Goal: Task Accomplishment & Management: Complete application form

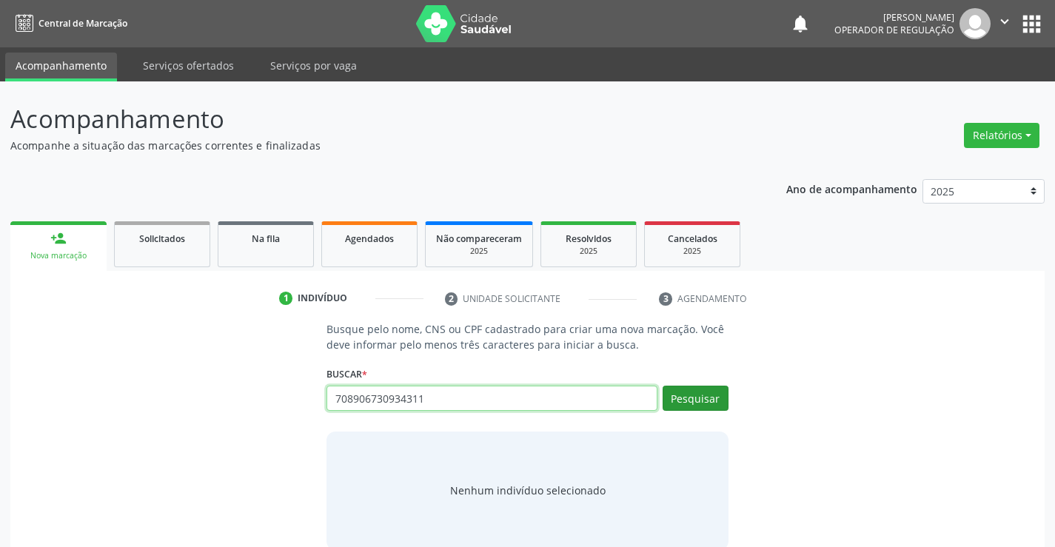
type input "708906730934311"
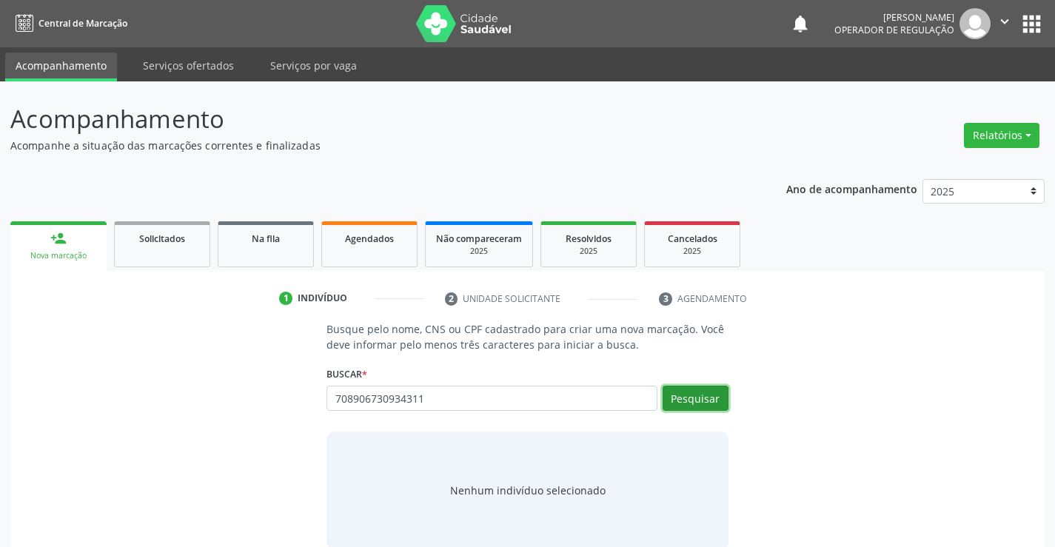
click at [689, 403] on button "Pesquisar" at bounding box center [696, 398] width 66 height 25
type input "708906730934311"
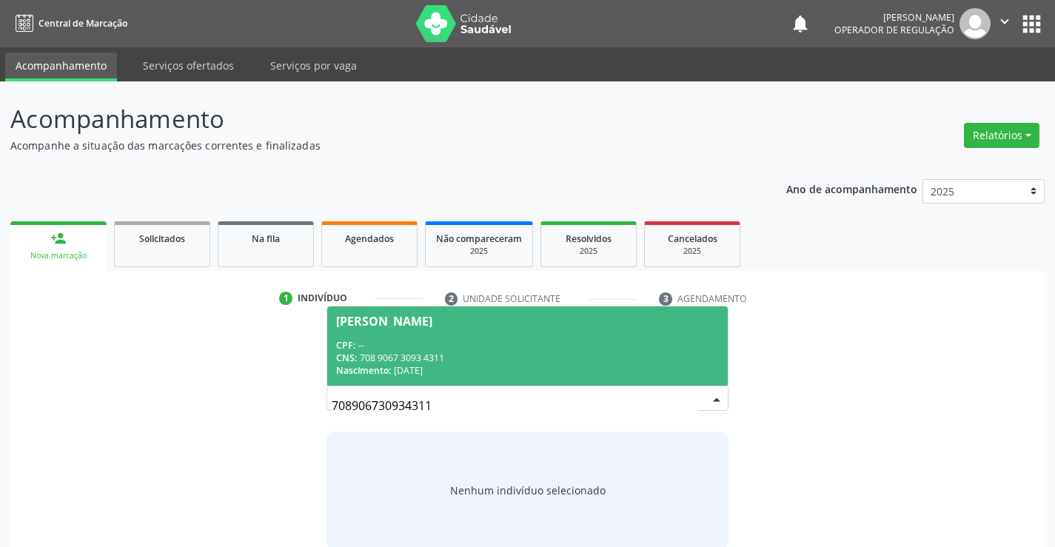
click at [418, 323] on div "Daniele Rodrigues dos Santos" at bounding box center [384, 321] width 96 height 12
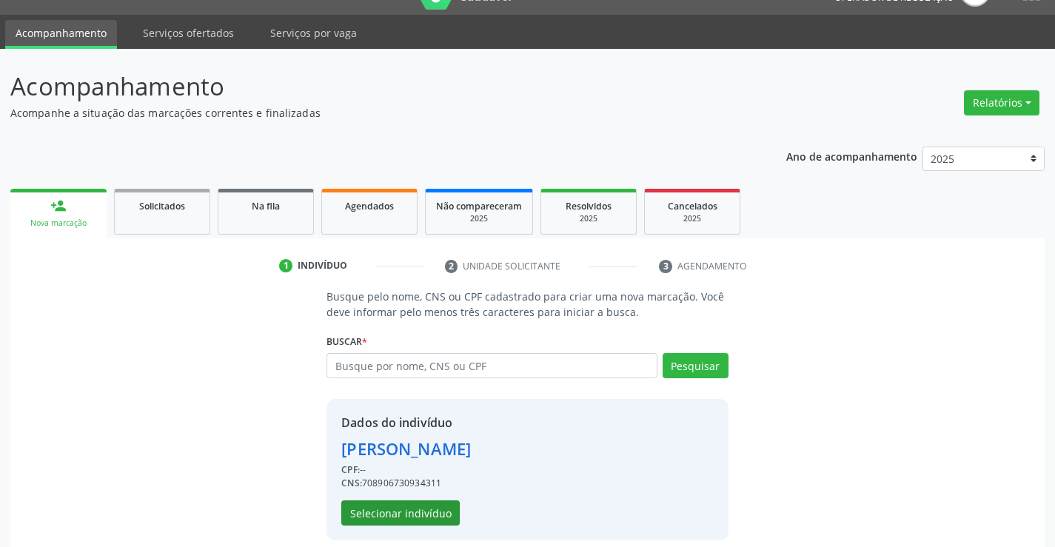
scroll to position [47, 0]
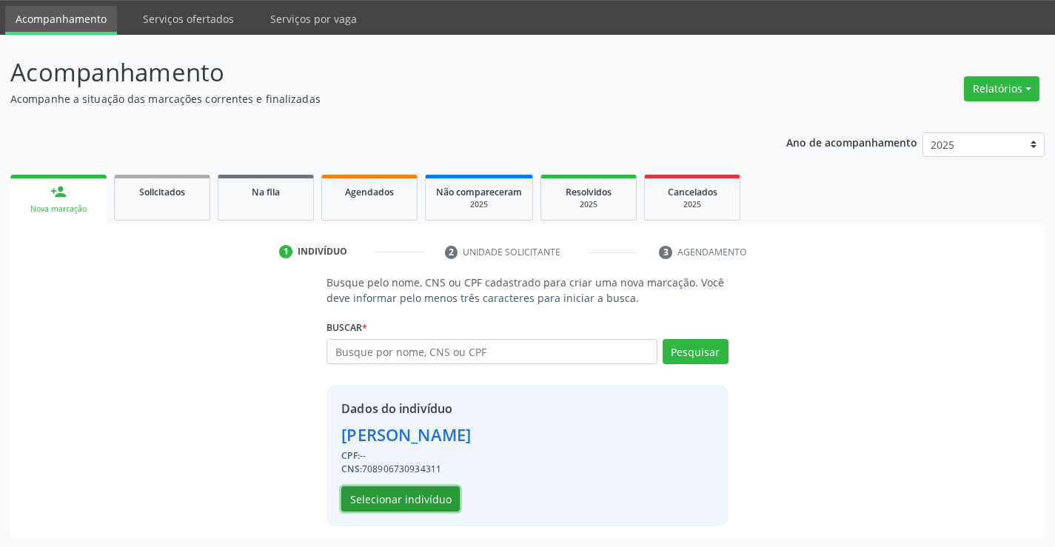
click at [382, 489] on button "Selecionar indivíduo" at bounding box center [400, 499] width 118 height 25
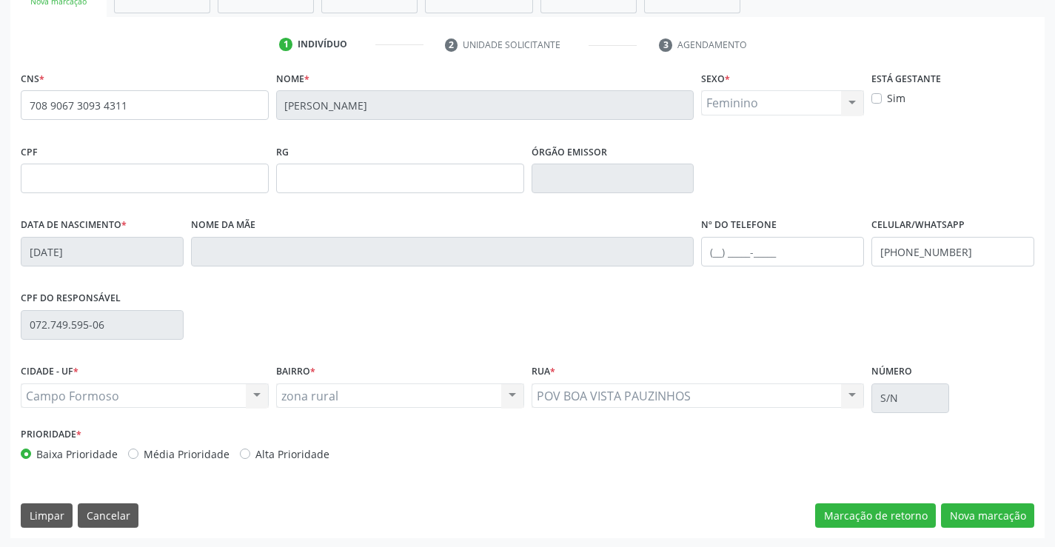
scroll to position [255, 0]
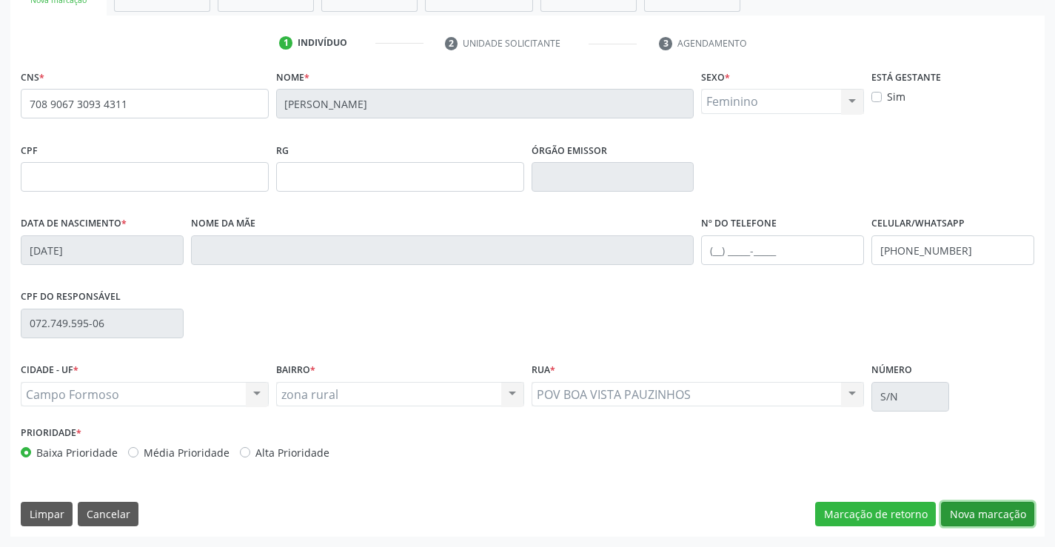
click at [981, 519] on button "Nova marcação" at bounding box center [987, 514] width 93 height 25
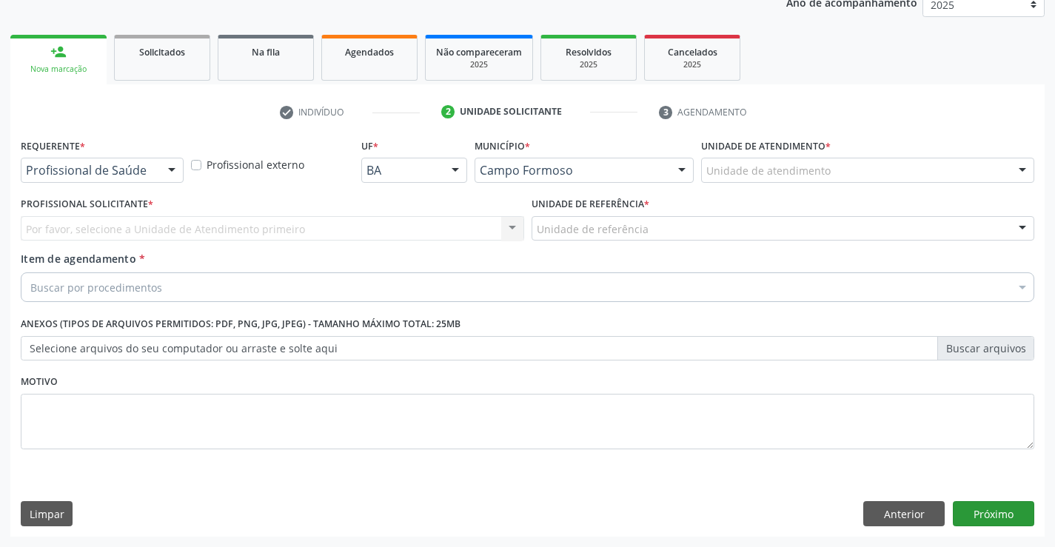
scroll to position [187, 0]
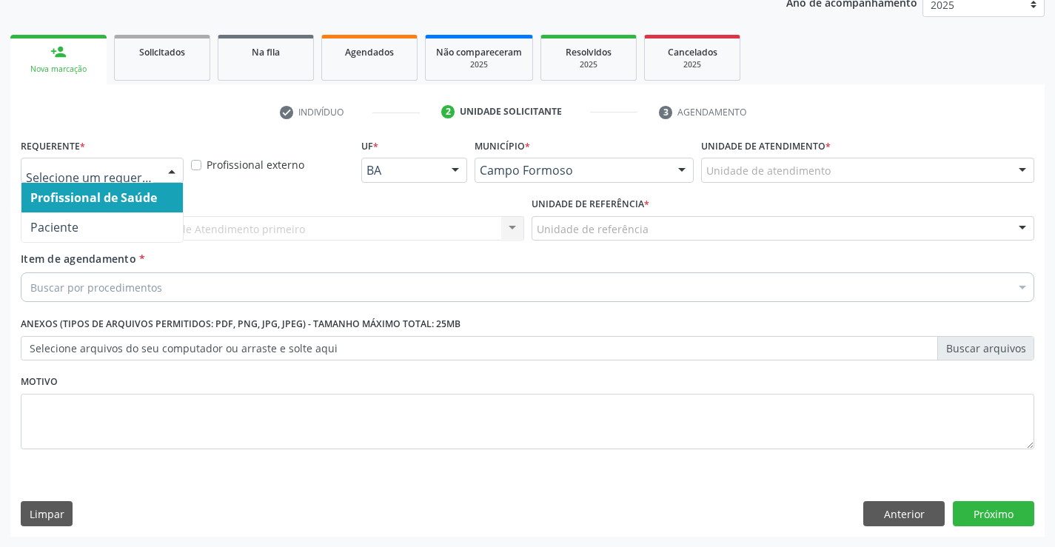
click at [176, 164] on div at bounding box center [172, 170] width 22 height 25
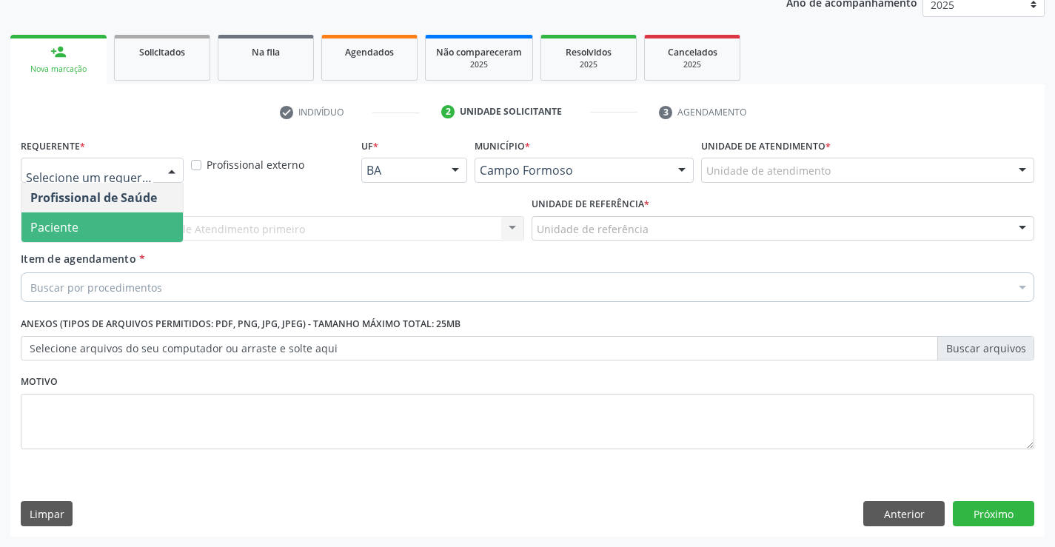
click at [82, 221] on span "Paciente" at bounding box center [101, 228] width 161 height 30
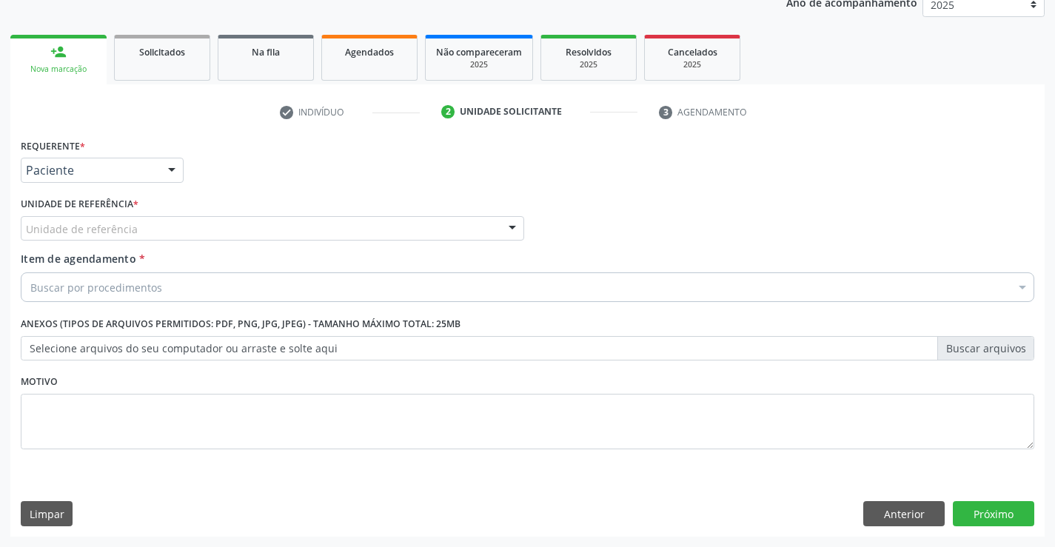
click at [512, 222] on div at bounding box center [512, 229] width 22 height 25
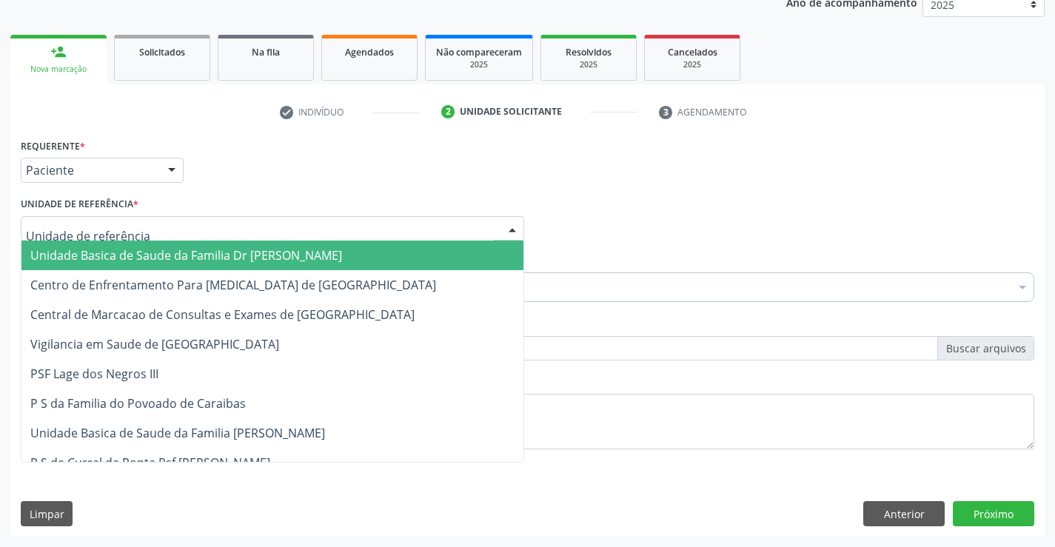
click at [282, 250] on span "Unidade Basica de Saude da Familia Dr [PERSON_NAME]" at bounding box center [186, 255] width 312 height 16
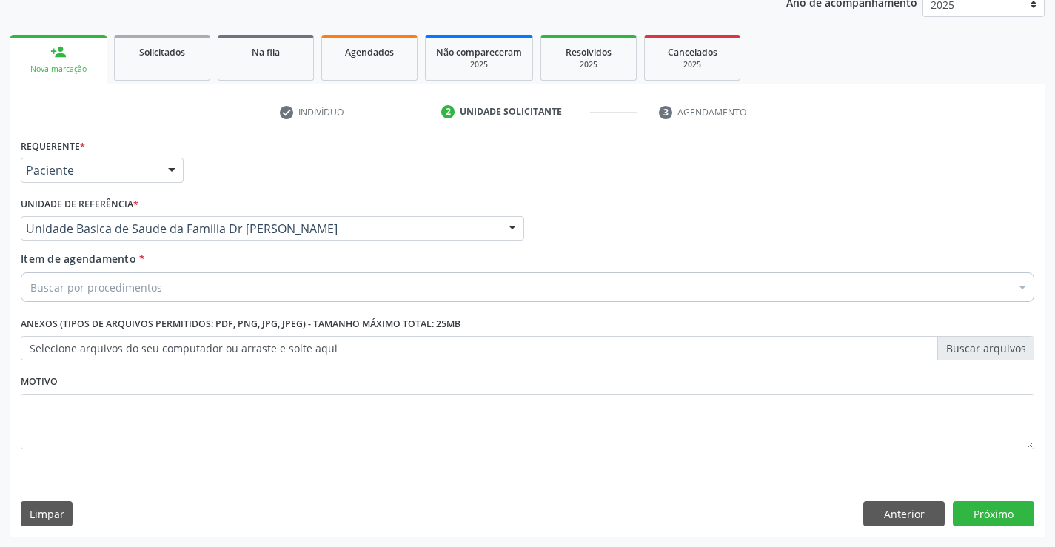
click at [261, 294] on div "Buscar por procedimentos" at bounding box center [528, 288] width 1014 height 30
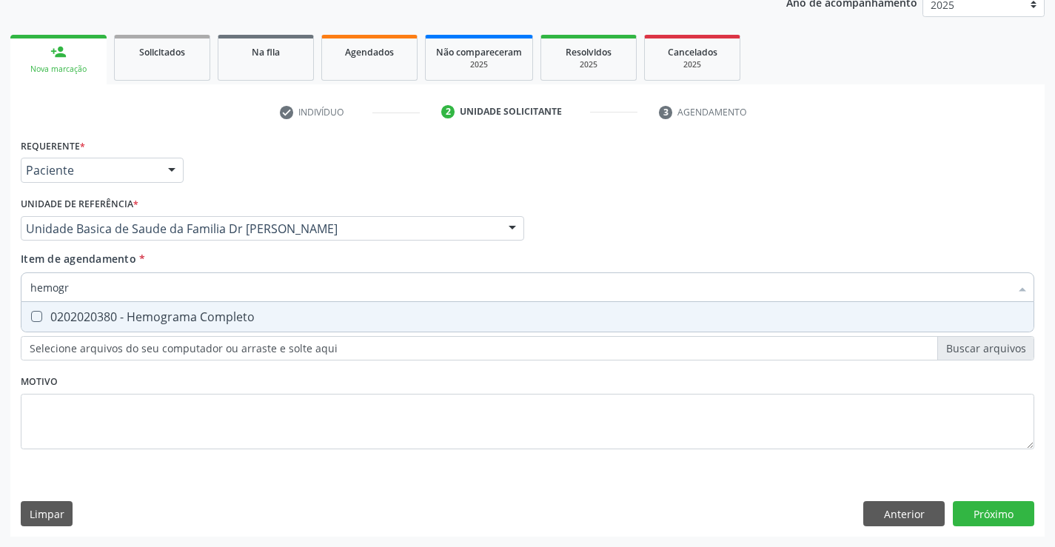
type input "hemogra"
click at [222, 319] on div "0202020380 - Hemograma Completo" at bounding box center [527, 317] width 995 height 12
checkbox Completo "true"
type input "hemogra"
click at [717, 223] on div "Profissional Solicitante Por favor, selecione a Unidade de Atendimento primeiro…" at bounding box center [527, 222] width 1021 height 58
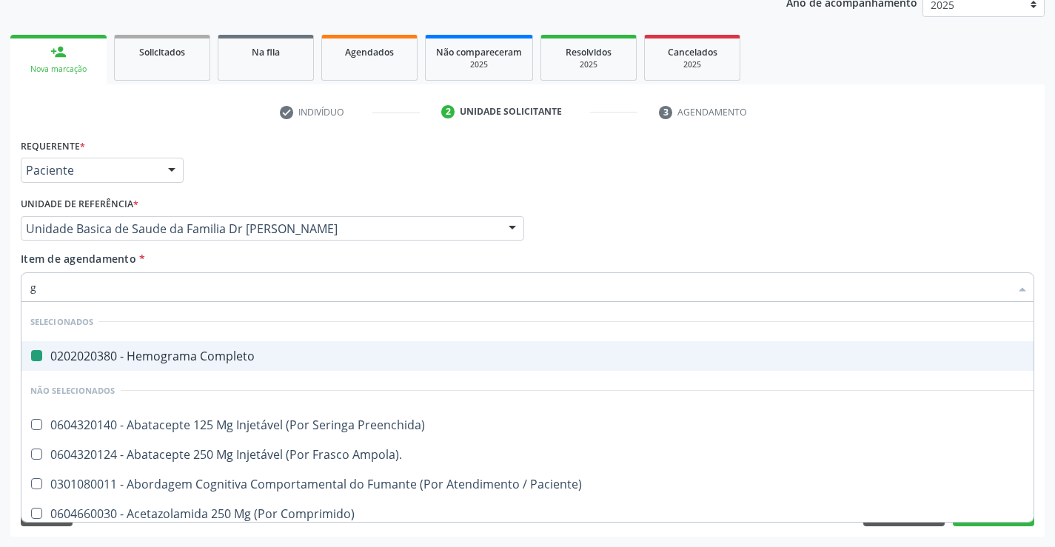
type input "gl"
checkbox Completo "false"
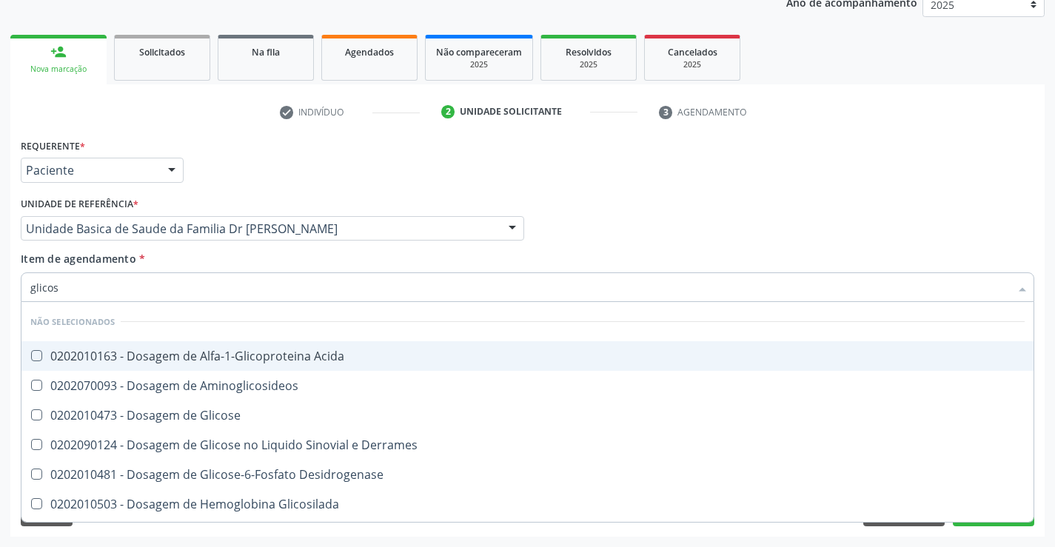
type input "glicose"
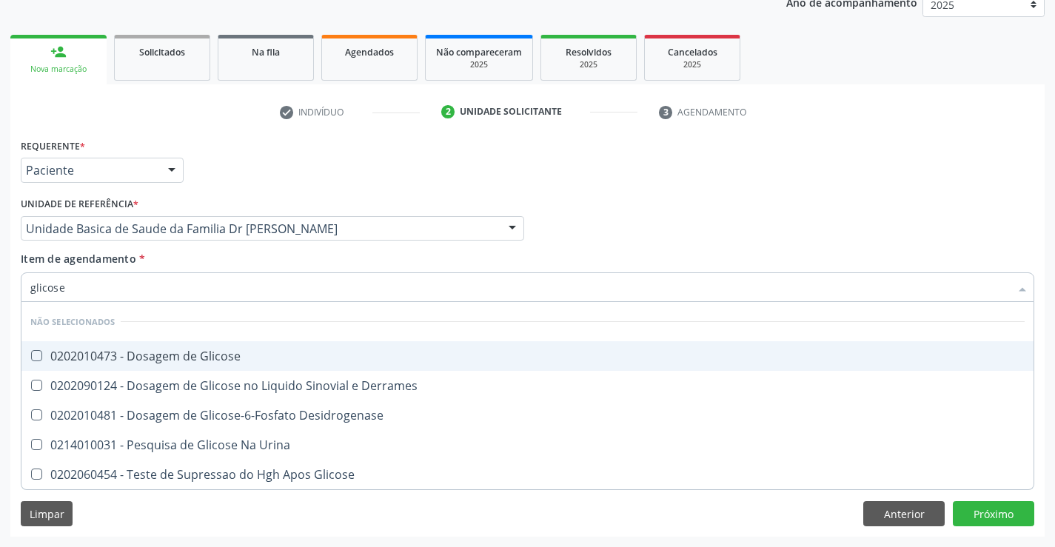
click at [241, 360] on div "0202010473 - Dosagem de Glicose" at bounding box center [527, 356] width 995 height 12
checkbox Glicose "true"
type input "glicose"
click at [796, 164] on div "Requerente * Paciente Profissional de Saúde Paciente Nenhum resultado encontrad…" at bounding box center [527, 164] width 1021 height 58
checkbox Derrames "true"
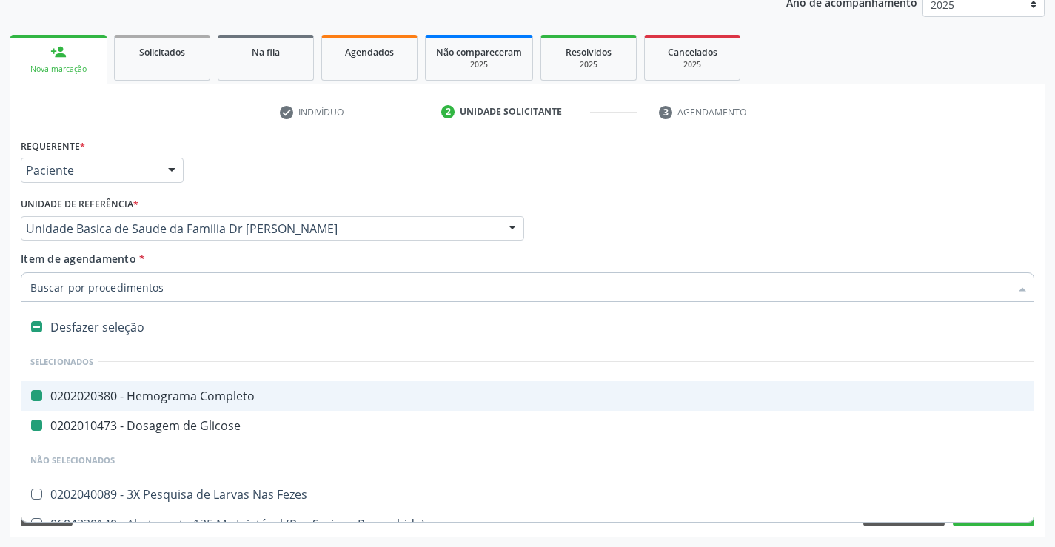
type input "u"
checkbox Completo "false"
checkbox Glicose "false"
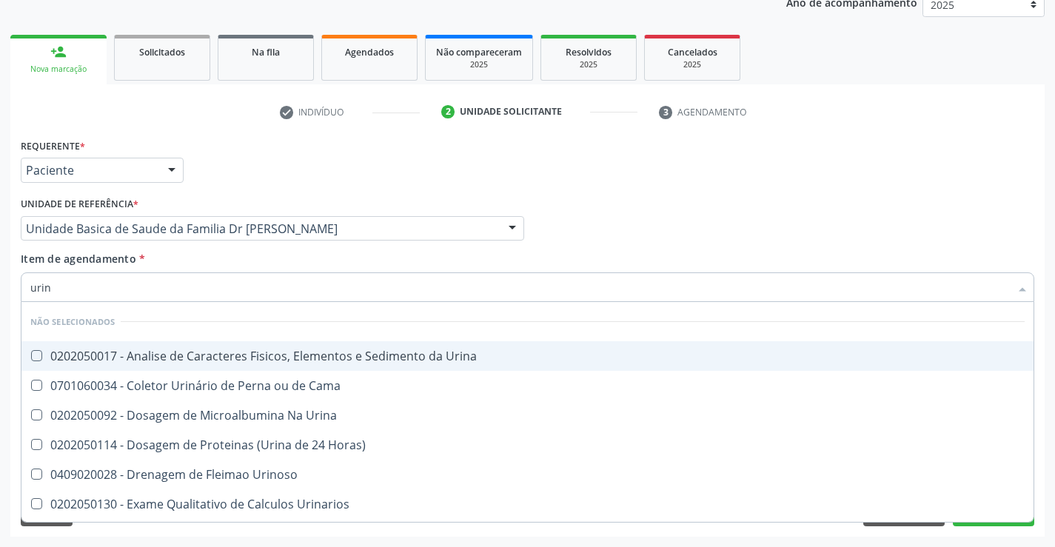
type input "urina"
click at [234, 357] on div "0202050017 - Analise de Caracteres Fisicos, Elementos e Sedimento da Urina" at bounding box center [527, 356] width 995 height 12
checkbox Urina "true"
type input "urina"
click at [689, 179] on div "Requerente * Paciente Profissional de Saúde Paciente Nenhum resultado encontrad…" at bounding box center [527, 164] width 1021 height 58
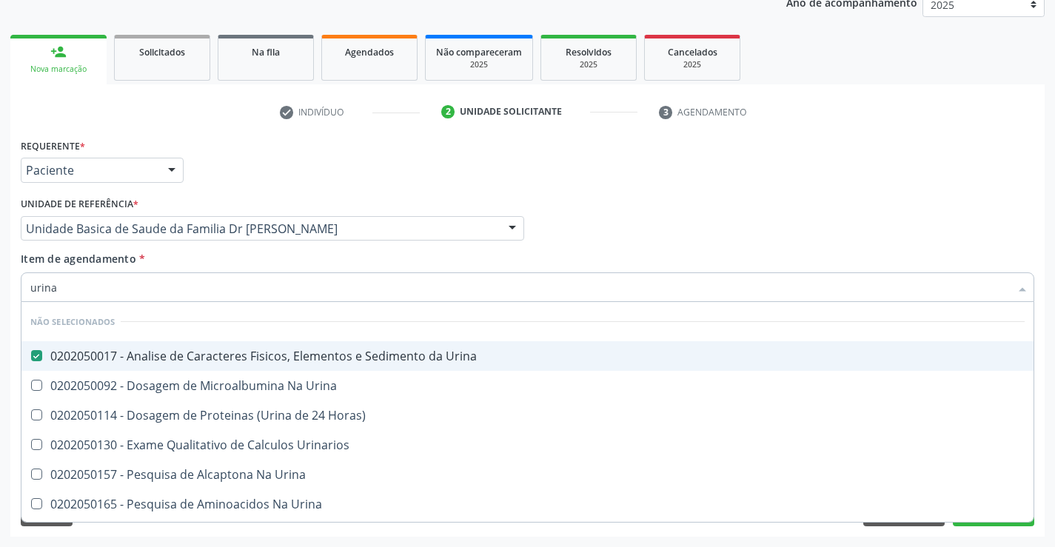
checkbox Urina "true"
checkbox Horas\) "true"
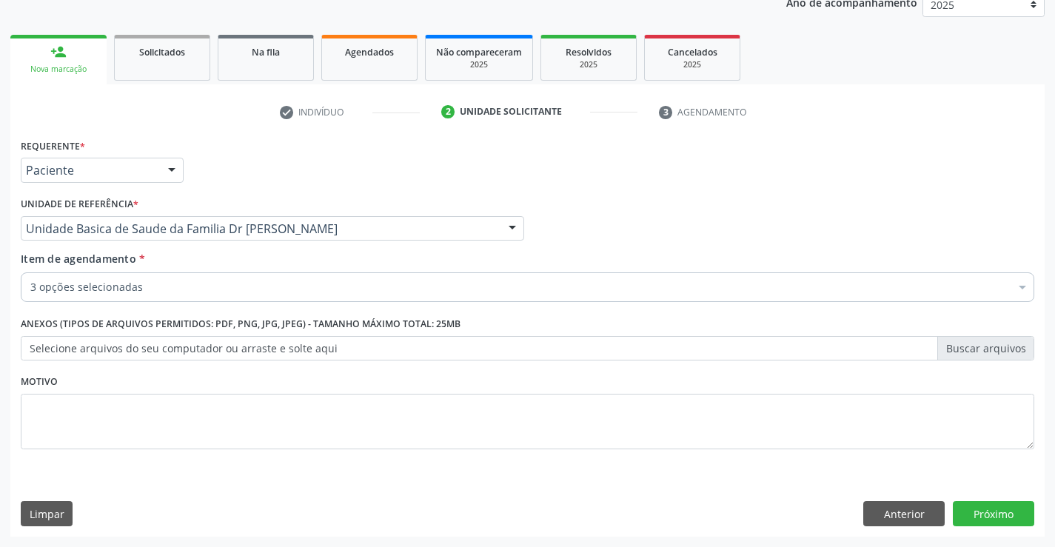
click at [254, 278] on div "3 opções selecionadas" at bounding box center [528, 288] width 1014 height 30
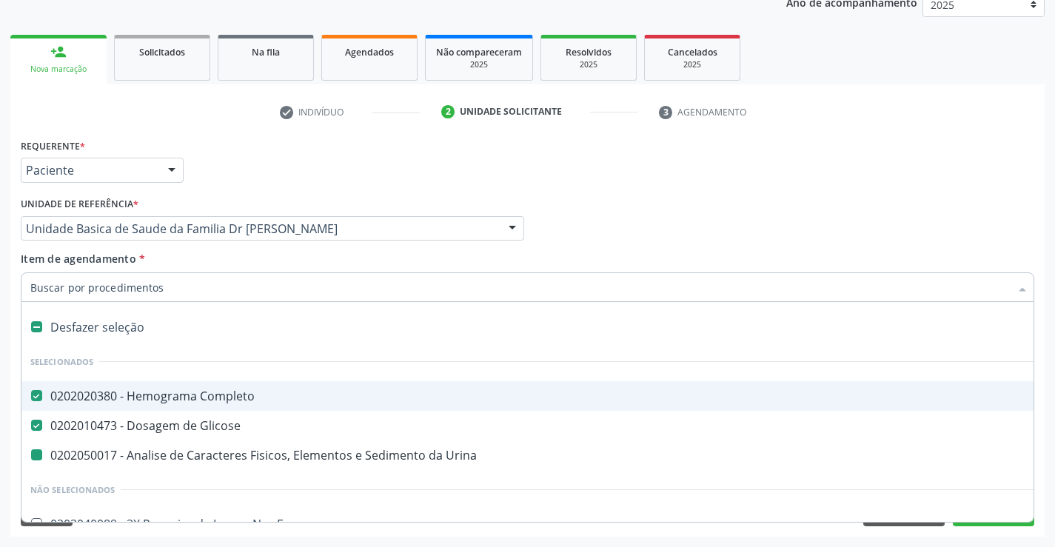
type input "f"
checkbox Urina "false"
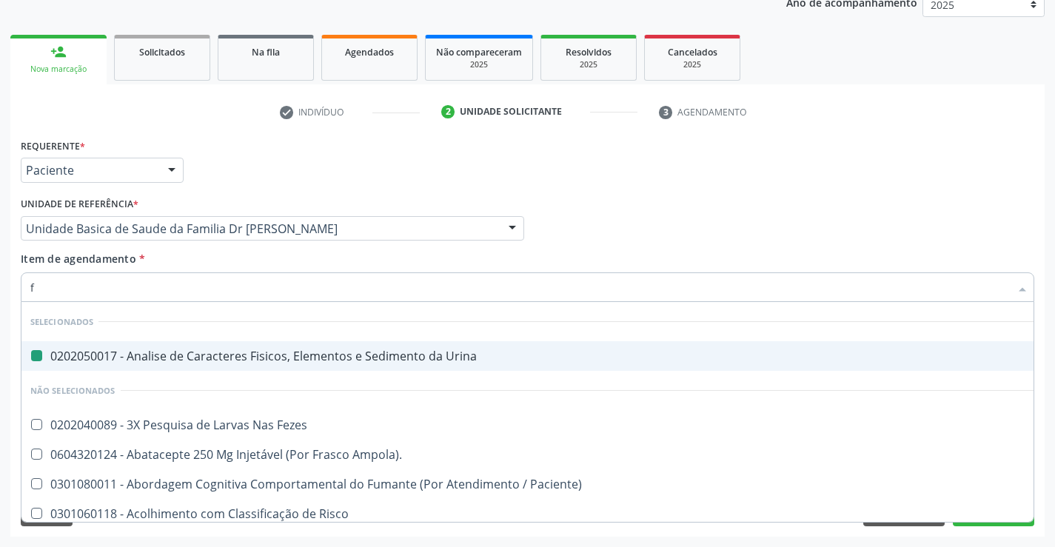
type input "fe"
checkbox Urina "false"
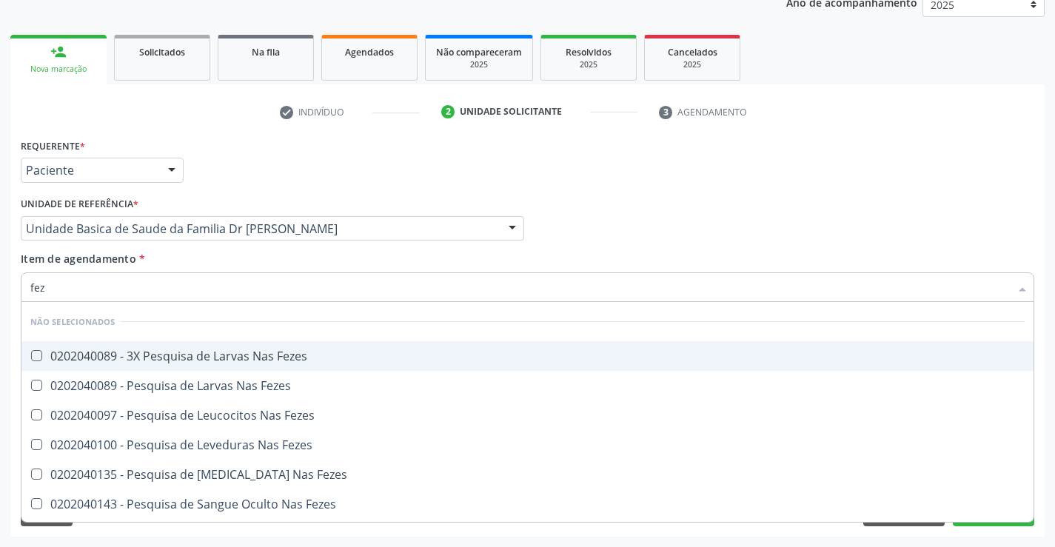
type input "feze"
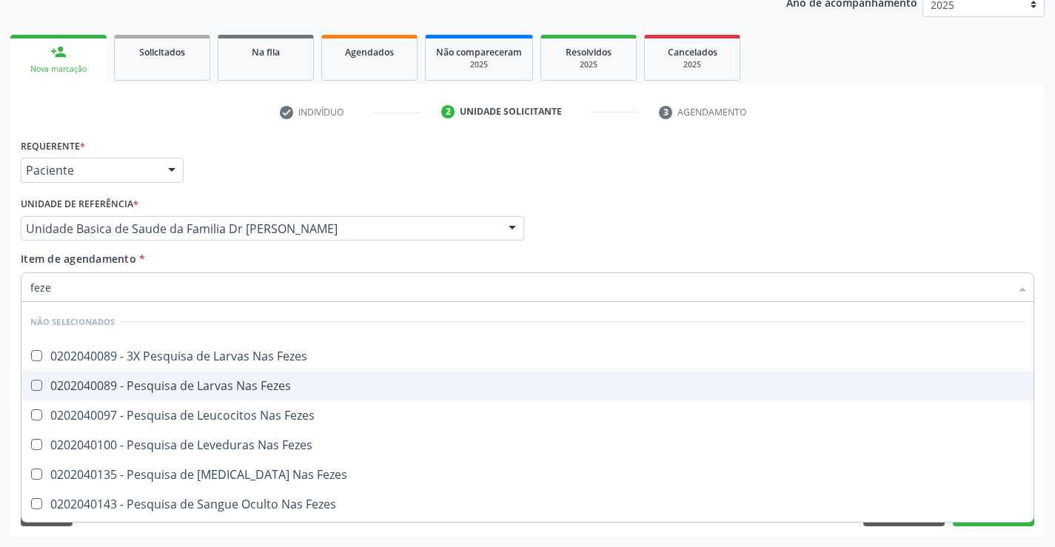
click at [227, 380] on div "0202040089 - Pesquisa de Larvas Nas Fezes" at bounding box center [527, 386] width 995 height 12
checkbox Fezes "true"
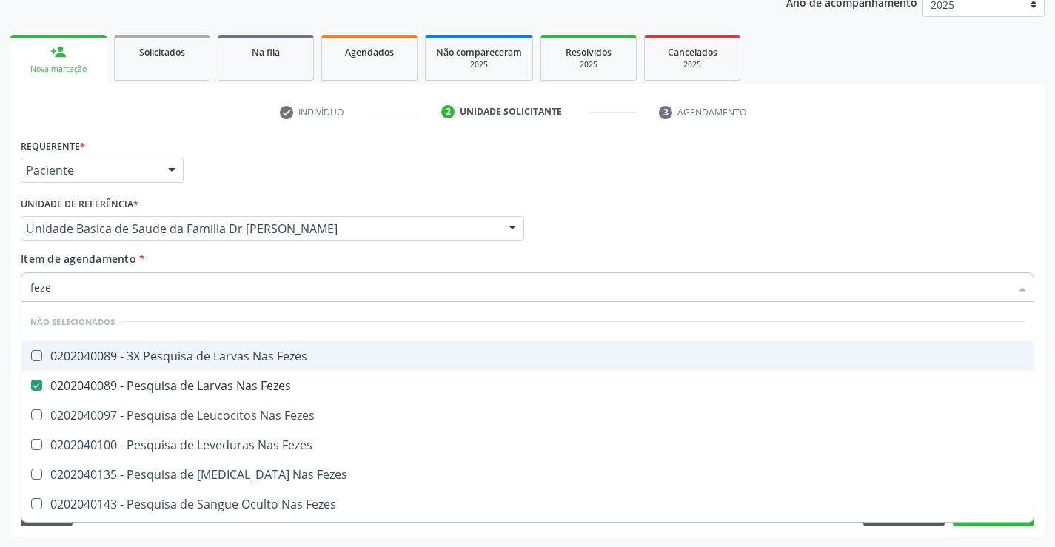
click at [638, 224] on div "Profissional Solicitante Por favor, selecione a Unidade de Atendimento primeiro…" at bounding box center [527, 222] width 1021 height 58
checkbox Fezes "true"
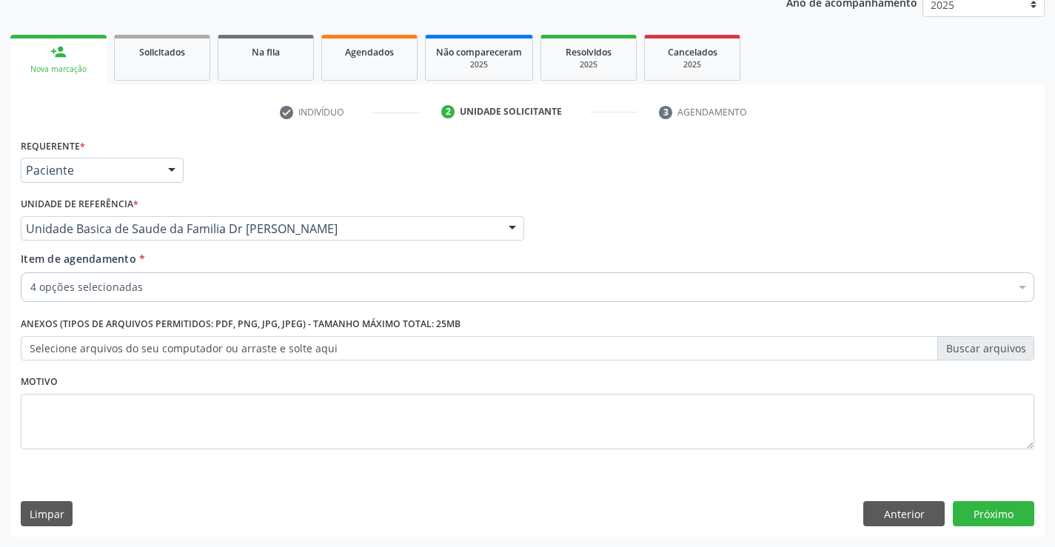
click at [185, 273] on div "4 opções selecionadas" at bounding box center [528, 288] width 1014 height 30
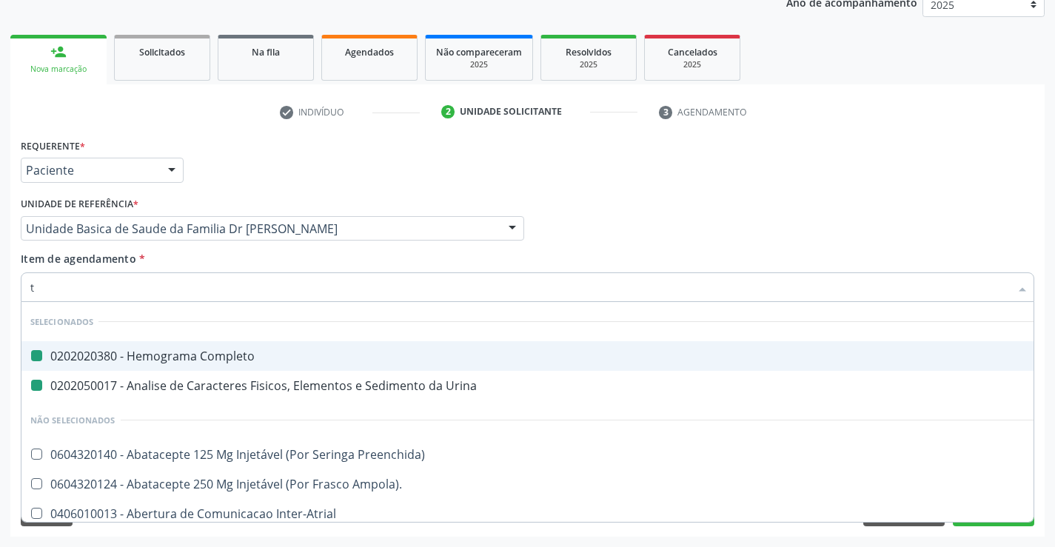
type input "tg"
checkbox Completo "false"
checkbox Urina "false"
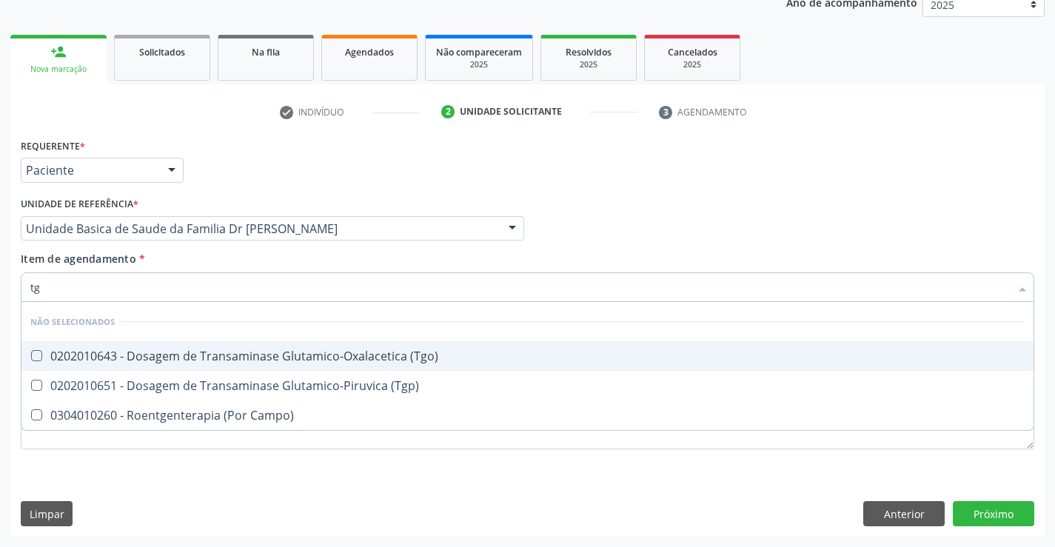
type input "tgo"
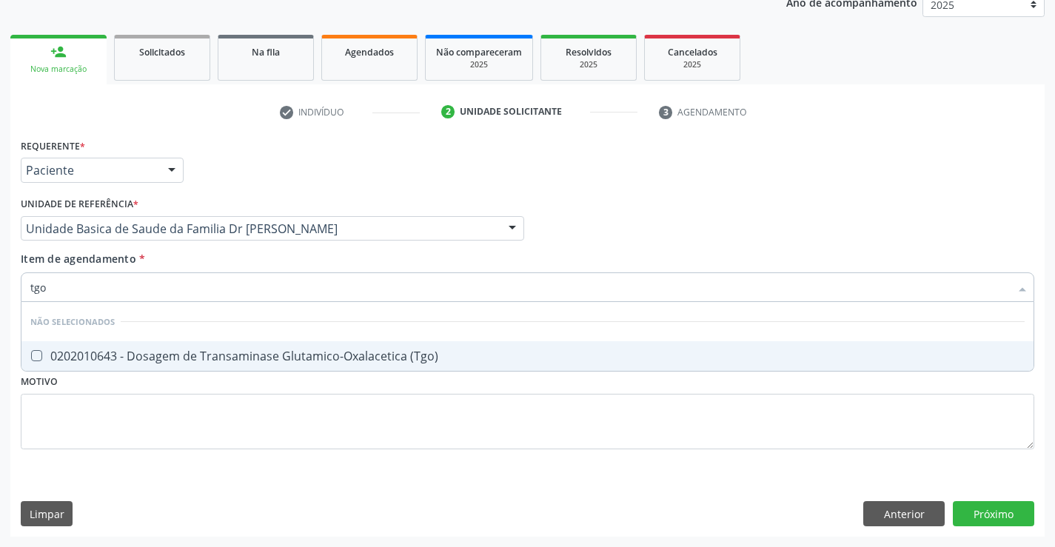
click at [173, 356] on div "0202010643 - Dosagem de Transaminase Glutamico-Oxalacetica (Tgo)" at bounding box center [527, 356] width 995 height 12
checkbox \(Tgo\) "true"
click at [768, 176] on div "Requerente * Paciente Profissional de Saúde Paciente Nenhum resultado encontrad…" at bounding box center [527, 164] width 1021 height 58
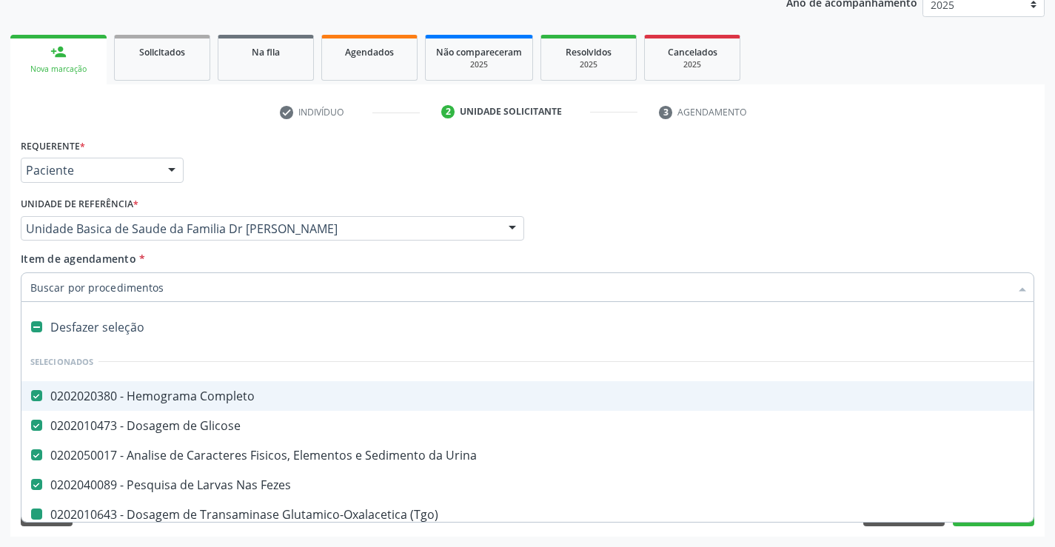
type input "t"
checkbox \(Tgo\) "false"
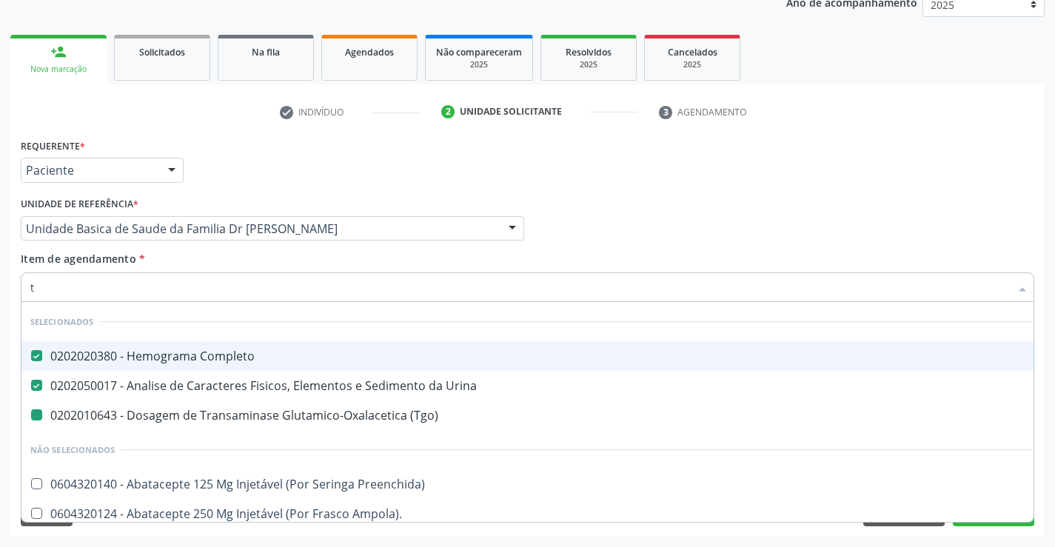
type input "tg"
checkbox \(Tgo\) "false"
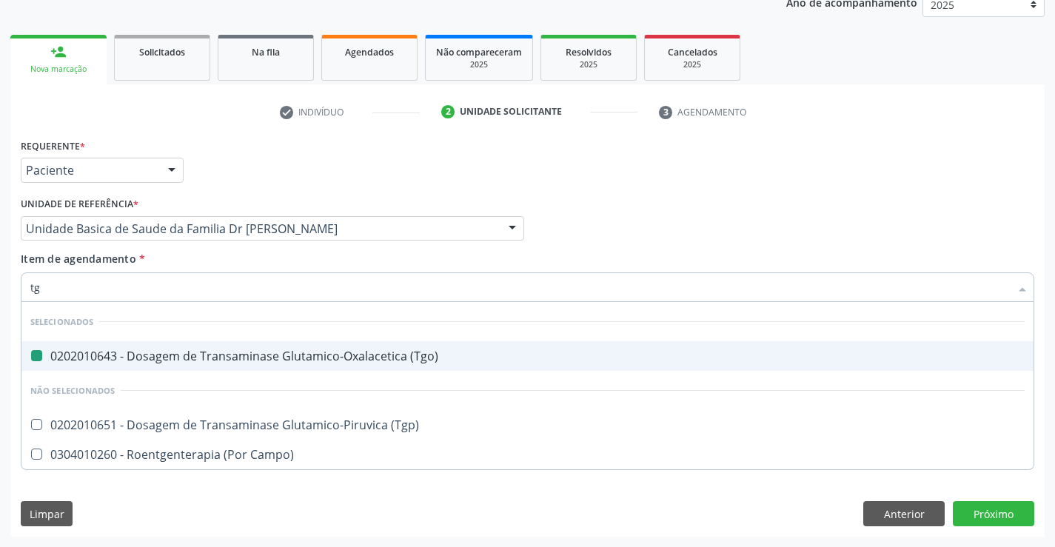
type input "tgp"
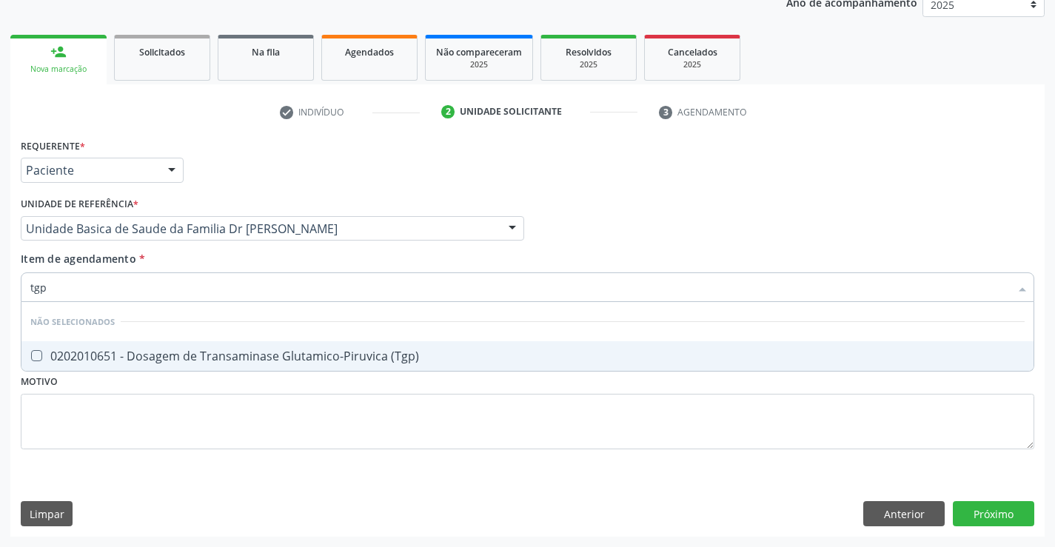
click at [167, 360] on div "0202010651 - Dosagem de Transaminase Glutamico-Piruvica (Tgp)" at bounding box center [527, 356] width 995 height 12
checkbox \(Tgp\) "true"
click at [604, 198] on div "Profissional Solicitante Por favor, selecione a Unidade de Atendimento primeiro…" at bounding box center [527, 222] width 1021 height 58
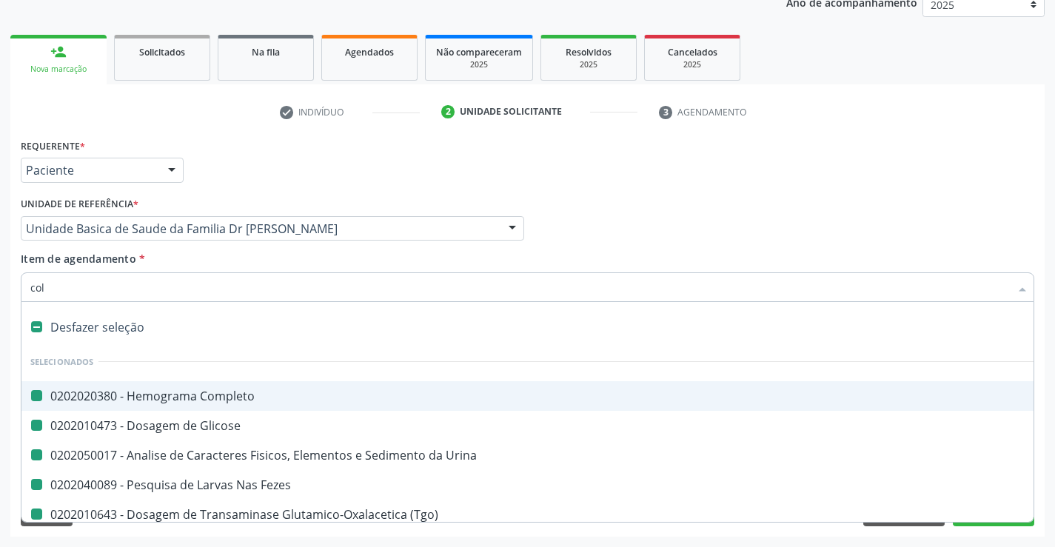
type input "cole"
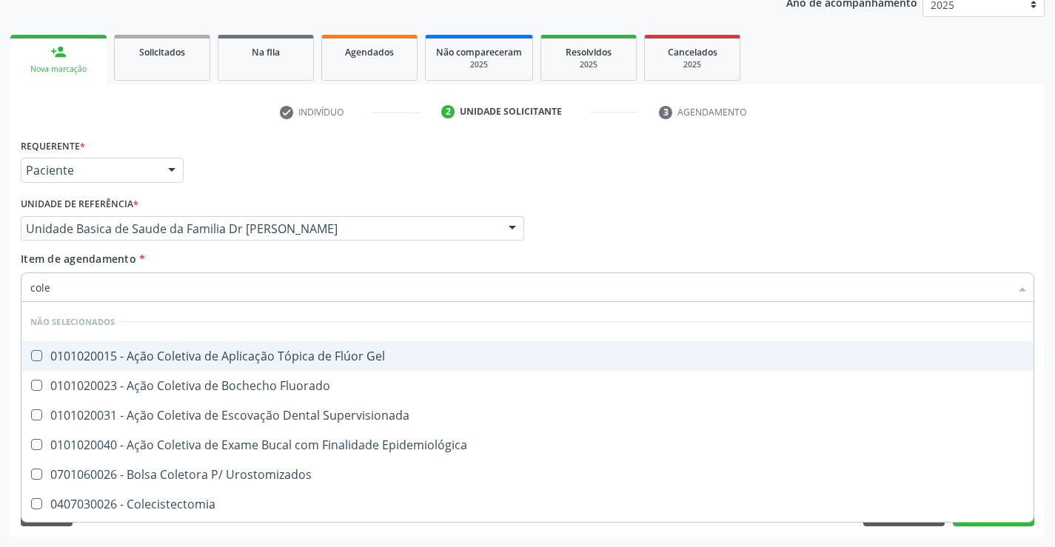
checkbox Gel "false"
checkbox Fluorado "false"
checkbox Supervisionada "false"
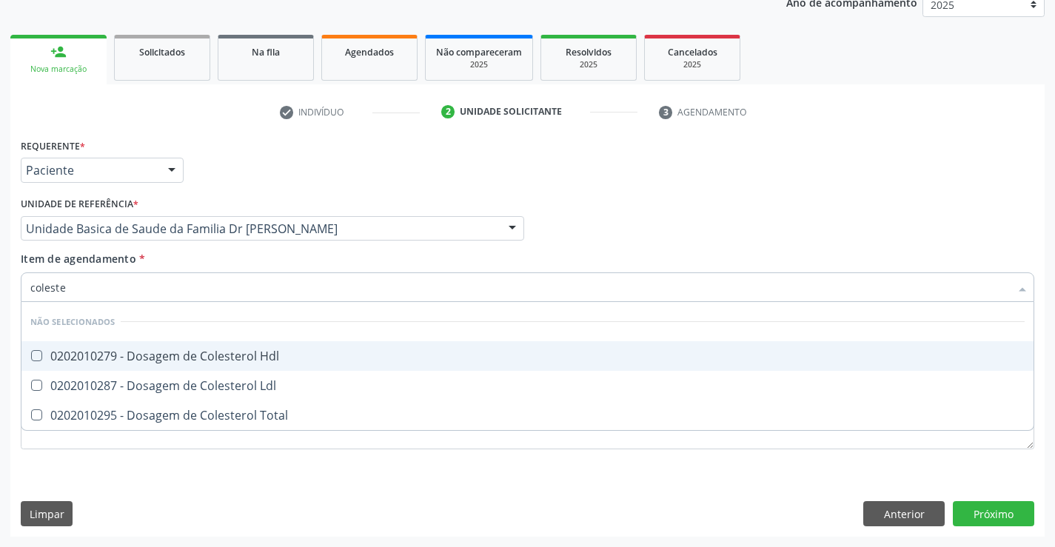
type input "colester"
click at [121, 355] on div "0202010279 - Dosagem de Colesterol Hdl" at bounding box center [527, 356] width 995 height 12
checkbox Hdl "true"
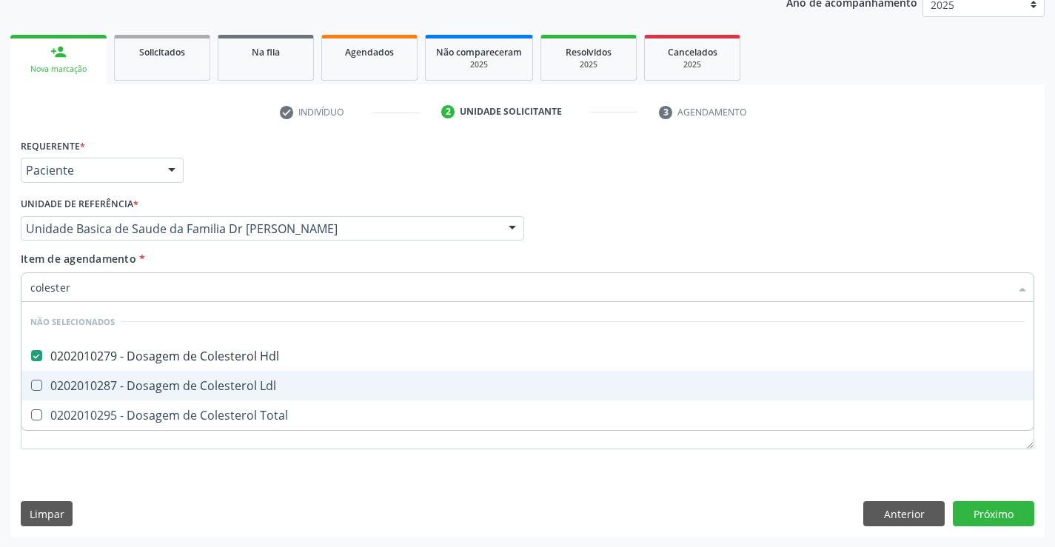
click at [113, 384] on div "0202010287 - Dosagem de Colesterol Ldl" at bounding box center [527, 386] width 995 height 12
checkbox Ldl "true"
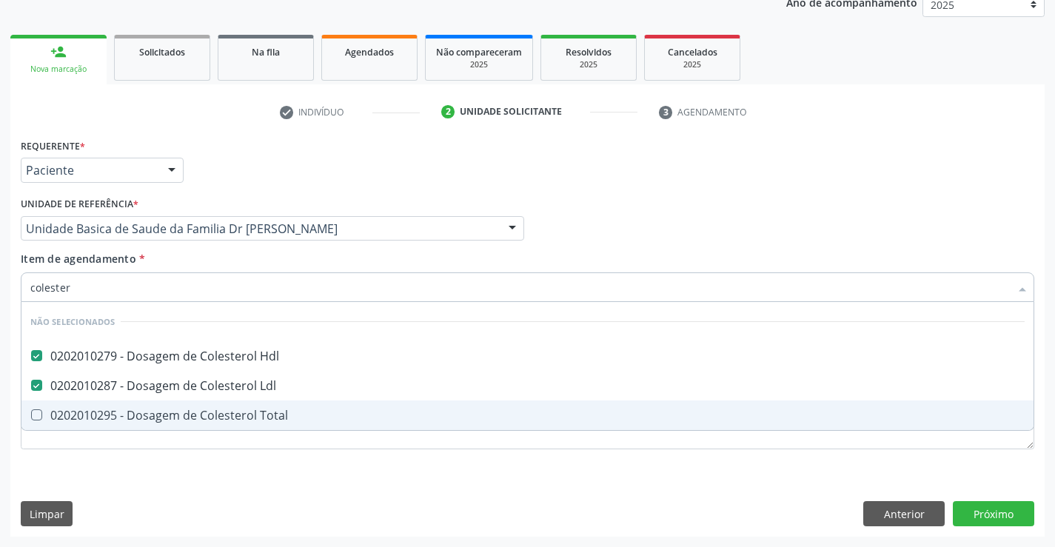
click at [110, 410] on div "0202010295 - Dosagem de Colesterol Total" at bounding box center [527, 416] width 995 height 12
checkbox Total "true"
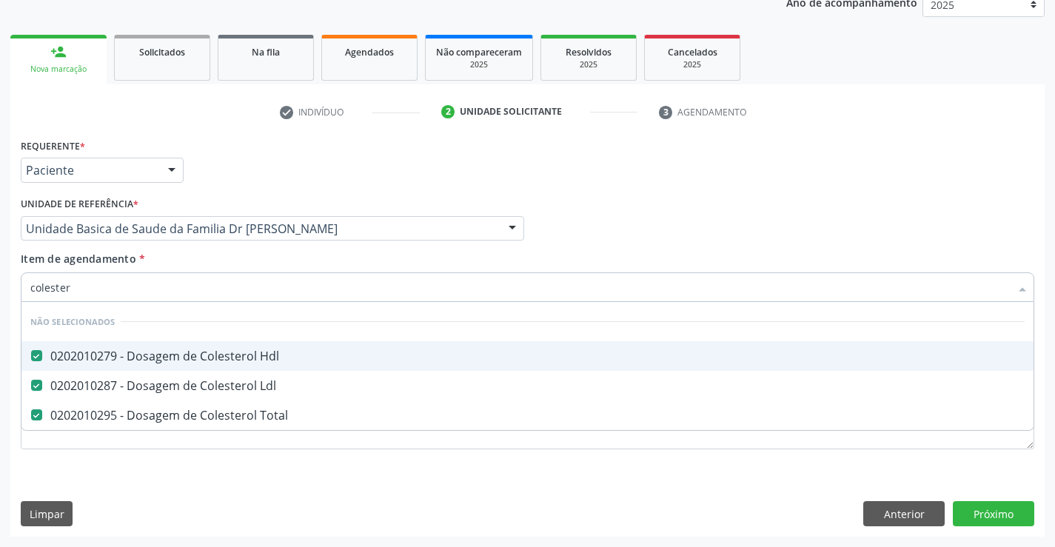
click at [698, 228] on div "Profissional Solicitante Por favor, selecione a Unidade de Atendimento primeiro…" at bounding box center [527, 222] width 1021 height 58
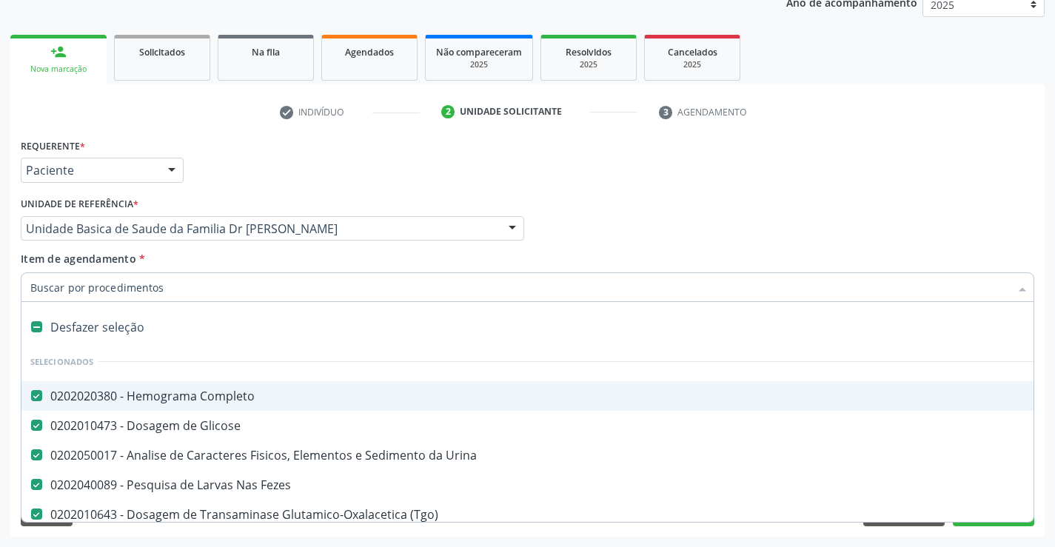
type input "t"
checkbox Total "false"
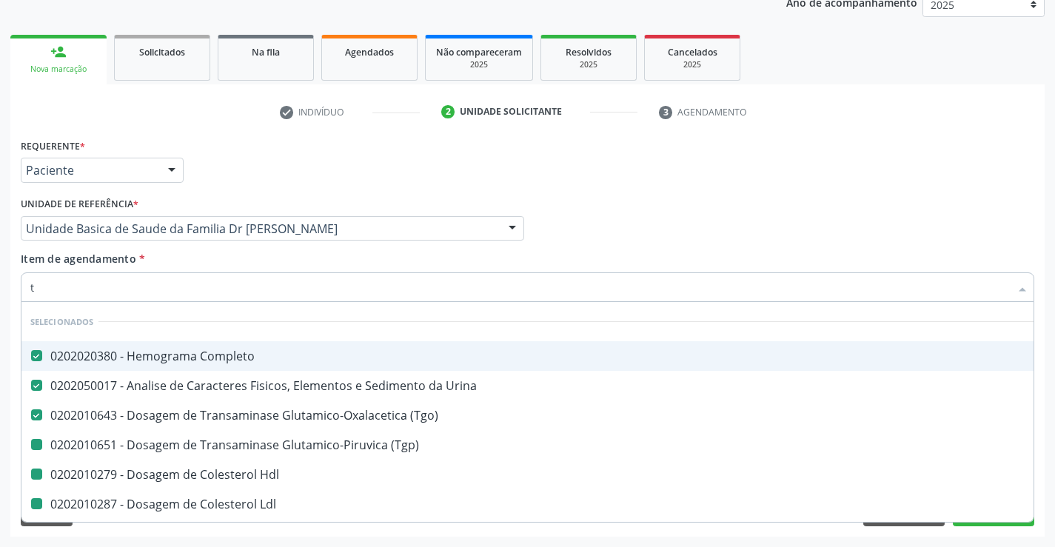
type input "tr"
checkbox \(Tgp\) "false"
checkbox Hdl "false"
checkbox Ldl "false"
checkbox Total "false"
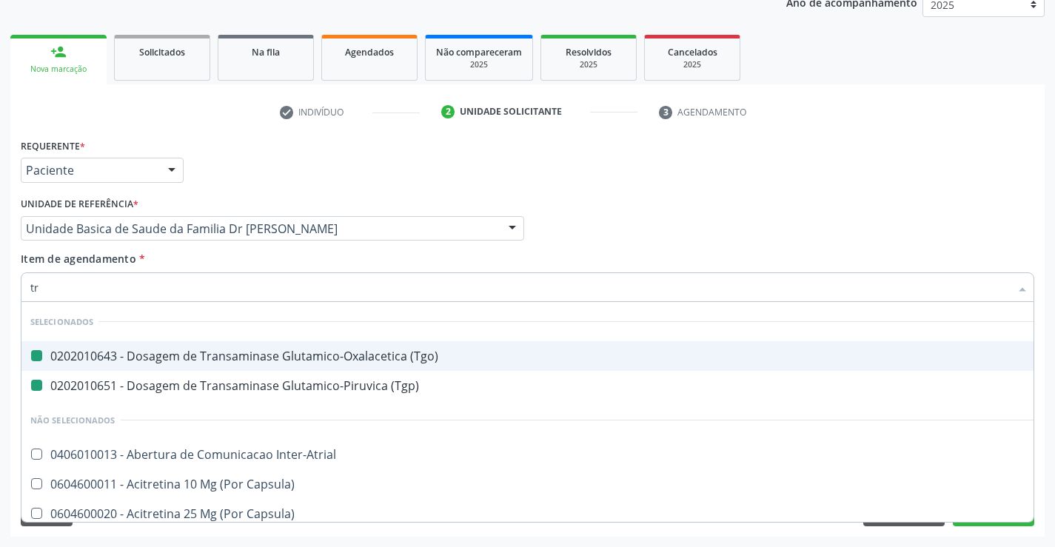
type input "tri"
checkbox \(Tgo\) "false"
checkbox \(Tgp\) "false"
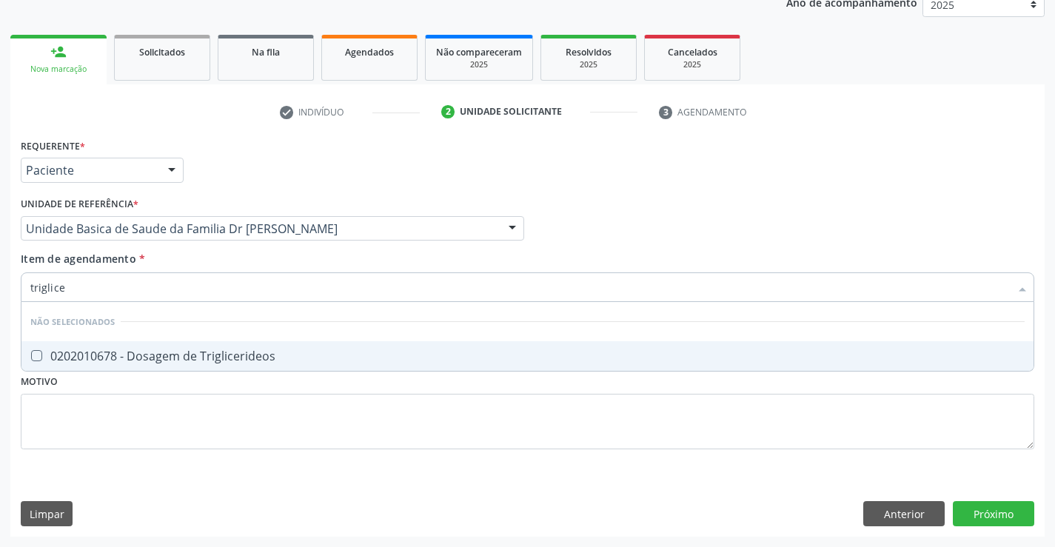
type input "triglicer"
click at [178, 352] on div "0202010678 - Dosagem de Triglicerideos" at bounding box center [527, 356] width 995 height 12
checkbox Triglicerideos "true"
click at [644, 192] on div "Requerente * Paciente Profissional de Saúde Paciente Nenhum resultado encontrad…" at bounding box center [527, 164] width 1021 height 58
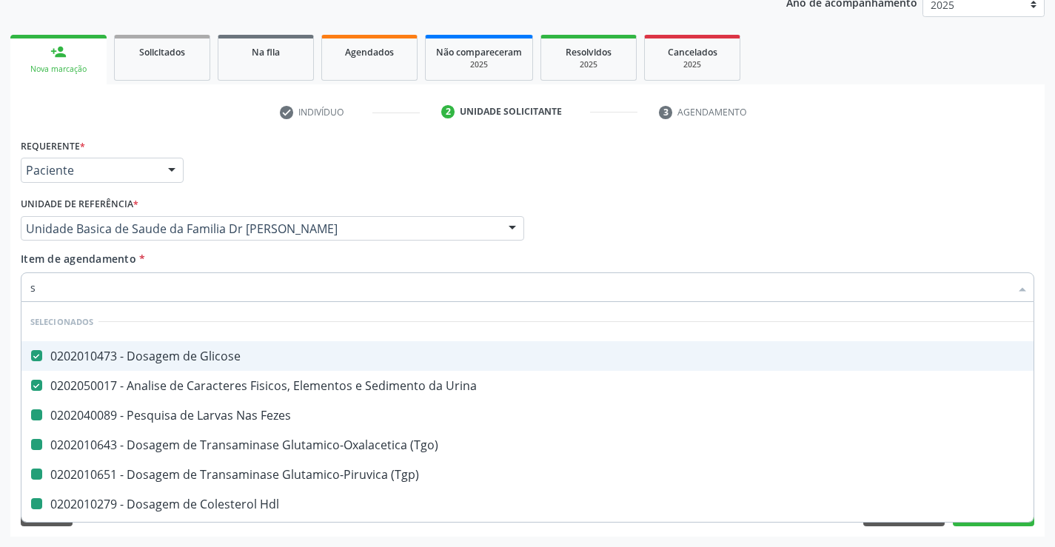
type input "si"
checkbox Fezes "false"
checkbox \(Tgo\) "false"
checkbox \(Tgp\) "false"
checkbox Hdl "false"
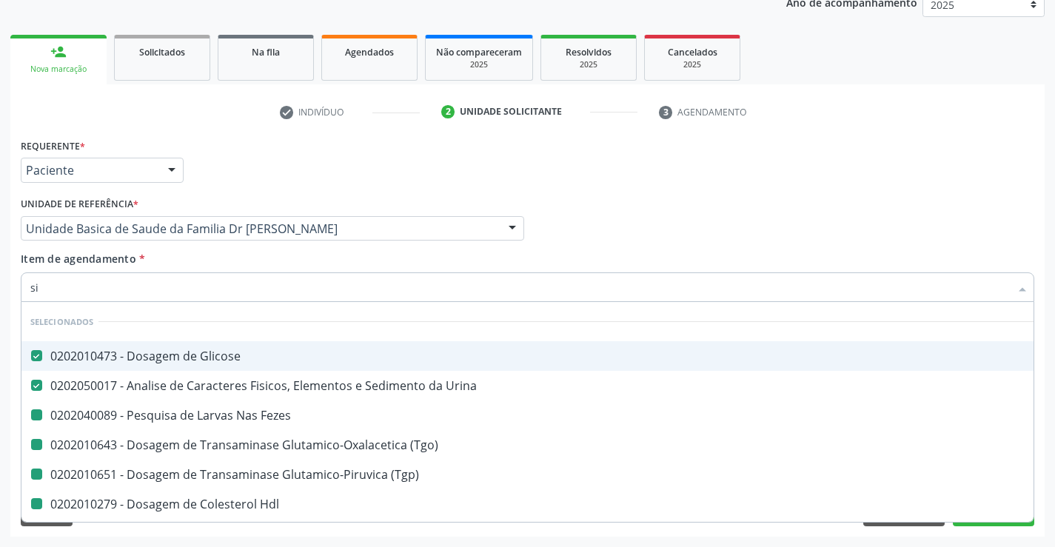
checkbox Ldl "false"
checkbox Total "false"
checkbox Triglicerideos "false"
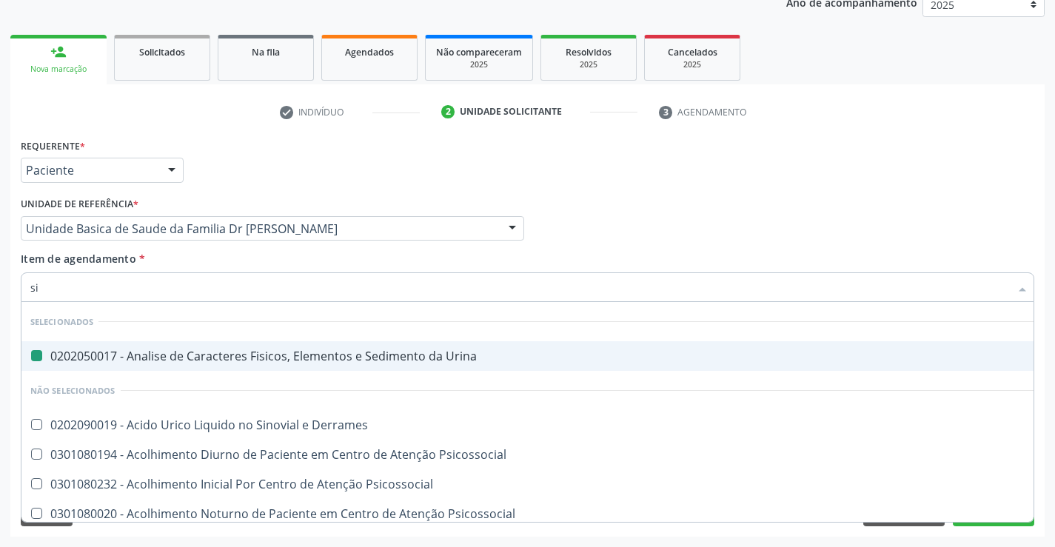
type input "sif"
checkbox Urina "false"
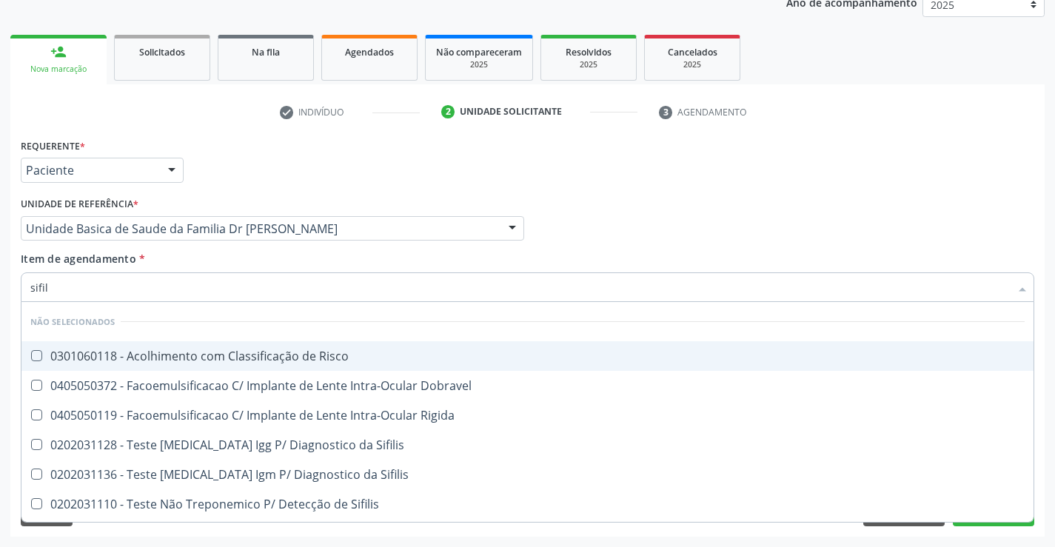
type input "sifili"
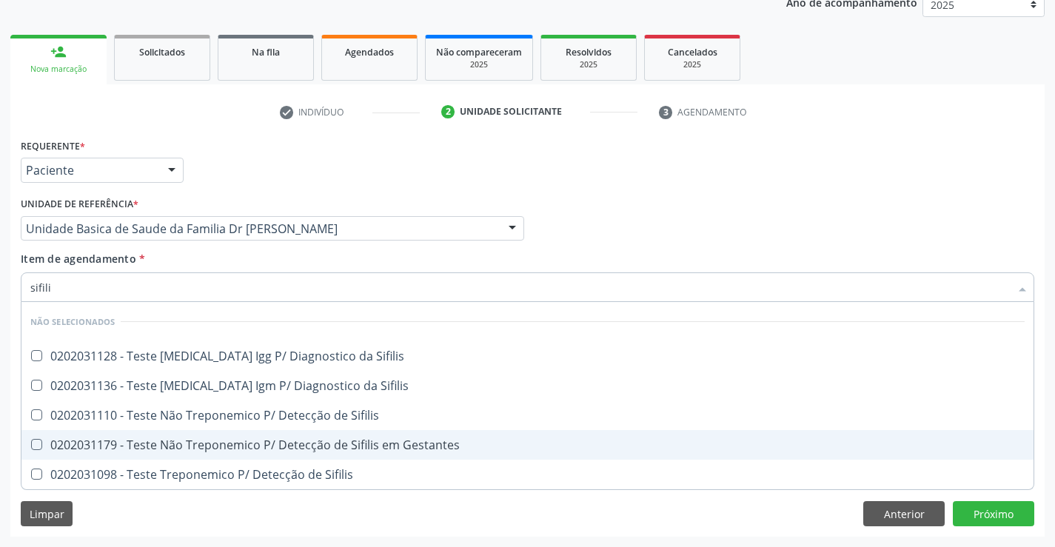
click at [310, 439] on div "0202031179 - Teste Não Treponemico P/ Detecção de Sifilis em Gestantes" at bounding box center [527, 445] width 995 height 12
checkbox Gestantes "true"
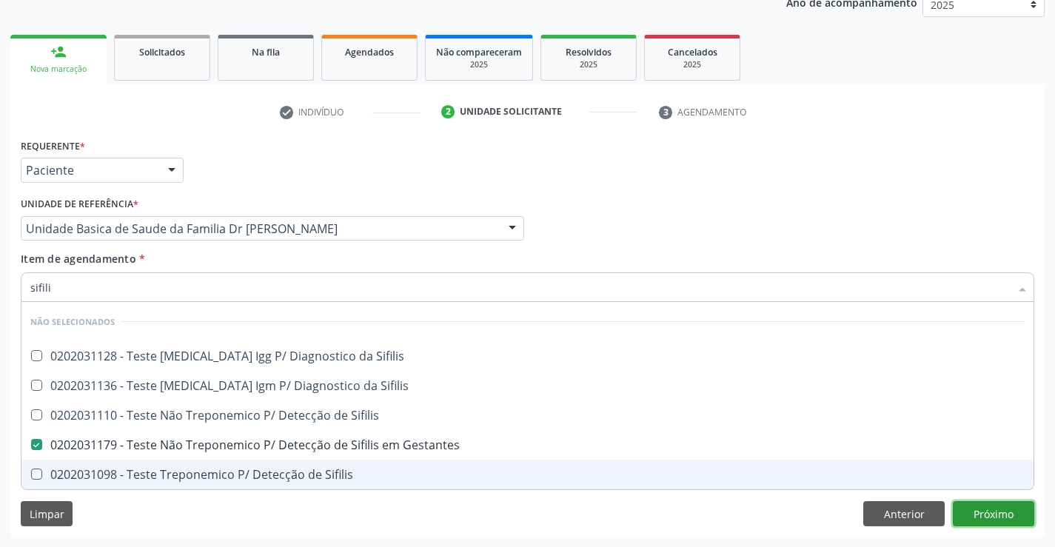
click at [985, 518] on div "Requerente * Paciente Profissional de Saúde Paciente Nenhum resultado encontrad…" at bounding box center [527, 336] width 1035 height 402
checkbox Sifilis "true"
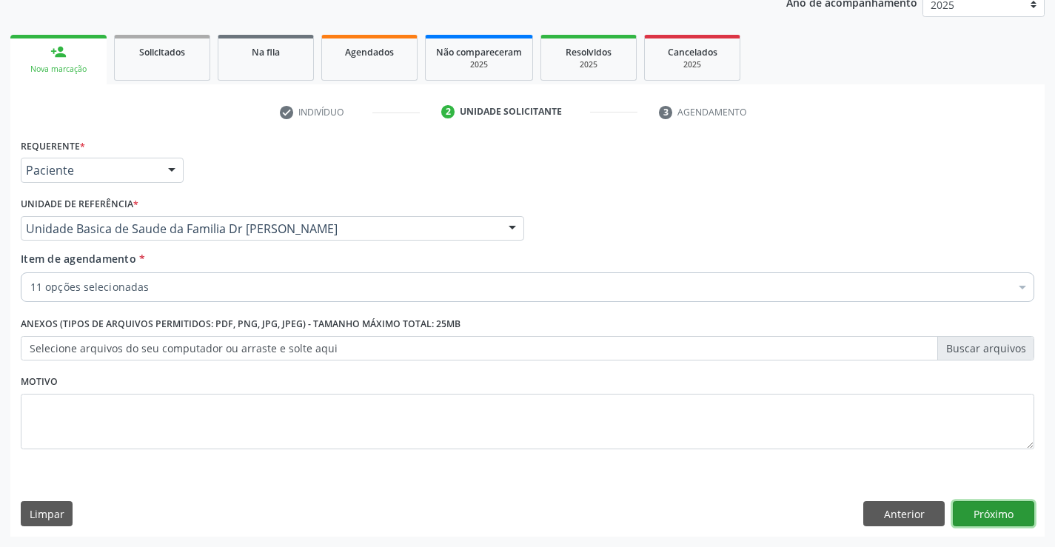
click at [985, 518] on button "Próximo" at bounding box center [993, 513] width 81 height 25
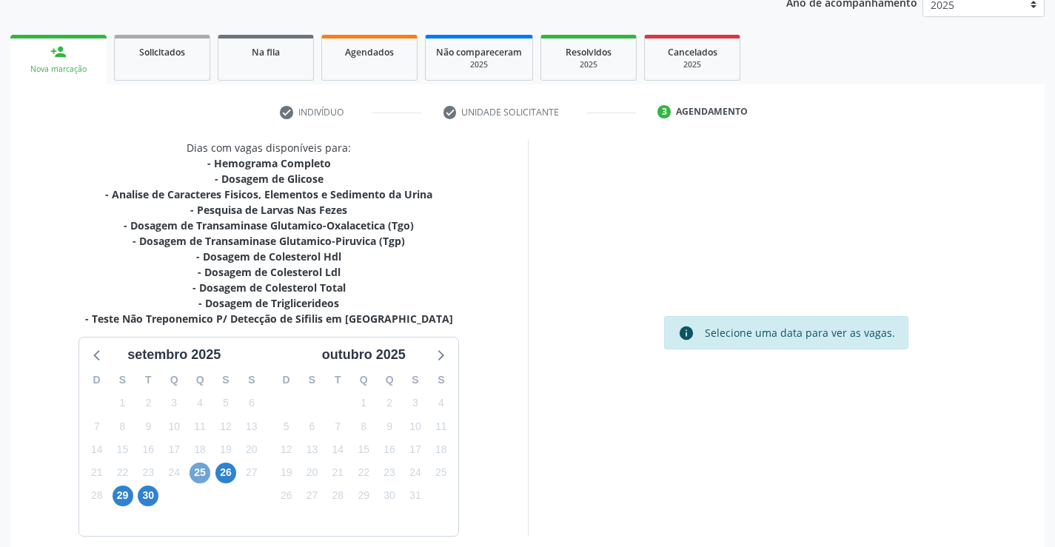
click at [201, 474] on span "25" at bounding box center [200, 473] width 21 height 21
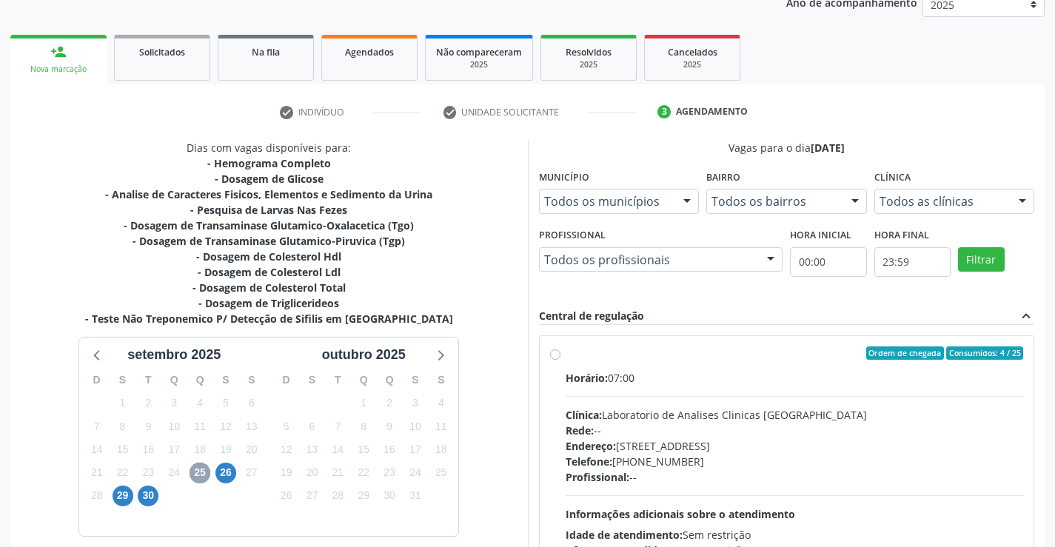
scroll to position [311, 0]
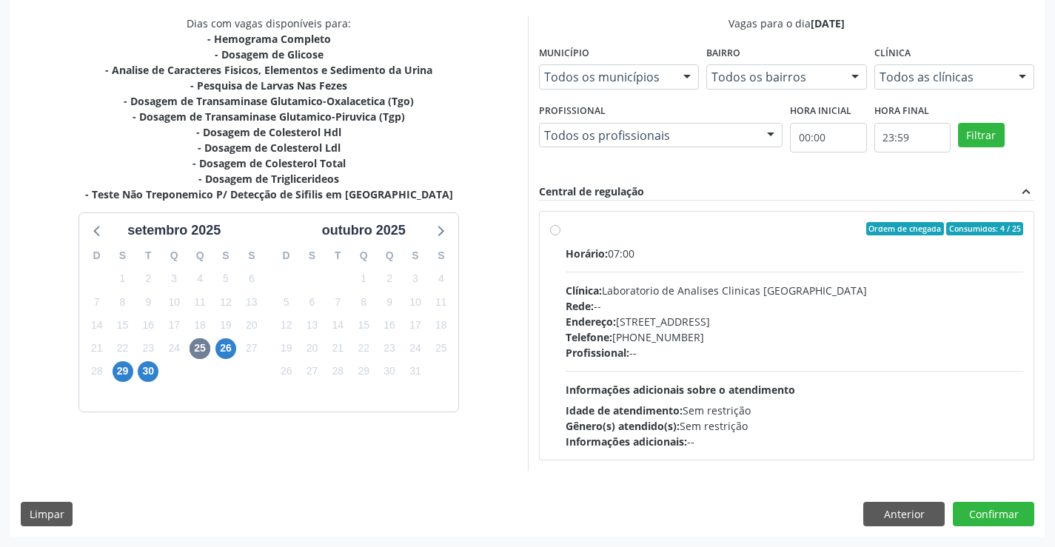
click at [566, 232] on label "Ordem de chegada Consumidos: 4 / 25 Horário: 07:00 Clínica: Laboratorio de Anal…" at bounding box center [795, 335] width 458 height 227
click at [555, 232] on input "Ordem de chegada Consumidos: 4 / 25 Horário: 07:00 Clínica: Laboratorio de Anal…" at bounding box center [555, 228] width 10 height 13
radio input "true"
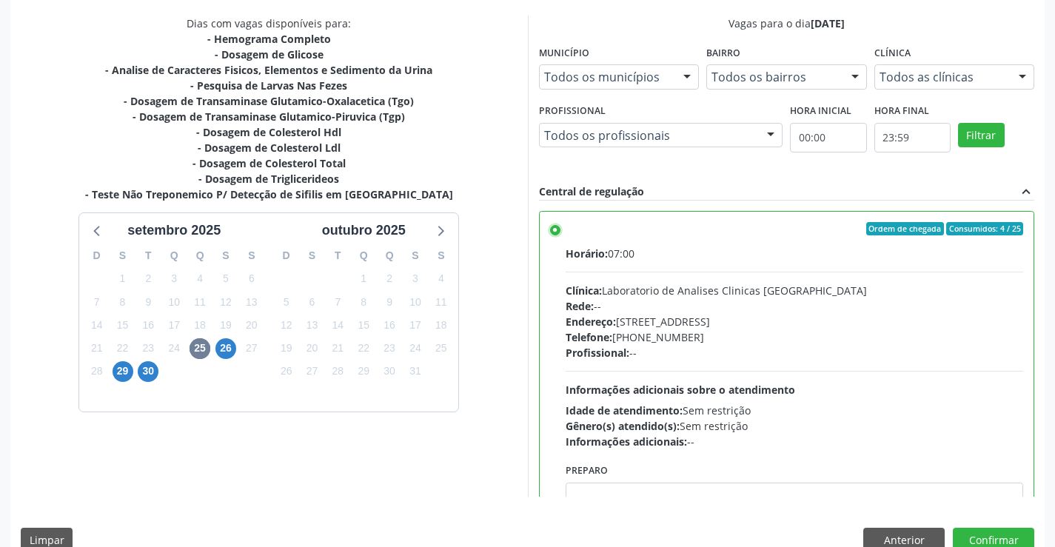
scroll to position [338, 0]
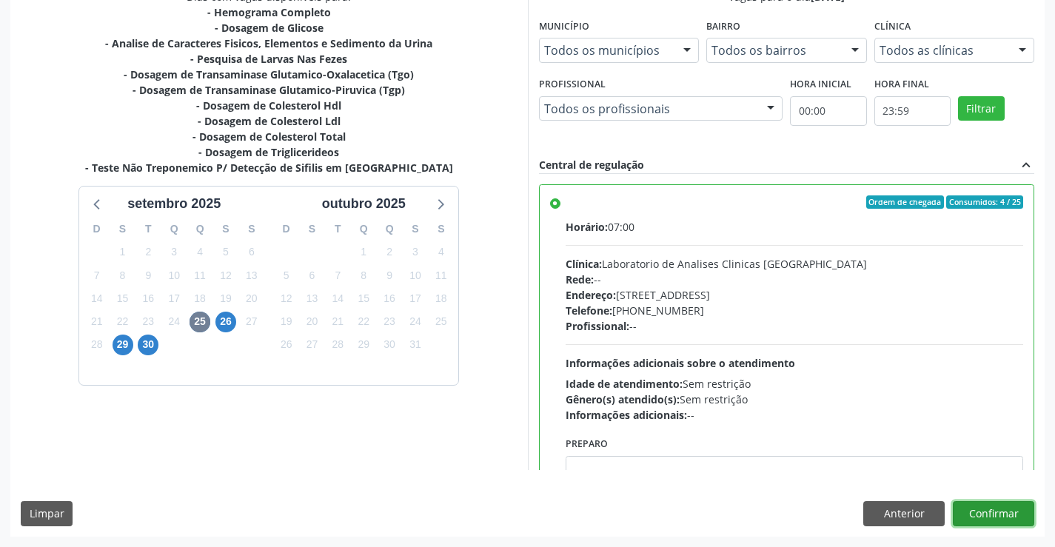
click at [972, 512] on button "Confirmar" at bounding box center [993, 513] width 81 height 25
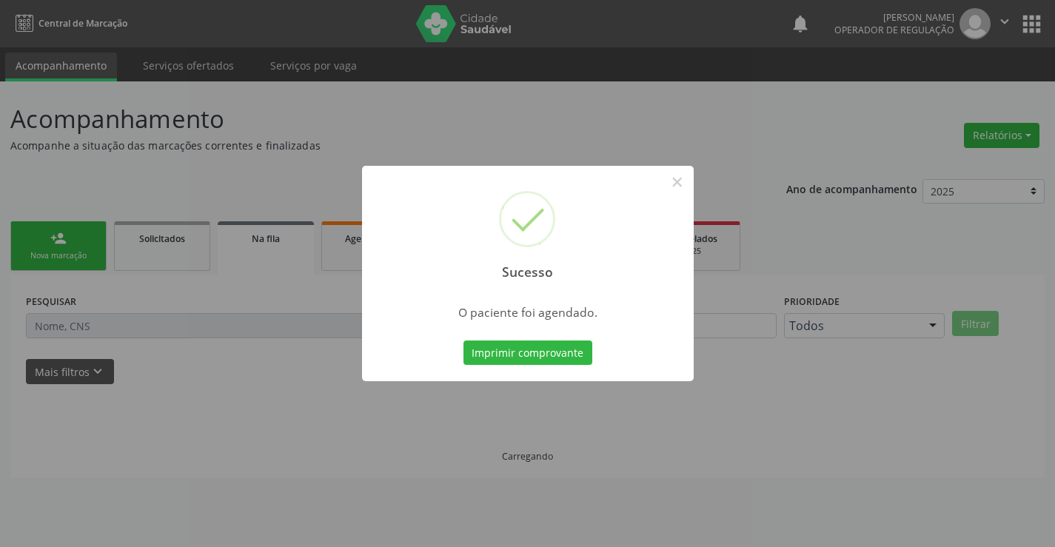
scroll to position [0, 0]
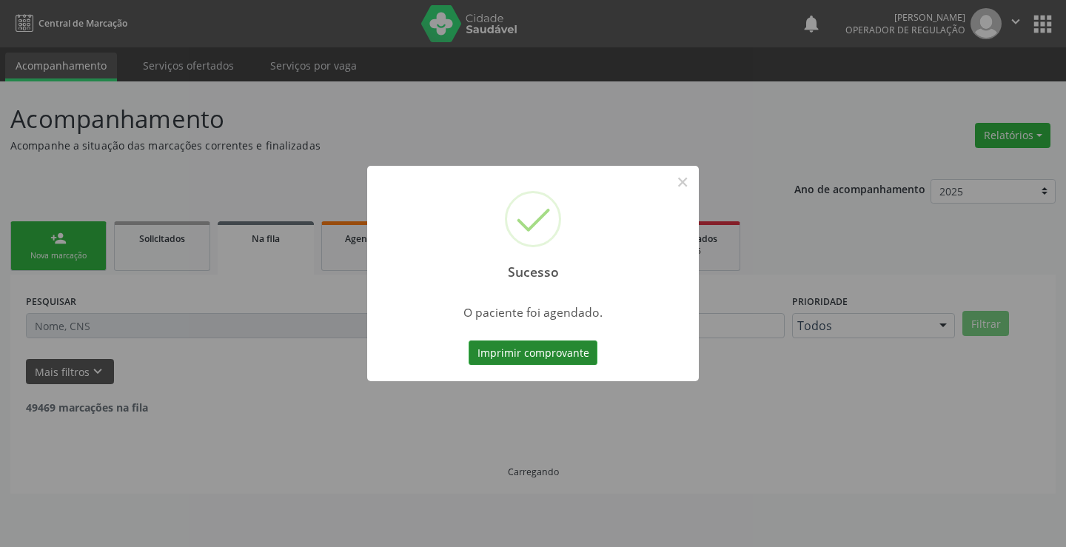
click at [507, 352] on button "Imprimir comprovante" at bounding box center [533, 353] width 129 height 25
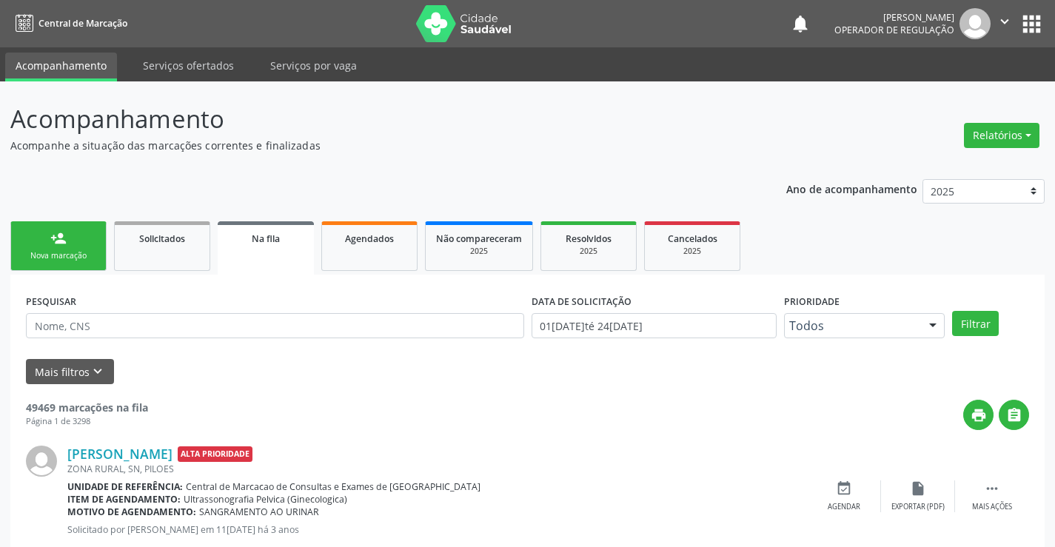
click at [60, 257] on div "Nova marcação" at bounding box center [58, 255] width 74 height 11
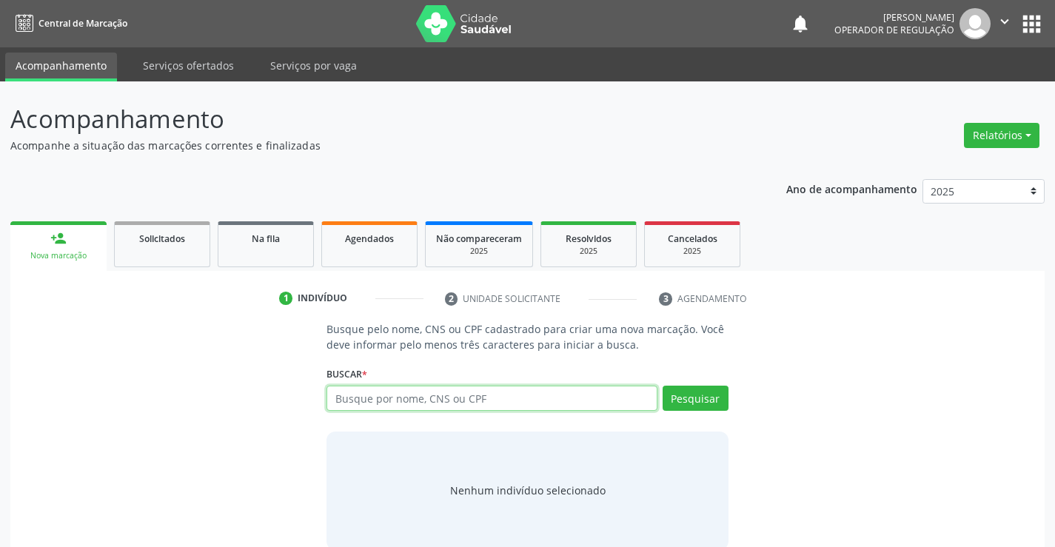
click at [381, 401] on input "text" at bounding box center [492, 398] width 330 height 25
type input "702506369706538"
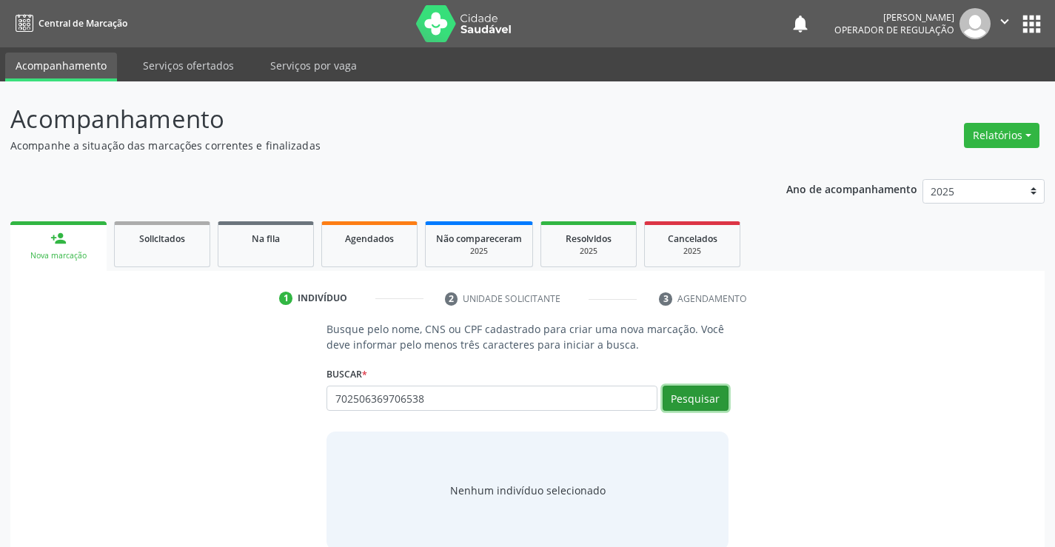
click at [694, 402] on button "Pesquisar" at bounding box center [696, 398] width 66 height 25
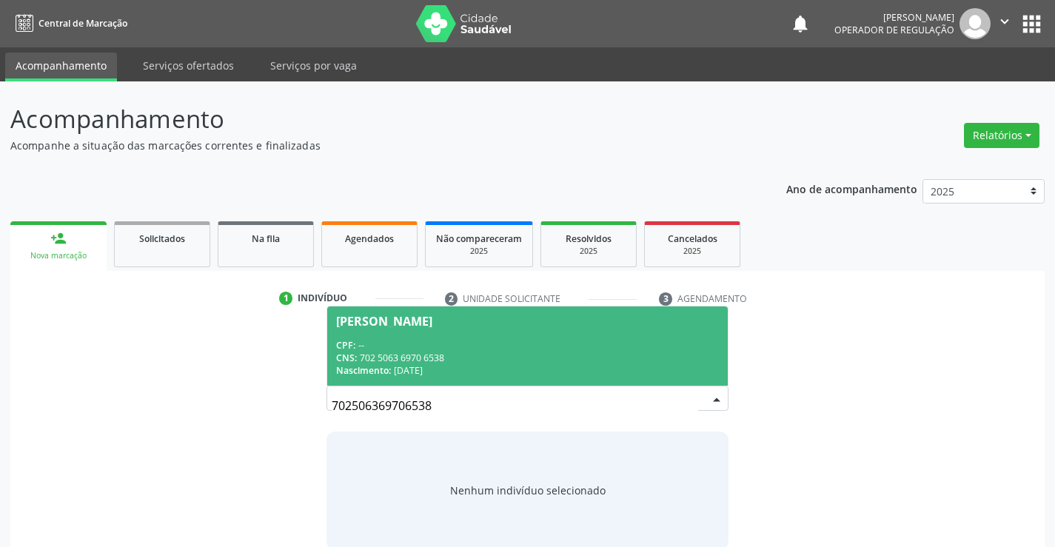
click at [395, 322] on div "Jose Carlos Fernandes" at bounding box center [384, 321] width 96 height 12
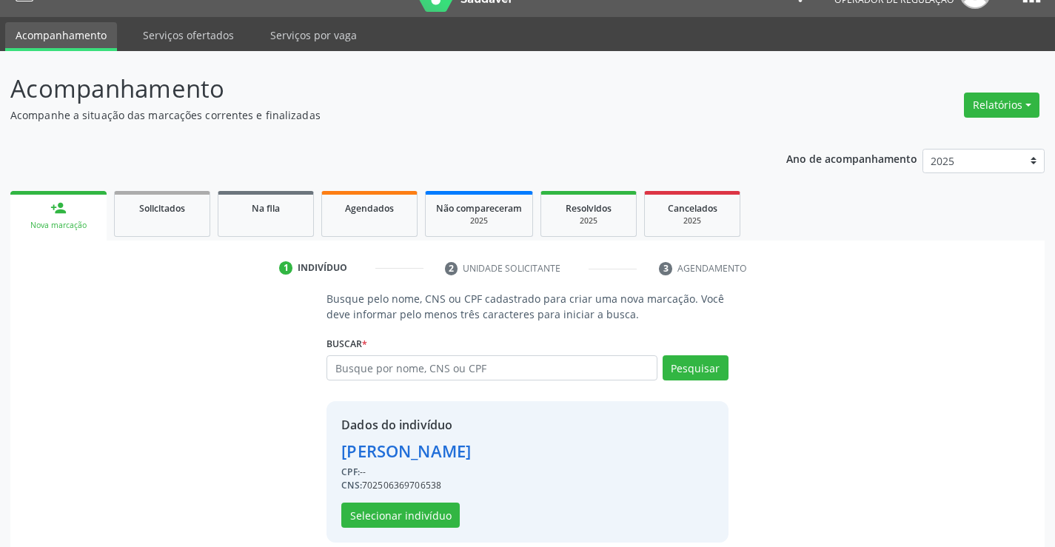
scroll to position [47, 0]
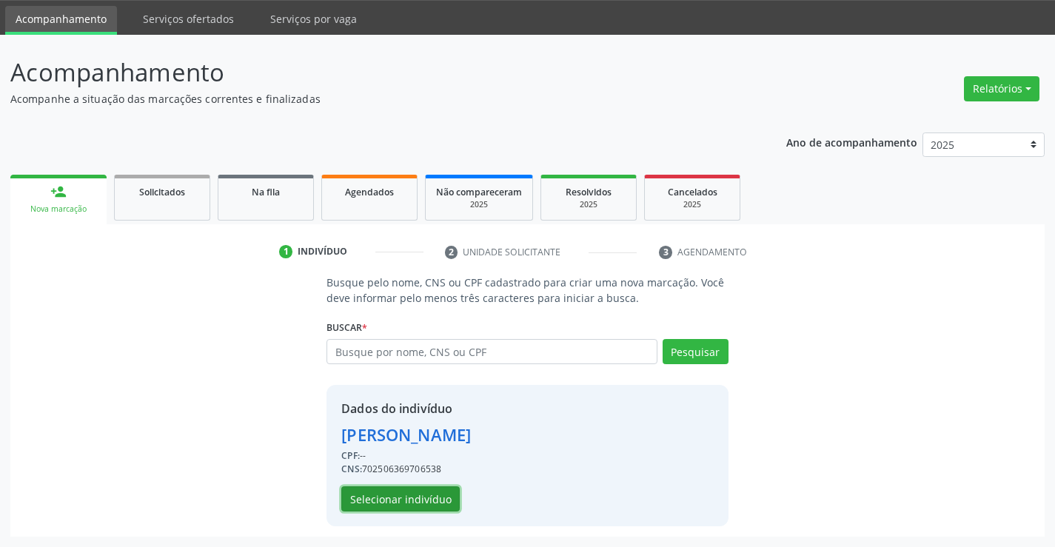
click at [381, 501] on button "Selecionar indivíduo" at bounding box center [400, 499] width 118 height 25
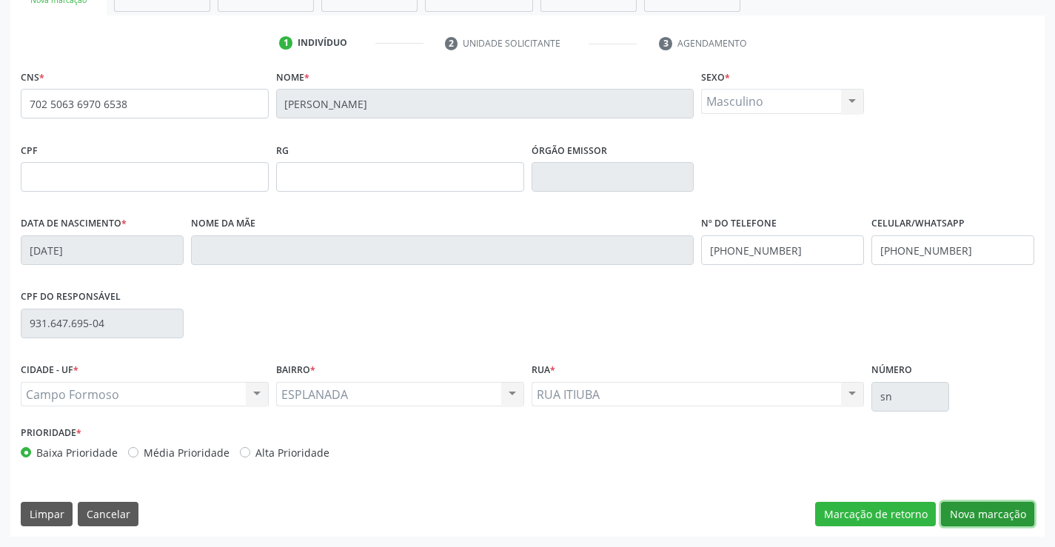
click at [987, 511] on button "Nova marcação" at bounding box center [987, 514] width 93 height 25
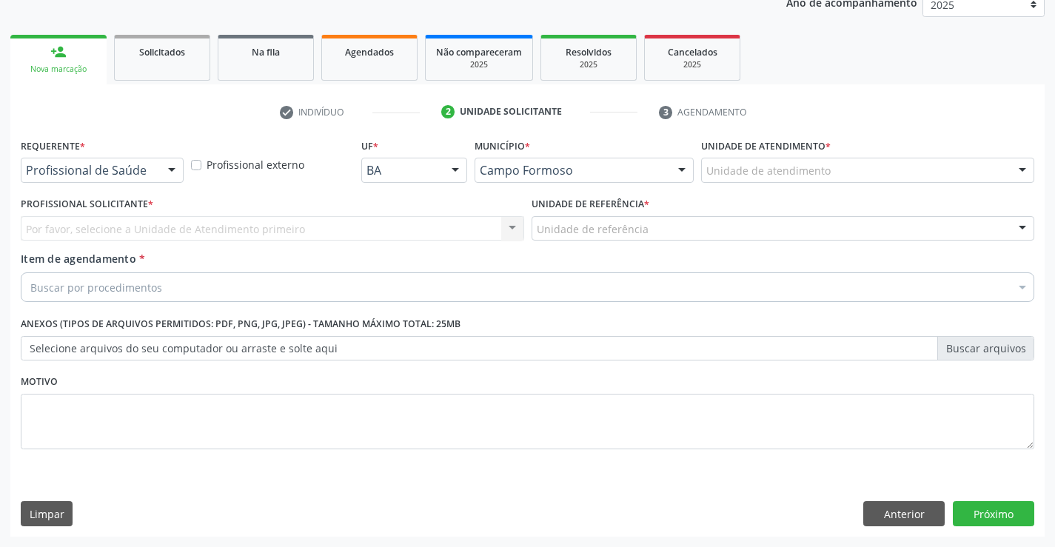
scroll to position [187, 0]
click at [174, 176] on div at bounding box center [172, 170] width 22 height 25
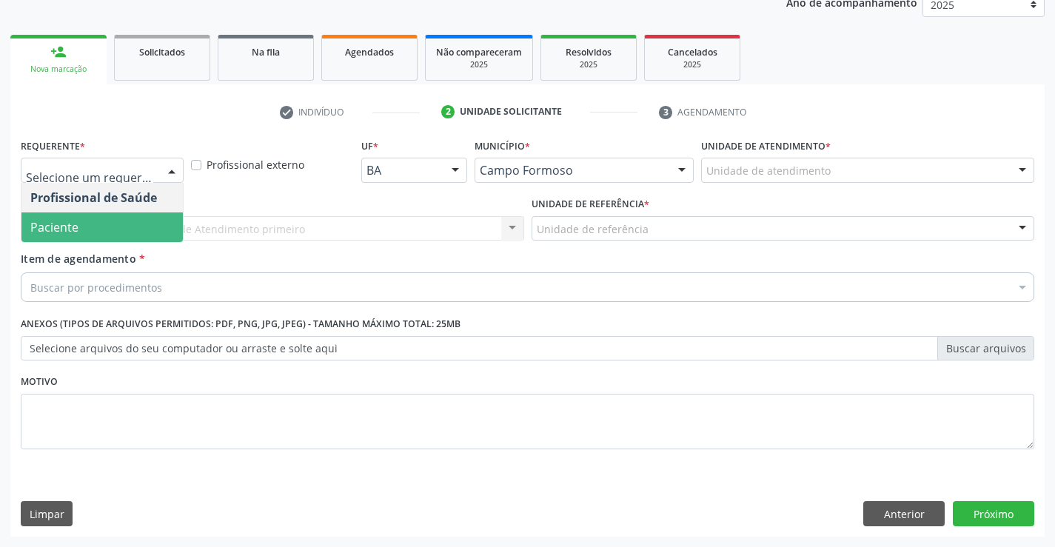
click at [121, 224] on span "Paciente" at bounding box center [101, 228] width 161 height 30
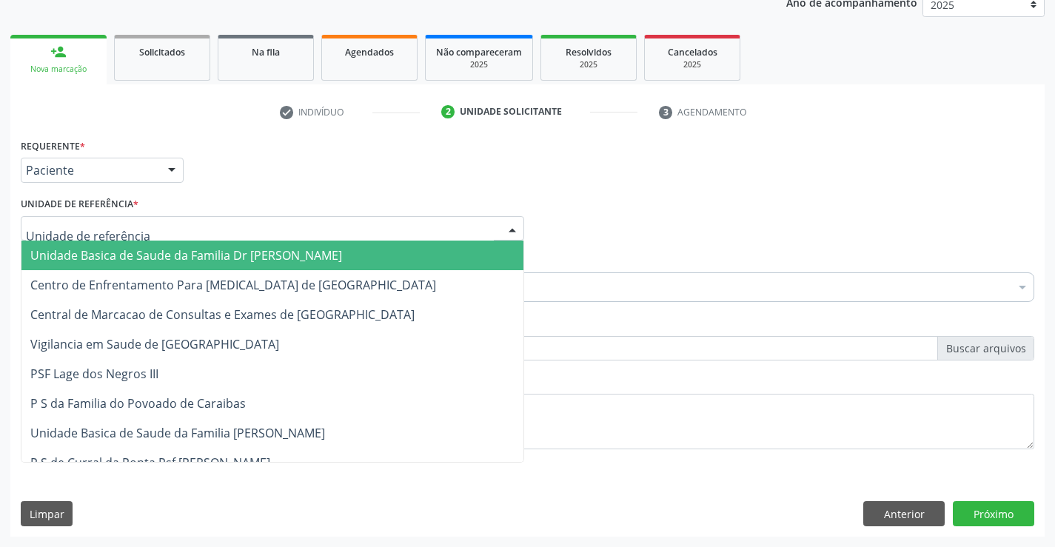
click at [516, 224] on div at bounding box center [512, 229] width 22 height 25
click at [431, 244] on span "Unidade Basica de Saude da Familia Dr [PERSON_NAME]" at bounding box center [272, 256] width 502 height 30
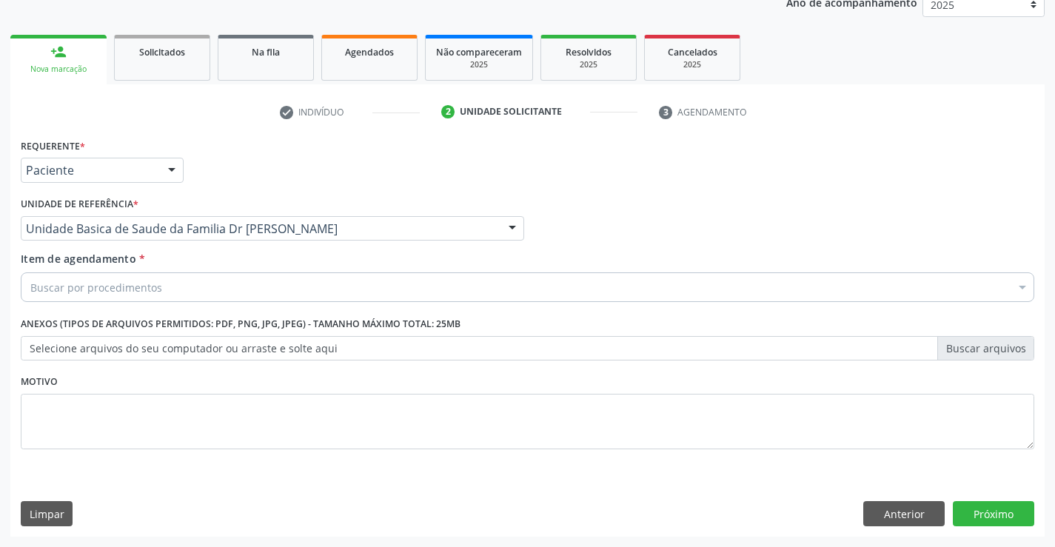
click at [381, 263] on div "Item de agendamento * Buscar por procedimentos Selecionar todos 0202040089 - 3X…" at bounding box center [528, 274] width 1014 height 47
click at [374, 275] on div "Buscar por procedimentos" at bounding box center [528, 288] width 1014 height 30
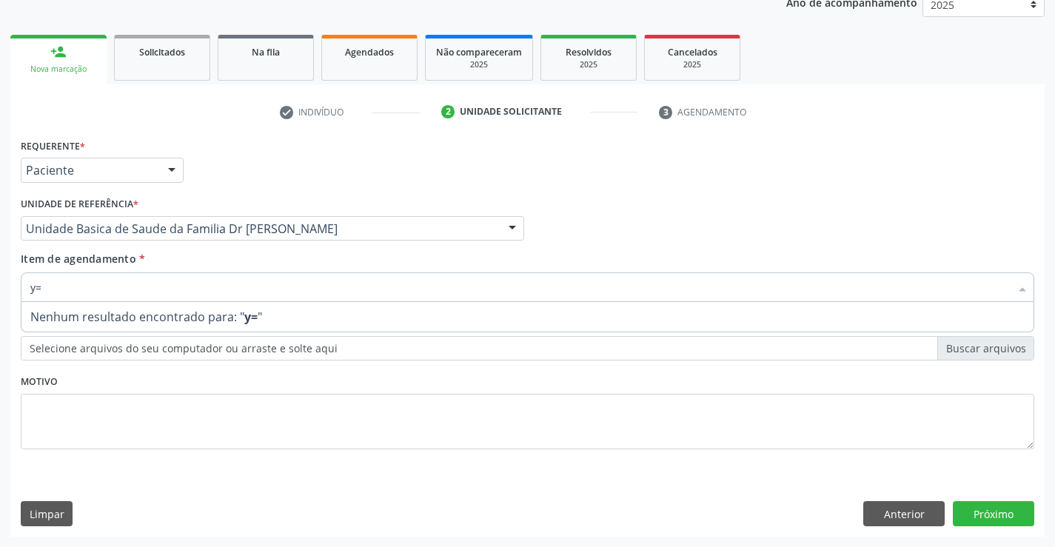
type input "y"
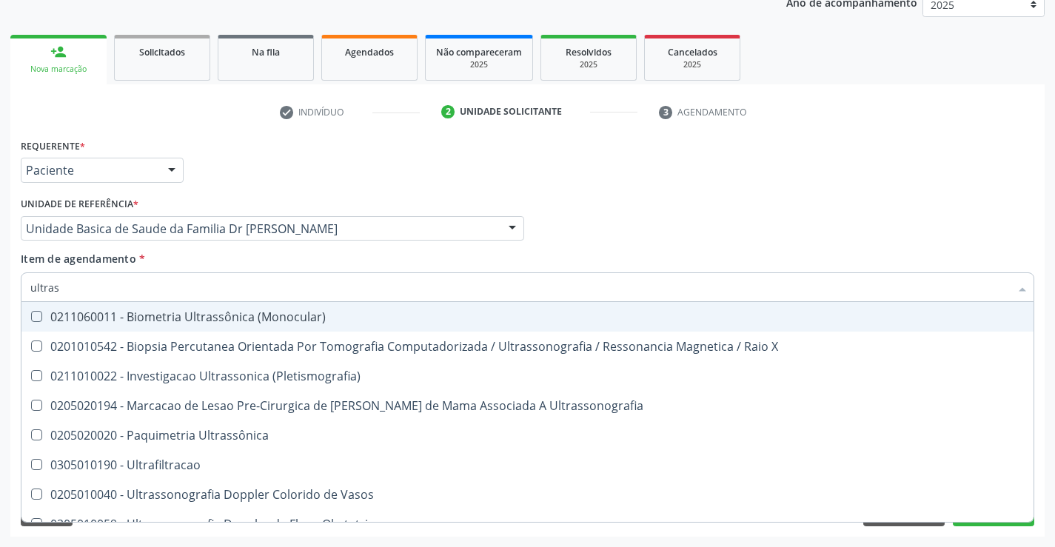
type input "ultrass"
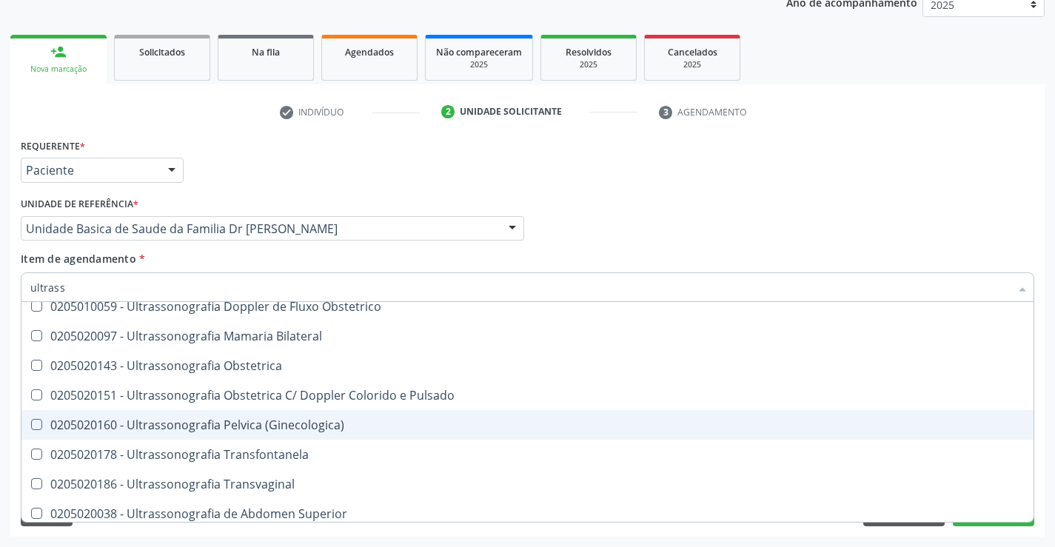
scroll to position [222, 0]
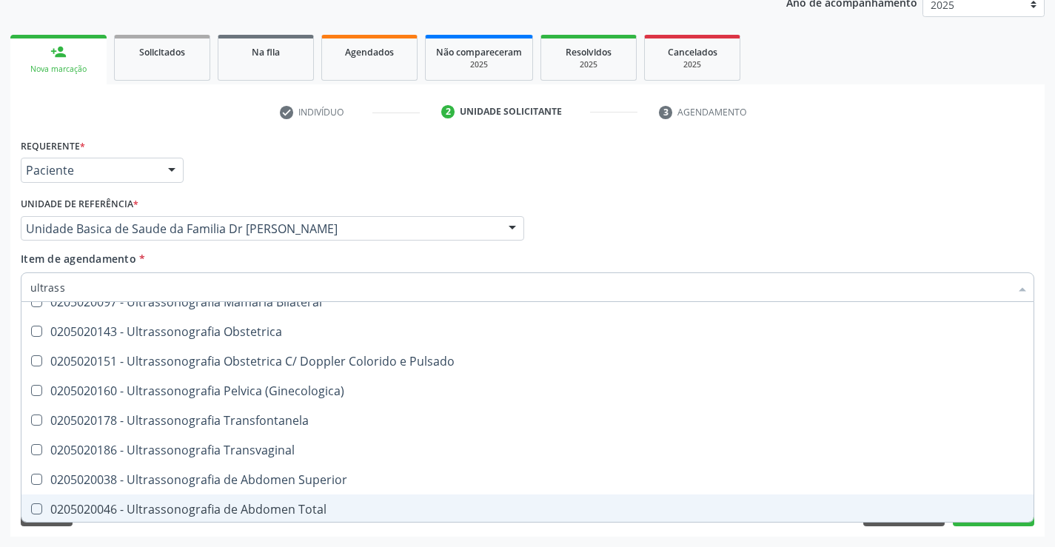
click at [292, 504] on div "0205020046 - Ultrassonografia de Abdomen Total" at bounding box center [527, 510] width 995 height 12
checkbox Total "true"
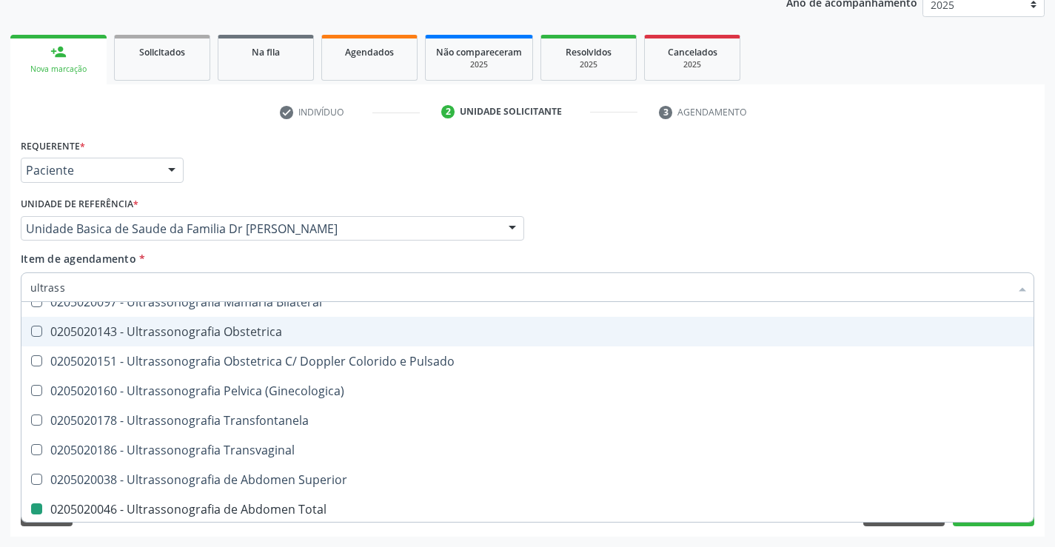
click at [684, 226] on div "Profissional Solicitante Por favor, selecione a Unidade de Atendimento primeiro…" at bounding box center [527, 222] width 1021 height 58
checkbox X "true"
checkbox Total "false"
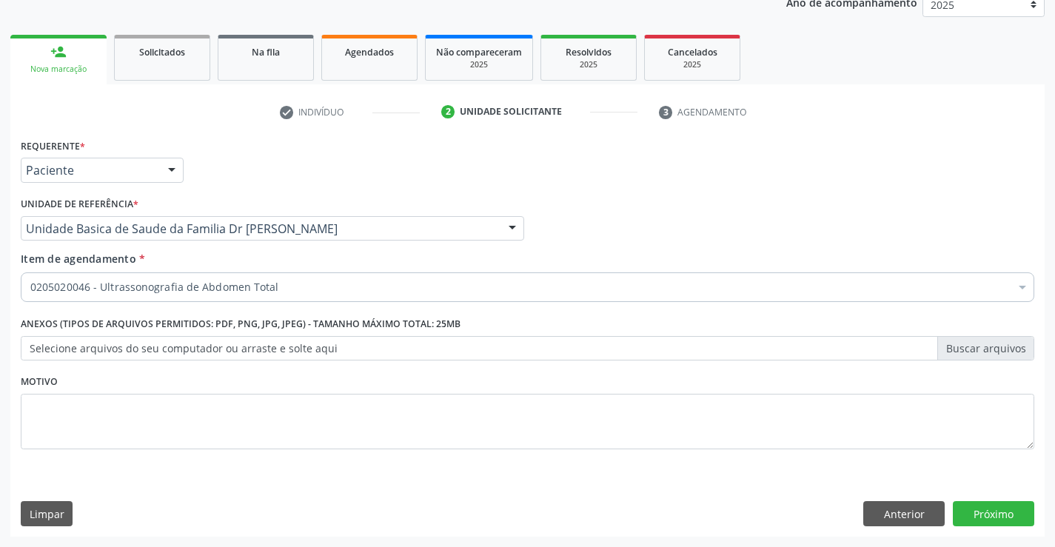
scroll to position [0, 0]
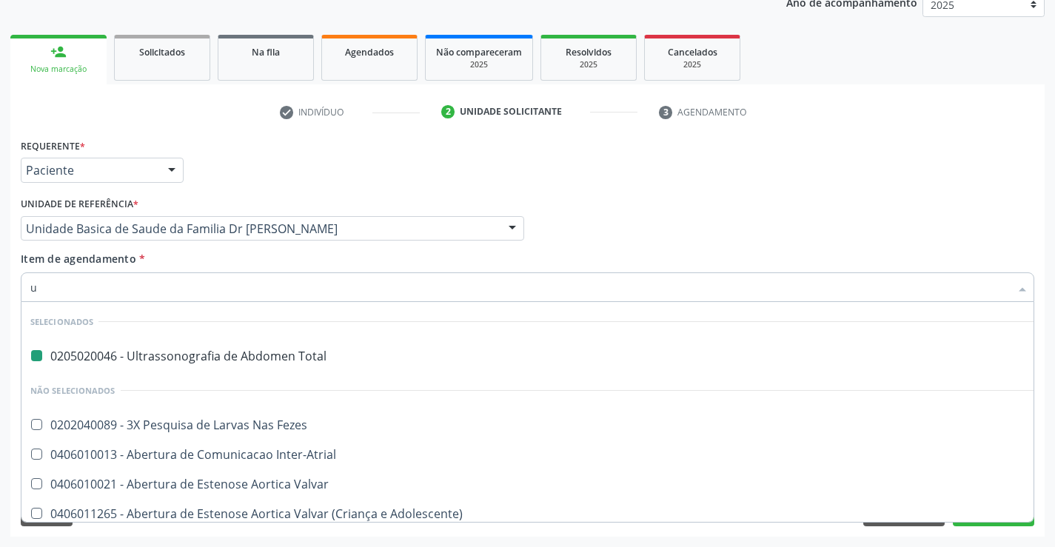
type input "ur"
checkbox Total "false"
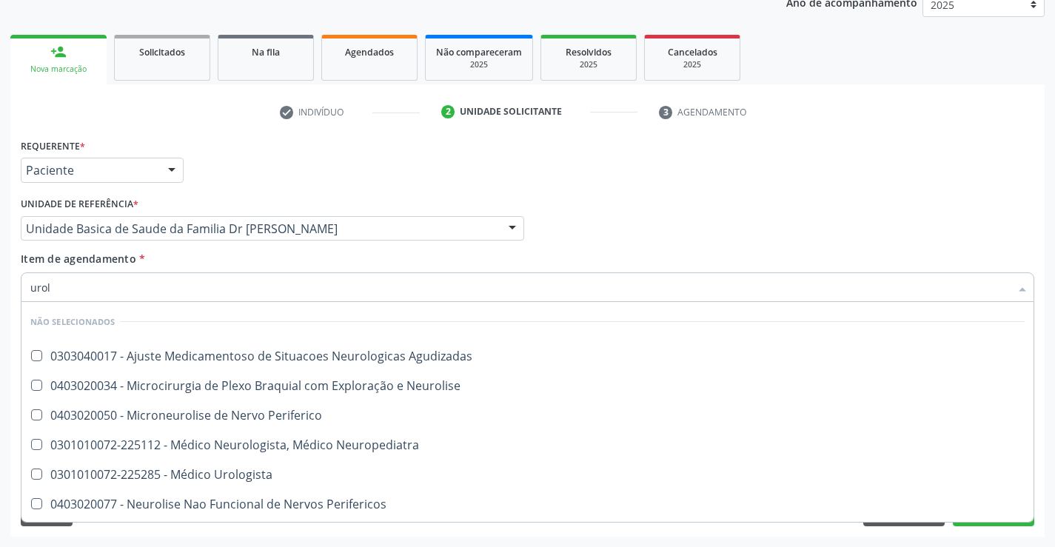
type input "urolo"
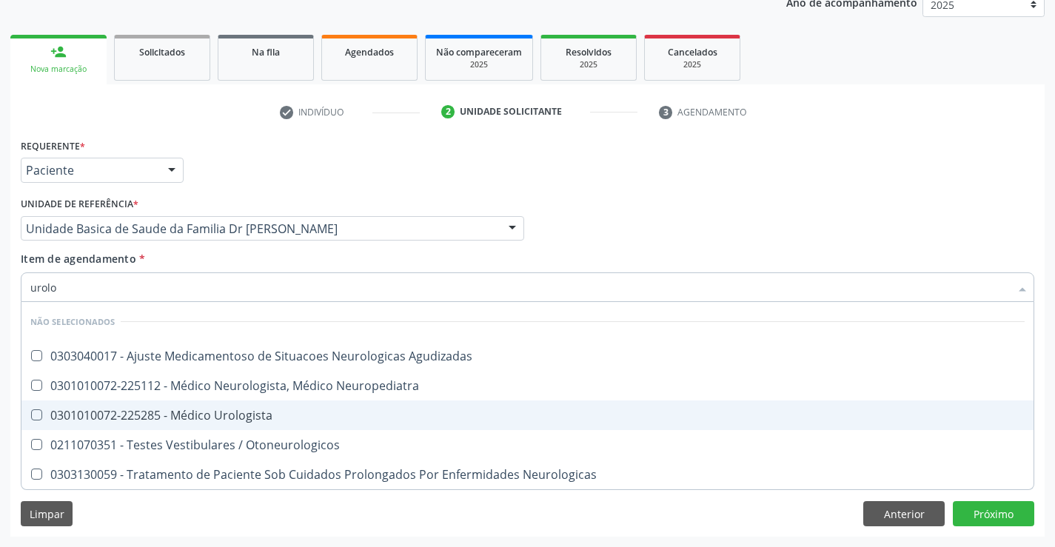
click at [250, 416] on div "0301010072-225285 - Médico Urologista" at bounding box center [527, 416] width 995 height 12
checkbox Urologista "true"
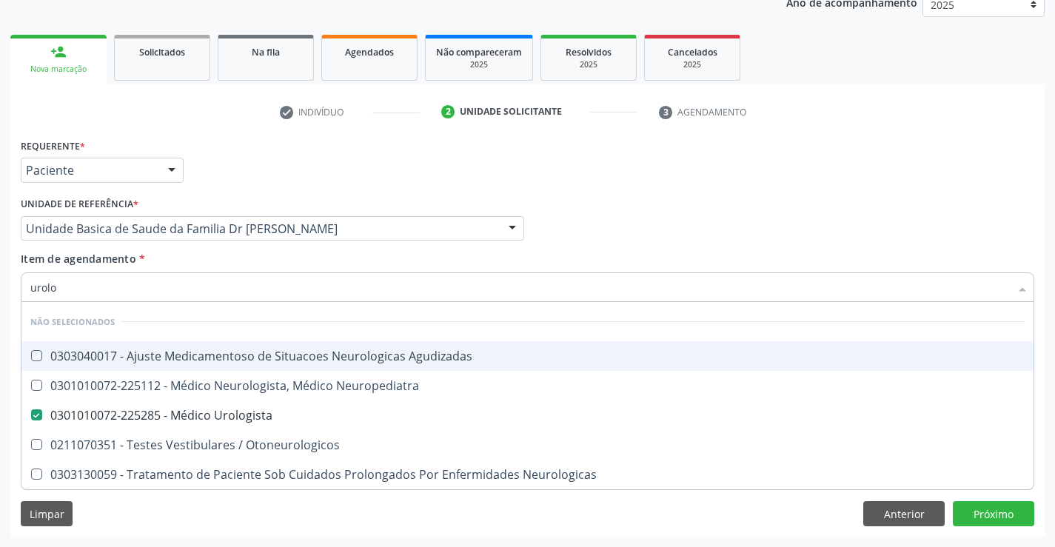
click at [684, 227] on div "Profissional Solicitante Por favor, selecione a Unidade de Atendimento primeiro…" at bounding box center [527, 222] width 1021 height 58
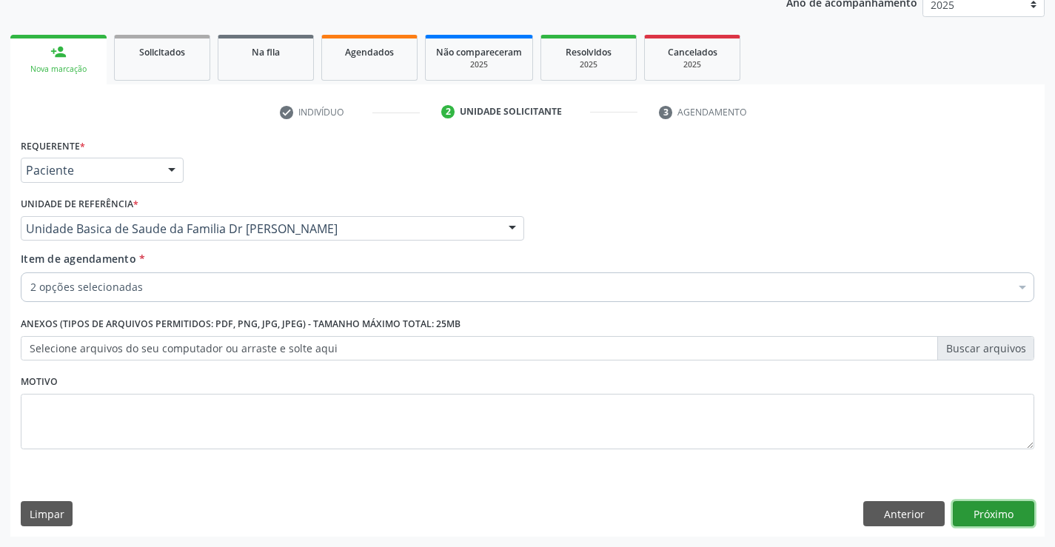
click at [974, 508] on button "Próximo" at bounding box center [993, 513] width 81 height 25
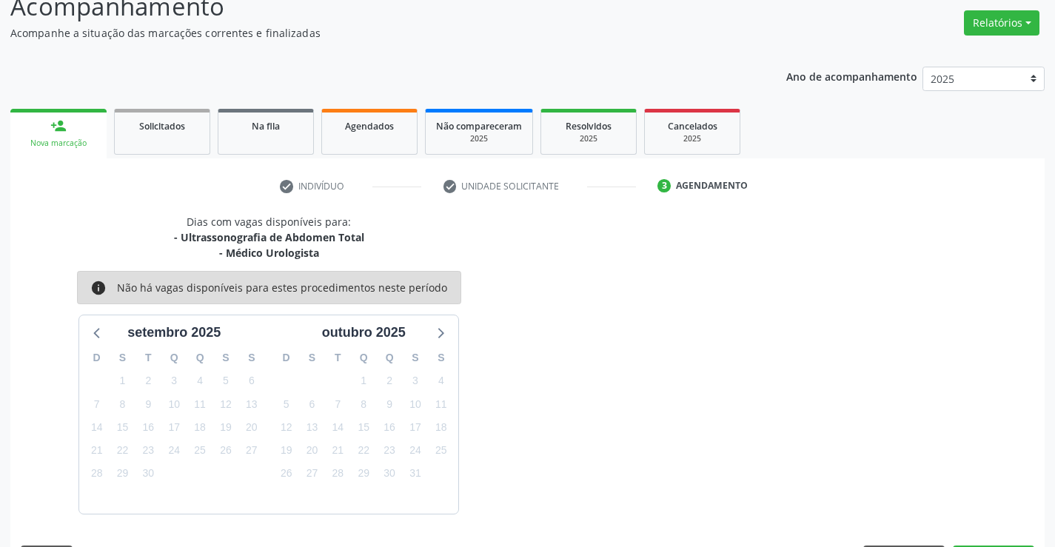
scroll to position [156, 0]
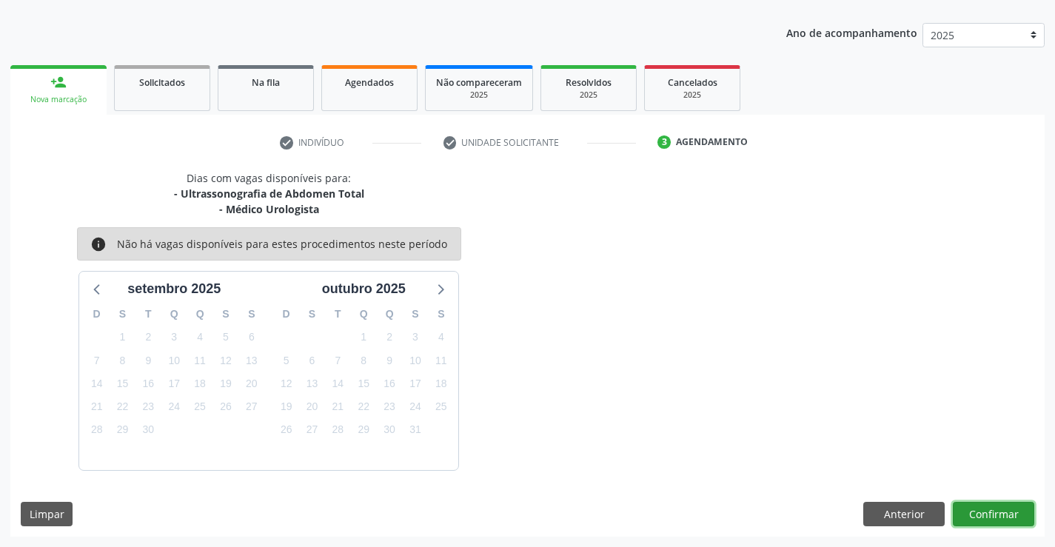
click at [974, 508] on button "Confirmar" at bounding box center [993, 514] width 81 height 25
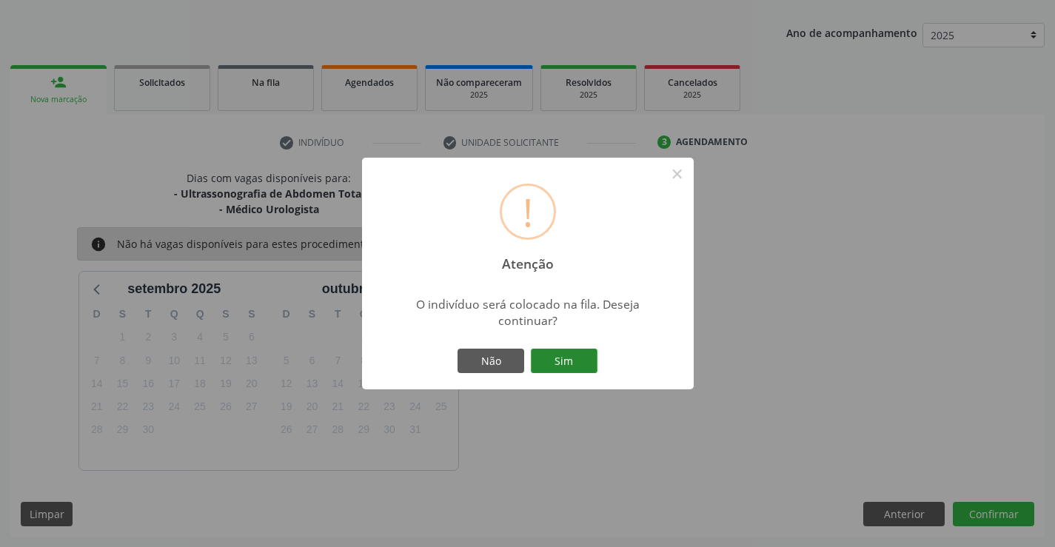
click at [554, 364] on button "Sim" at bounding box center [564, 361] width 67 height 25
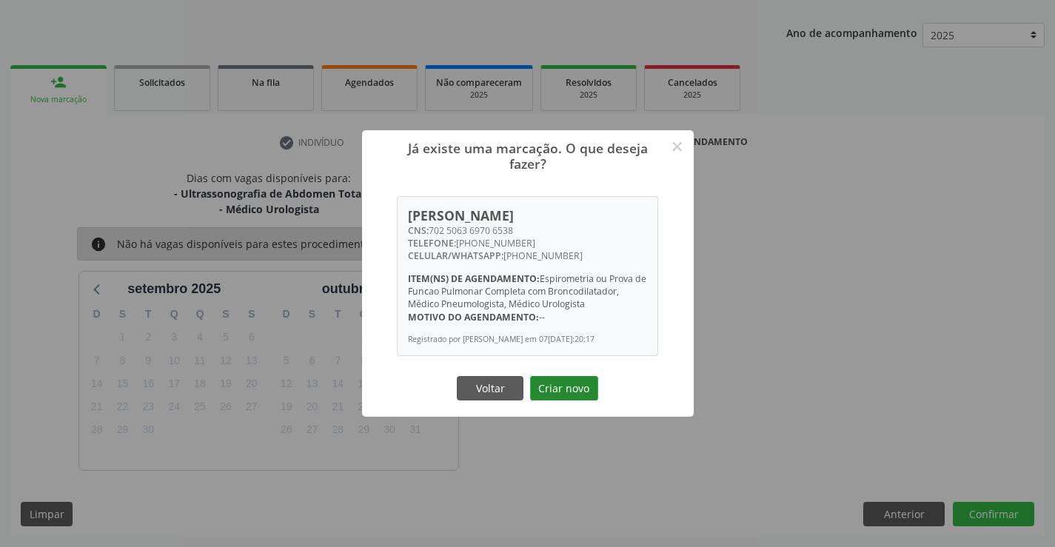
click at [555, 386] on button "Criar novo" at bounding box center [564, 388] width 68 height 25
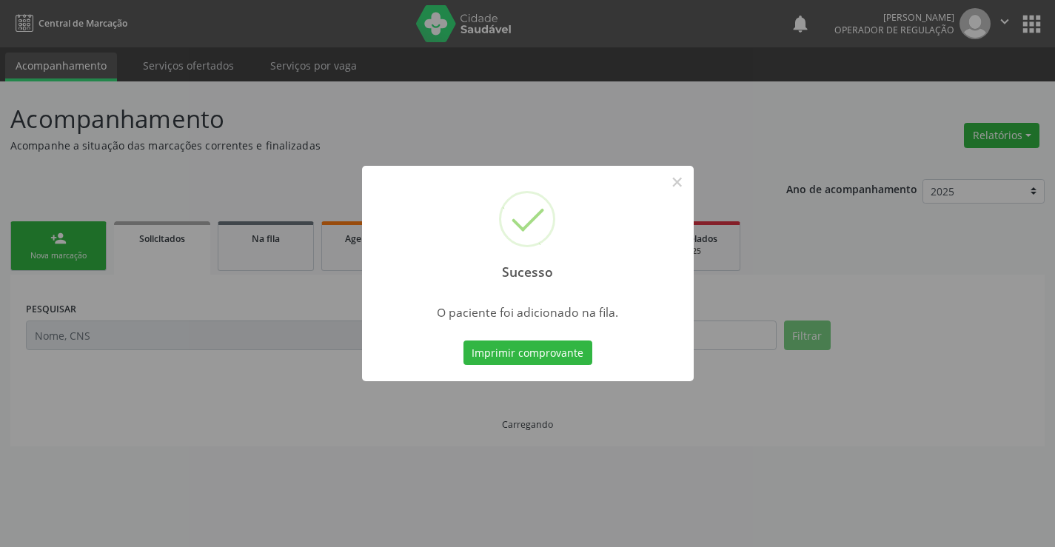
scroll to position [0, 0]
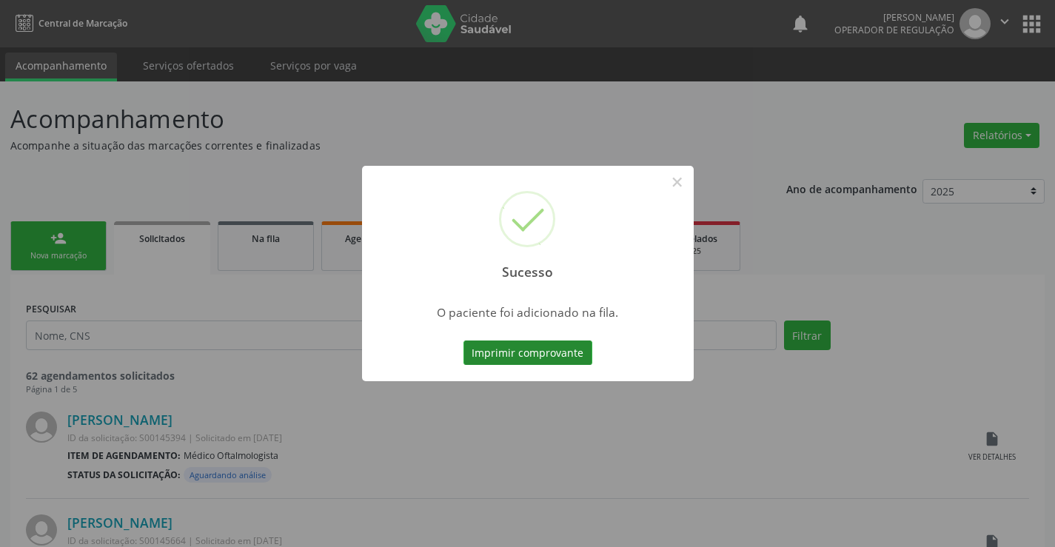
click at [536, 361] on button "Imprimir comprovante" at bounding box center [528, 353] width 129 height 25
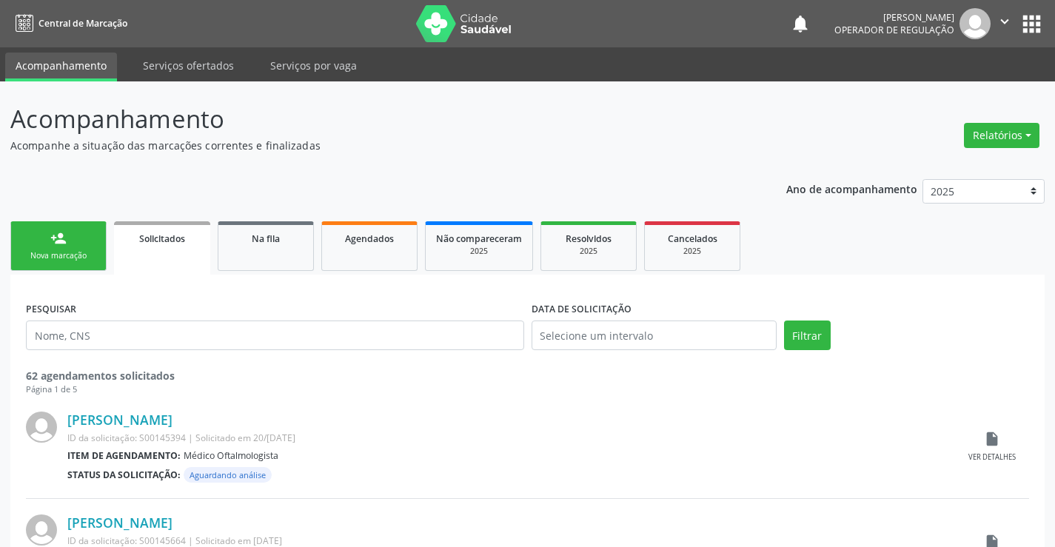
click at [52, 236] on div "person_add" at bounding box center [58, 238] width 16 height 16
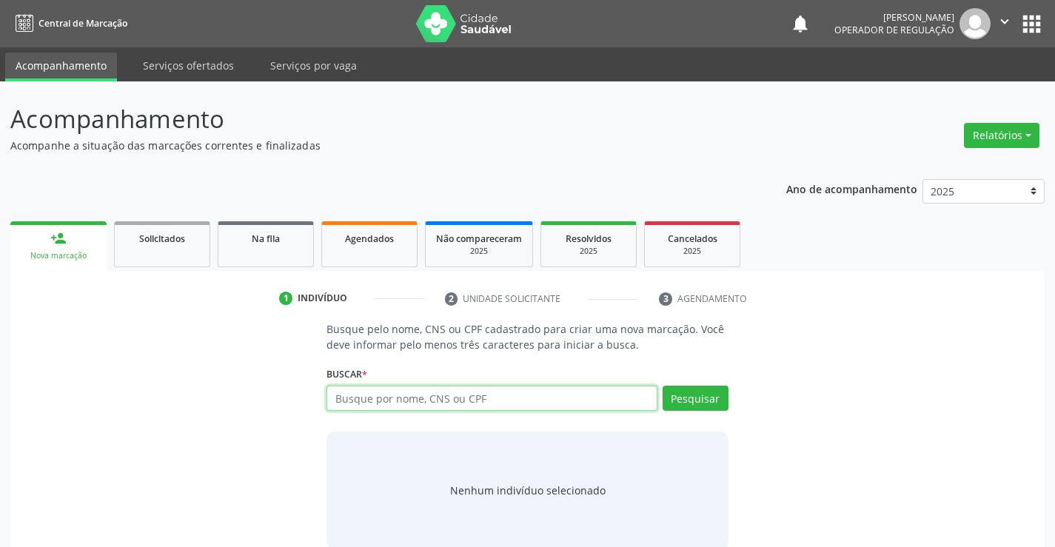
click at [432, 399] on input "text" at bounding box center [492, 398] width 330 height 25
paste input "702 5063 6970 6538"
type input "702 5063 6970 6538"
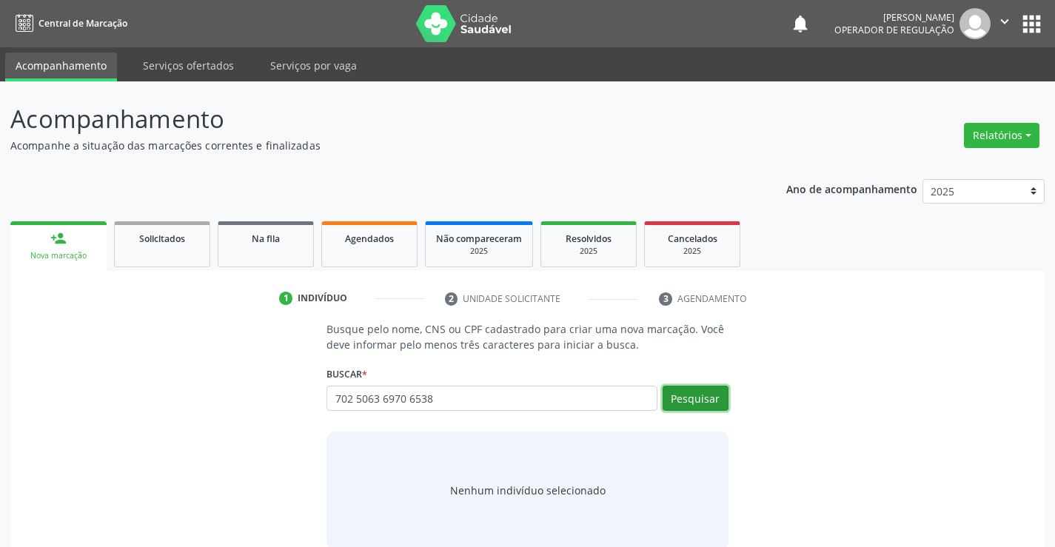
click at [691, 393] on button "Pesquisar" at bounding box center [696, 398] width 66 height 25
type input "702 5063 6970 6538"
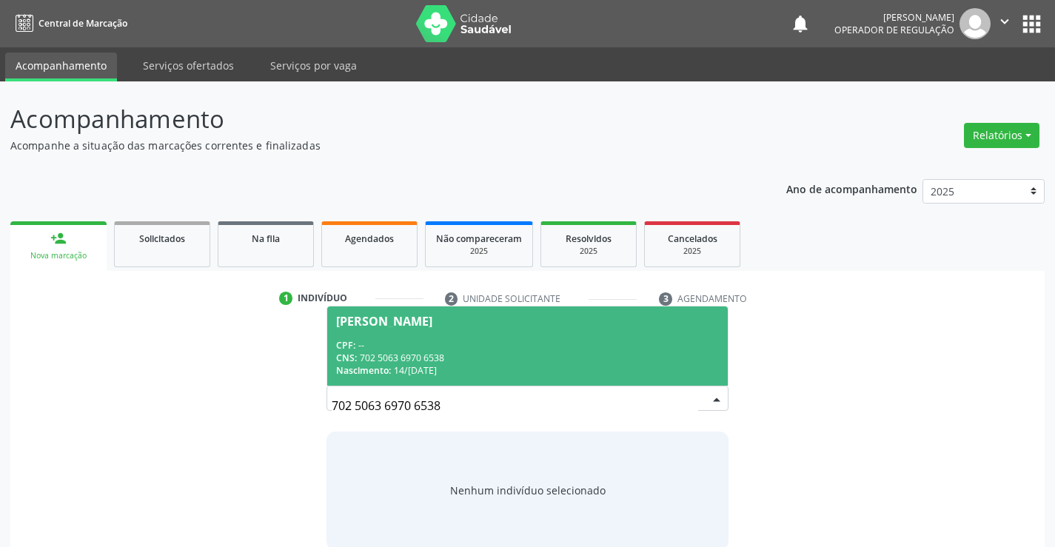
click at [430, 322] on div "Jose Carlos Fernandes" at bounding box center [384, 321] width 96 height 12
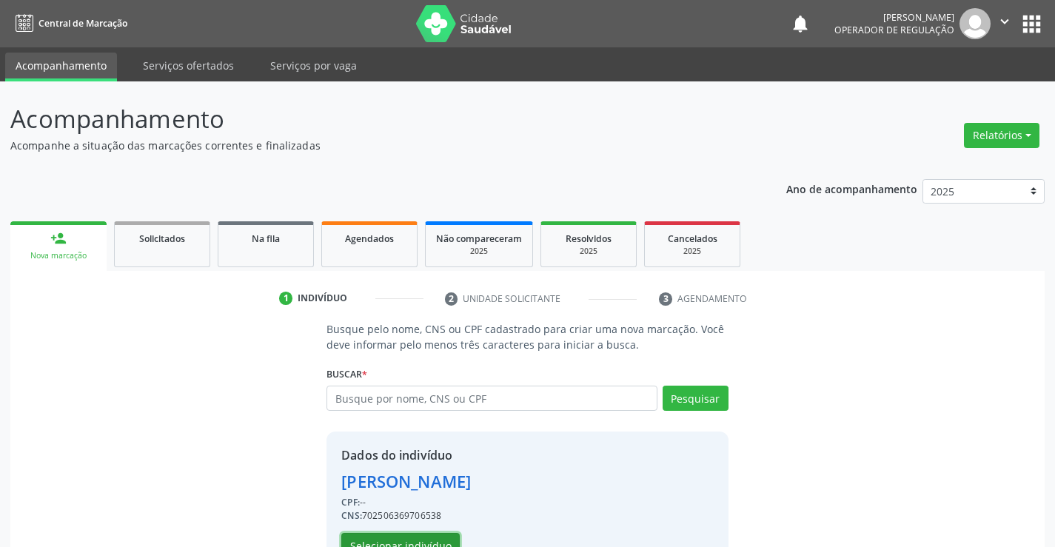
click at [398, 541] on button "Selecionar indivíduo" at bounding box center [400, 545] width 118 height 25
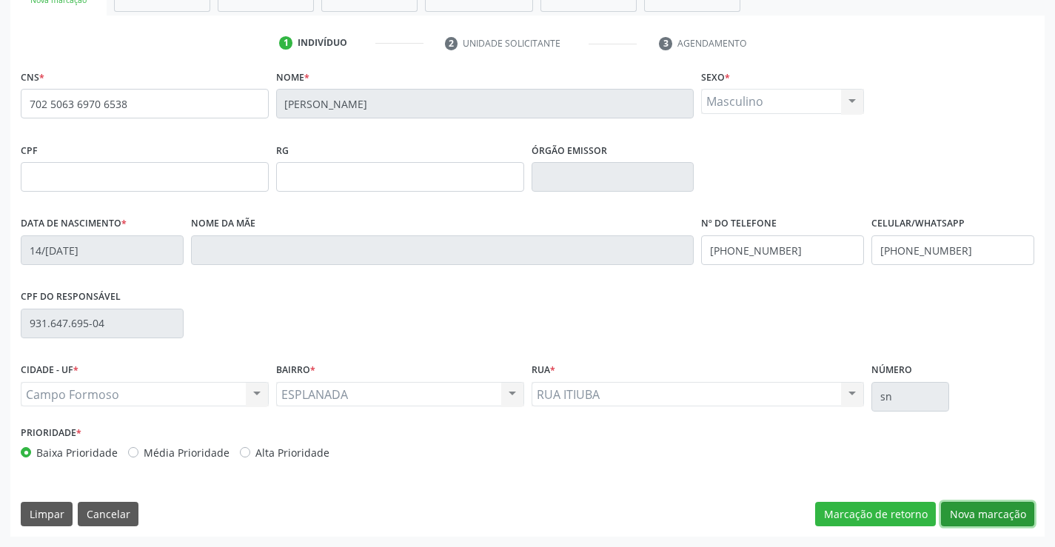
click at [986, 520] on button "Nova marcação" at bounding box center [987, 514] width 93 height 25
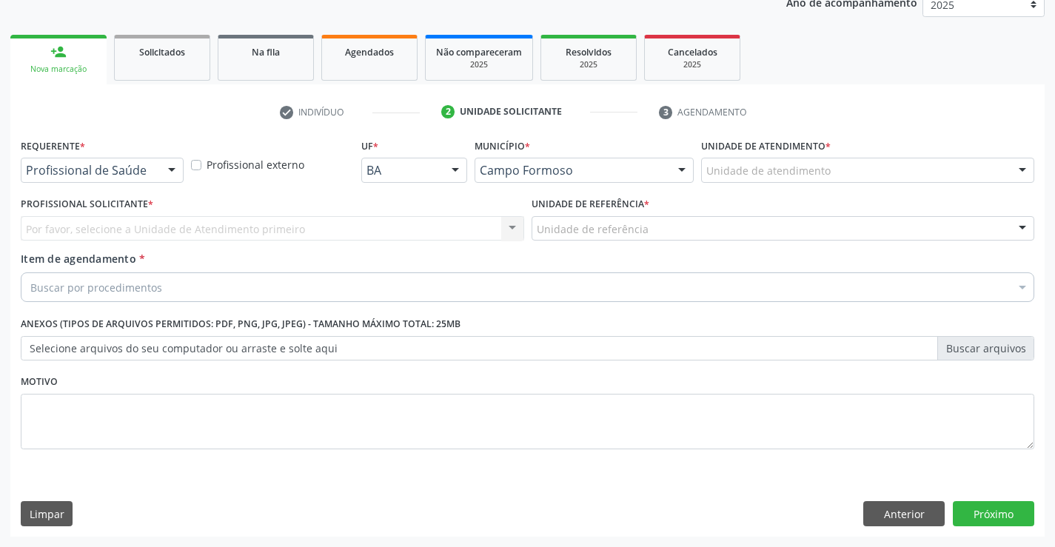
scroll to position [187, 0]
click at [172, 171] on div at bounding box center [172, 170] width 22 height 25
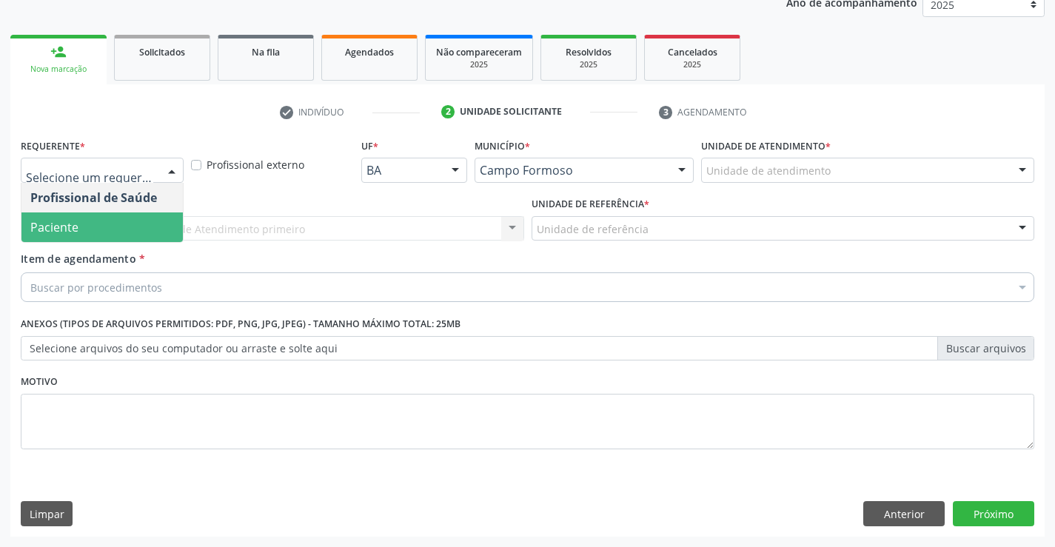
click at [84, 225] on span "Paciente" at bounding box center [101, 228] width 161 height 30
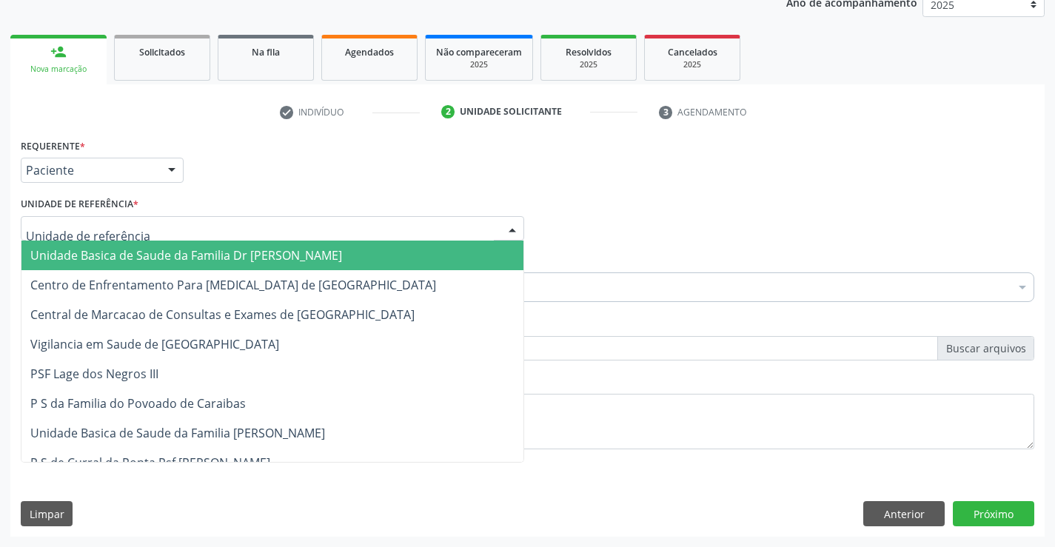
click at [508, 224] on div at bounding box center [512, 229] width 22 height 25
click at [323, 260] on span "Unidade Basica de Saude da Familia Dr [PERSON_NAME]" at bounding box center [272, 256] width 502 height 30
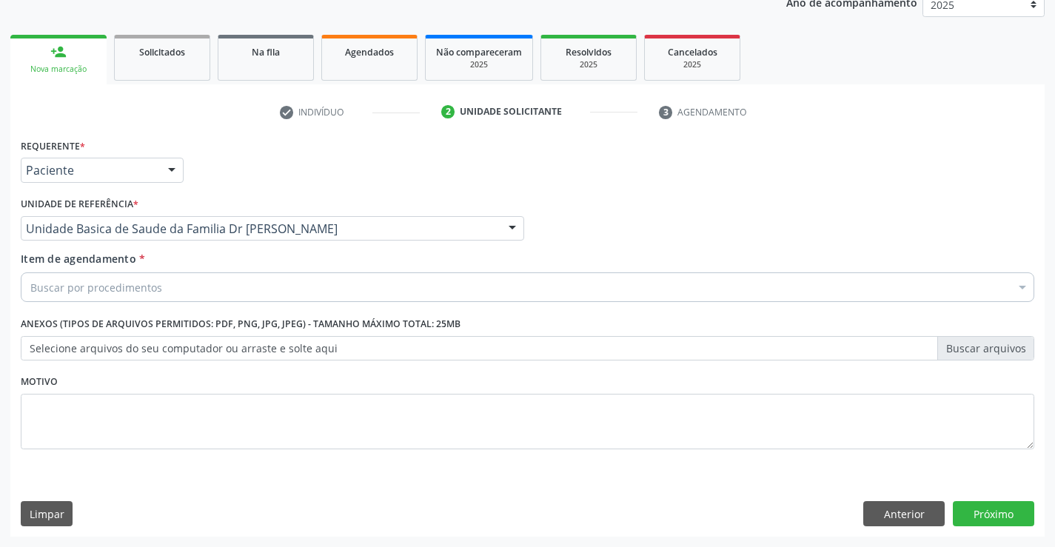
click at [250, 298] on div "Buscar por procedimentos" at bounding box center [528, 288] width 1014 height 30
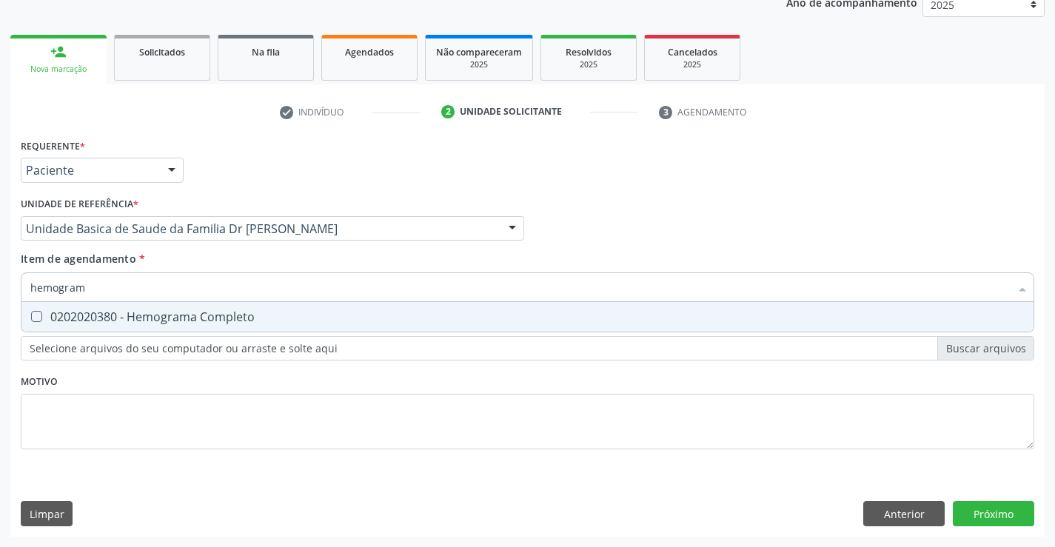
type input "hemograma"
click at [218, 314] on div "0202020380 - Hemograma Completo" at bounding box center [527, 317] width 995 height 12
checkbox Completo "true"
click at [167, 427] on div "Requerente * Paciente Profissional de Saúde Paciente Nenhum resultado encontrad…" at bounding box center [528, 302] width 1014 height 335
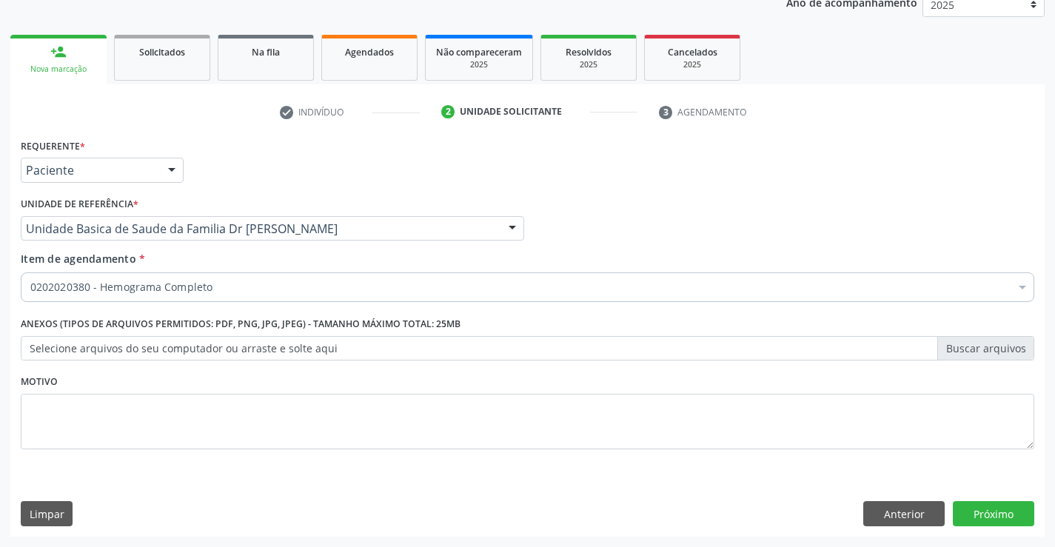
click at [178, 322] on label "Anexos (Tipos de arquivos permitidos: PDF, PNG, JPG, JPEG) - Tamanho máximo tot…" at bounding box center [241, 324] width 440 height 23
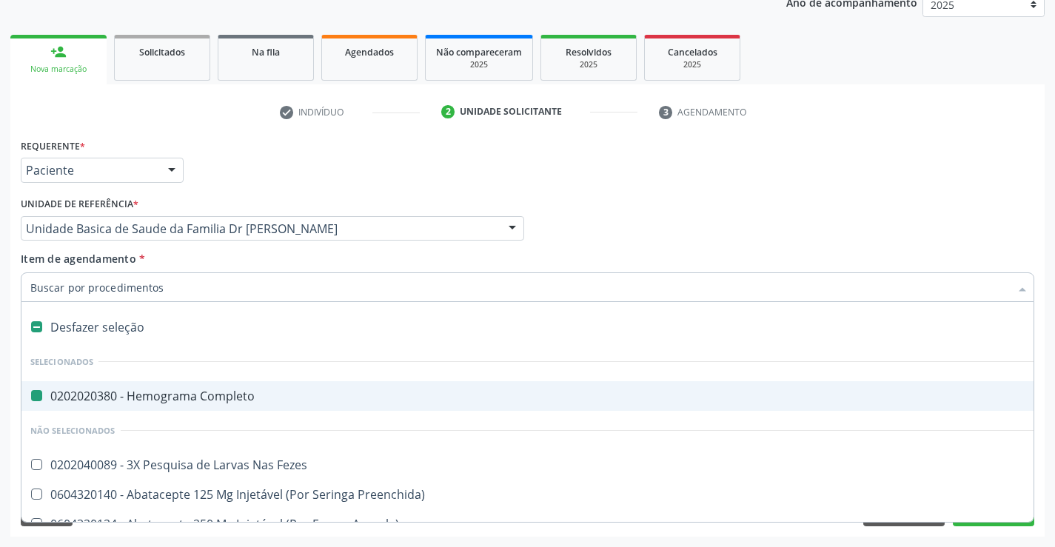
type input "u"
checkbox Completo "false"
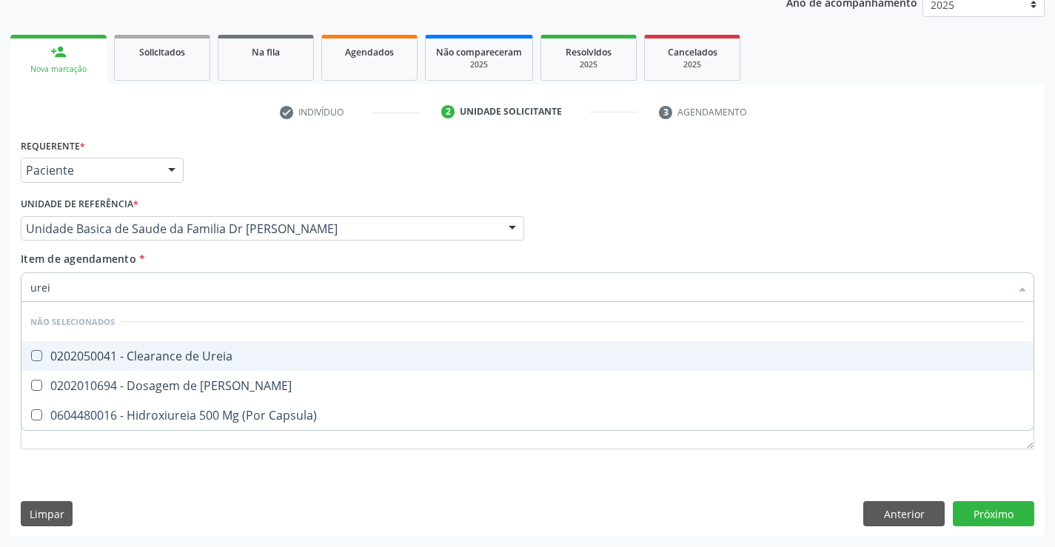
type input "ureia"
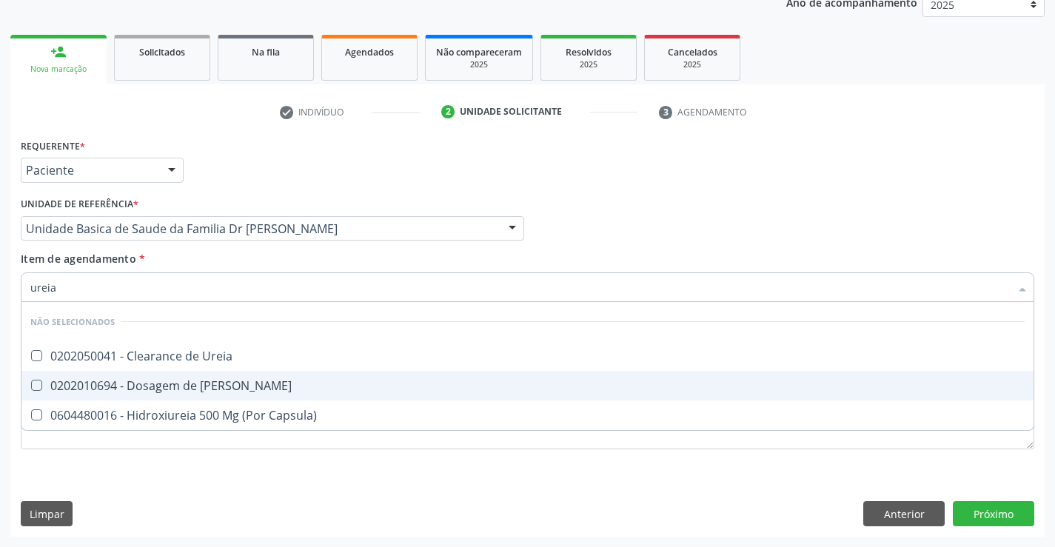
click at [163, 381] on div "0202010694 - Dosagem de [PERSON_NAME]" at bounding box center [527, 386] width 995 height 12
checkbox Ureia "true"
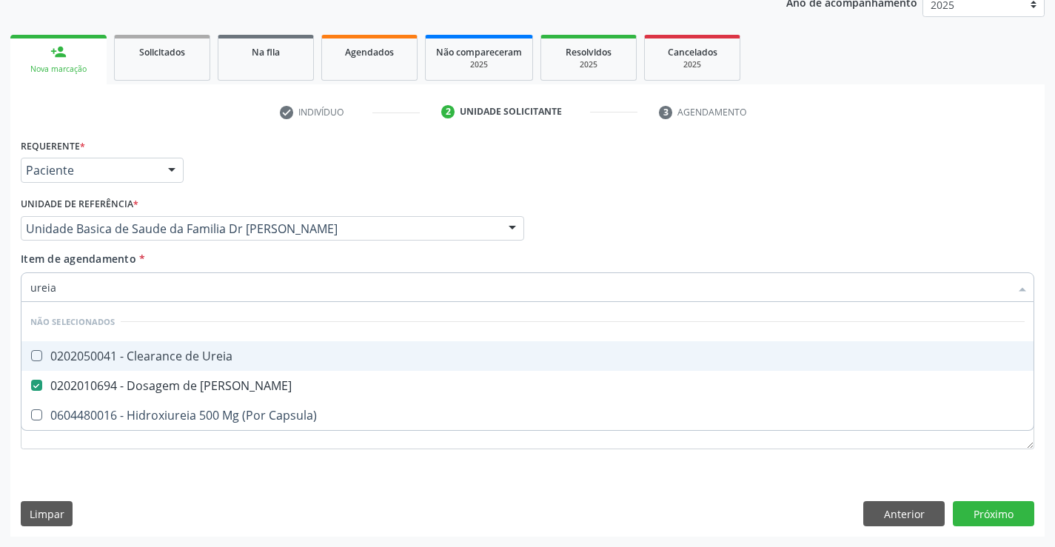
type input "ureia"
click at [539, 184] on div "Requerente * Paciente Profissional de Saúde Paciente Nenhum resultado encontrad…" at bounding box center [527, 164] width 1021 height 58
checkbox Ureia "true"
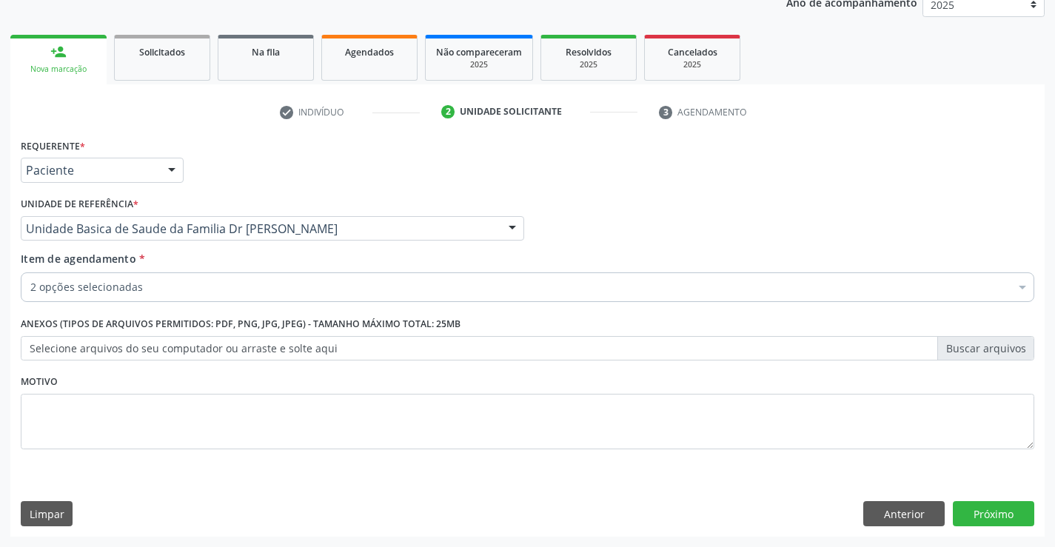
click at [130, 296] on div "2 opções selecionadas" at bounding box center [528, 288] width 1014 height 30
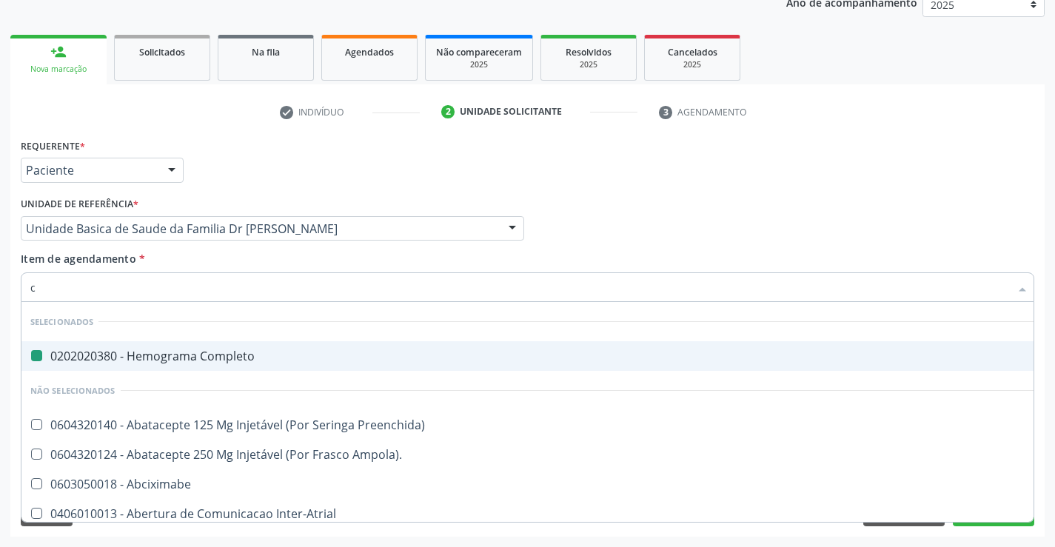
type input "cr"
checkbox Completo "false"
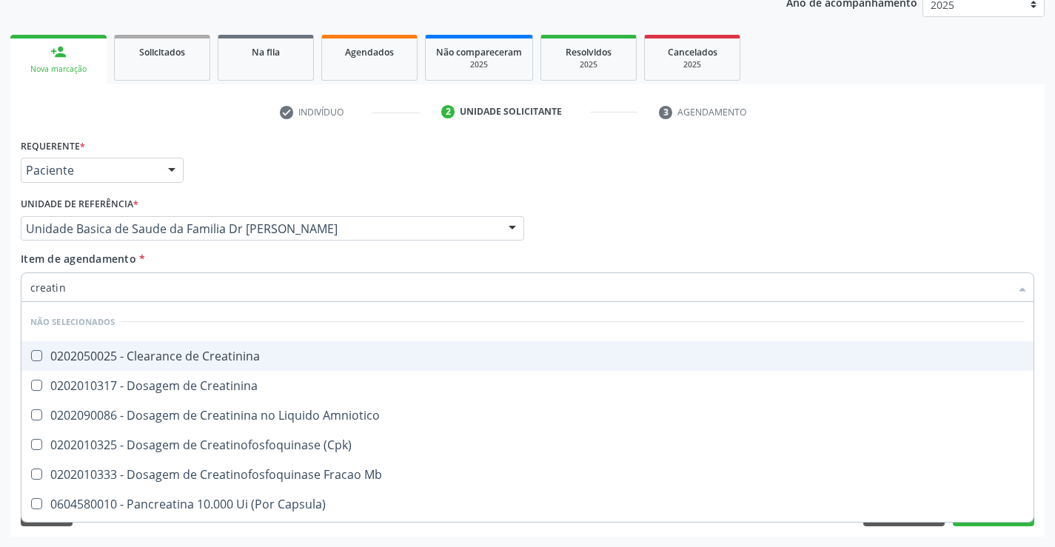
type input "creatini"
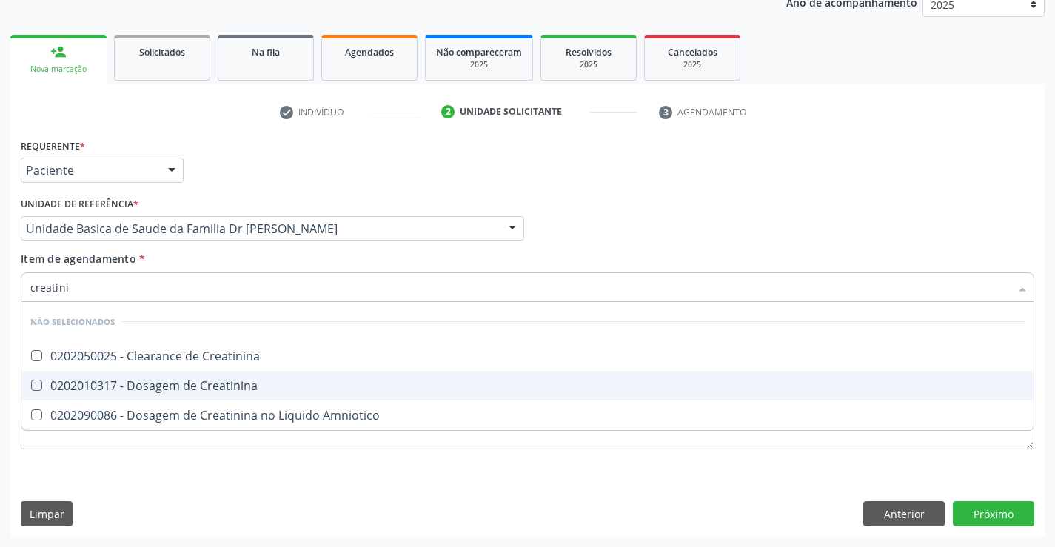
click at [121, 384] on div "0202010317 - Dosagem de Creatinina" at bounding box center [527, 386] width 995 height 12
checkbox Creatinina "true"
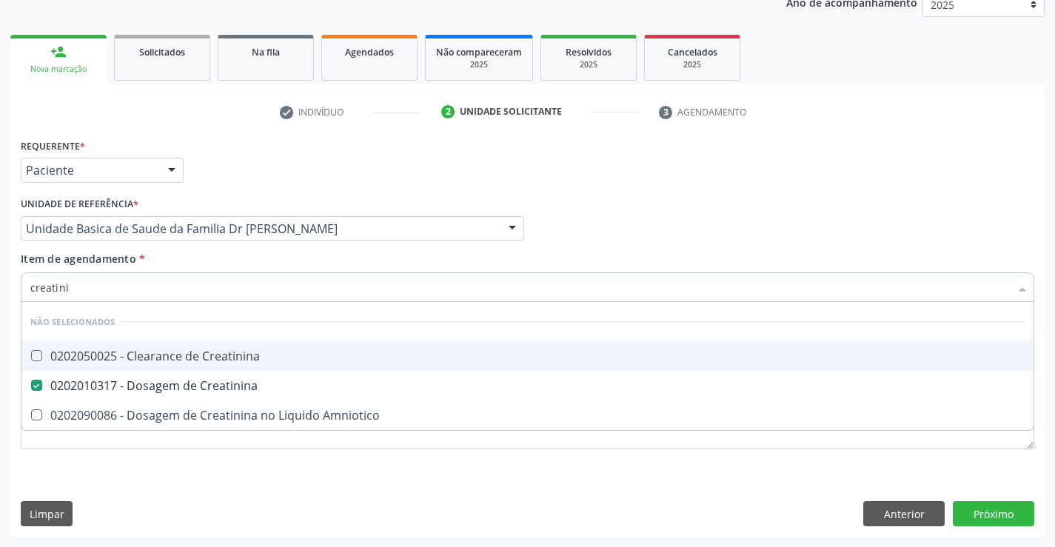
type input "creatini"
click at [611, 184] on div "Requerente * Paciente Profissional de Saúde Paciente Nenhum resultado encontrad…" at bounding box center [527, 164] width 1021 height 58
checkbox Creatinina "true"
checkbox Amniotico "true"
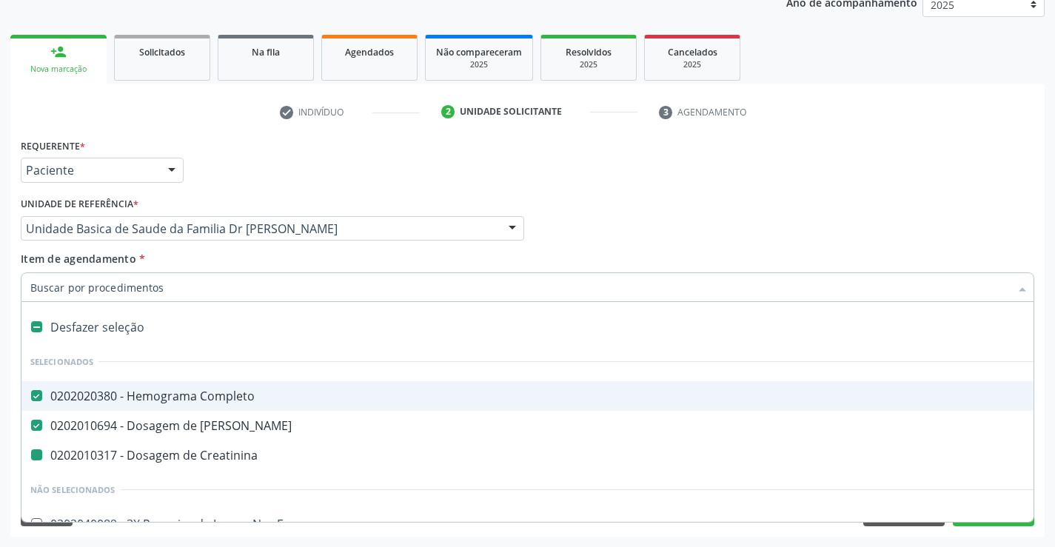
type input "u"
checkbox Creatinina "false"
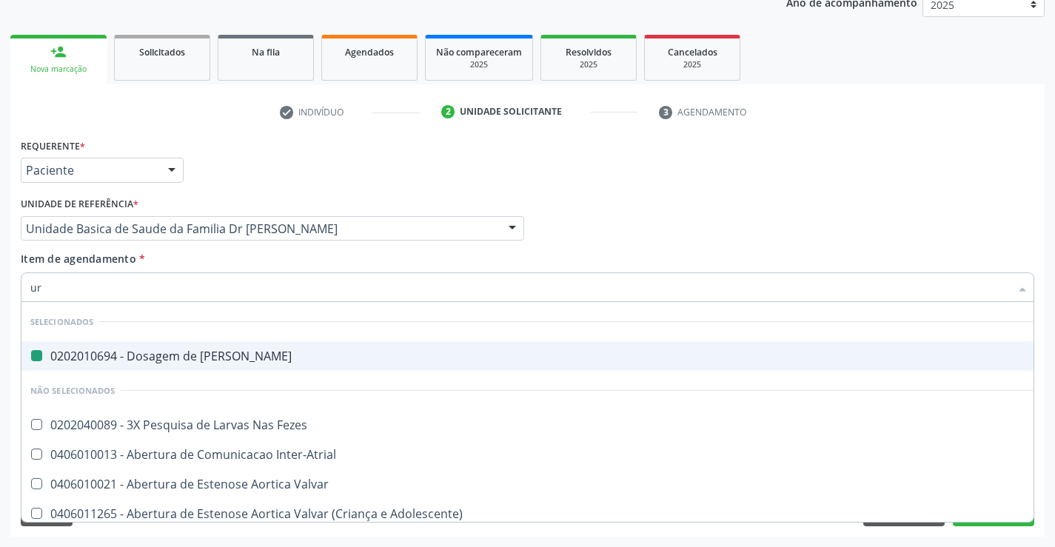
type input "uri"
checkbox Ureia "false"
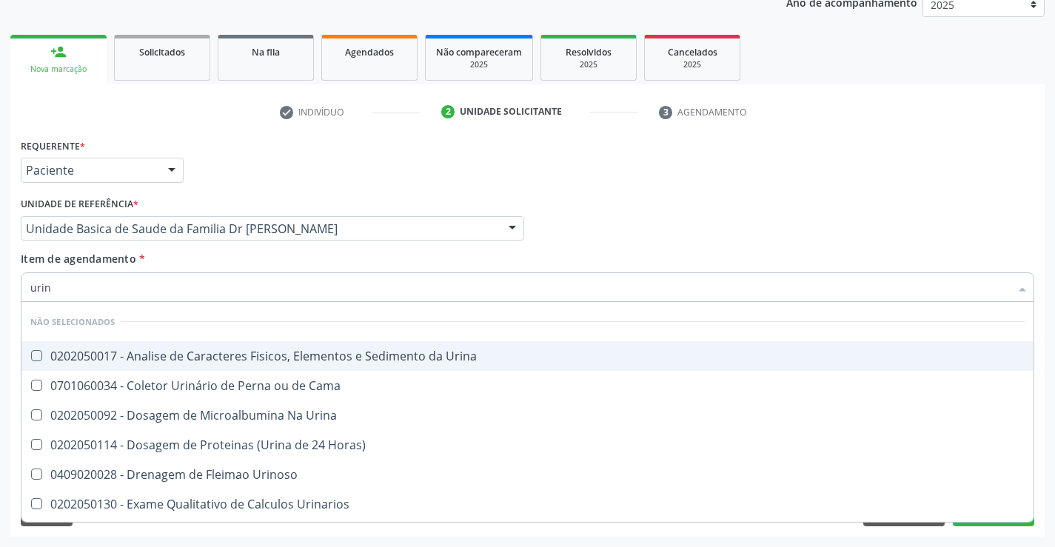
type input "urina"
click at [168, 355] on div "0202050017 - Analise de Caracteres Fisicos, Elementos e Sedimento da Urina" at bounding box center [527, 356] width 995 height 12
checkbox Urina "true"
click at [732, 178] on div "Requerente * Paciente Profissional de Saúde Paciente Nenhum resultado encontrad…" at bounding box center [527, 164] width 1021 height 58
checkbox Horas\) "true"
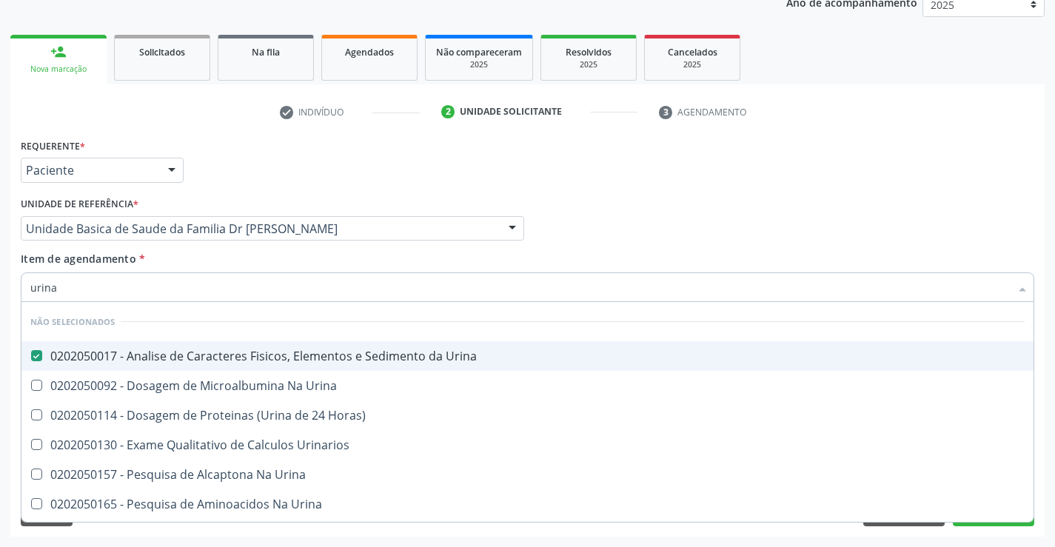
checkbox Urinarios "true"
checkbox Urina "true"
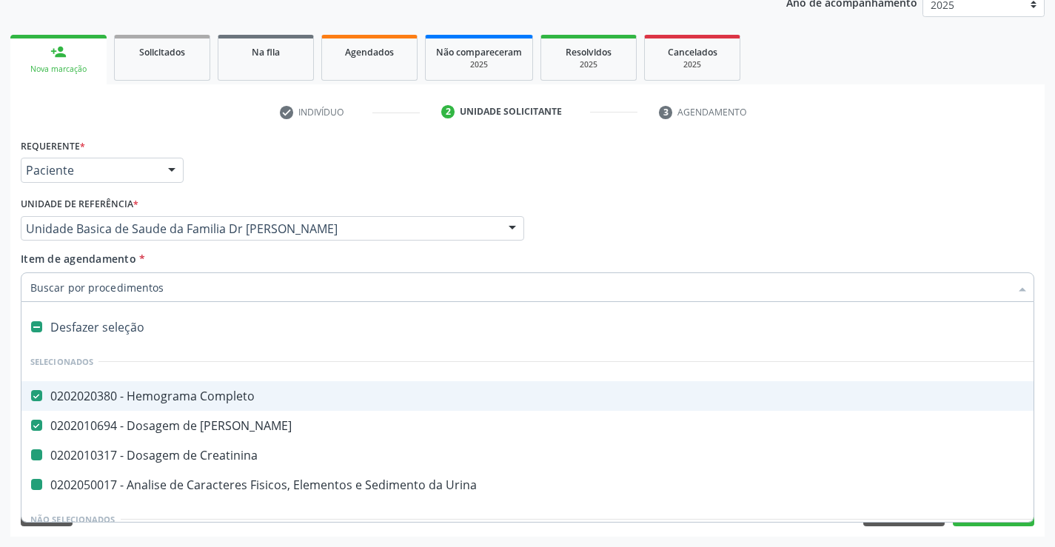
type input "f"
checkbox Creatinina "false"
checkbox Urina "false"
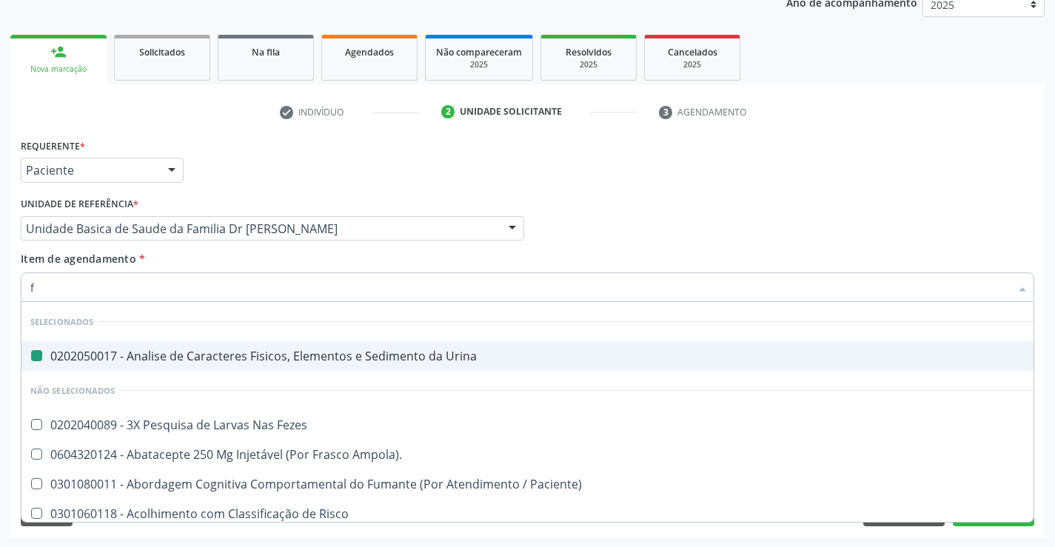
type input "fe"
checkbox Urina "false"
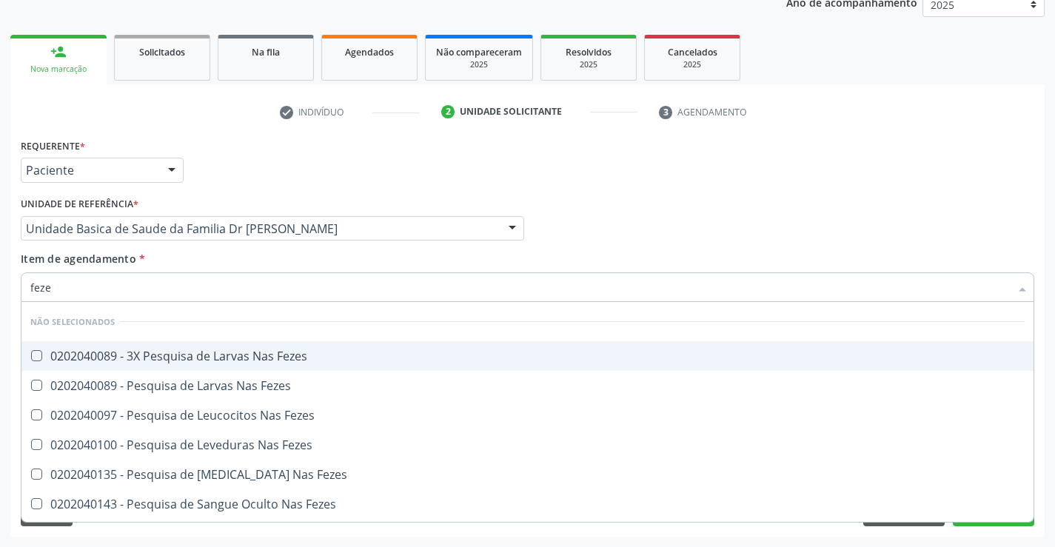
type input "fezes"
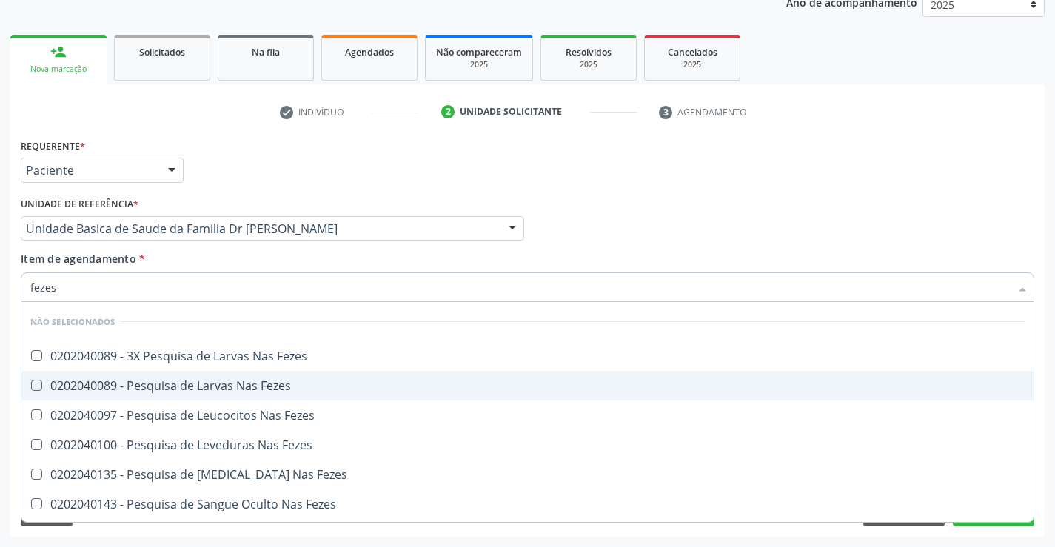
click at [207, 385] on div "0202040089 - Pesquisa de Larvas Nas Fezes" at bounding box center [527, 386] width 995 height 12
checkbox Fezes "true"
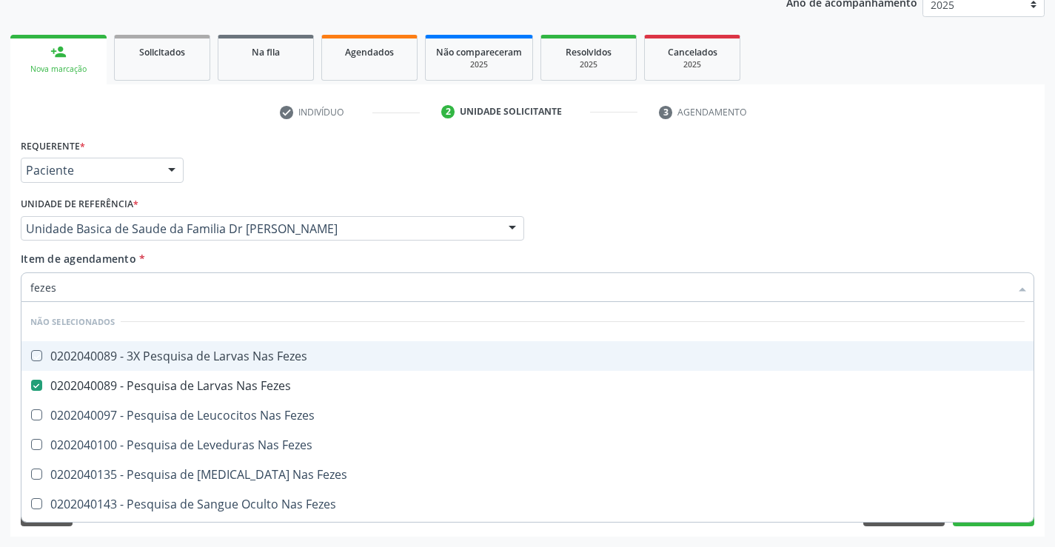
click at [675, 185] on div "Requerente * Paciente Profissional de Saúde Paciente Nenhum resultado encontrad…" at bounding box center [527, 164] width 1021 height 58
checkbox Fezes "true"
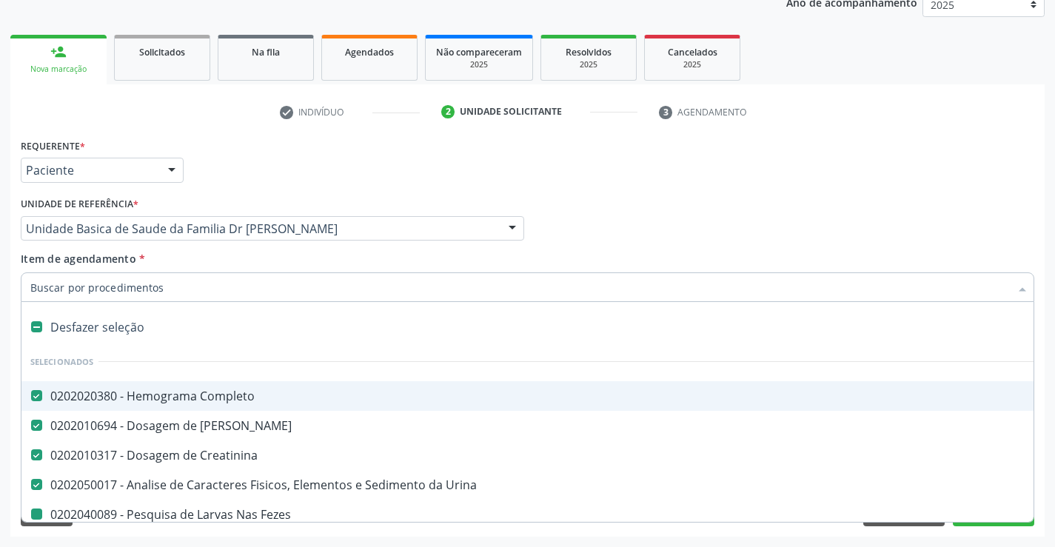
type input "g"
checkbox Fezes "false"
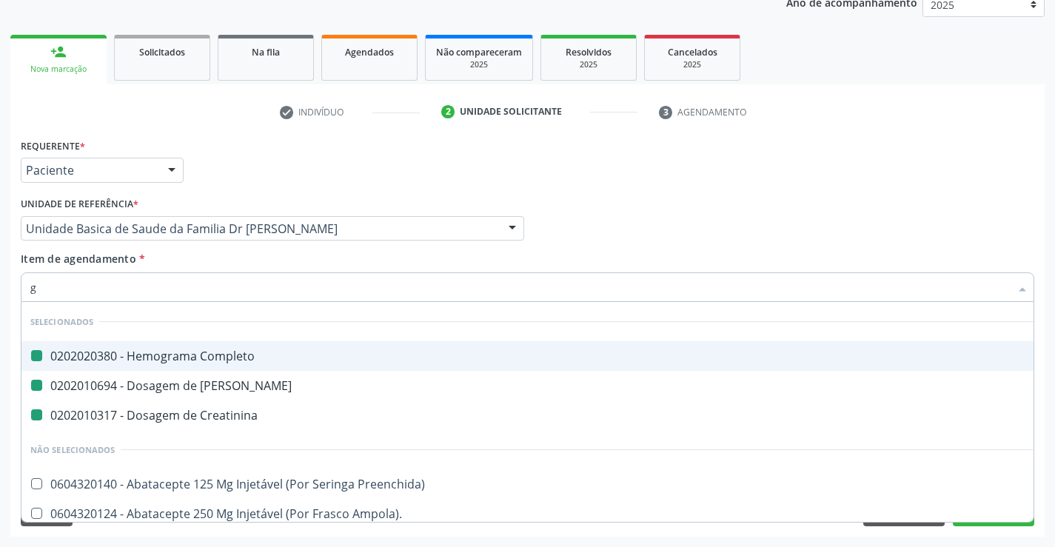
type input "gl"
checkbox Completo "false"
checkbox Creatinina "false"
checkbox Ureia "false"
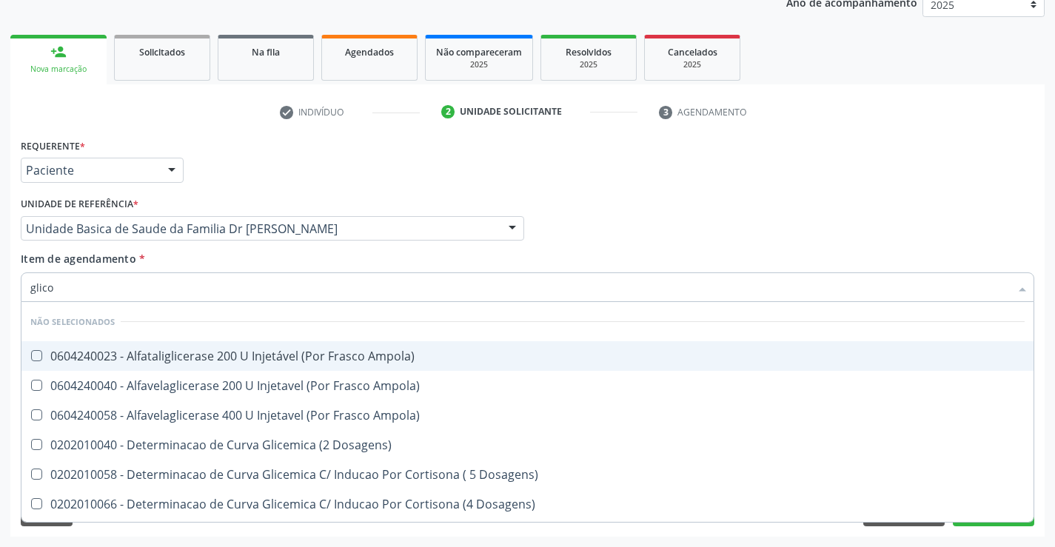
type input "glicos"
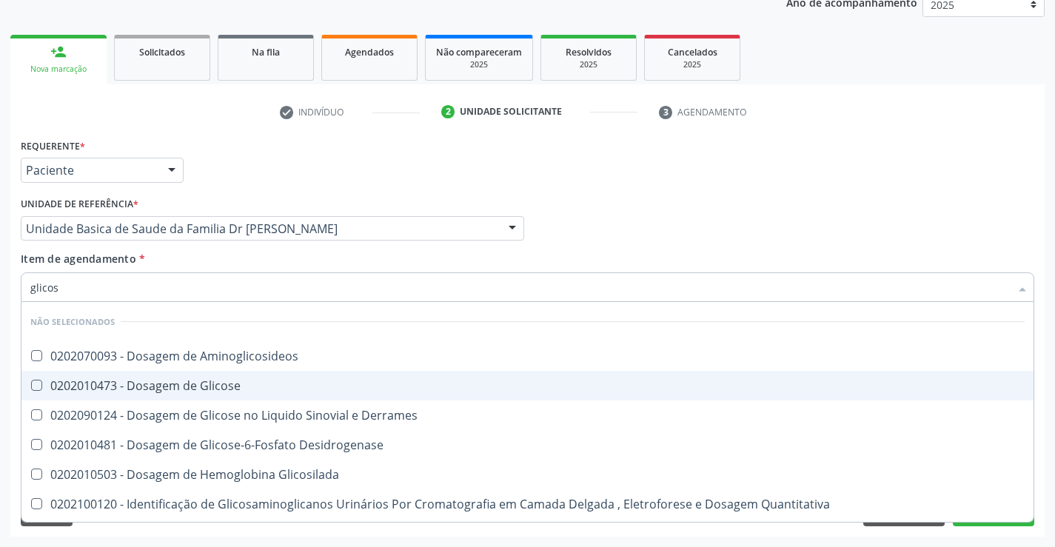
click at [124, 383] on div "0202010473 - Dosagem de Glicose" at bounding box center [527, 386] width 995 height 12
checkbox Glicose "true"
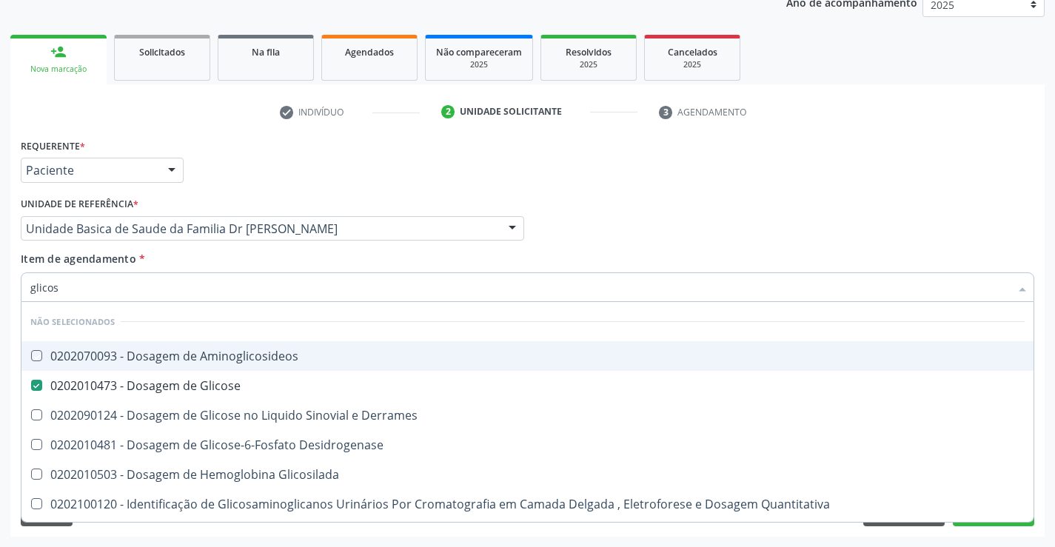
click at [595, 183] on div "Requerente * Paciente Profissional de Saúde Paciente Nenhum resultado encontrad…" at bounding box center [527, 164] width 1021 height 58
checkbox Aminoglicosideos "true"
checkbox Derrames "true"
checkbox Glicosilada "true"
checkbox Quantitativa "true"
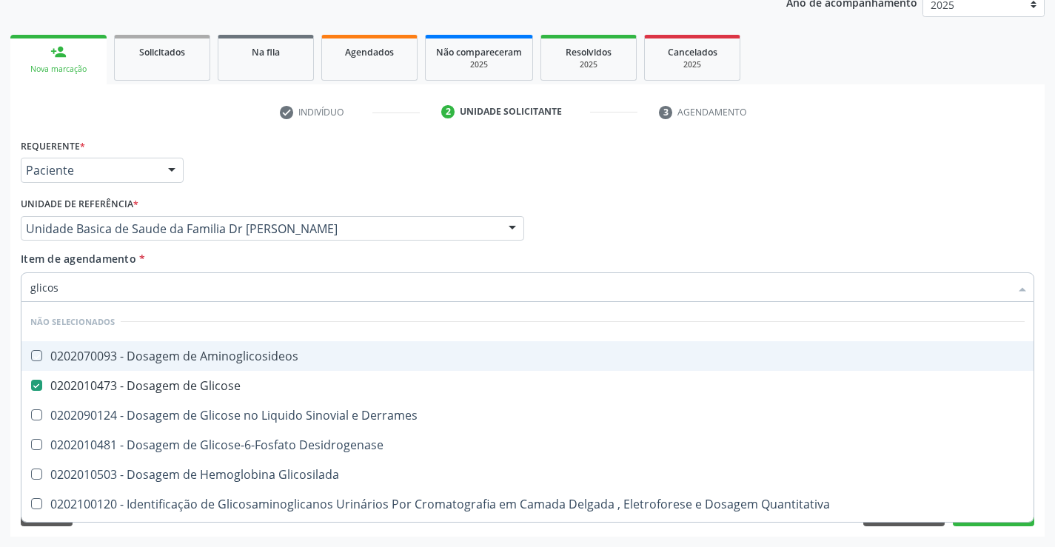
checkbox Desidrogenase "true"
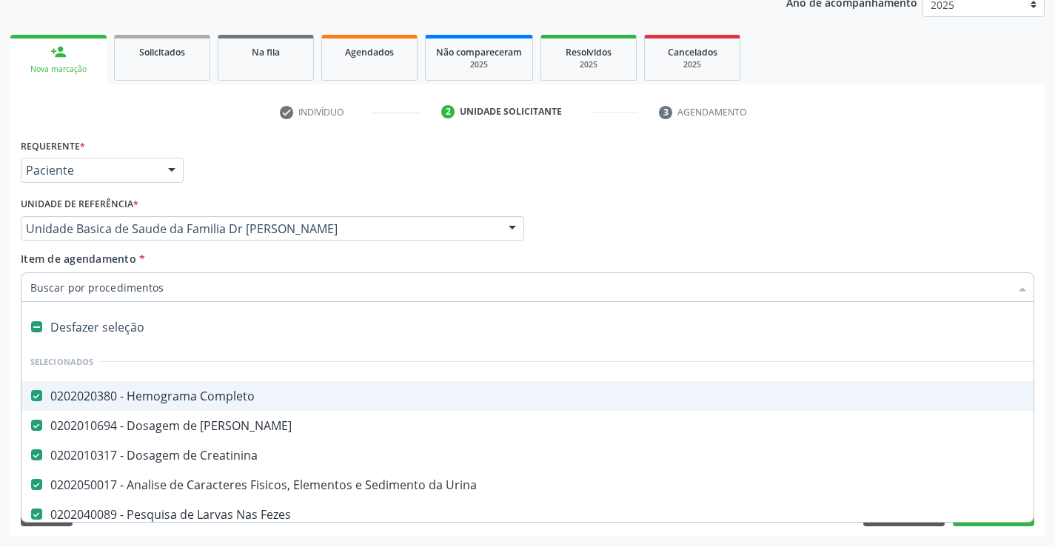
type input "c"
checkbox Glicose "false"
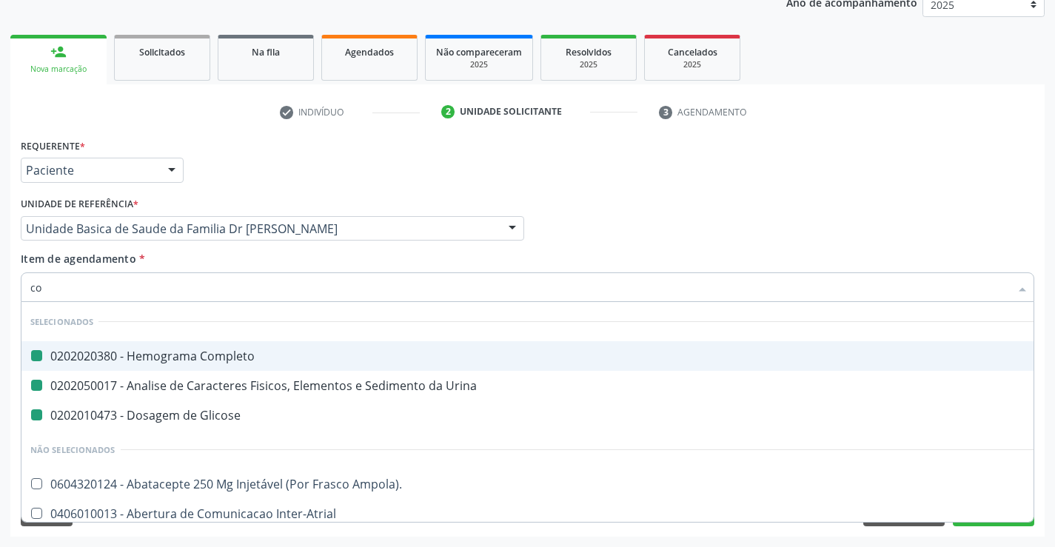
type input "col"
checkbox Completo "false"
checkbox Glicose "false"
checkbox Urina "false"
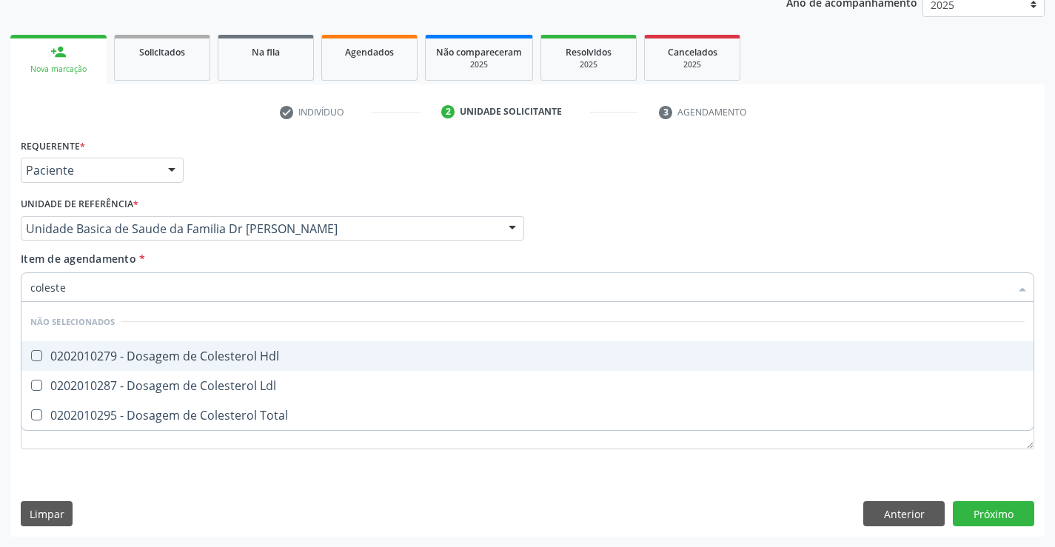
type input "colester"
click at [55, 358] on div "0202010279 - Dosagem de Colesterol Hdl" at bounding box center [527, 356] width 995 height 12
checkbox Hdl "true"
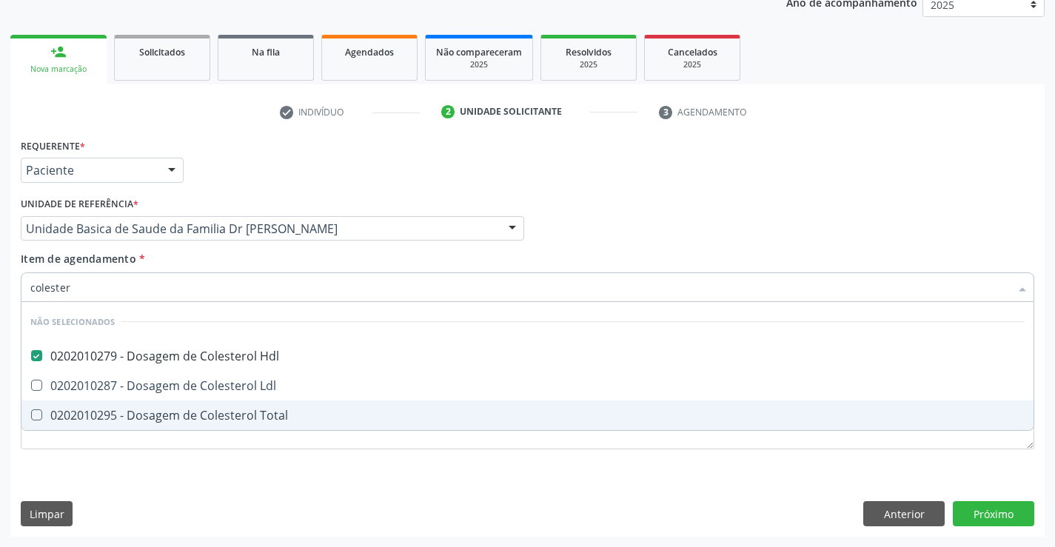
click at [44, 405] on span "0202010295 - Dosagem de Colesterol Total" at bounding box center [527, 416] width 1012 height 30
checkbox Total "true"
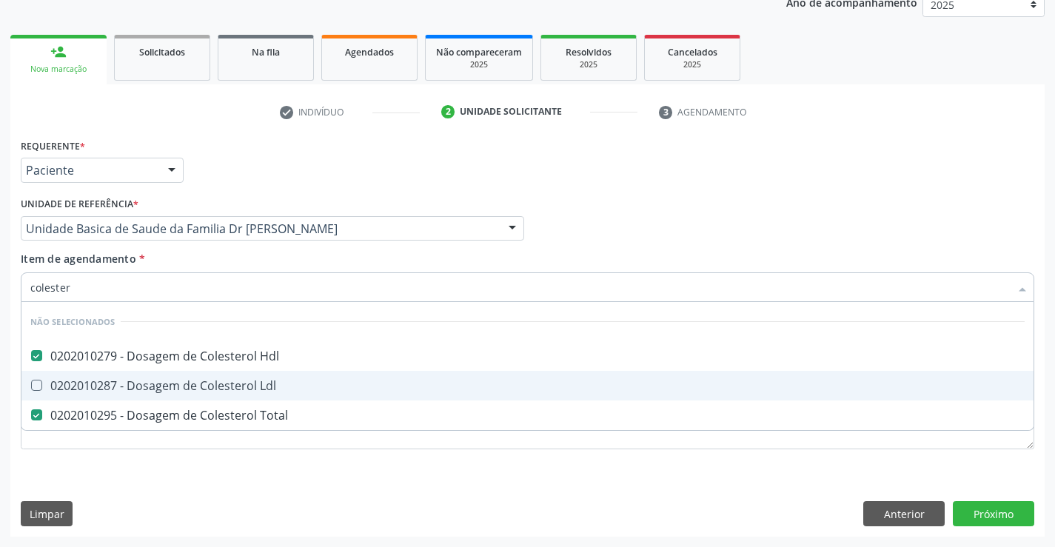
click at [50, 394] on span "0202010287 - Dosagem de Colesterol Ldl" at bounding box center [527, 386] width 1012 height 30
checkbox Ldl "true"
click at [472, 184] on div "Requerente * Paciente Profissional de Saúde Paciente Nenhum resultado encontrad…" at bounding box center [527, 164] width 1021 height 58
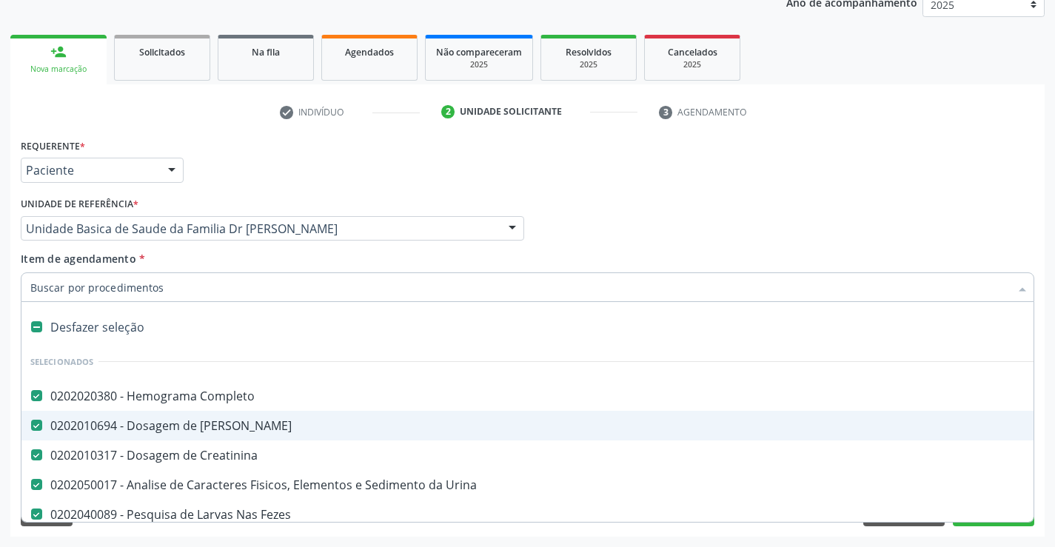
type input "t"
checkbox Total "false"
checkbox Ldl "false"
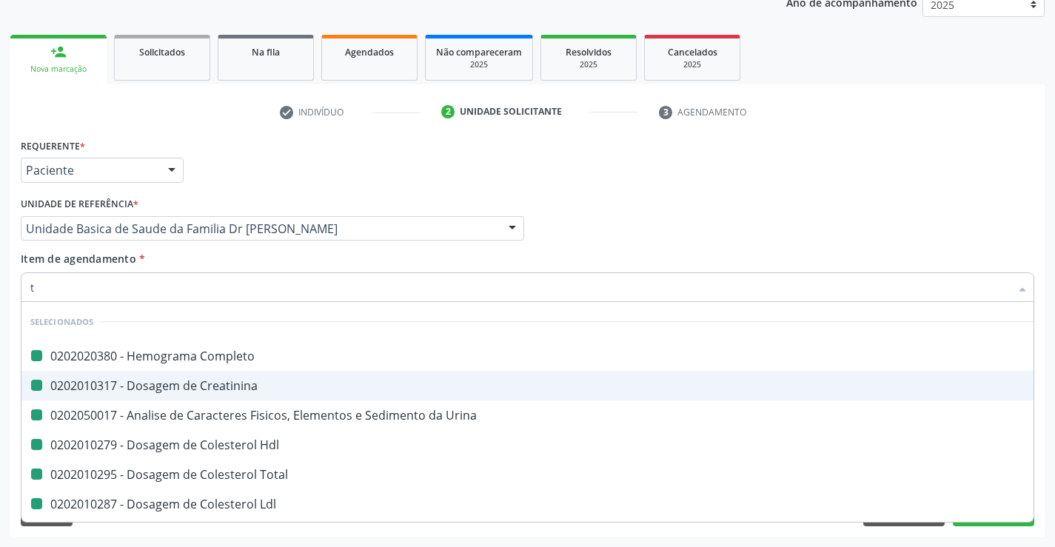
type input "tr"
checkbox Completo "false"
checkbox Urina "false"
checkbox Creatinina "false"
checkbox Hdl "false"
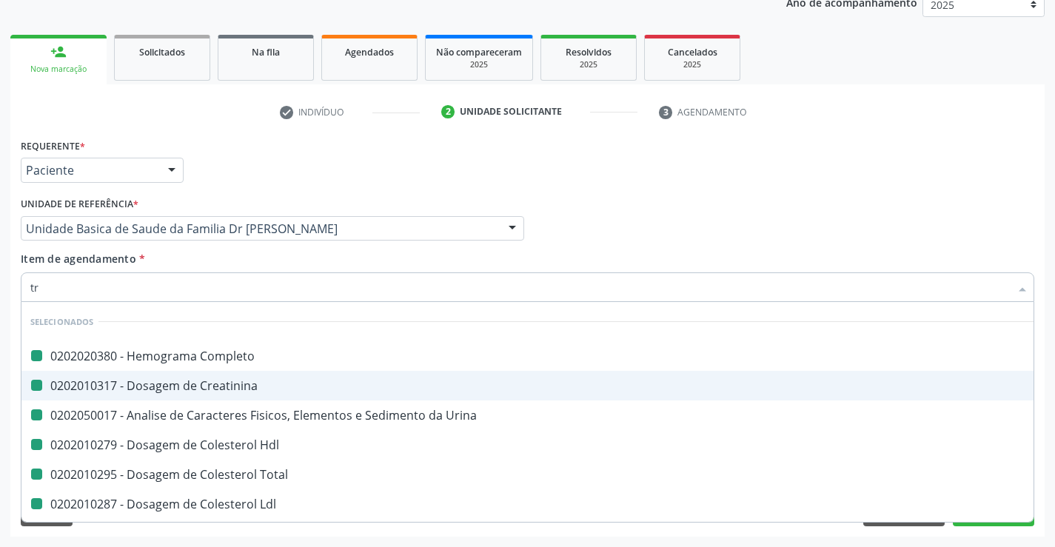
checkbox Total "false"
checkbox Ldl "false"
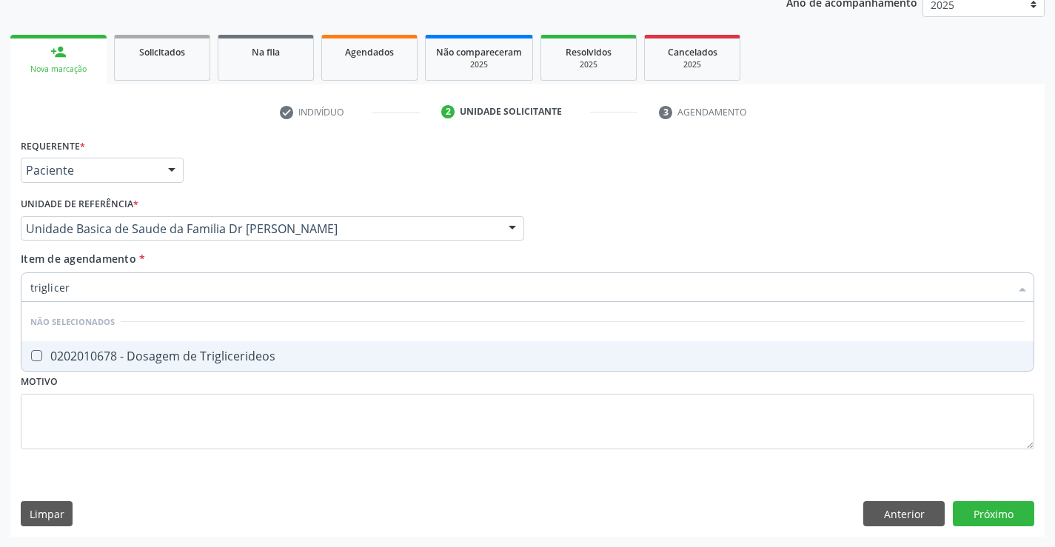
type input "trigliceri"
click at [81, 362] on div "0202010678 - Dosagem de Triglicerideos" at bounding box center [527, 356] width 995 height 12
checkbox Triglicerideos "true"
click at [1003, 521] on div "Requerente * Paciente Profissional de Saúde Paciente Nenhum resultado encontrad…" at bounding box center [527, 336] width 1035 height 402
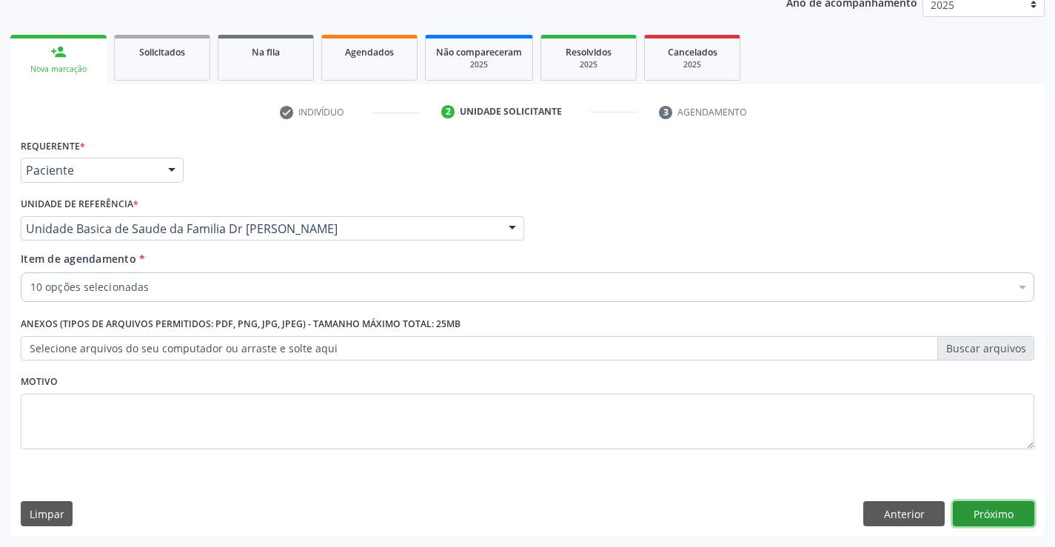
click at [992, 514] on button "Próximo" at bounding box center [993, 513] width 81 height 25
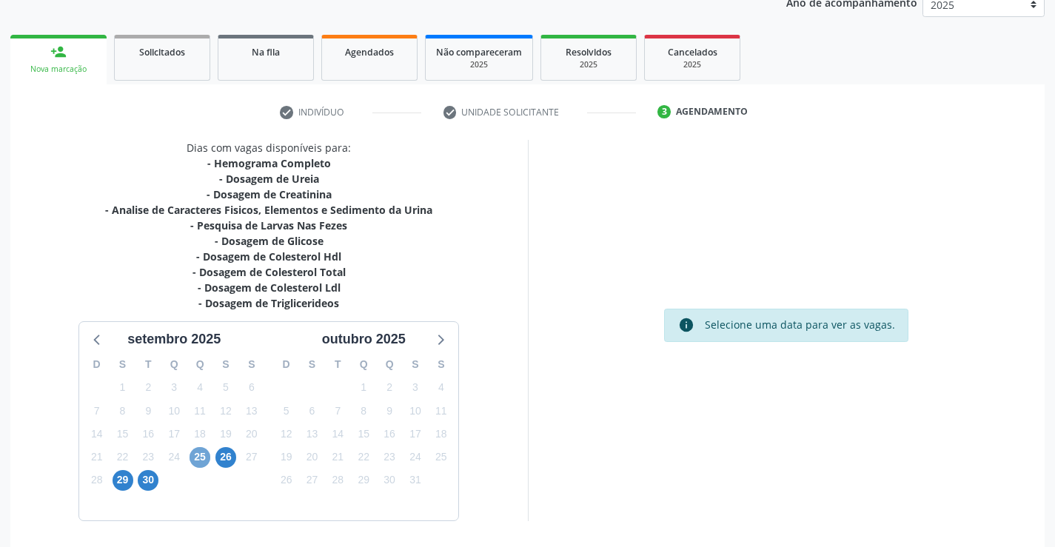
click at [201, 458] on span "25" at bounding box center [200, 457] width 21 height 21
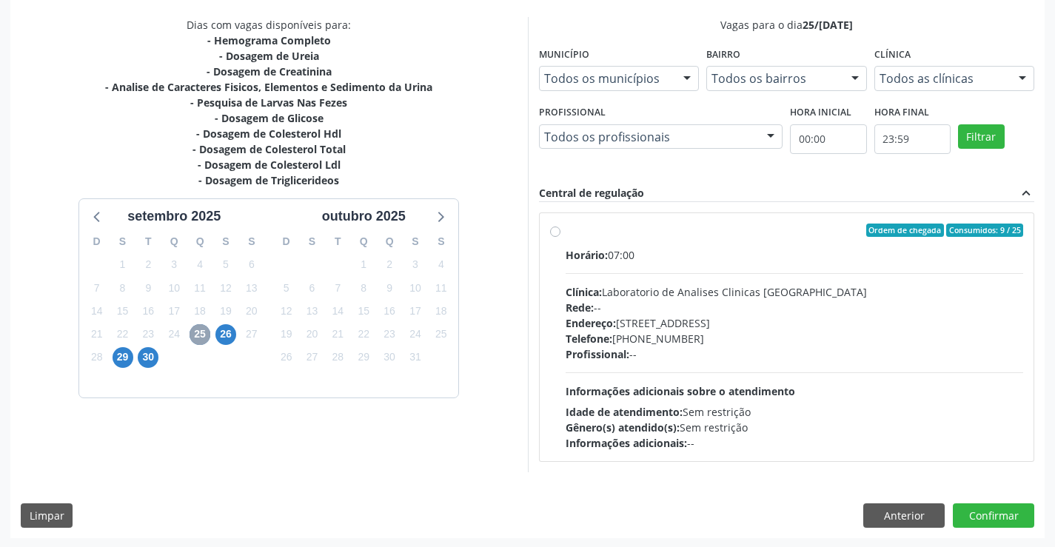
scroll to position [311, 0]
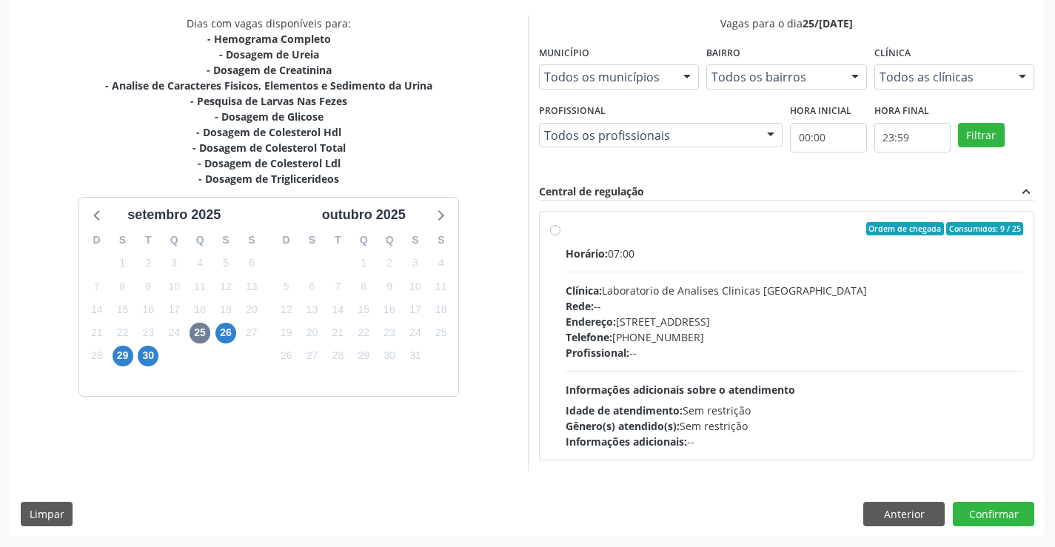
click at [566, 232] on label "Ordem de chegada Consumidos: 9 / 25 Horário: 07:00 Clínica: Laboratorio de Anal…" at bounding box center [795, 335] width 458 height 227
click at [557, 232] on input "Ordem de chegada Consumidos: 9 / 25 Horário: 07:00 Clínica: Laboratorio de Anal…" at bounding box center [555, 228] width 10 height 13
radio input "true"
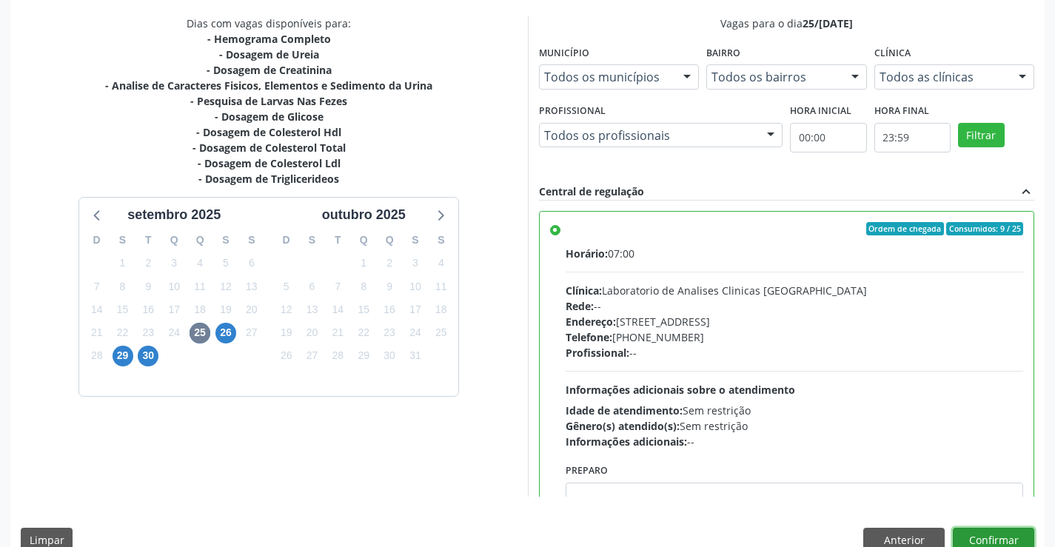
click at [1003, 536] on button "Confirmar" at bounding box center [993, 540] width 81 height 25
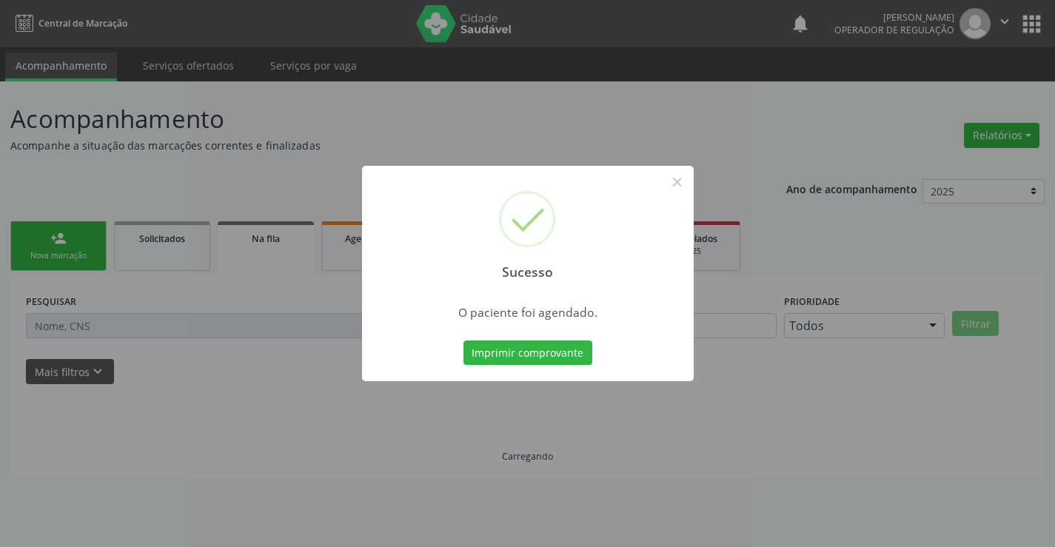
scroll to position [0, 0]
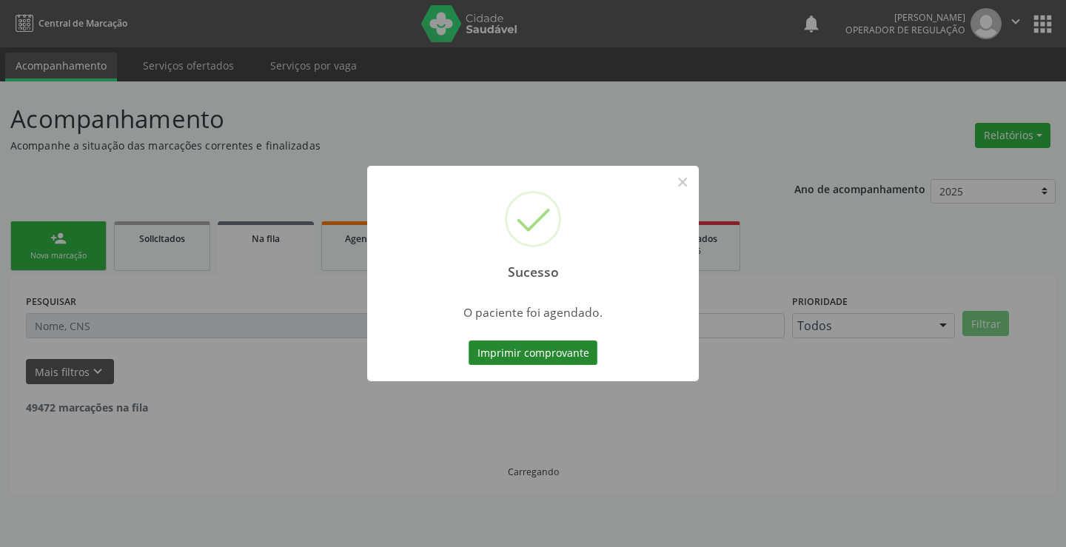
click at [564, 356] on button "Imprimir comprovante" at bounding box center [533, 353] width 129 height 25
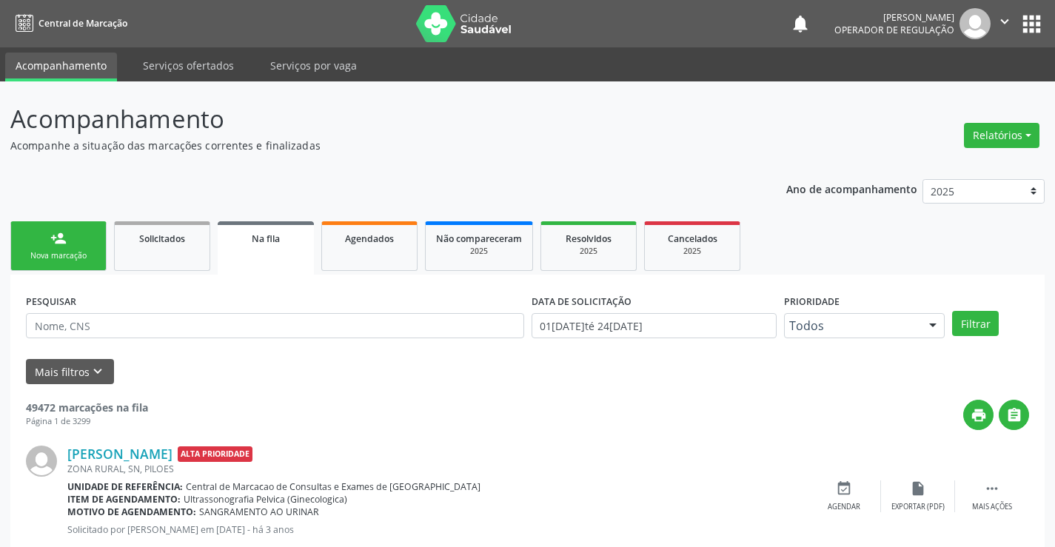
click at [43, 243] on link "person_add Nova marcação" at bounding box center [58, 246] width 96 height 50
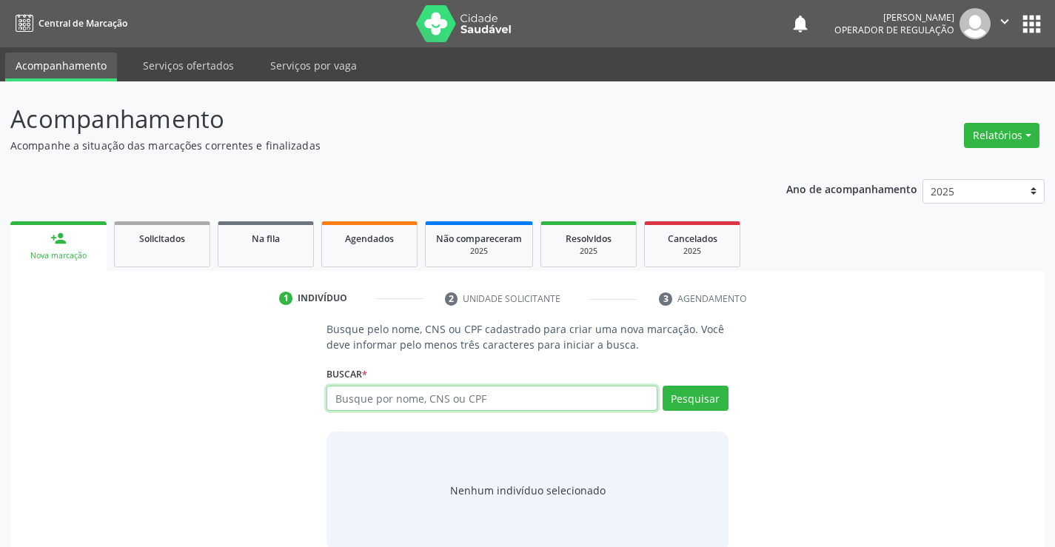
click at [361, 397] on input "text" at bounding box center [492, 398] width 330 height 25
type input "700502333531053"
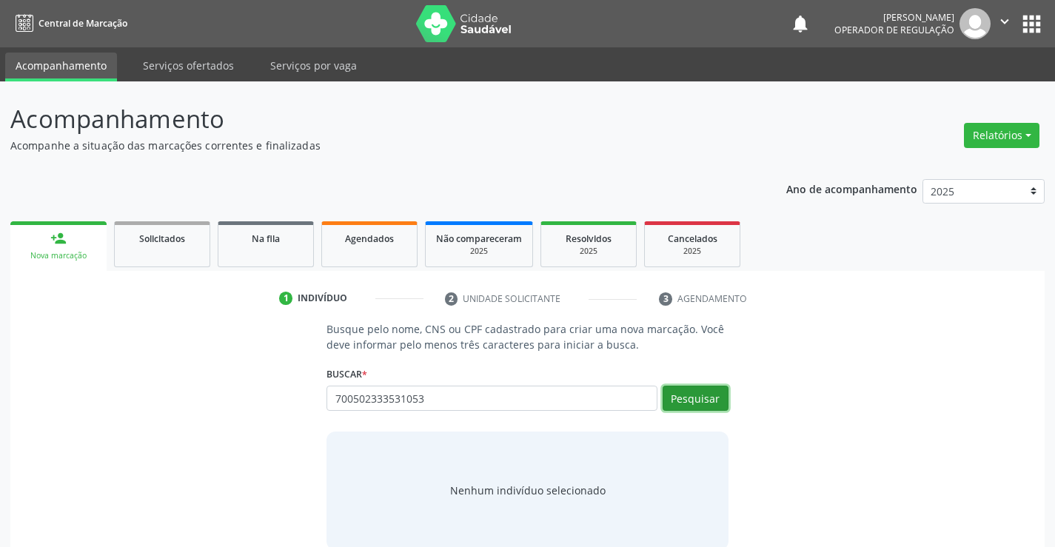
click at [686, 395] on button "Pesquisar" at bounding box center [696, 398] width 66 height 25
type input "700502333531053"
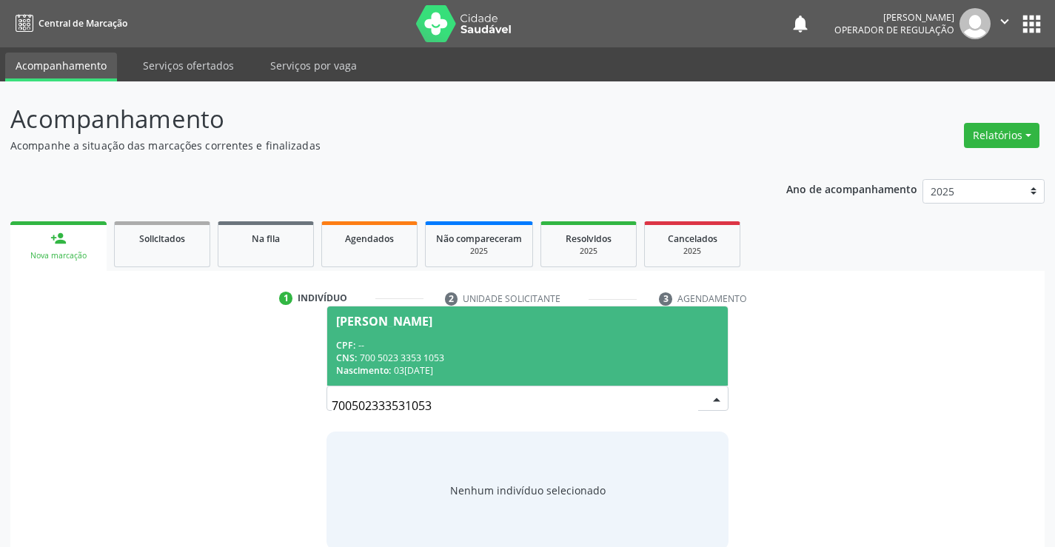
click at [389, 320] on div "[PERSON_NAME]" at bounding box center [384, 321] width 96 height 12
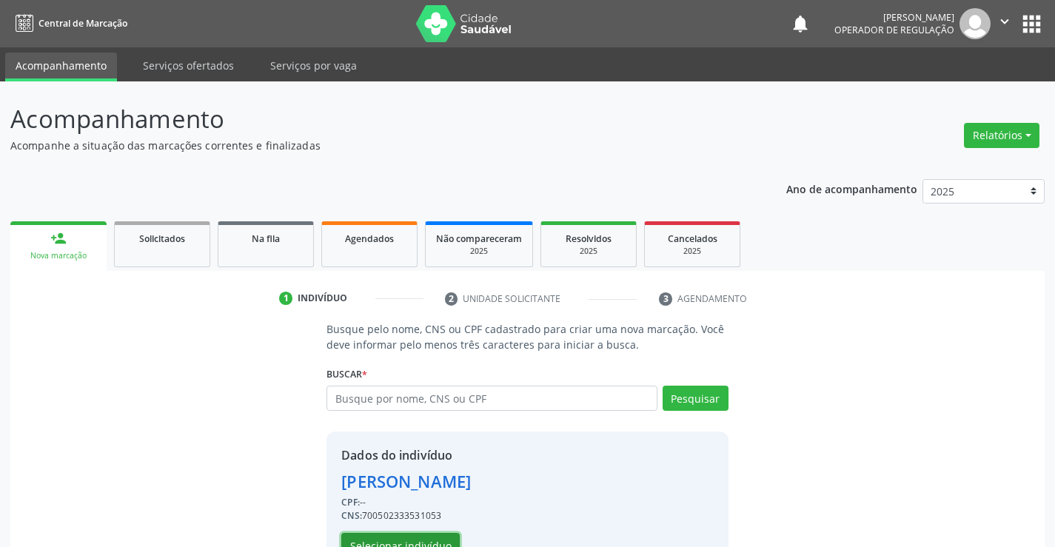
click at [368, 538] on button "Selecionar indivíduo" at bounding box center [400, 545] width 118 height 25
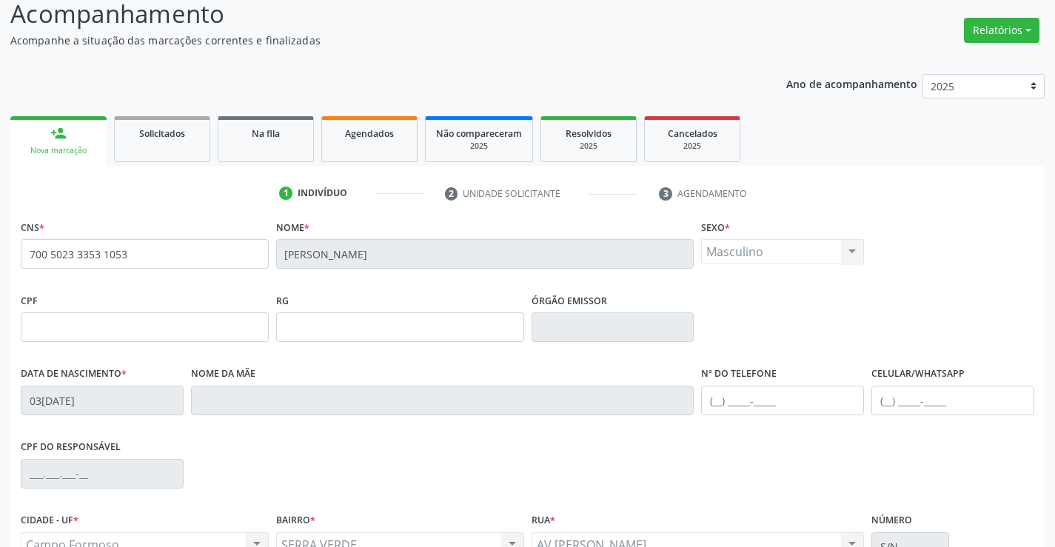
scroll to position [177, 0]
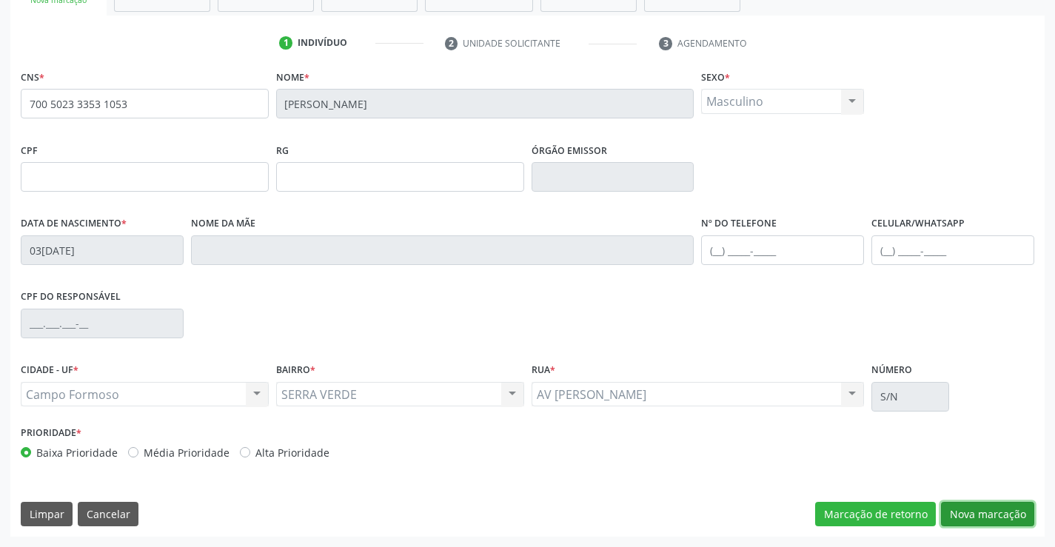
click at [964, 510] on button "Nova marcação" at bounding box center [987, 514] width 93 height 25
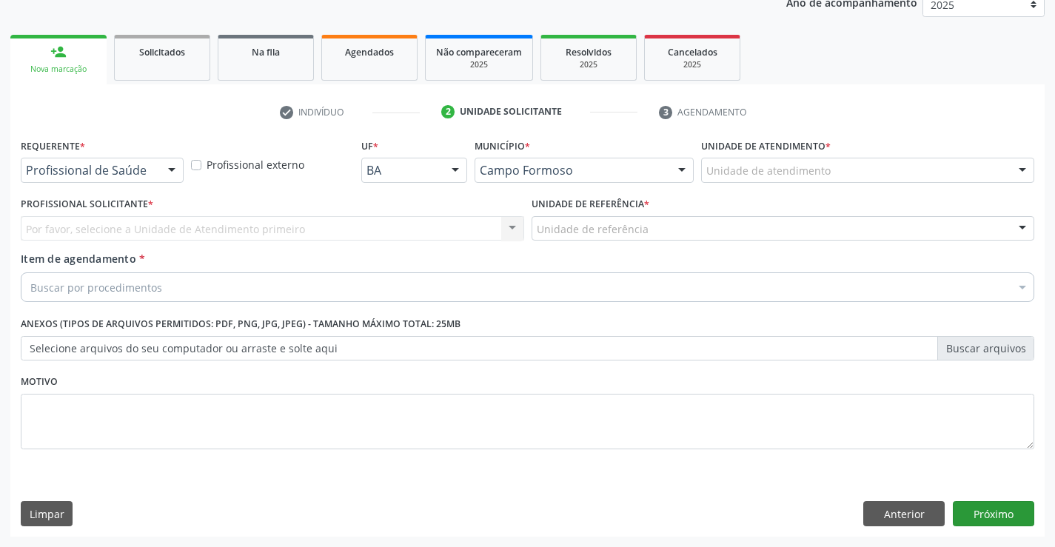
scroll to position [187, 0]
click at [174, 173] on div at bounding box center [172, 170] width 22 height 25
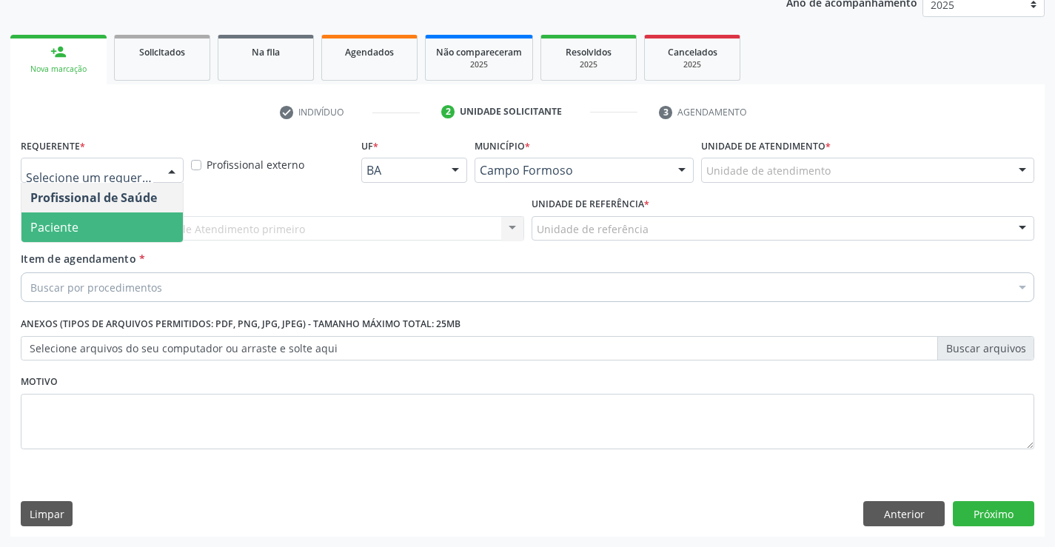
click at [62, 219] on span "Paciente" at bounding box center [54, 227] width 48 height 16
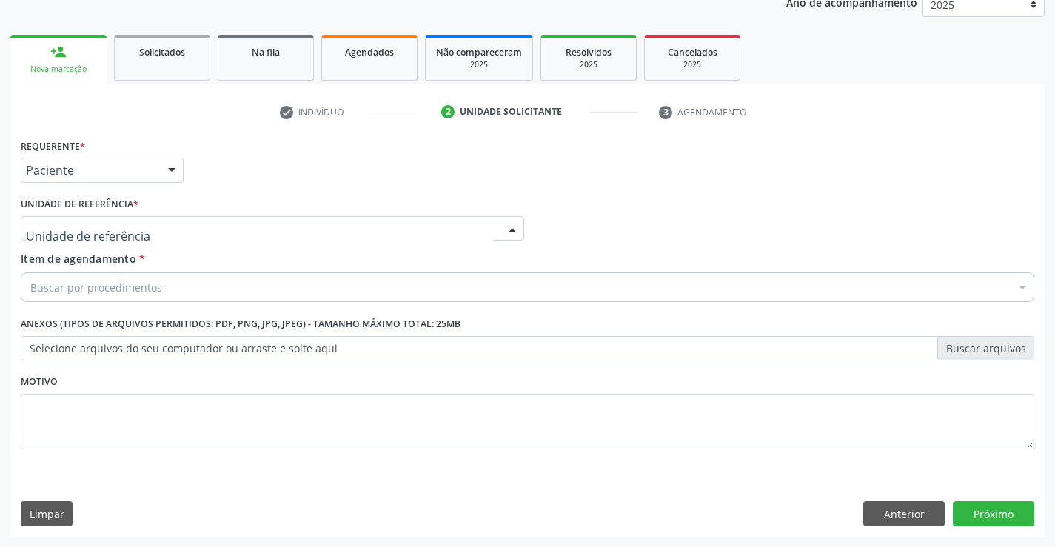
click at [518, 226] on div at bounding box center [512, 229] width 22 height 25
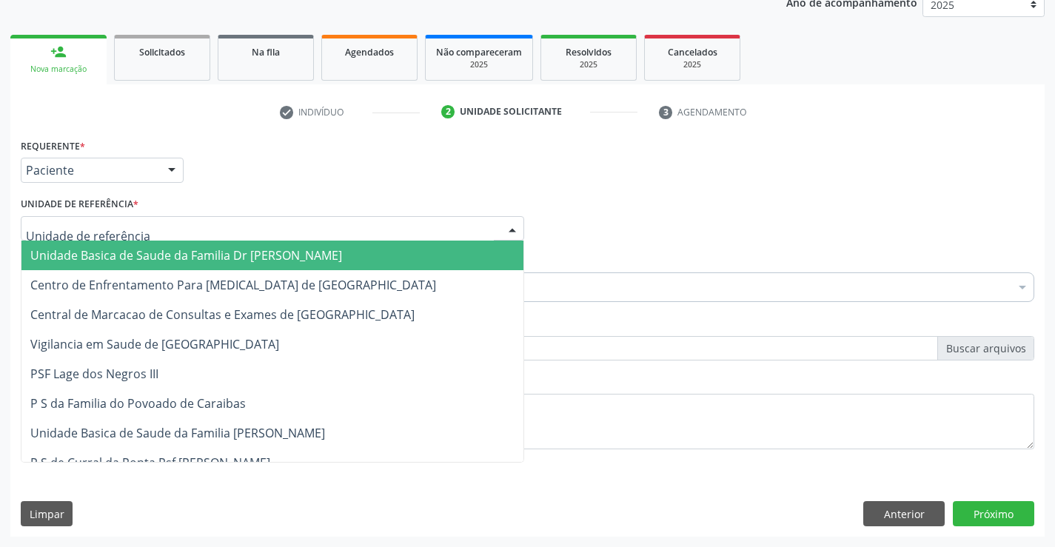
click at [397, 249] on span "Unidade Basica de Saude da Familia Dr [PERSON_NAME]" at bounding box center [272, 256] width 502 height 30
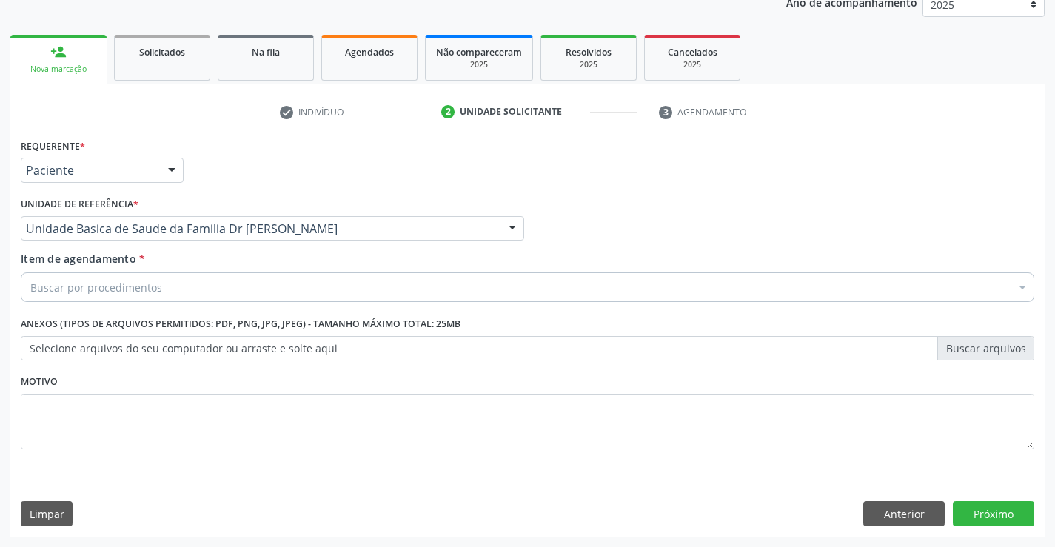
click at [328, 279] on div "Buscar por procedimentos" at bounding box center [528, 288] width 1014 height 30
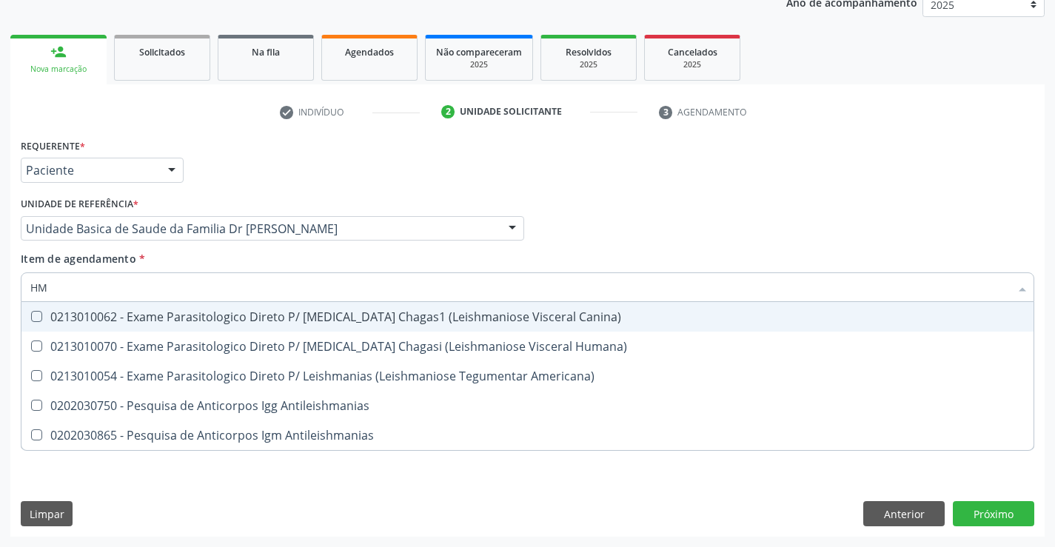
type input "H"
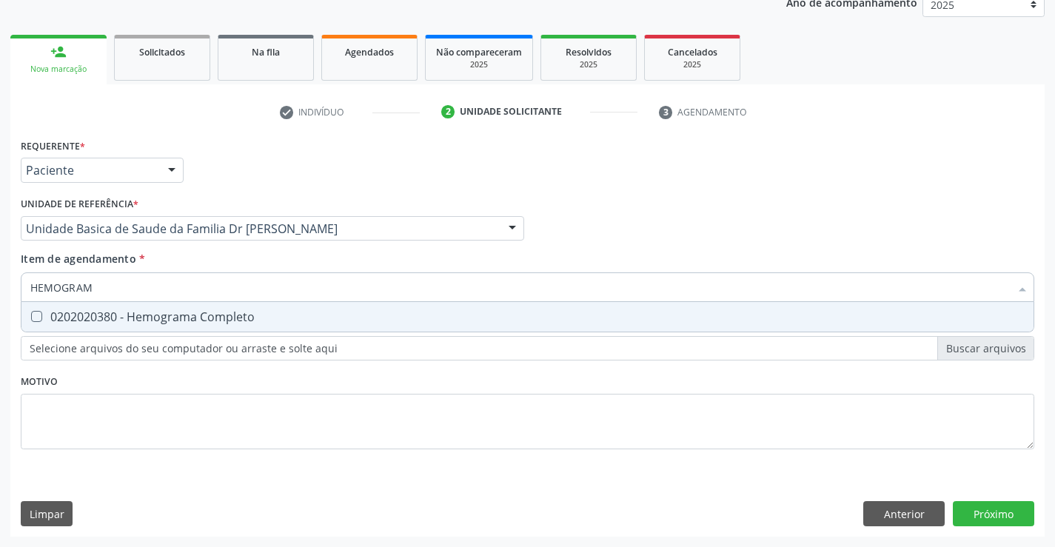
type input "HEMOGRAMA"
click at [229, 312] on div "0202020380 - Hemograma Completo" at bounding box center [527, 317] width 995 height 12
checkbox Completo "true"
type input "HEMOGRAMA"
click at [597, 201] on div "Profissional Solicitante Por favor, selecione a Unidade de Atendimento primeiro…" at bounding box center [527, 222] width 1021 height 58
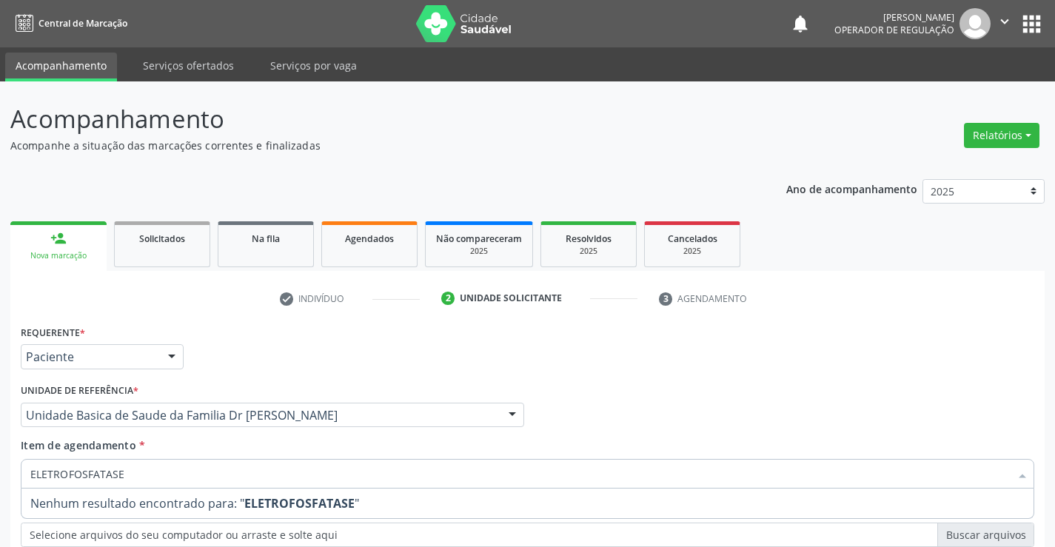
scroll to position [187, 0]
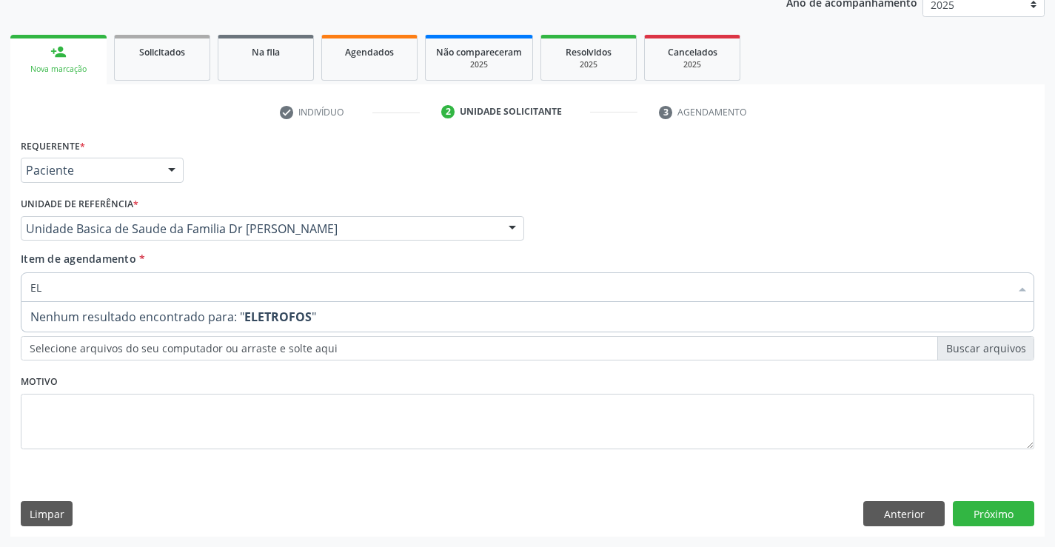
type input "E"
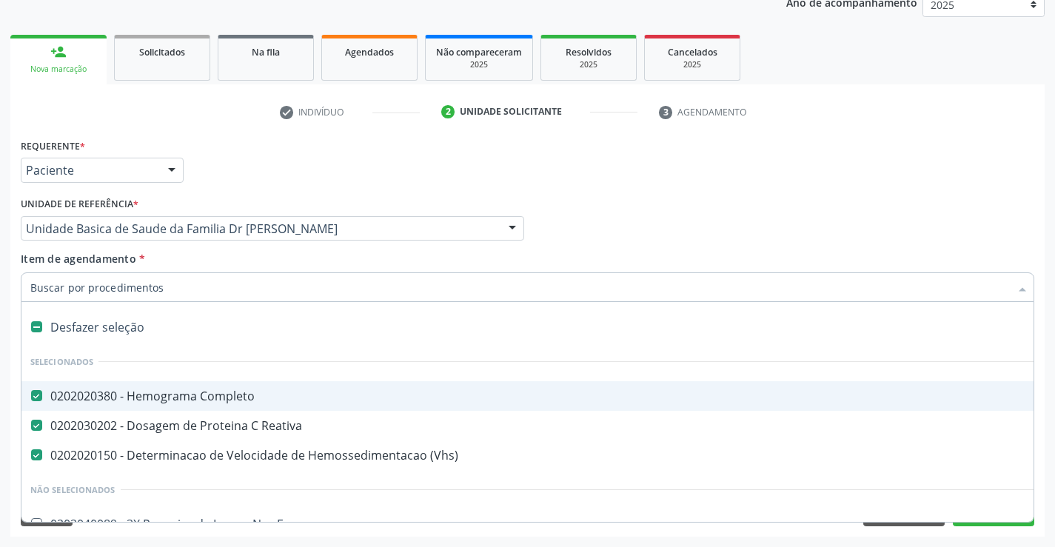
type input "U"
checkbox Completo "false"
checkbox Reativa "false"
checkbox \(Vhs\) "false"
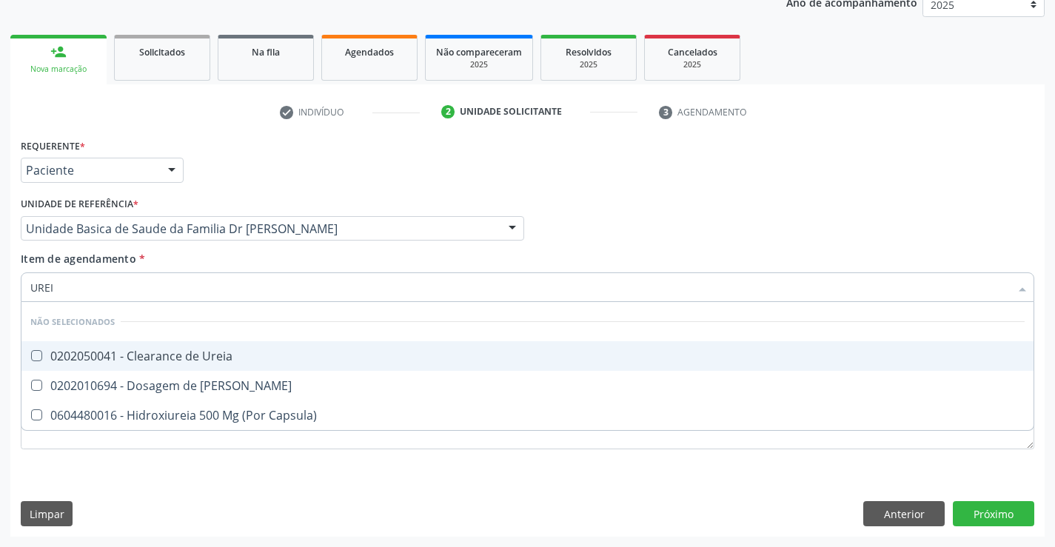
type input "UREIA"
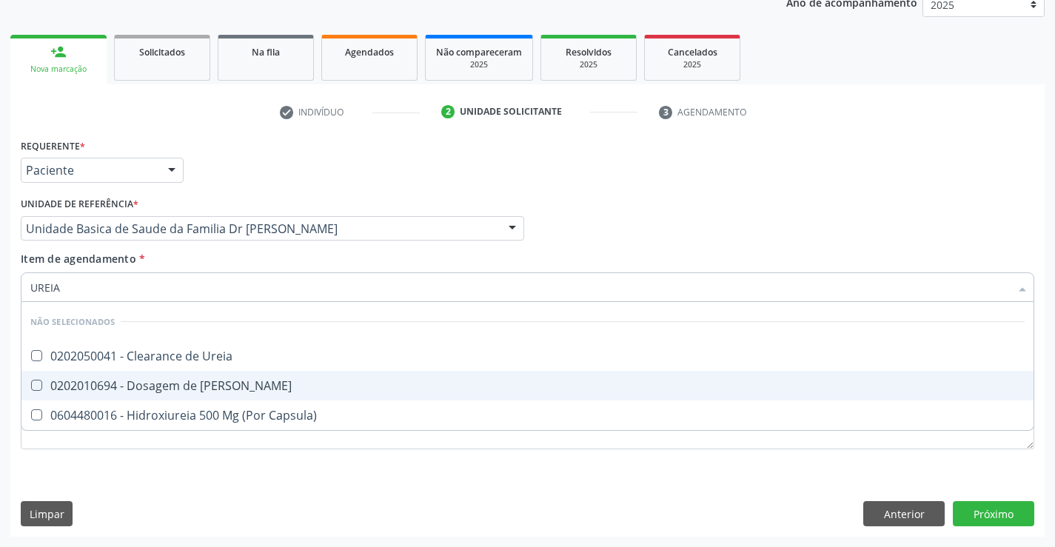
click at [67, 380] on div "0202010694 - Dosagem de [PERSON_NAME]" at bounding box center [527, 386] width 995 height 12
checkbox Ureia "true"
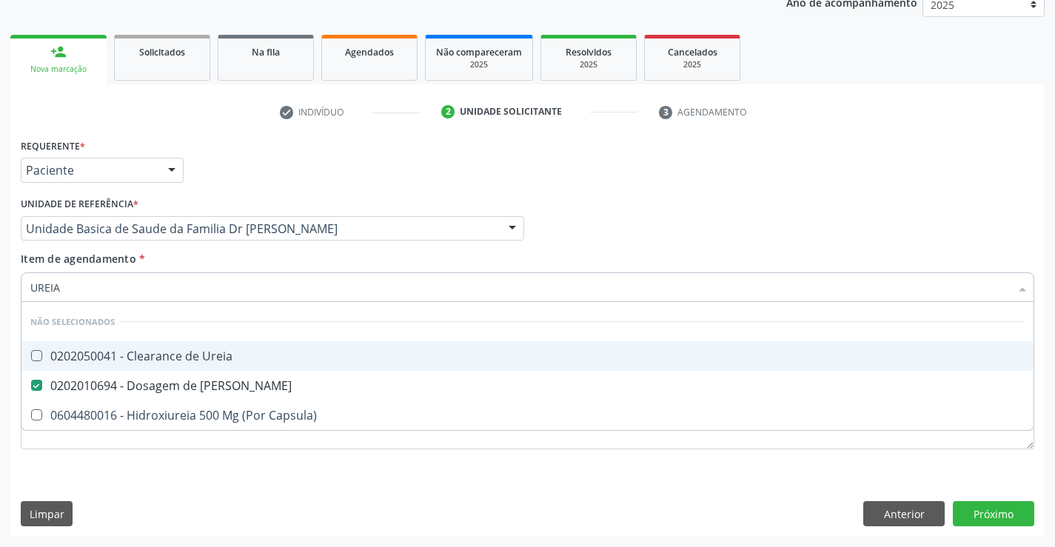
type input "UREIA"
click at [494, 185] on div "Requerente * Paciente Profissional de Saúde Paciente Nenhum resultado encontrad…" at bounding box center [527, 164] width 1021 height 58
checkbox Ureia "true"
checkbox Capsula\) "true"
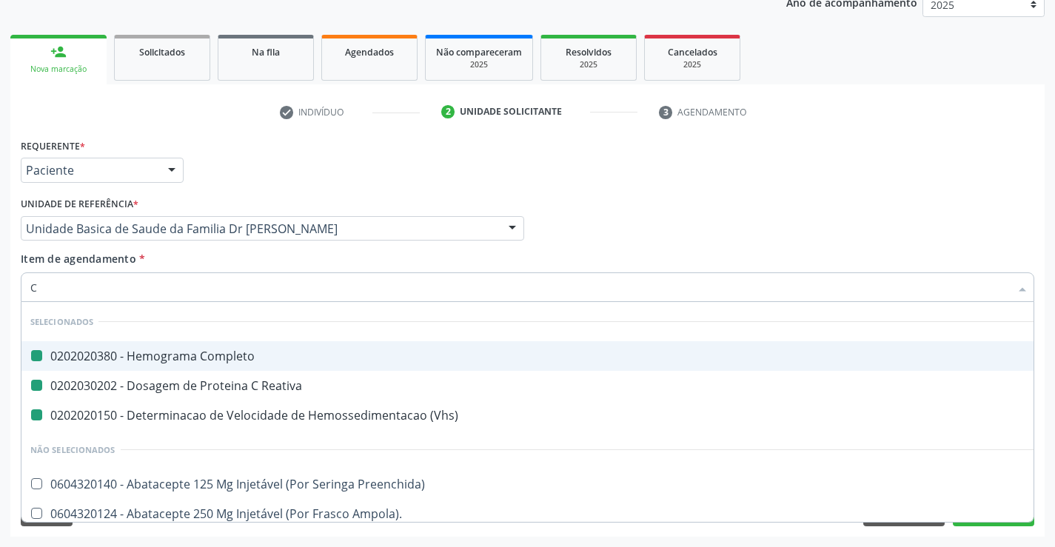
type input "CR"
checkbox Completo "false"
checkbox Reativa "false"
checkbox \(Vhs\) "false"
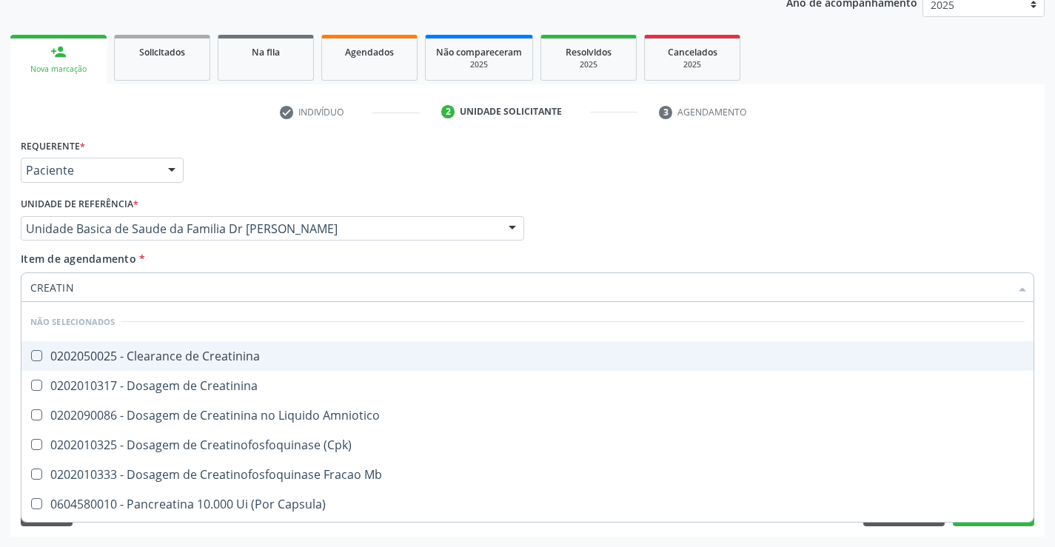
type input "CREATINI"
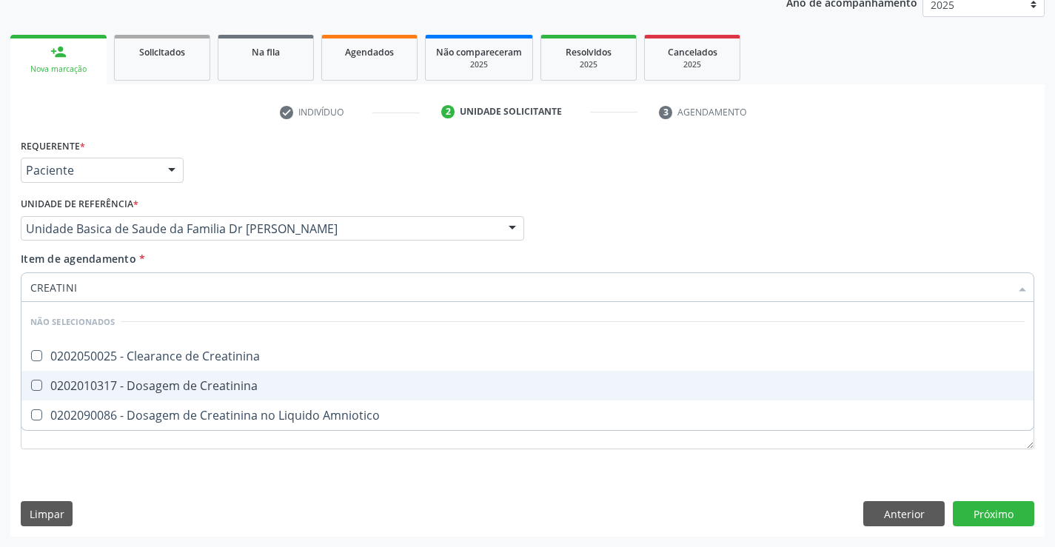
click at [122, 381] on div "0202010317 - Dosagem de Creatinina" at bounding box center [527, 386] width 995 height 12
checkbox Creatinina "true"
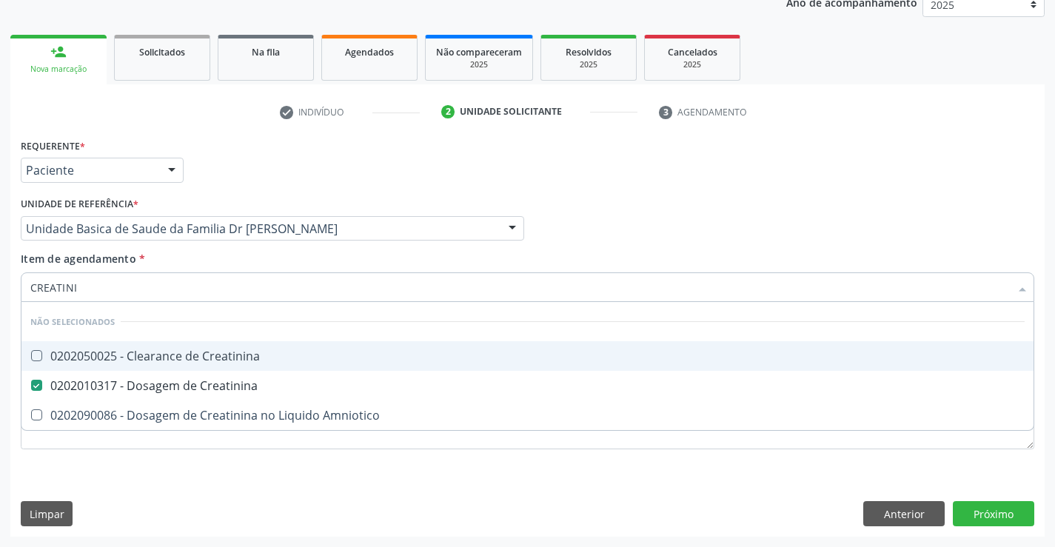
type input "CREATINI"
click at [326, 165] on div "Requerente * Paciente Profissional de Saúde Paciente Nenhum resultado encontrad…" at bounding box center [527, 164] width 1021 height 58
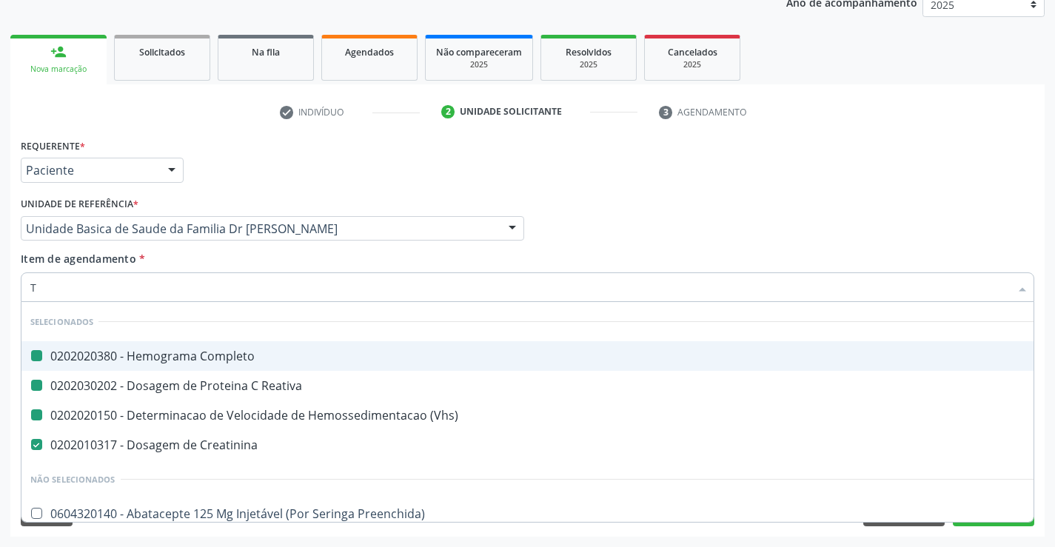
type input "TG"
checkbox Completo "false"
checkbox Reativa "false"
checkbox \(Vhs\) "false"
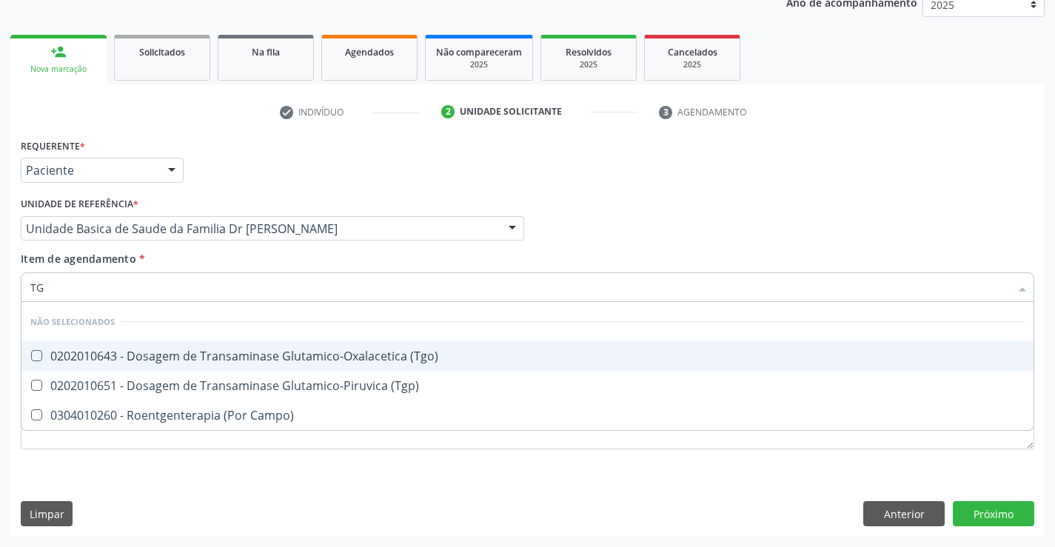
type input "TGO"
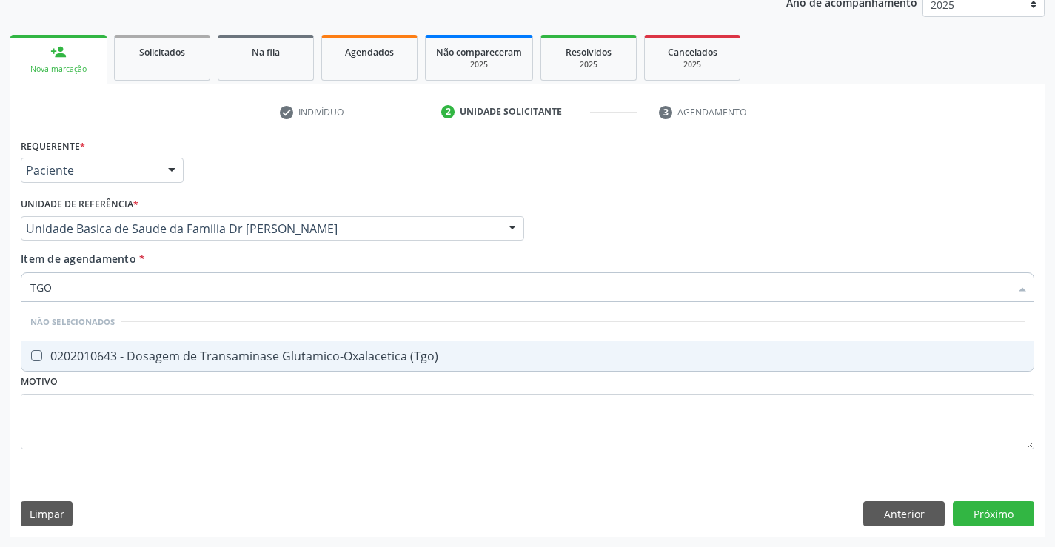
click at [67, 350] on div "0202010643 - Dosagem de Transaminase Glutamico-Oxalacetica (Tgo)" at bounding box center [527, 356] width 995 height 12
checkbox \(Tgo\) "true"
type input "TGO"
click at [390, 177] on div "Requerente * Paciente Profissional de Saúde Paciente Nenhum resultado encontrad…" at bounding box center [527, 164] width 1021 height 58
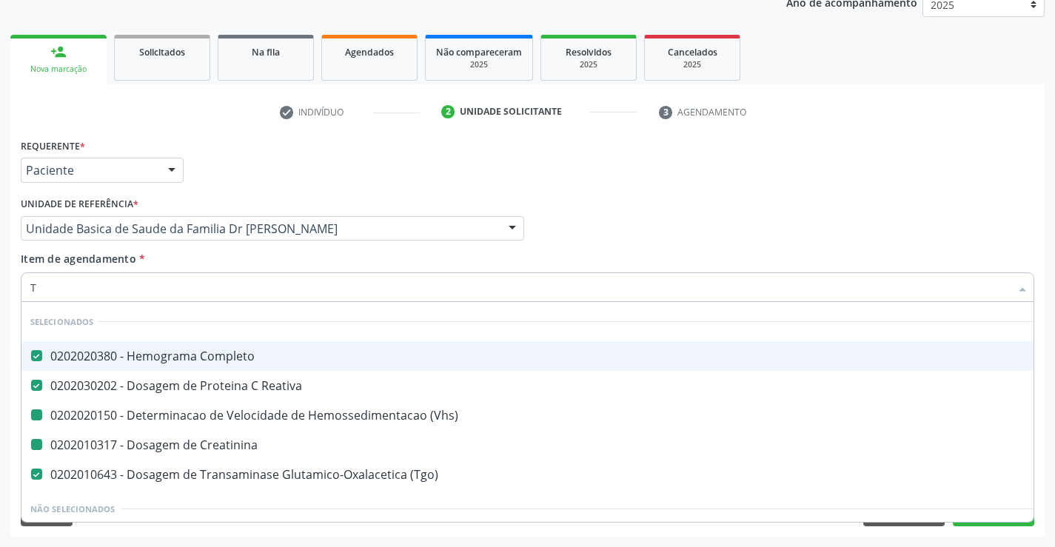
type input "TG"
checkbox \(Vhs\) "false"
checkbox Creatinina "false"
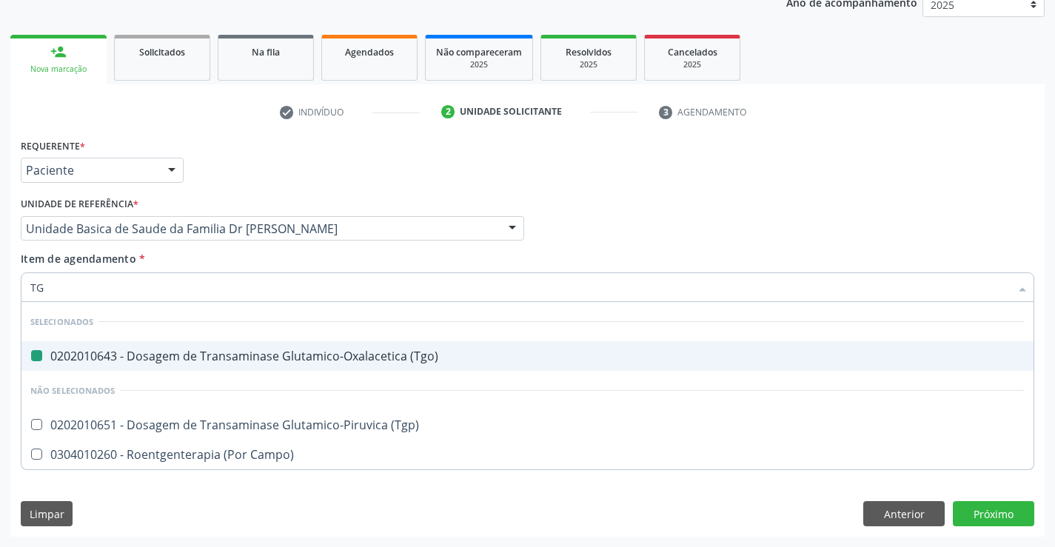
type input "TGP"
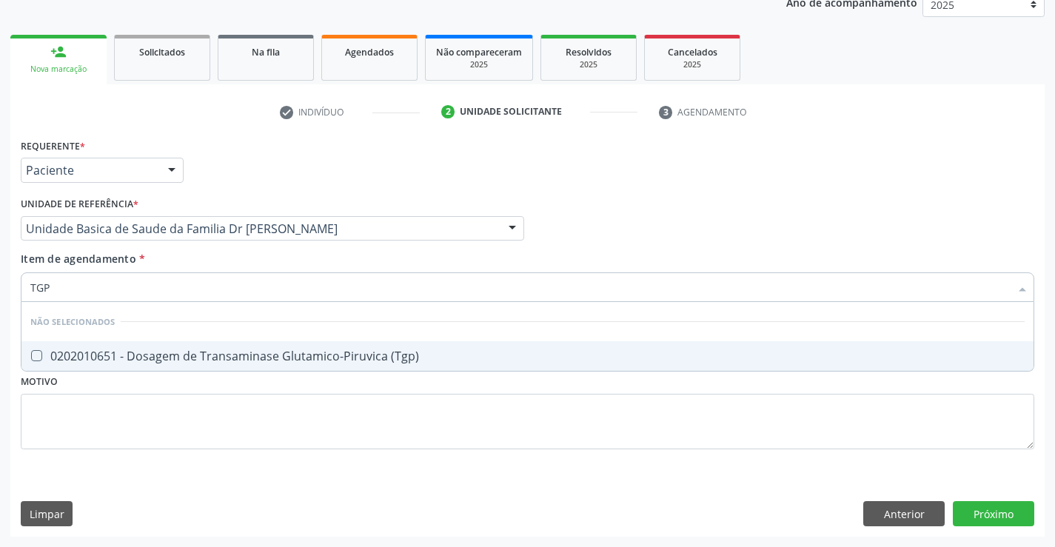
click at [44, 356] on div "0202010651 - Dosagem de Transaminase Glutamico-Piruvica (Tgp)" at bounding box center [527, 356] width 995 height 12
checkbox \(Tgp\) "true"
type input "TGP"
click at [324, 160] on div "Requerente * Paciente Profissional de Saúde Paciente Nenhum resultado encontrad…" at bounding box center [527, 164] width 1021 height 58
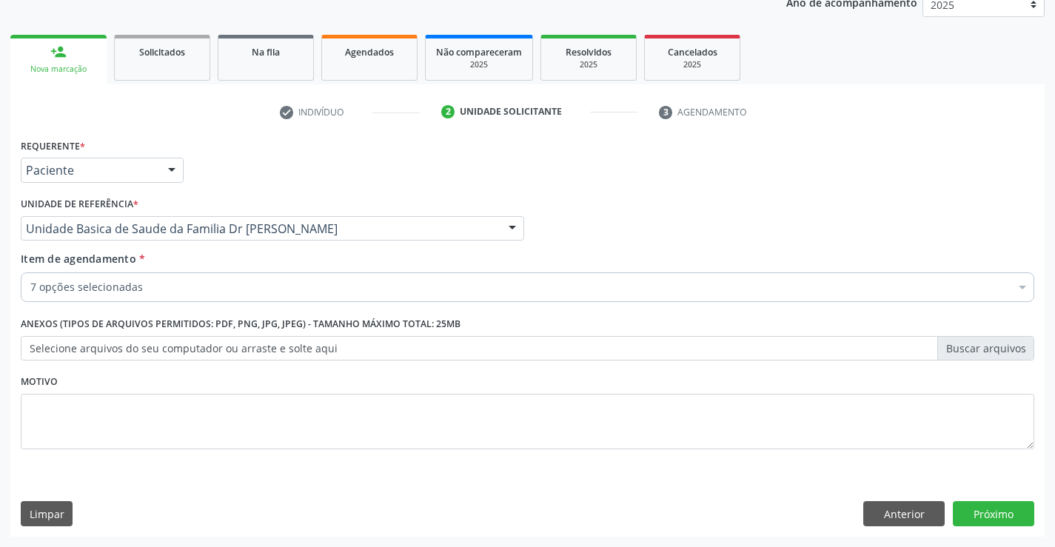
click at [84, 295] on div "7 opções selecionadas" at bounding box center [528, 288] width 1014 height 30
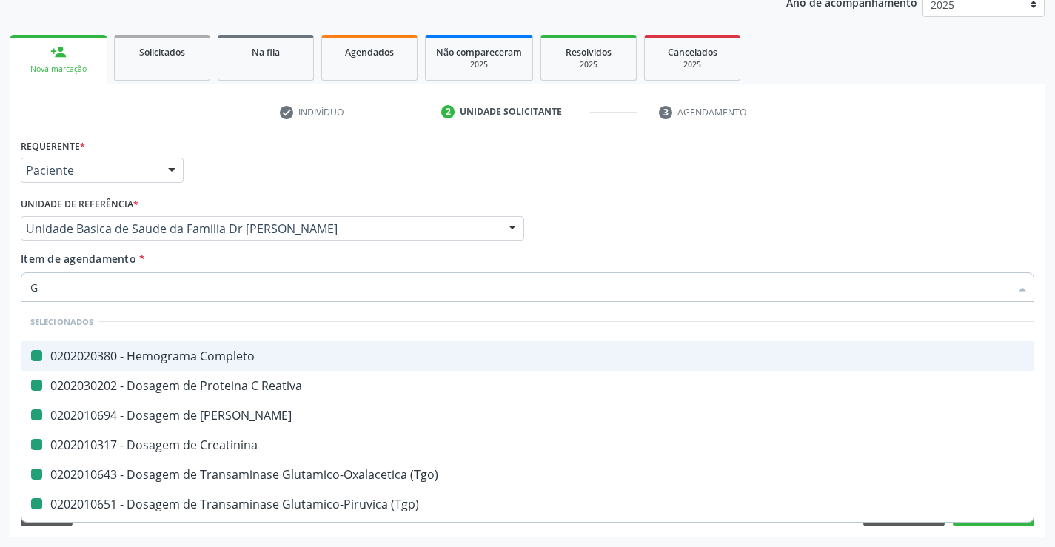
type input "GI"
checkbox Completo "false"
checkbox Reativa "false"
checkbox Ureia "false"
checkbox Creatinina "false"
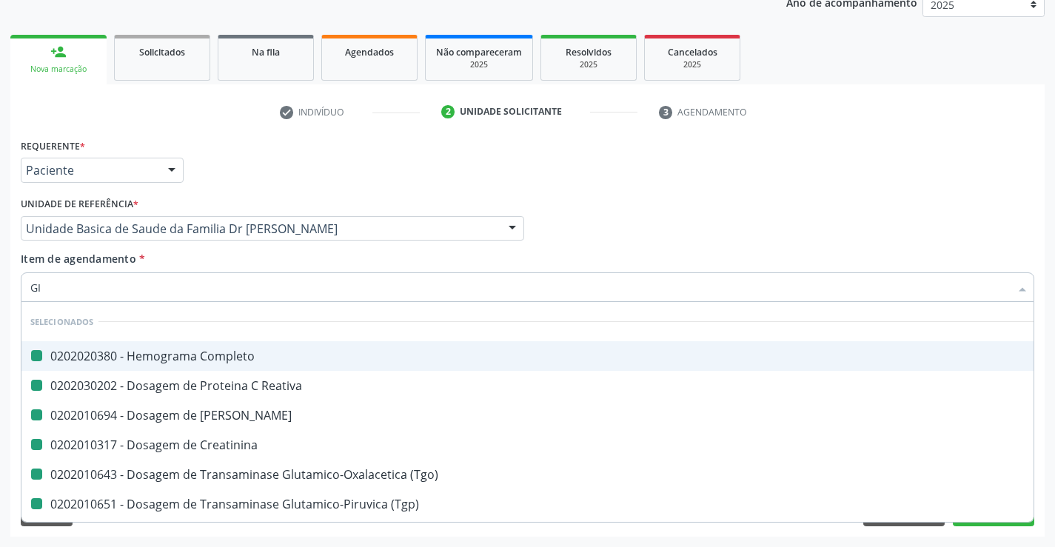
checkbox \(Tgo\) "false"
checkbox \(Tgp\) "false"
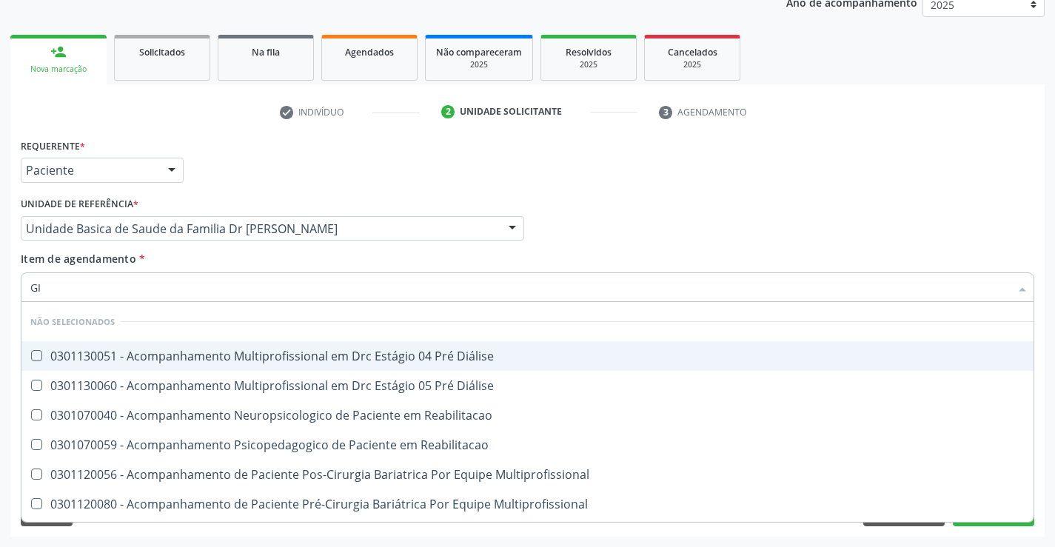
type input "G"
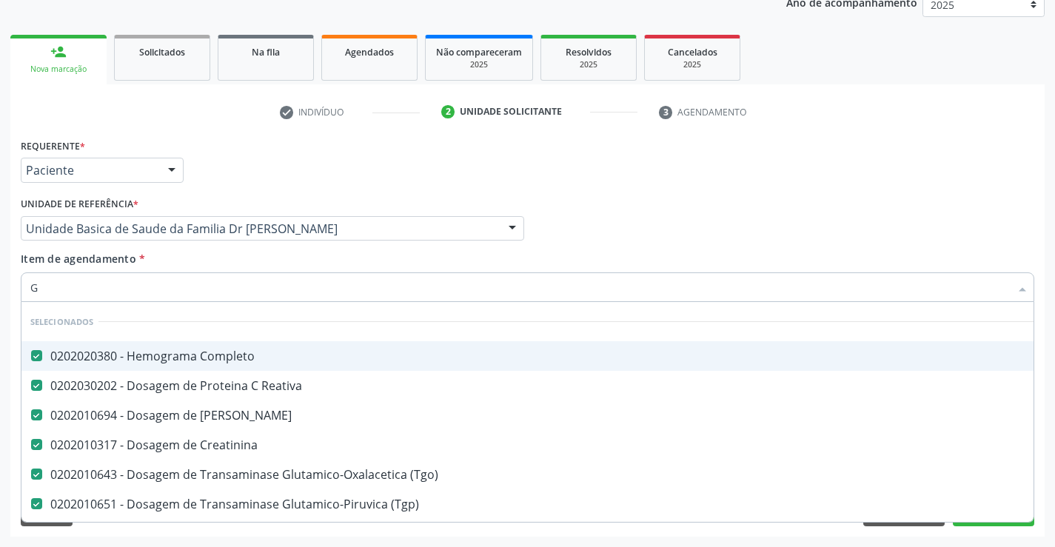
checkbox Completo "true"
checkbox Reativa "true"
checkbox Ureia "true"
checkbox Creatinina "true"
checkbox \(Tgo\) "true"
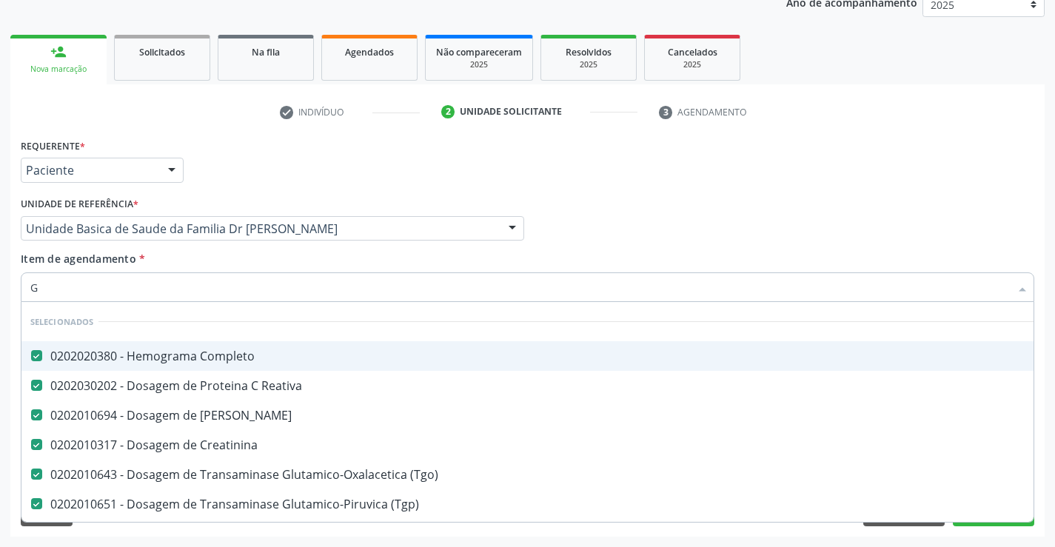
checkbox \(Tgp\) "true"
type input "GL"
checkbox Creatinina "false"
checkbox \(Tgo\) "false"
checkbox \(Tgp\) "false"
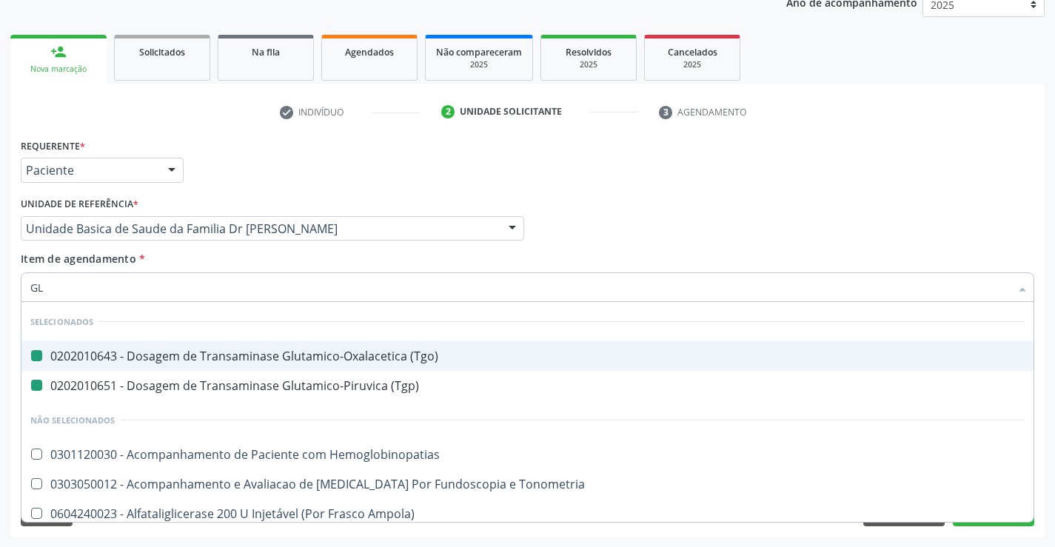
type input "GLI"
checkbox \(Tgo\) "false"
checkbox \(Tgp\) "false"
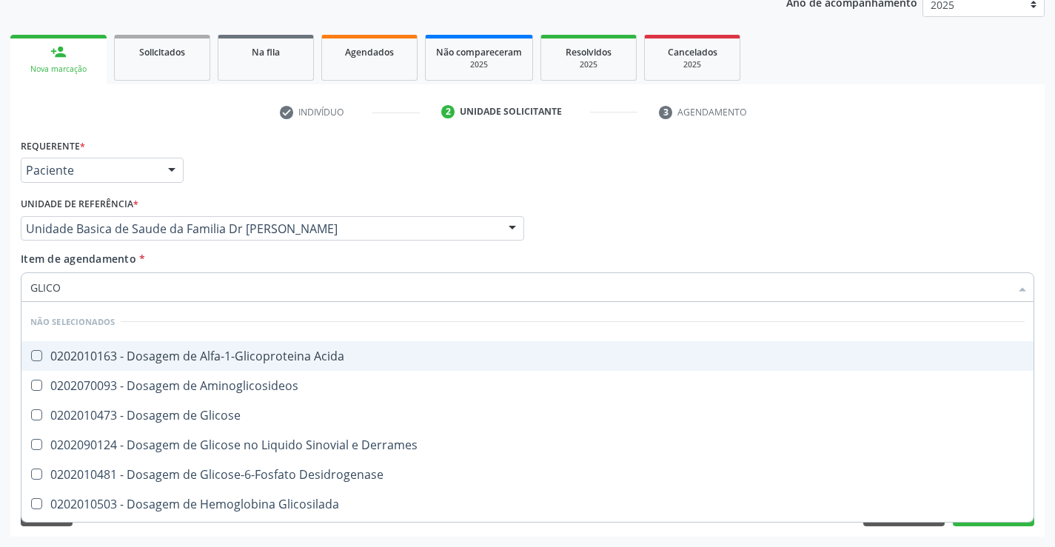
type input "GLICOS"
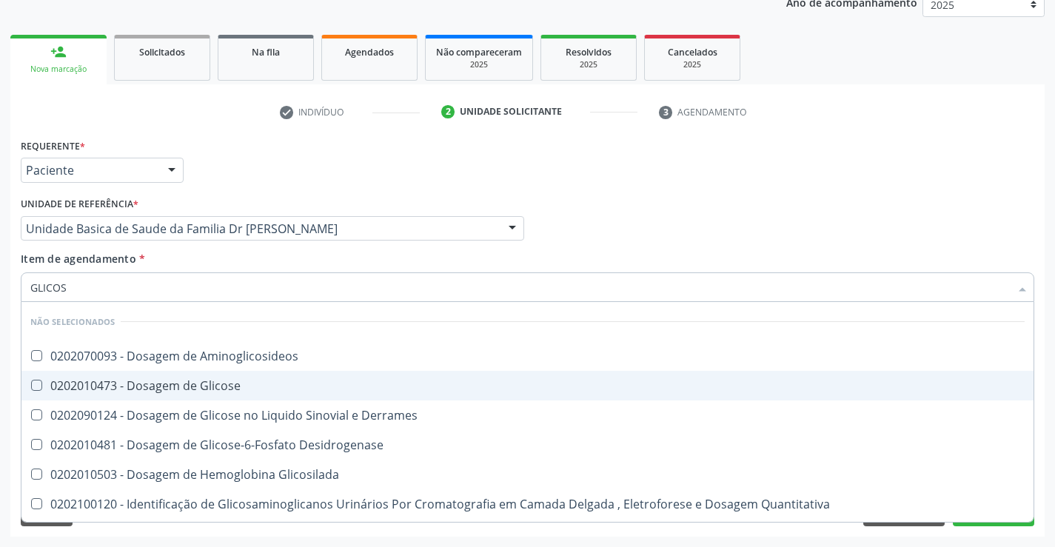
click at [127, 386] on div "0202010473 - Dosagem de Glicose" at bounding box center [527, 386] width 995 height 12
checkbox Glicose "true"
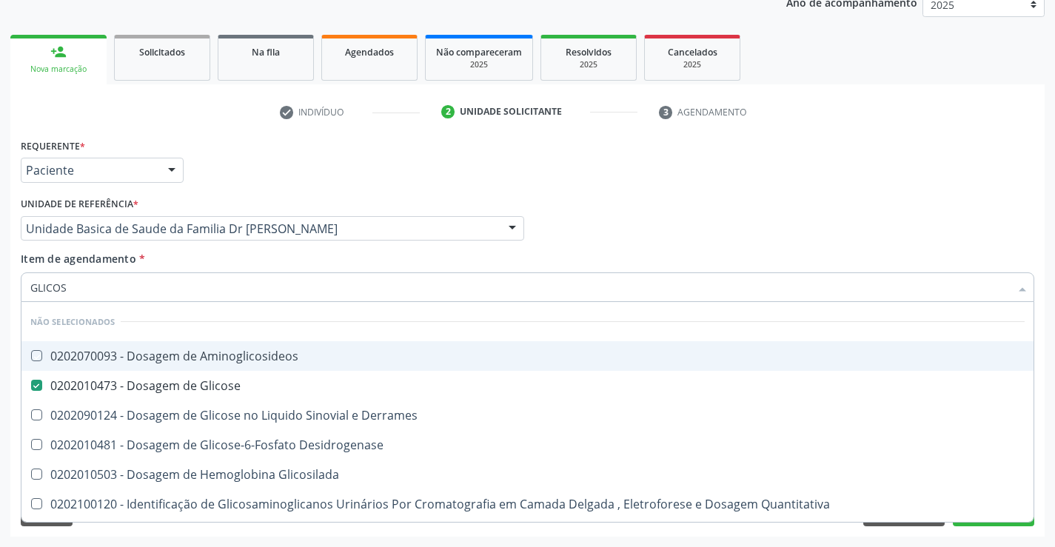
click at [384, 170] on div "Requerente * Paciente Profissional de Saúde Paciente Nenhum resultado encontrad…" at bounding box center [527, 164] width 1021 height 58
checkbox Aminoglicosideos "true"
checkbox Desidrogenase "true"
checkbox Glicosilada "true"
checkbox Quantitativa "true"
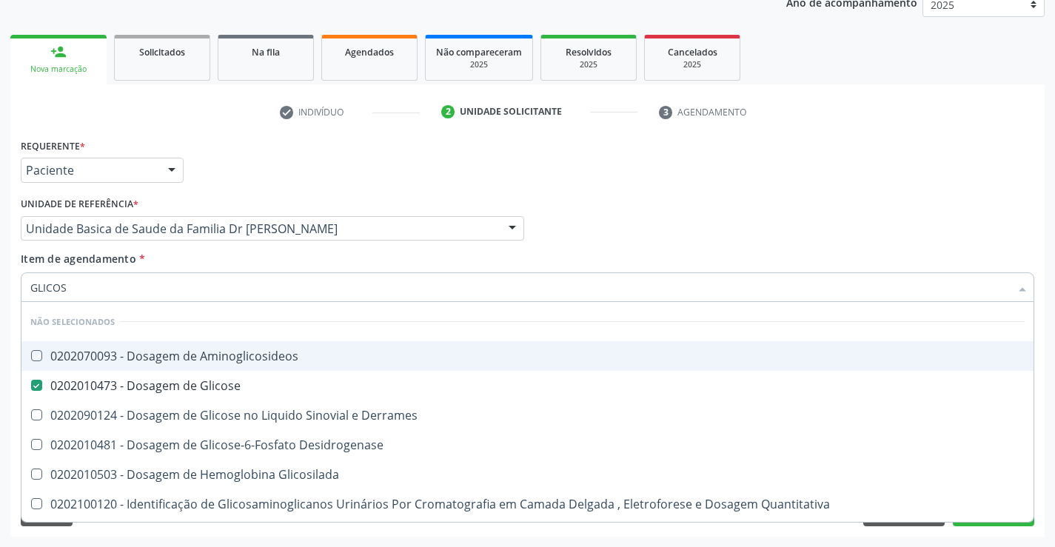
checkbox Glicose "true"
checkbox Urina "true"
checkbox Derrames "true"
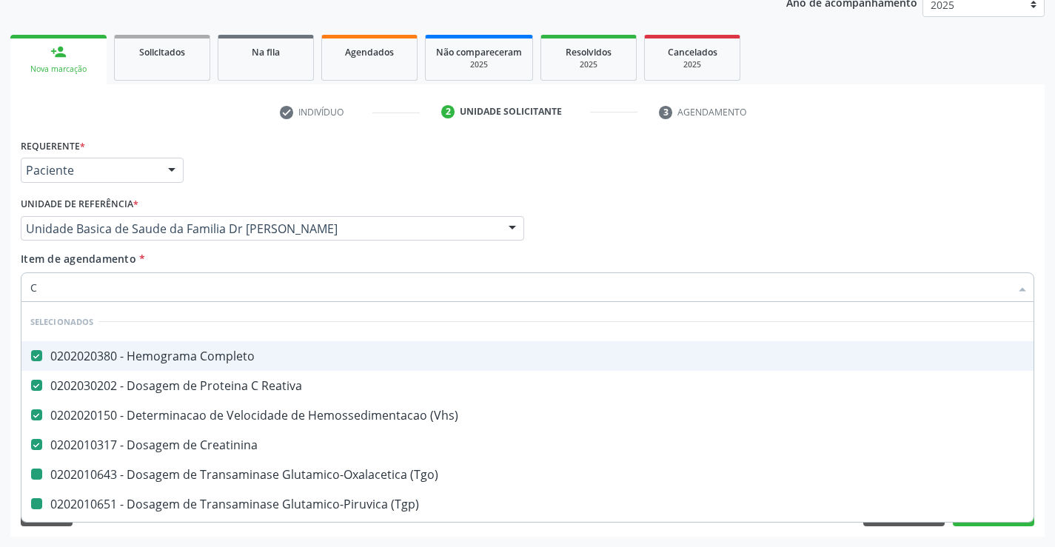
type input "CA"
checkbox \(Tgo\) "false"
checkbox \(Tgp\) "false"
checkbox Glicose "false"
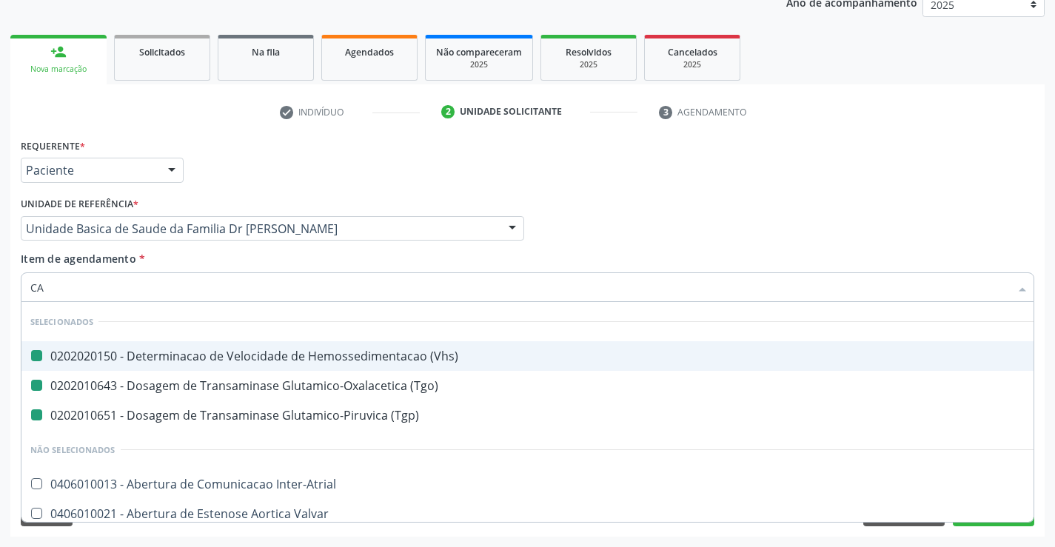
type input "CAL"
checkbox \(Vhs\) "false"
checkbox \(Tgo\) "false"
checkbox \(Tgp\) "false"
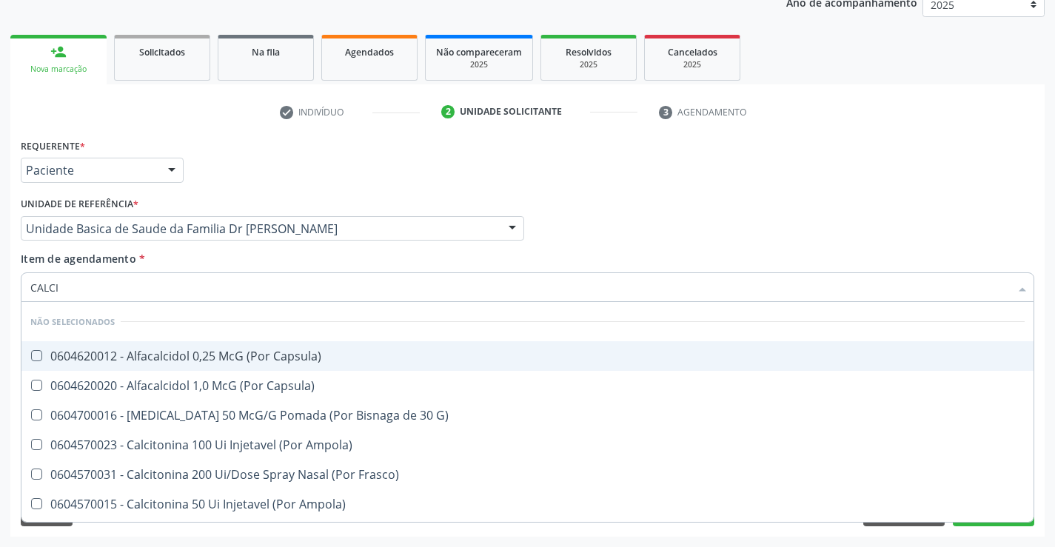
type input "CALCIO"
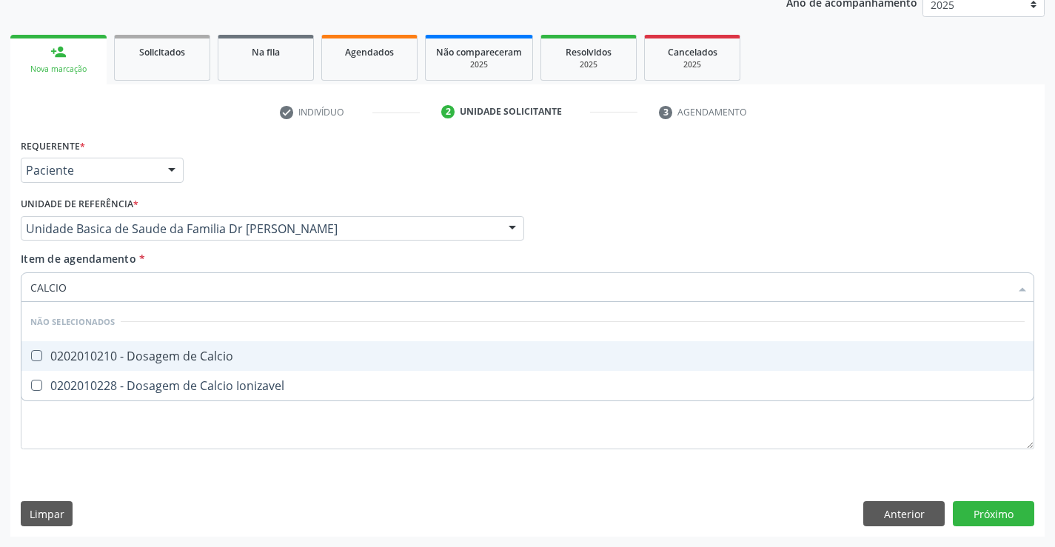
click at [75, 357] on div "0202010210 - Dosagem de Calcio" at bounding box center [527, 356] width 995 height 12
checkbox Calcio "true"
click at [406, 183] on div "Requerente * Paciente Profissional de Saúde Paciente Nenhum resultado encontrad…" at bounding box center [527, 164] width 1021 height 58
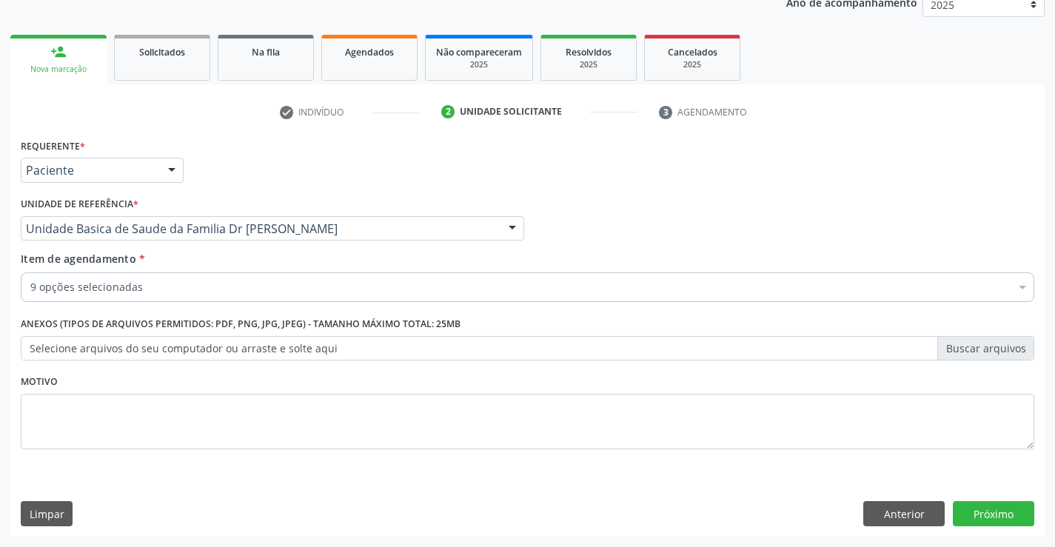
checkbox Reativa "true"
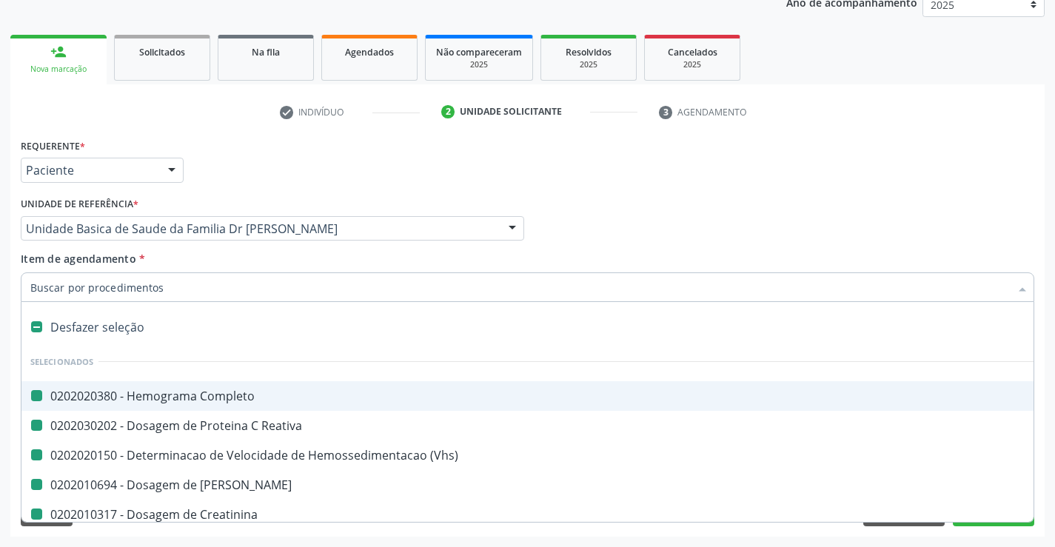
type input "F"
checkbox Completo "false"
checkbox Reativa "false"
checkbox \(Vhs\) "false"
checkbox Ureia "false"
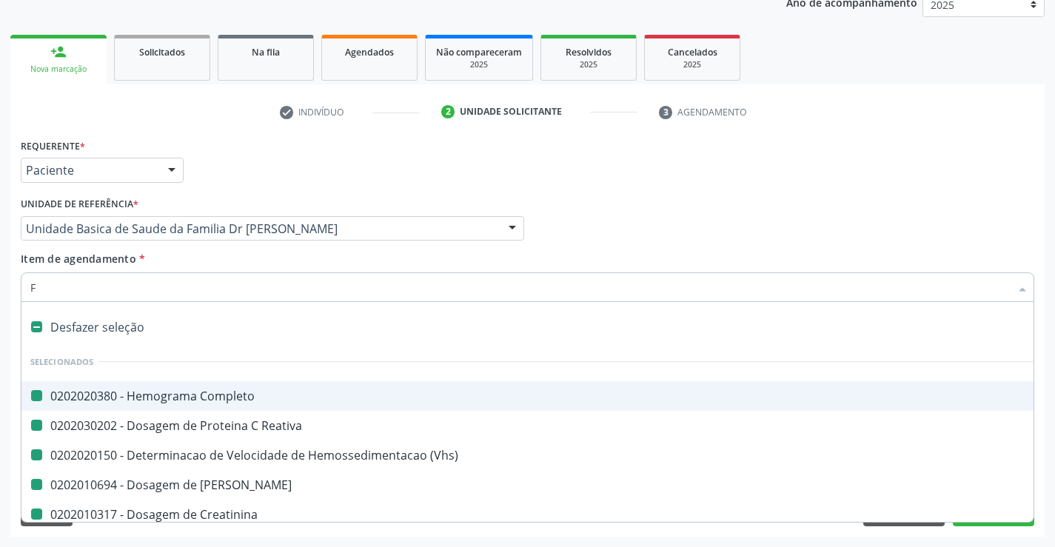
checkbox Creatinina "false"
checkbox \(Tgo\) "false"
checkbox \(Tgp\) "false"
checkbox Glicose "false"
checkbox Calcio "false"
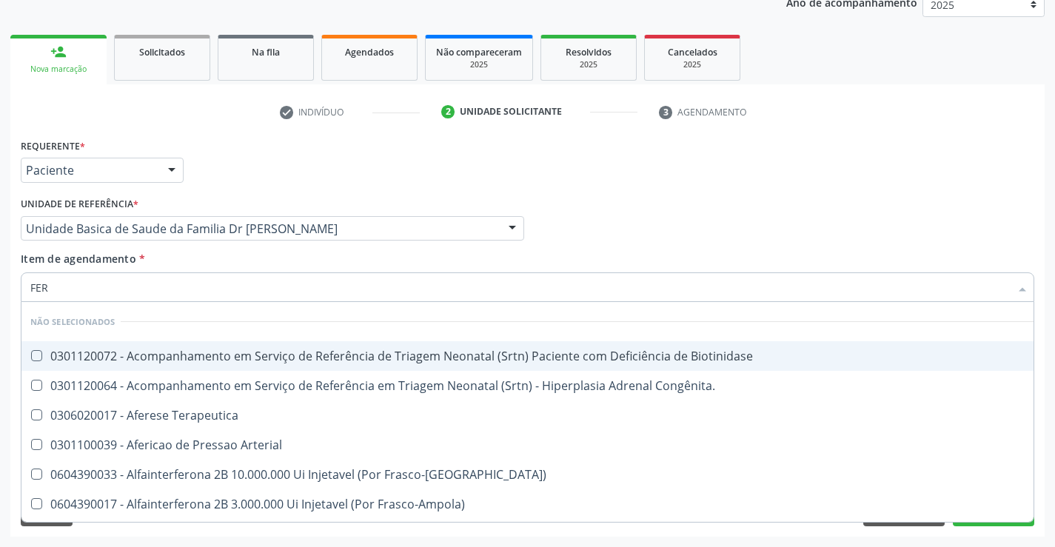
type input "FERR"
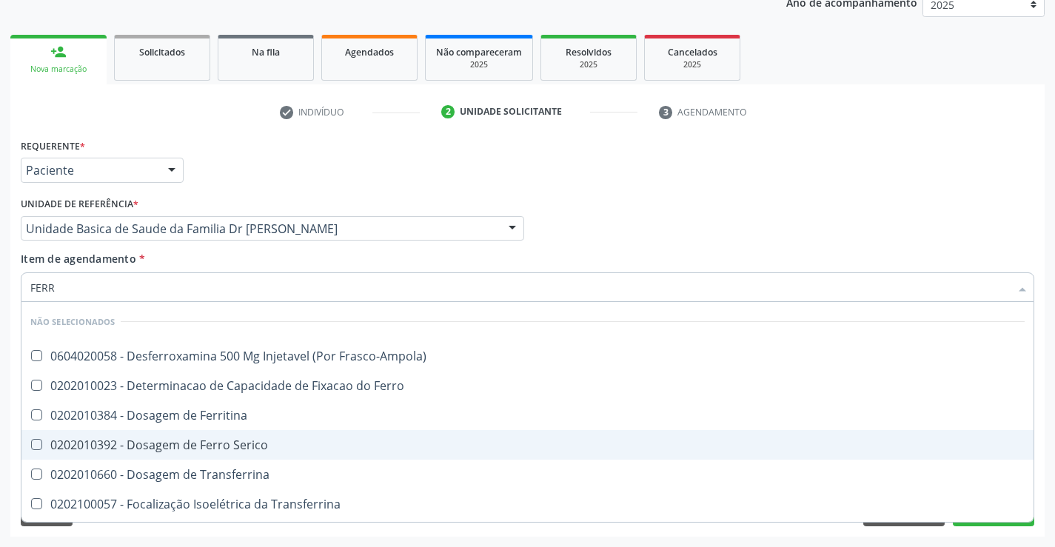
click at [201, 441] on div "0202010392 - Dosagem de Ferro Serico" at bounding box center [527, 445] width 995 height 12
checkbox Serico "true"
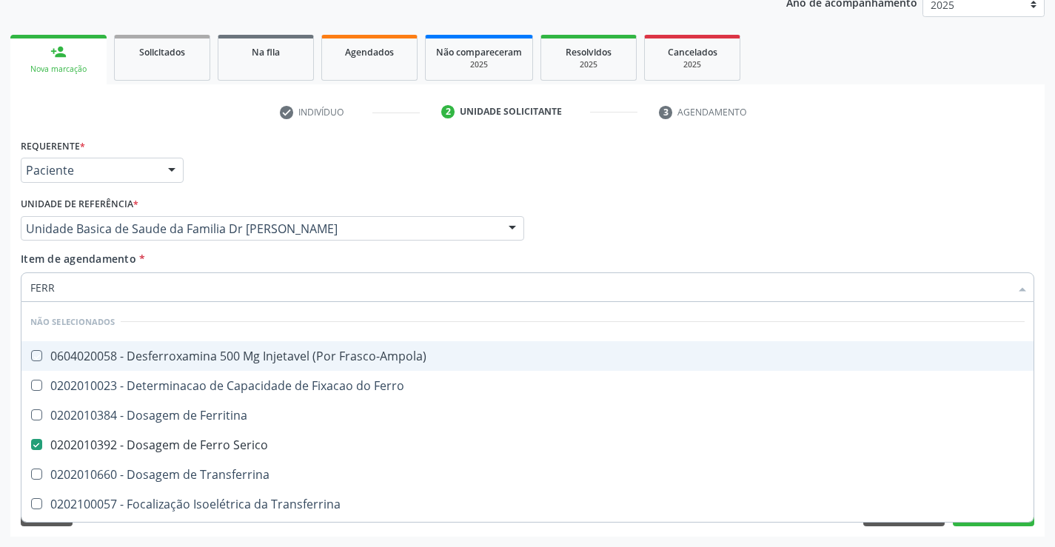
click at [334, 180] on div "Requerente * Paciente Profissional de Saúde Paciente Nenhum resultado encontrad…" at bounding box center [527, 164] width 1021 height 58
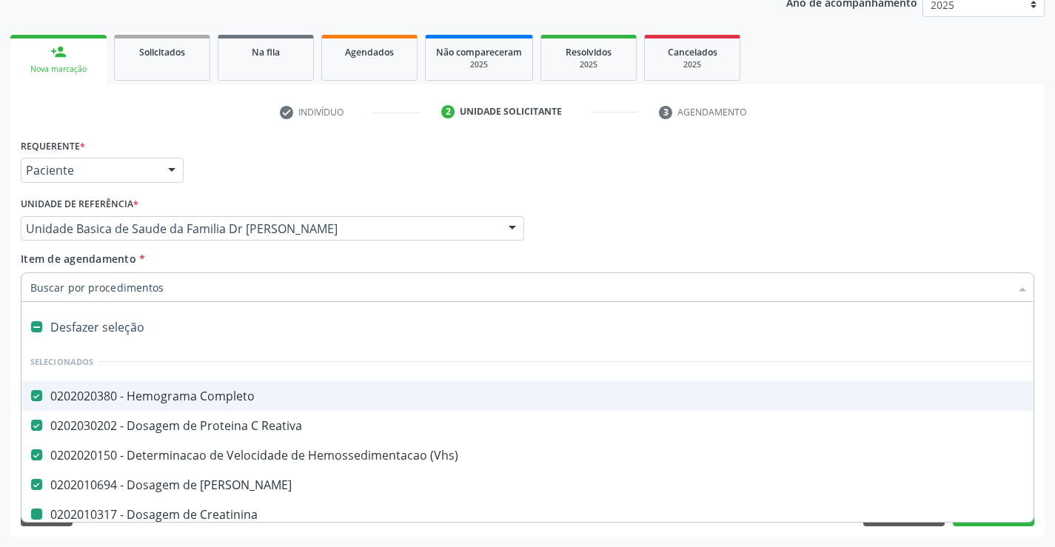
type input "U"
checkbox Creatinina "false"
checkbox \(Tgo\) "false"
checkbox \(Tgp\) "false"
checkbox Glicose "false"
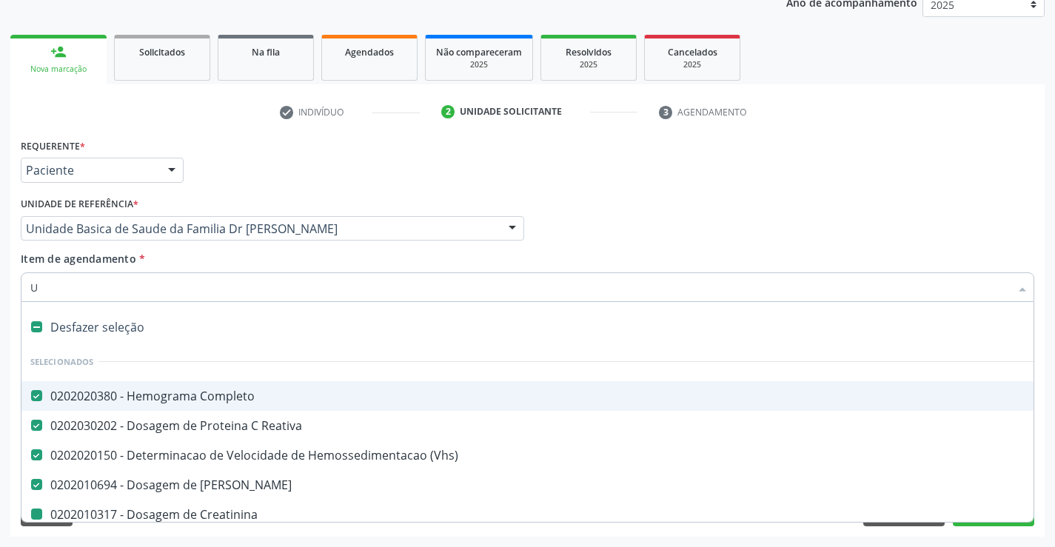
checkbox Calcio "false"
checkbox Serico "false"
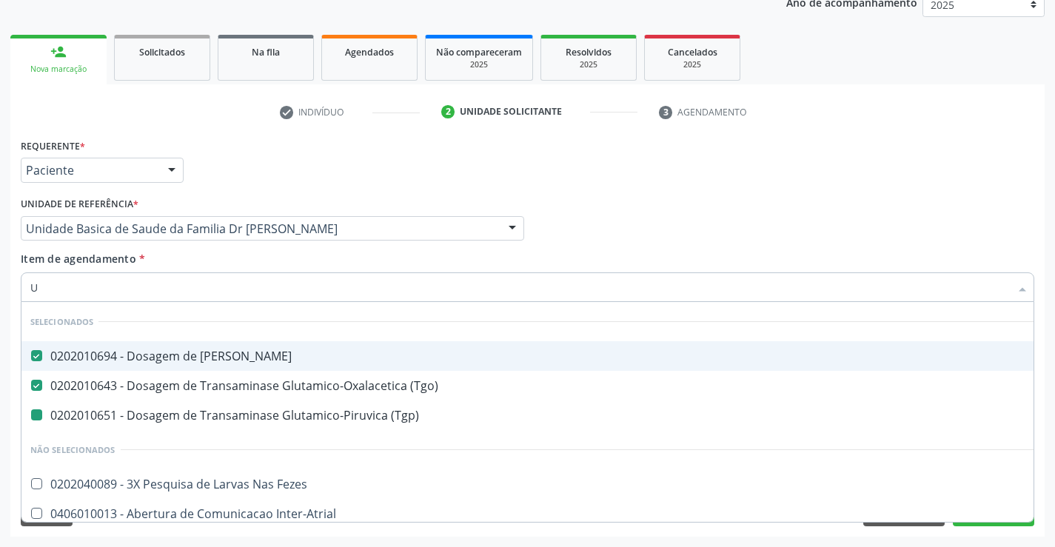
type input "UR"
checkbox \(Tgp\) "false"
type input "URI"
checkbox Ureia "false"
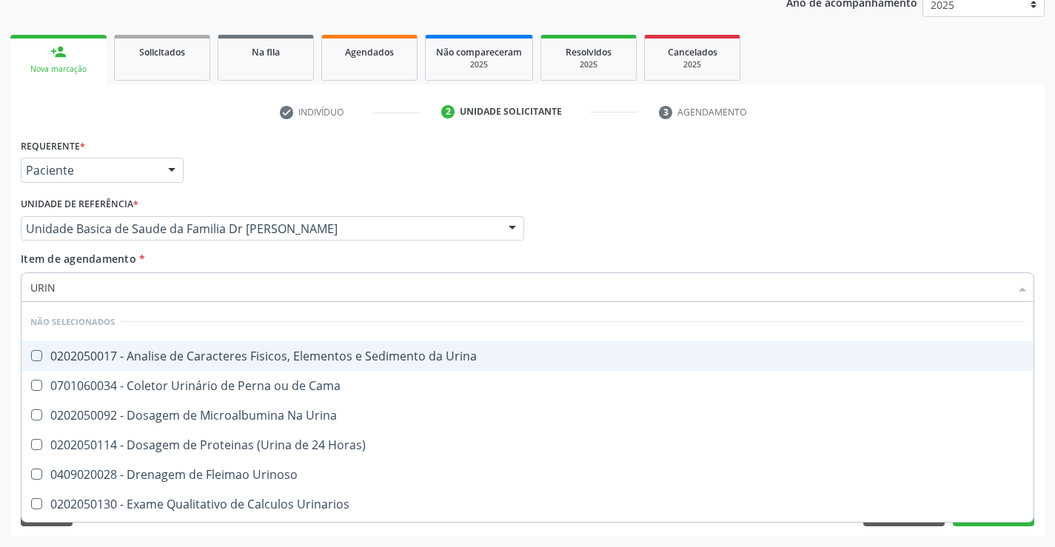
type input "URINA"
click at [196, 361] on div "0202050017 - Analise de Caracteres Fisicos, Elementos e Sedimento da Urina" at bounding box center [527, 356] width 995 height 12
checkbox Urina "true"
click at [334, 164] on div "Requerente * Paciente Profissional de Saúde Paciente Nenhum resultado encontrad…" at bounding box center [527, 164] width 1021 height 58
checkbox Horas\) "true"
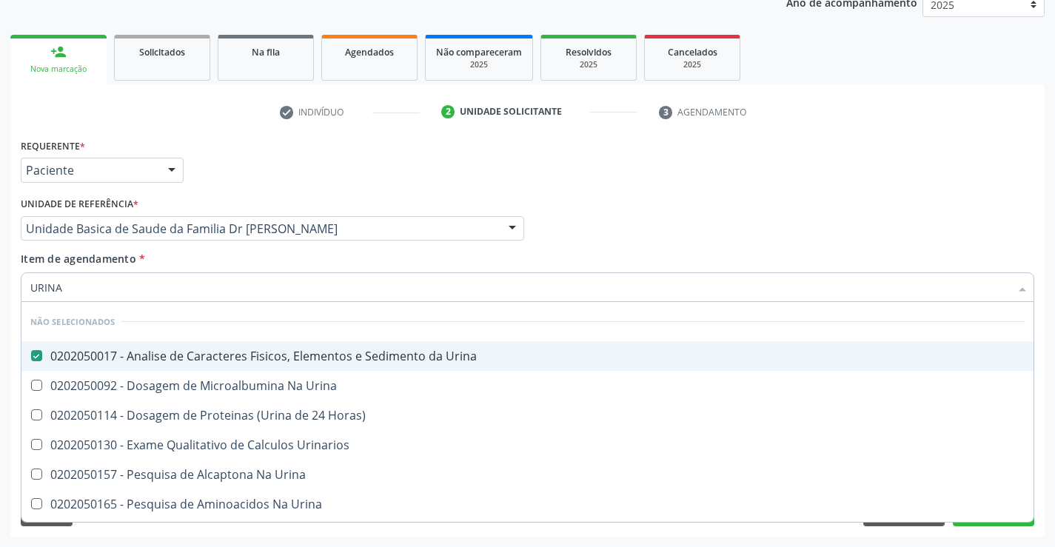
checkbox Urina "true"
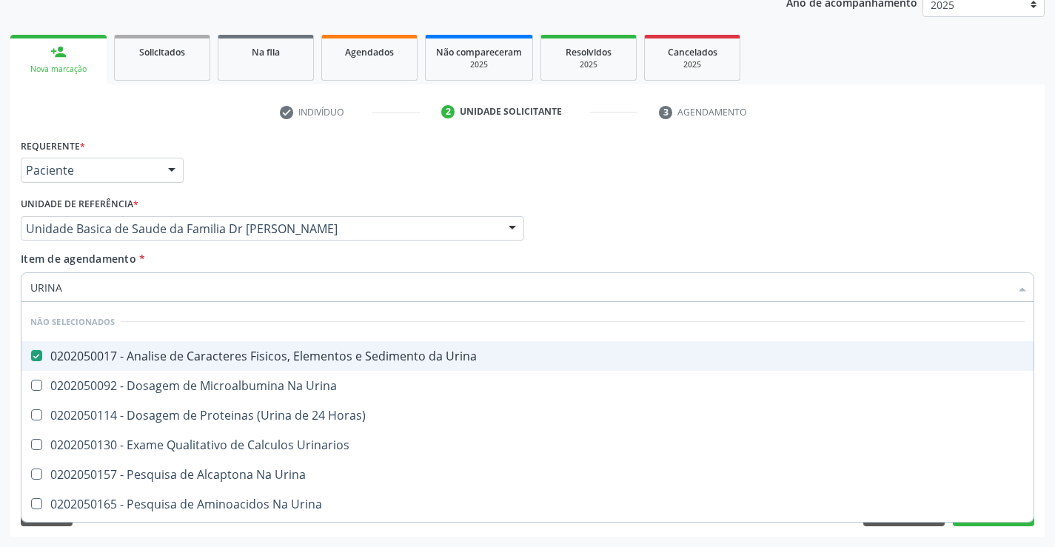
checkbox Urina "true"
checkbox Urinarios "true"
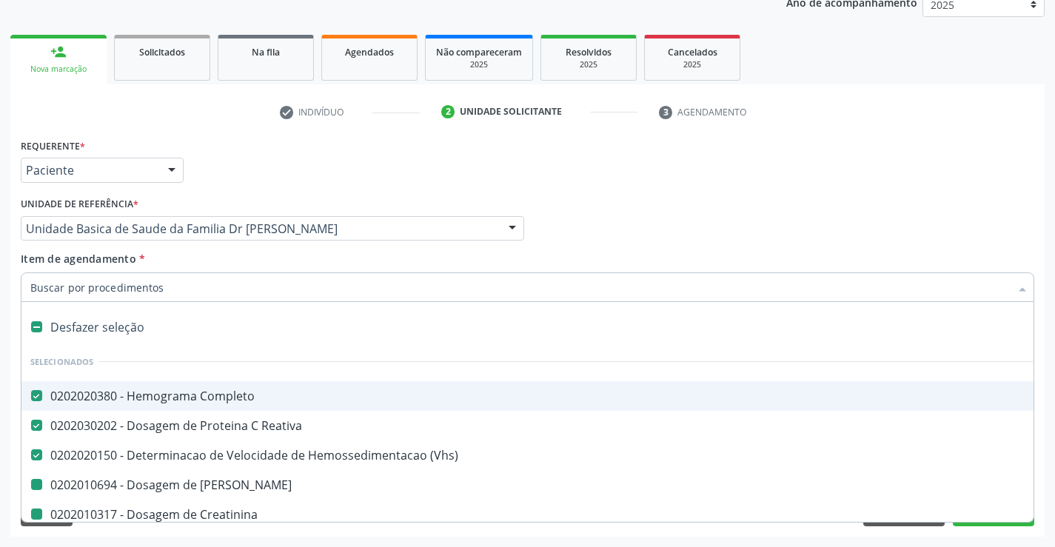
type input "F"
checkbox Creatinina "false"
checkbox \(Tgo\) "false"
checkbox \(Tgp\) "false"
checkbox Glicose "false"
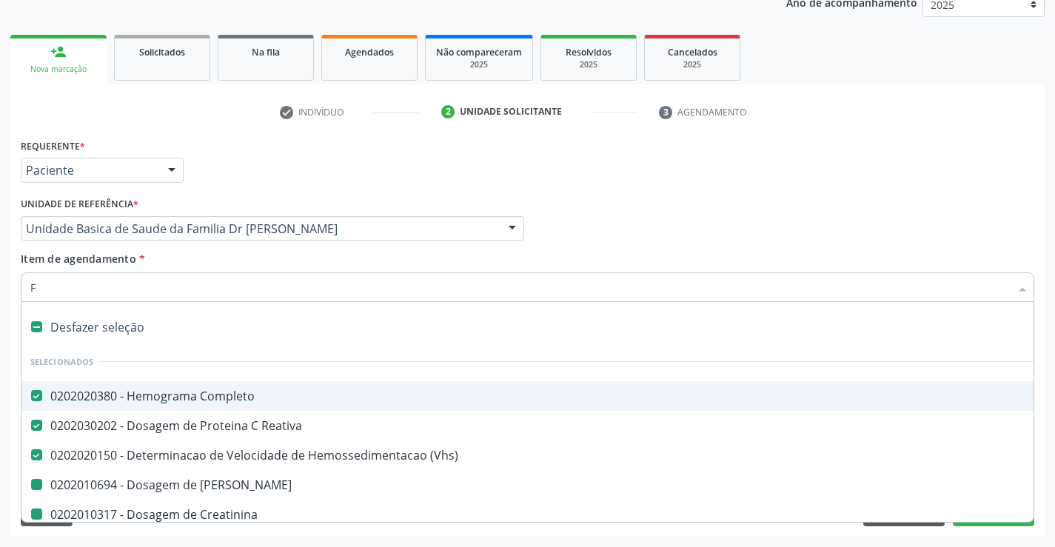
checkbox Calcio "false"
checkbox Serico "false"
checkbox Urina "false"
checkbox Ureia "false"
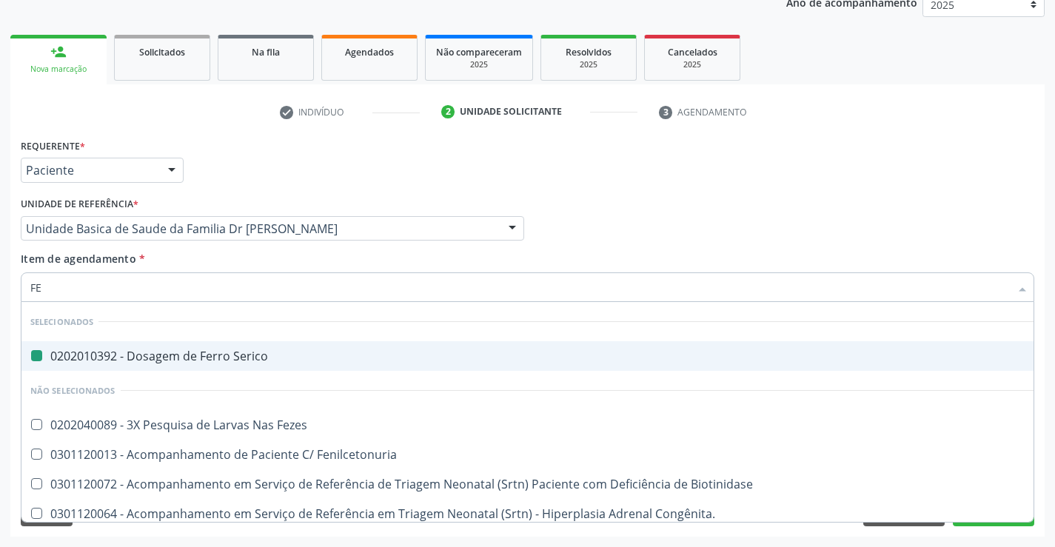
type input "FEZ"
checkbox Serico "false"
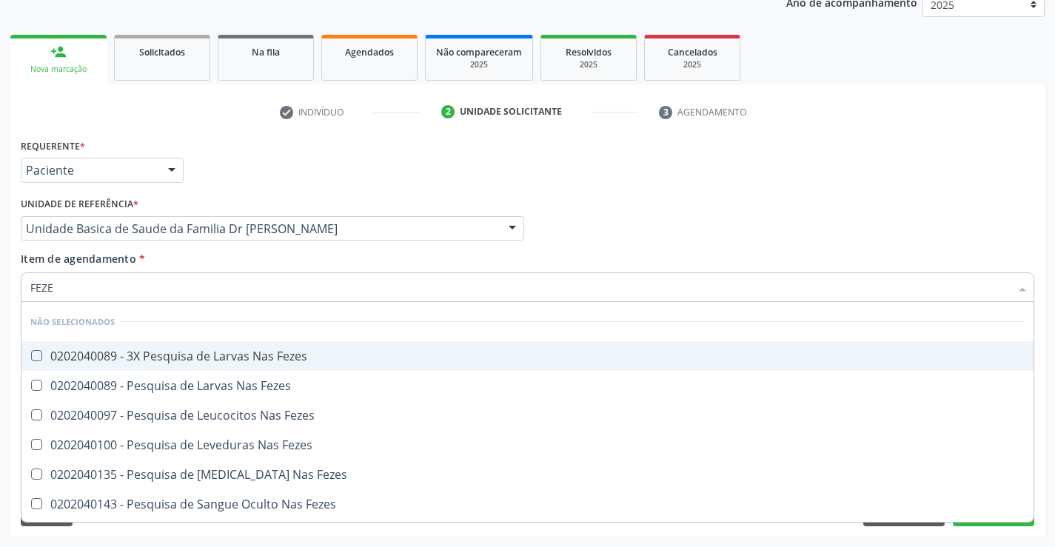
type input "FEZES"
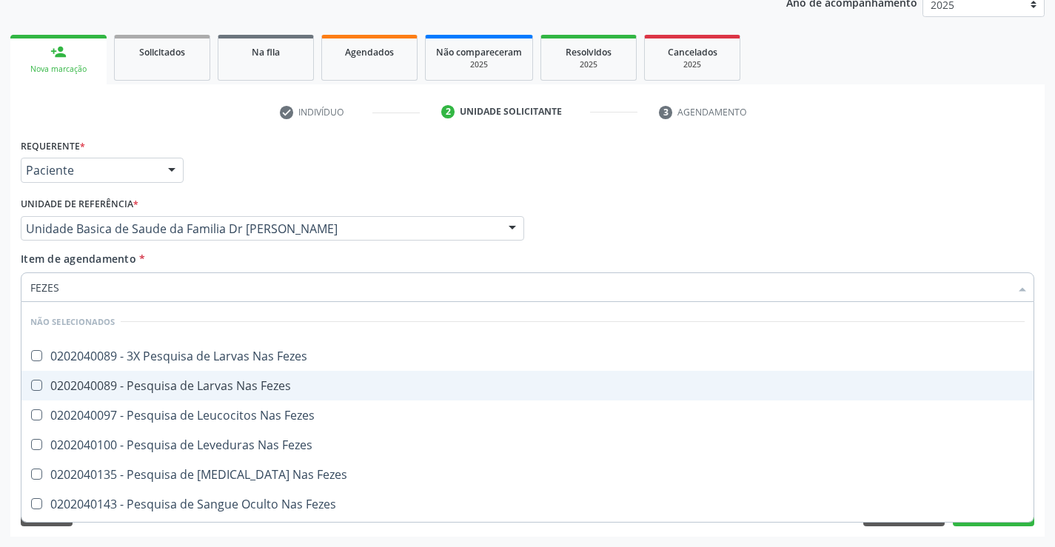
click at [158, 389] on div "0202040089 - Pesquisa de Larvas Nas Fezes" at bounding box center [527, 386] width 995 height 12
checkbox Fezes "true"
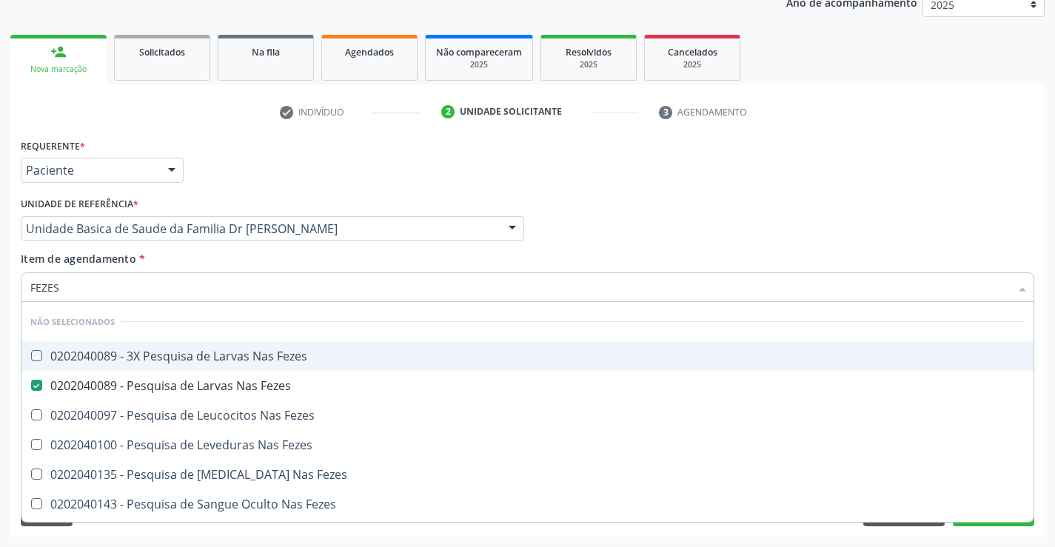
click at [438, 152] on div "Requerente * Paciente Profissional de Saúde Paciente Nenhum resultado encontrad…" at bounding box center [527, 164] width 1021 height 58
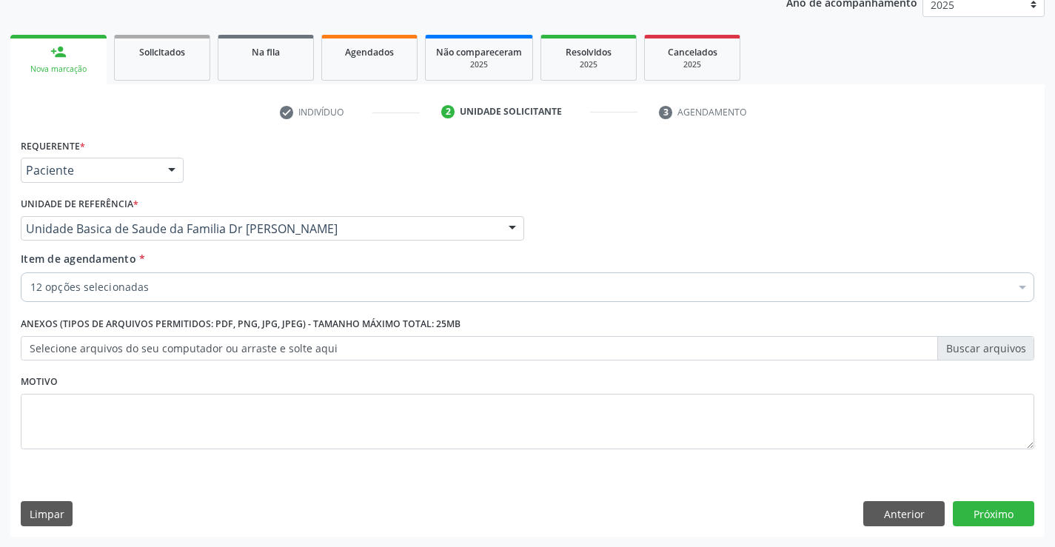
click at [187, 275] on div "12 opções selecionadas" at bounding box center [528, 288] width 1014 height 30
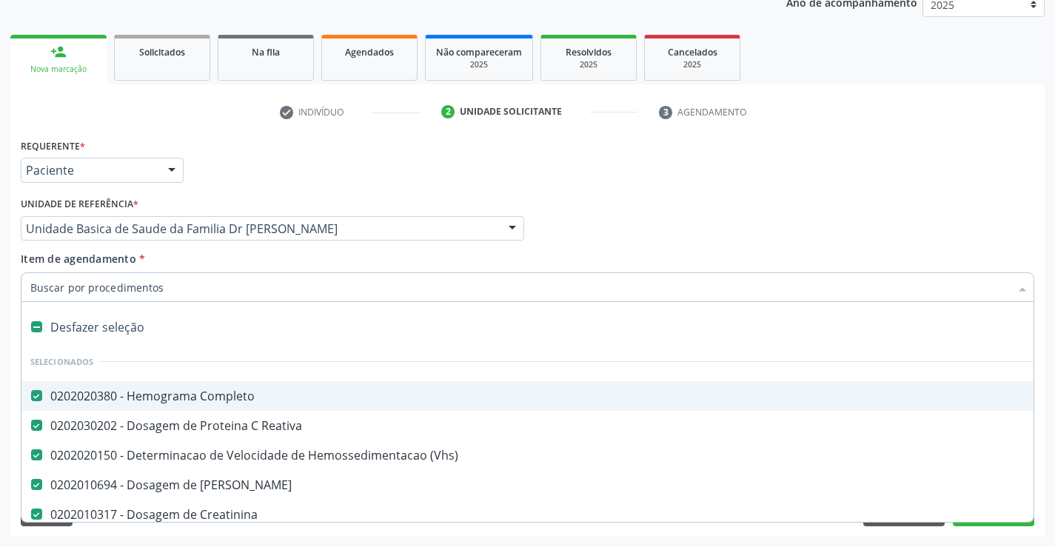
click at [755, 124] on li "3 Agendamento" at bounding box center [717, 112] width 138 height 25
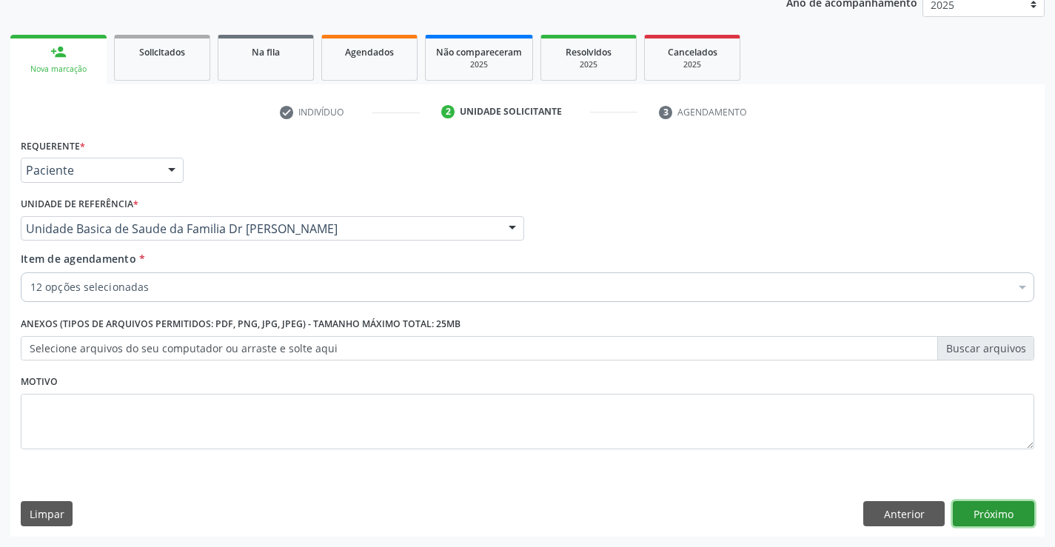
click at [987, 515] on button "Próximo" at bounding box center [993, 513] width 81 height 25
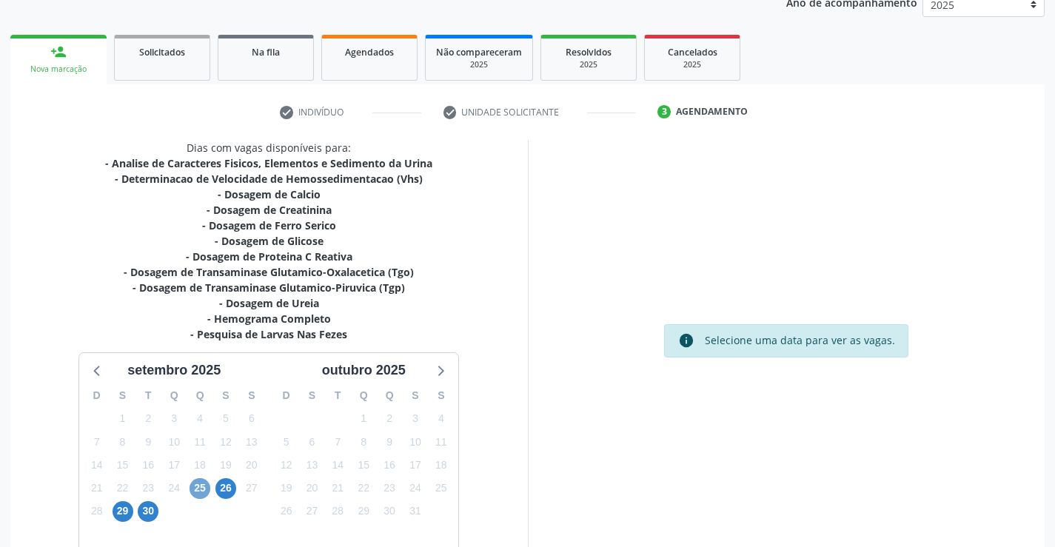
click at [200, 490] on span "25" at bounding box center [200, 488] width 21 height 21
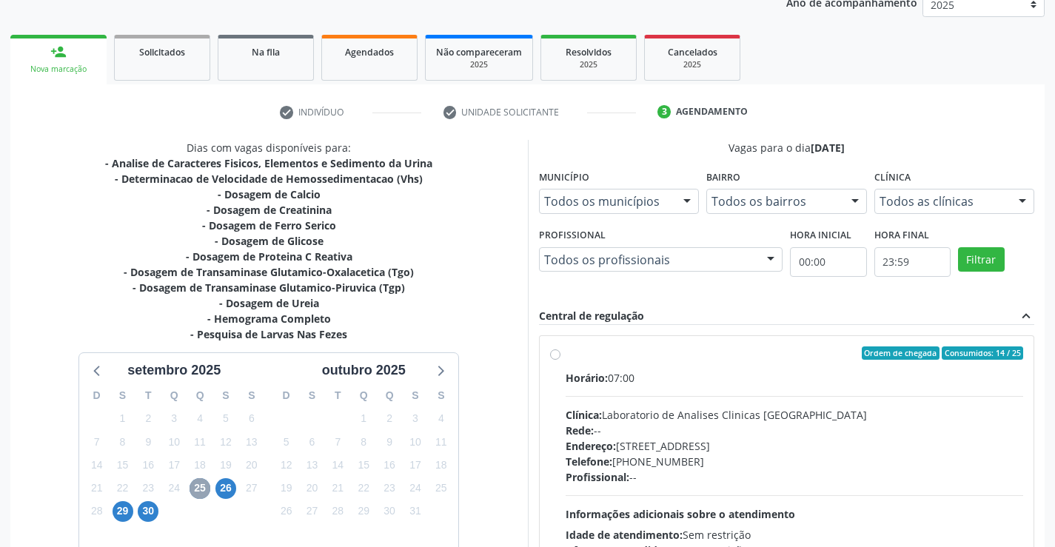
scroll to position [311, 0]
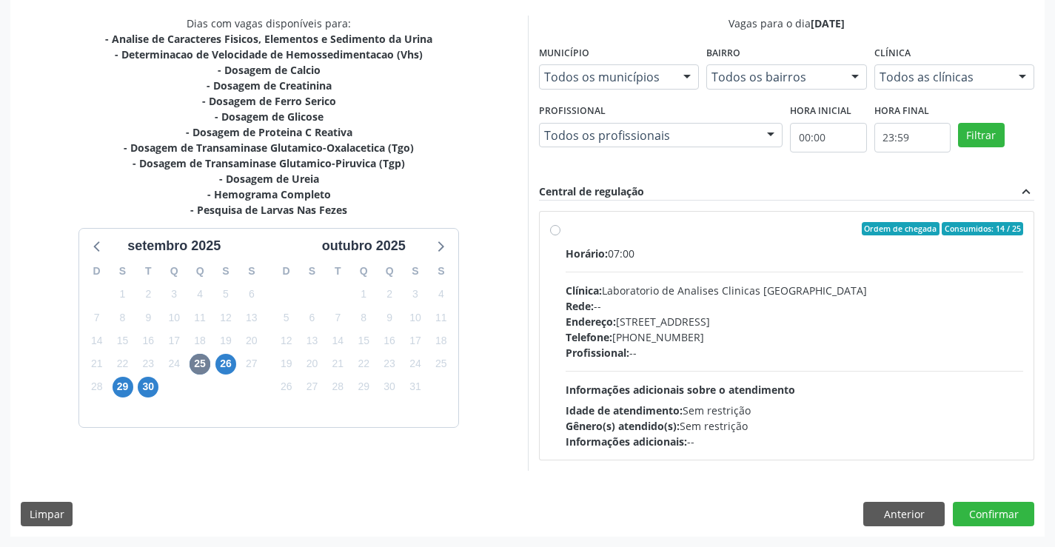
click at [549, 232] on div "Ordem de chegada Consumidos: 14 / 25 Horário: 07:00 Clínica: Laboratorio de Ana…" at bounding box center [787, 336] width 495 height 248
radio input "true"
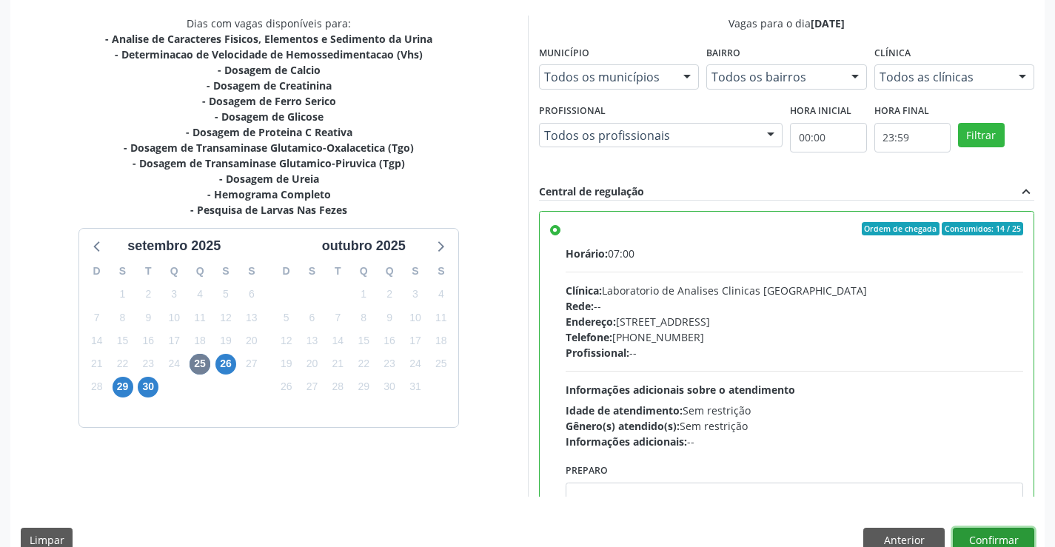
click at [986, 540] on button "Confirmar" at bounding box center [993, 540] width 81 height 25
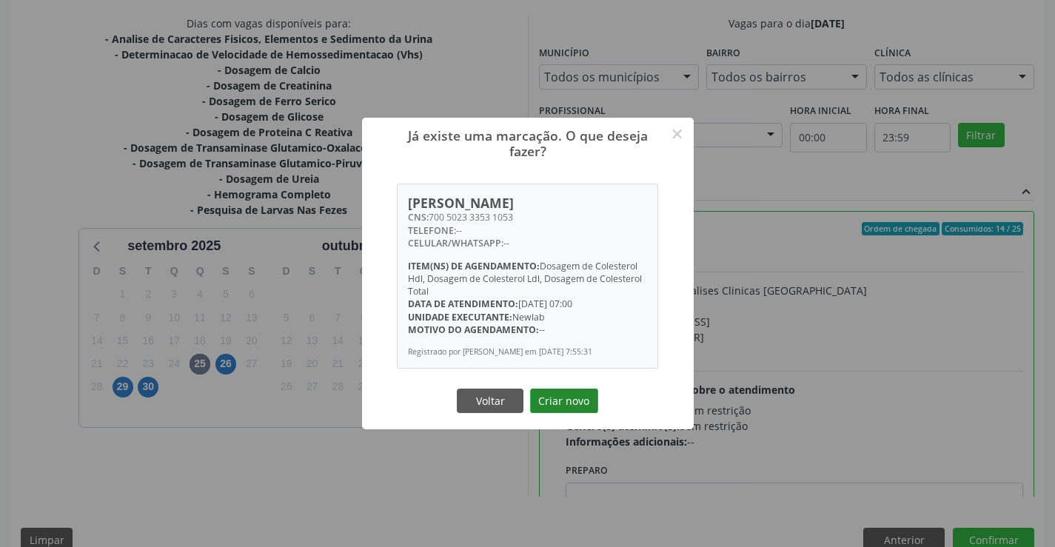
click at [552, 397] on button "Criar novo" at bounding box center [564, 401] width 68 height 25
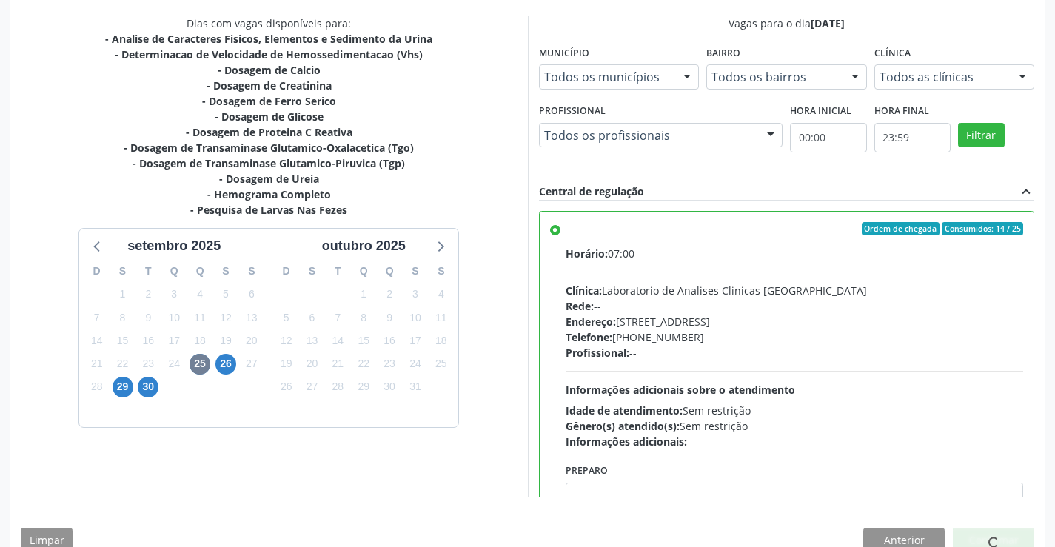
scroll to position [0, 0]
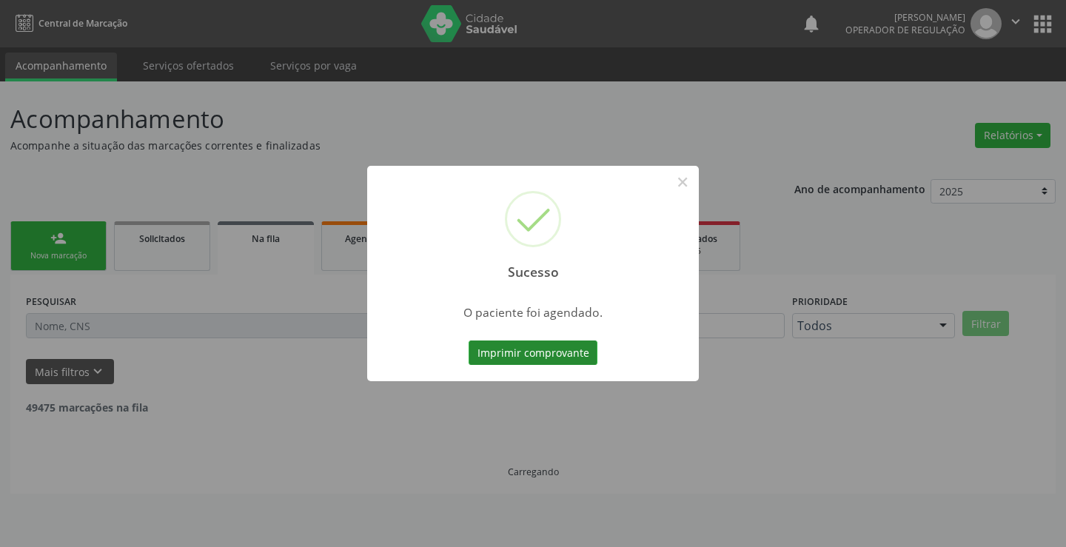
click at [524, 348] on button "Imprimir comprovante" at bounding box center [533, 353] width 129 height 25
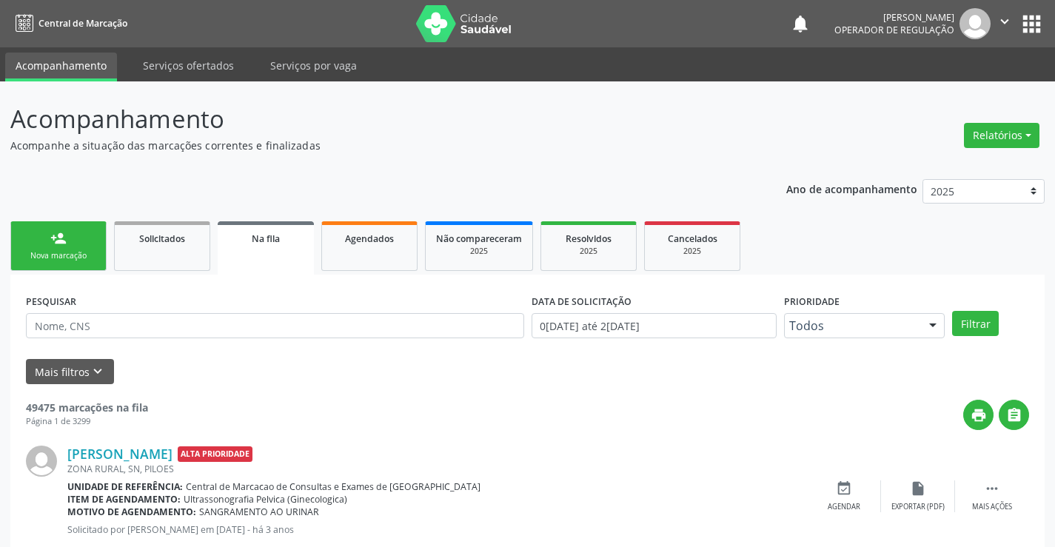
click at [78, 246] on link "person_add Nova marcação" at bounding box center [58, 246] width 96 height 50
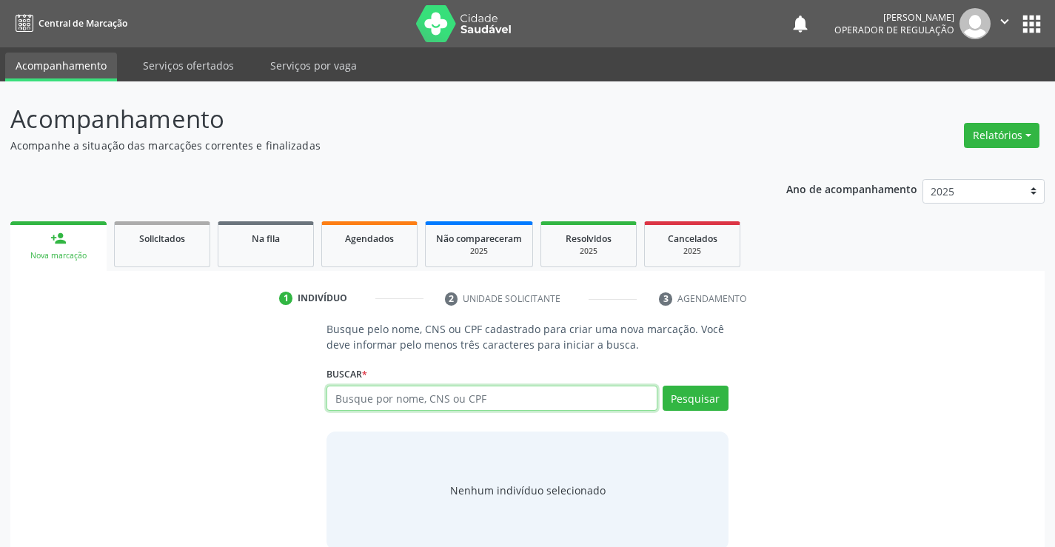
click at [395, 401] on input "text" at bounding box center [492, 398] width 330 height 25
type input "704502351085712"
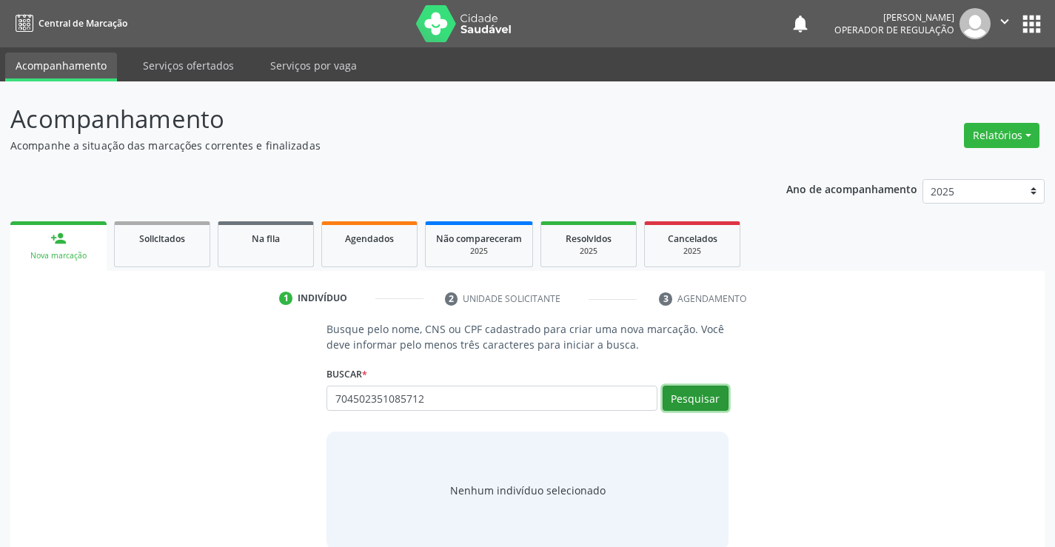
click at [707, 397] on button "Pesquisar" at bounding box center [696, 398] width 66 height 25
type input "704502351085712"
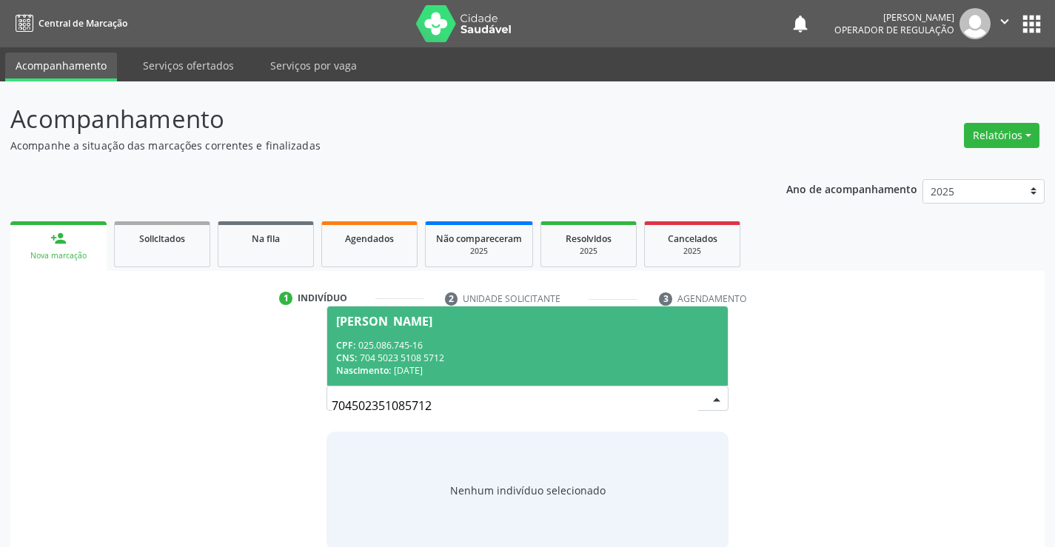
click at [361, 324] on div "Donisete da Silva" at bounding box center [384, 321] width 96 height 12
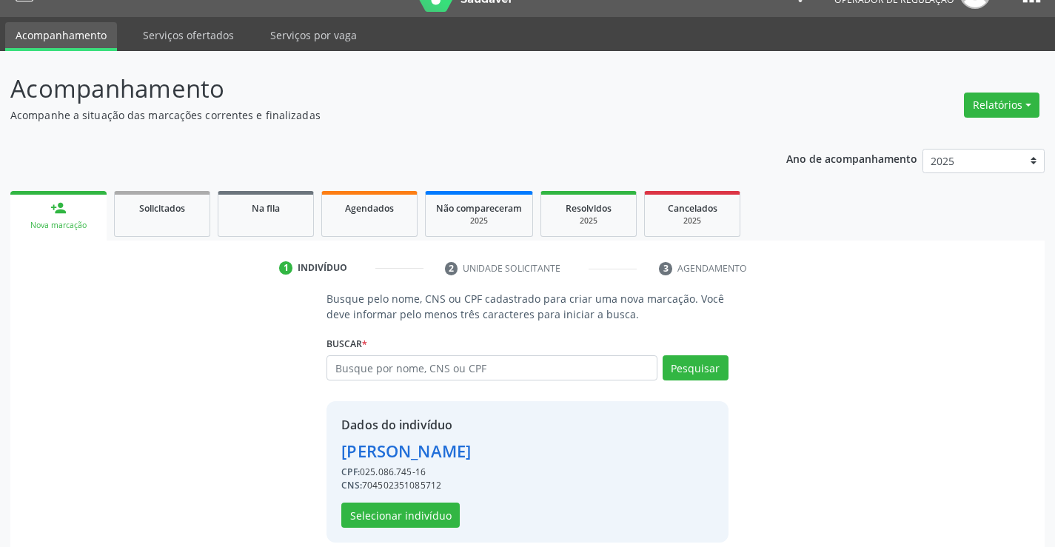
scroll to position [47, 0]
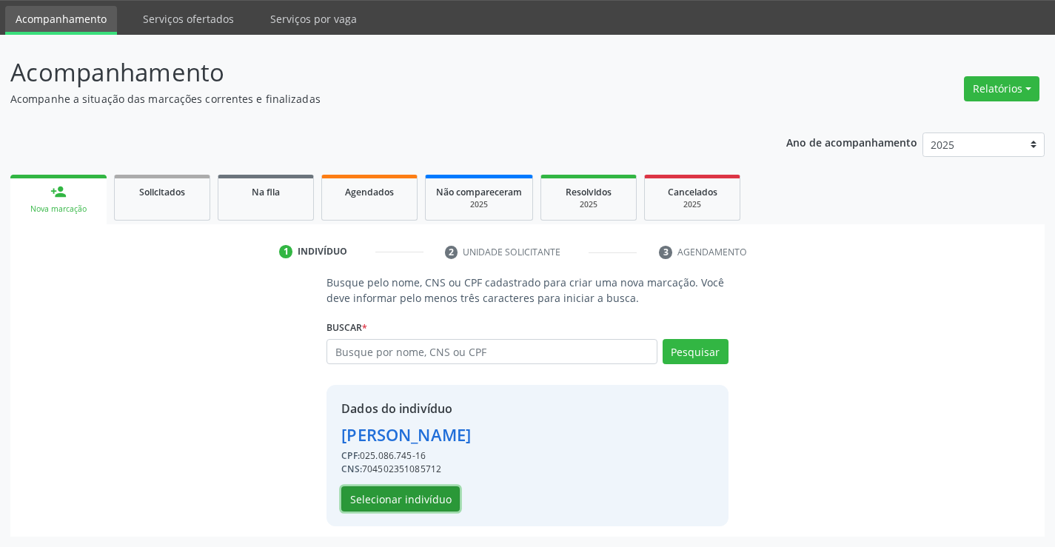
click at [400, 493] on button "Selecionar indivíduo" at bounding box center [400, 499] width 118 height 25
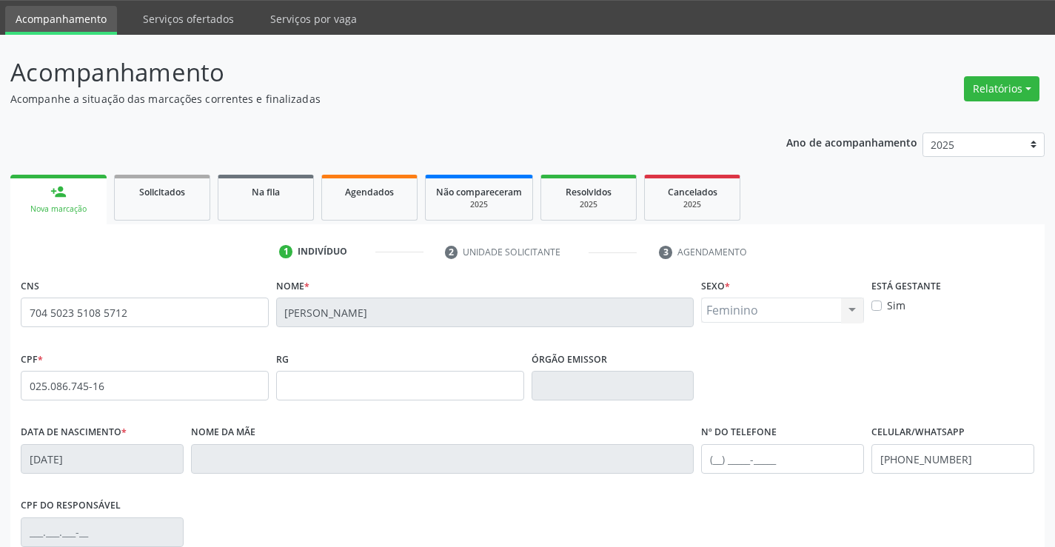
scroll to position [255, 0]
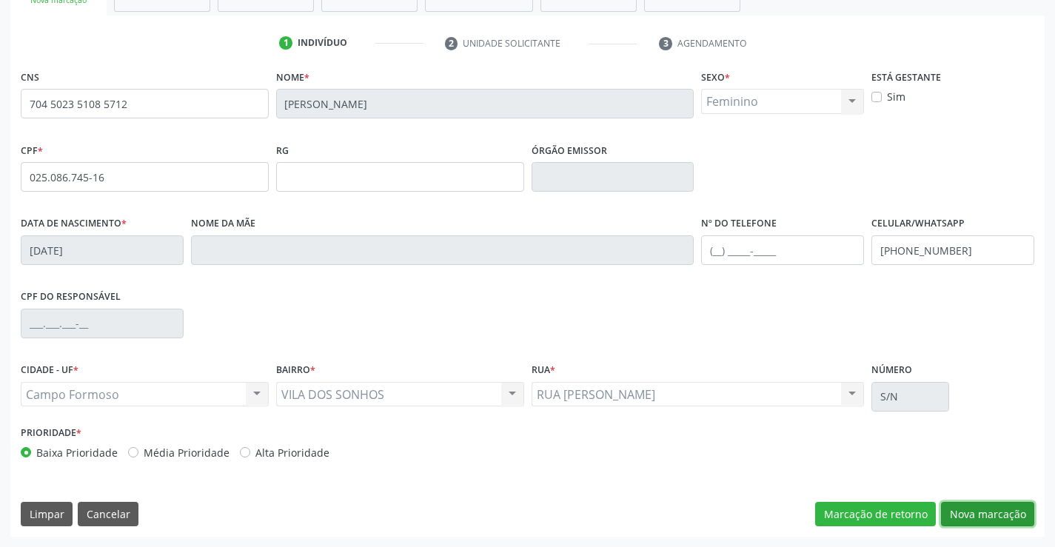
click at [973, 505] on button "Nova marcação" at bounding box center [987, 514] width 93 height 25
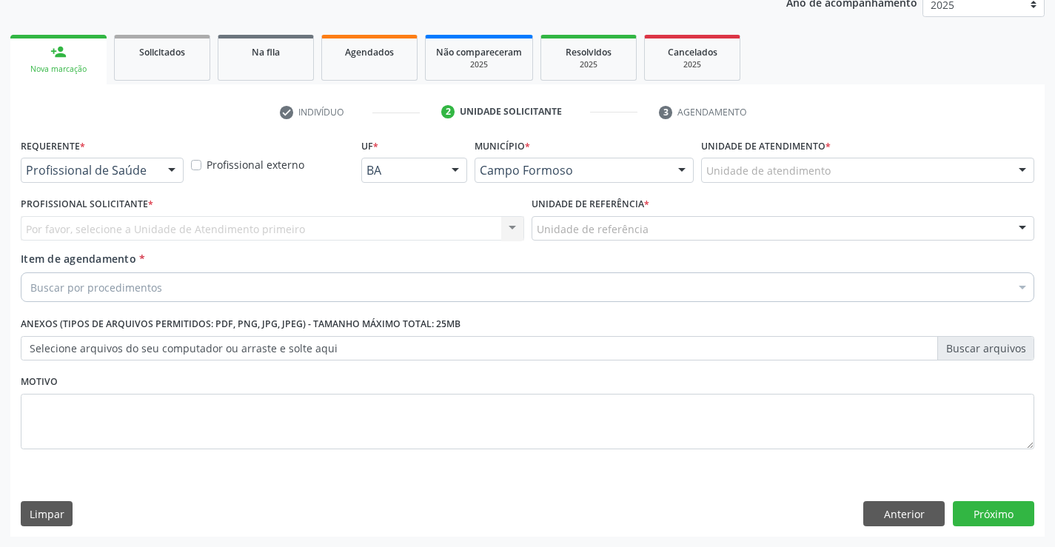
click at [170, 168] on div at bounding box center [172, 170] width 22 height 25
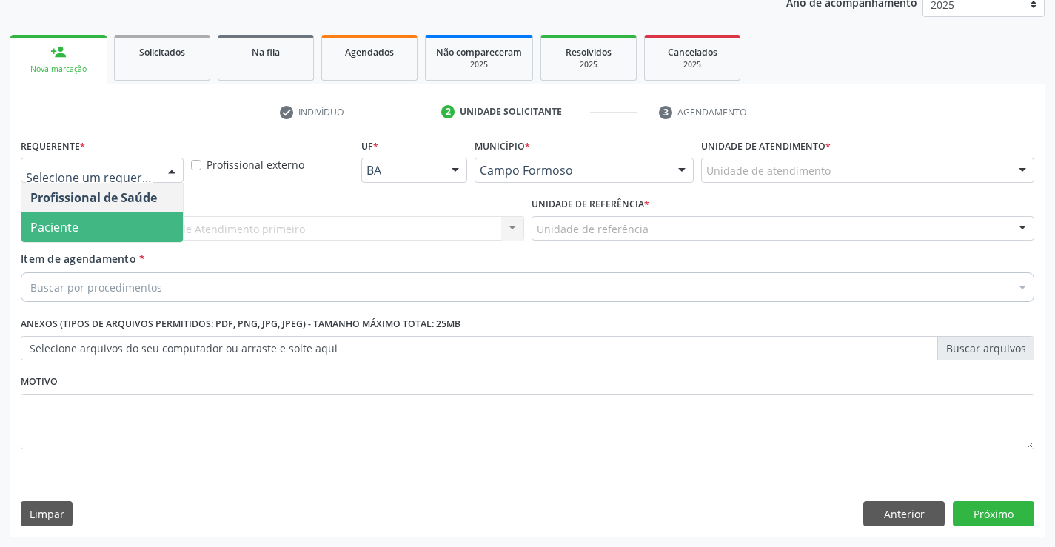
click at [84, 219] on span "Paciente" at bounding box center [101, 228] width 161 height 30
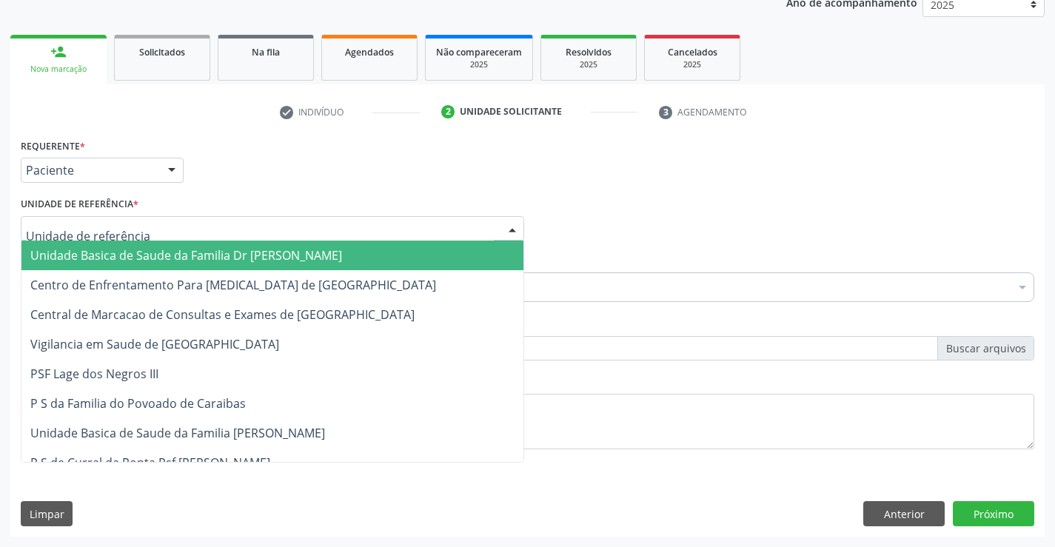
click at [507, 222] on div at bounding box center [512, 229] width 22 height 25
click at [404, 248] on span "Unidade Basica de Saude da Familia Dr [PERSON_NAME]" at bounding box center [272, 256] width 502 height 30
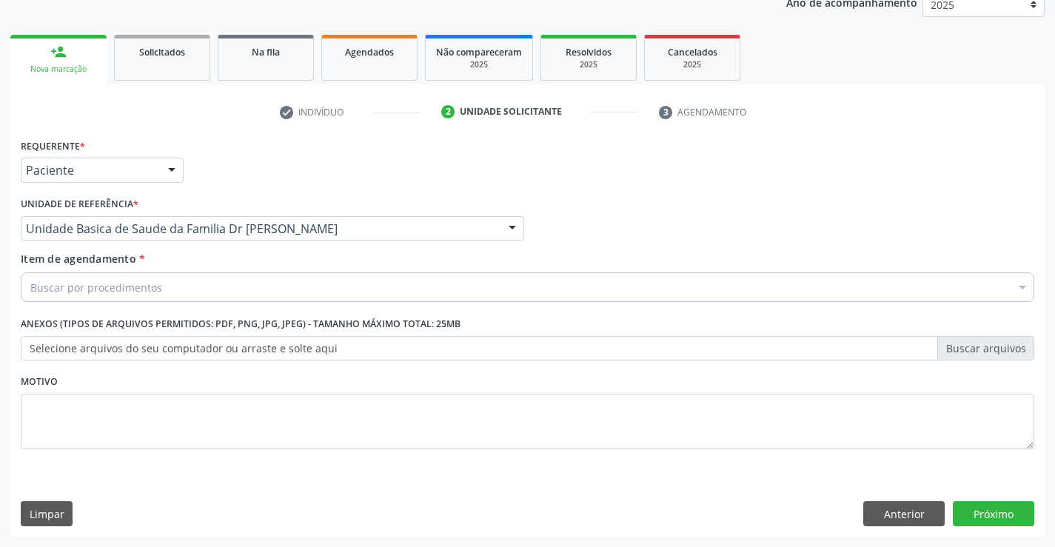
click at [332, 290] on div "Buscar por procedimentos" at bounding box center [528, 288] width 1014 height 30
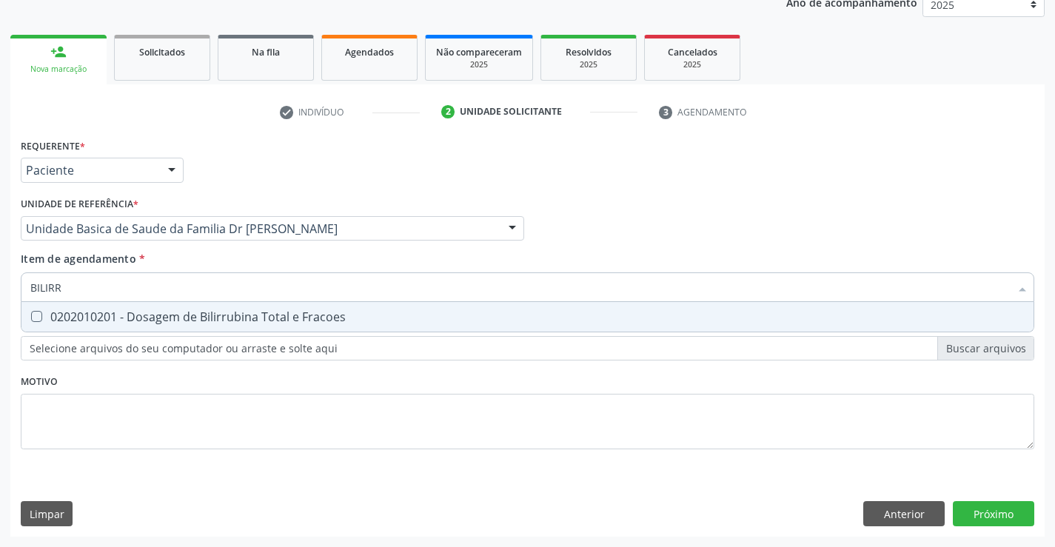
type input "BILIRRU"
click at [292, 321] on div "0202010201 - Dosagem de Bilirrubina Total e Fracoes" at bounding box center [527, 317] width 995 height 12
checkbox Fracoes "true"
type input "BILIRRU"
click at [647, 213] on div "Profissional Solicitante Por favor, selecione a Unidade de Atendimento primeiro…" at bounding box center [527, 222] width 1021 height 58
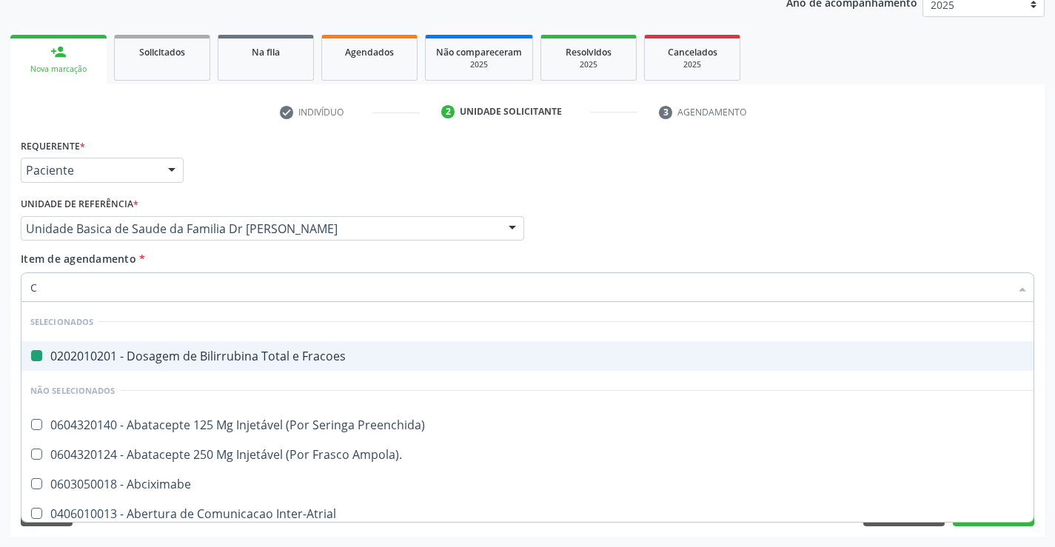
type input "CR"
checkbox Fracoes "false"
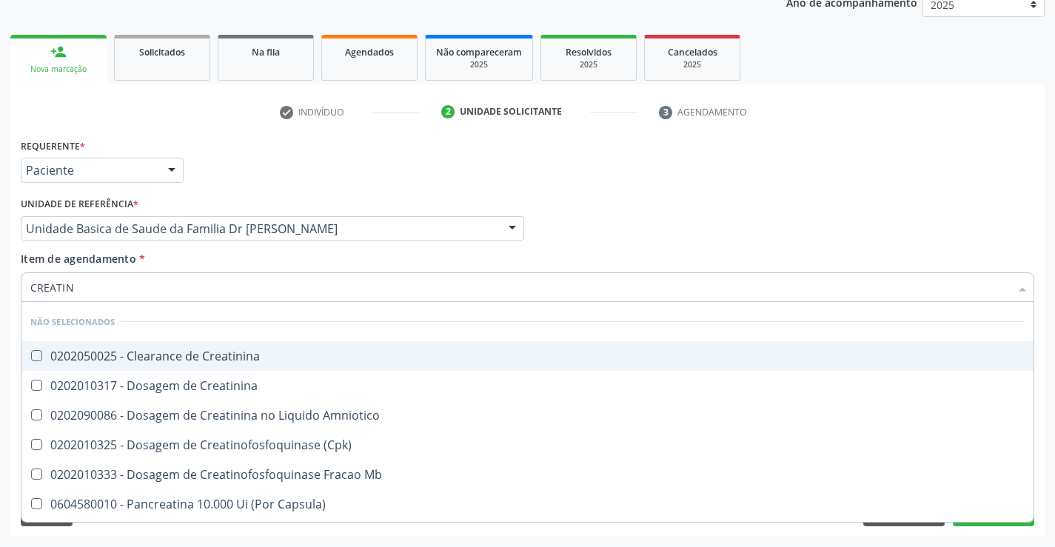
type input "CREATINI"
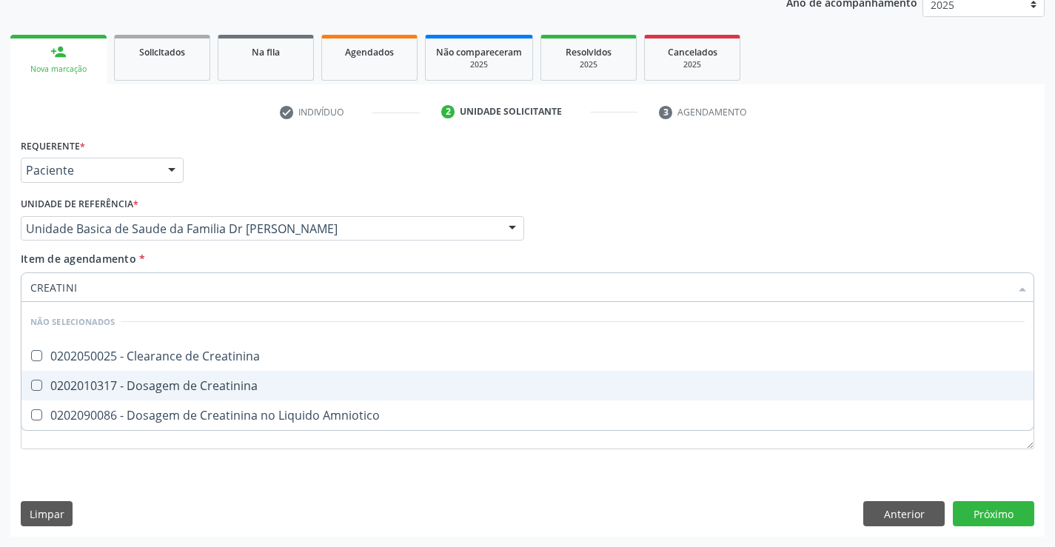
click at [31, 381] on Creatinina at bounding box center [36, 385] width 11 height 11
click at [31, 381] on Creatinina "checkbox" at bounding box center [26, 386] width 10 height 10
checkbox Creatinina "true"
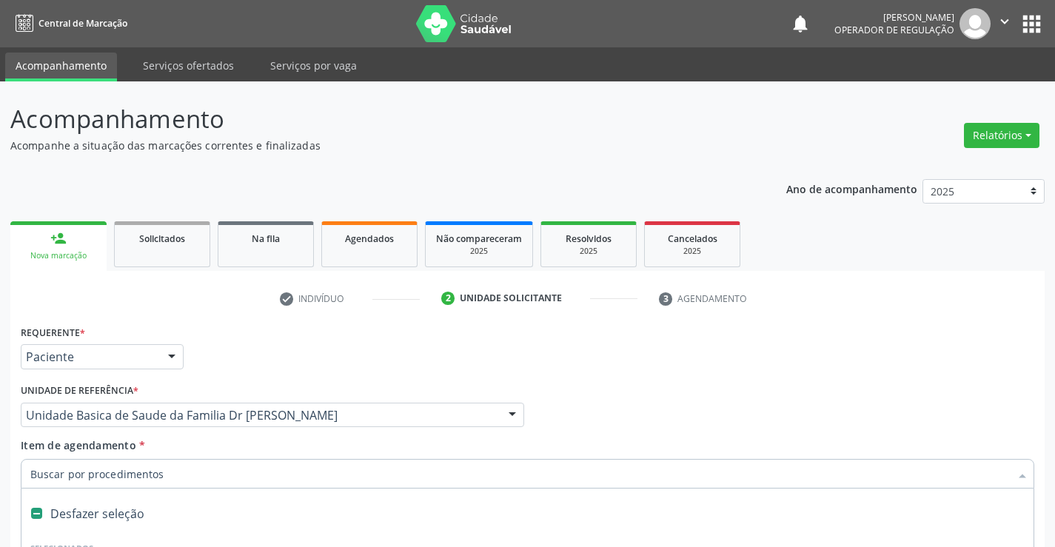
scroll to position [187, 0]
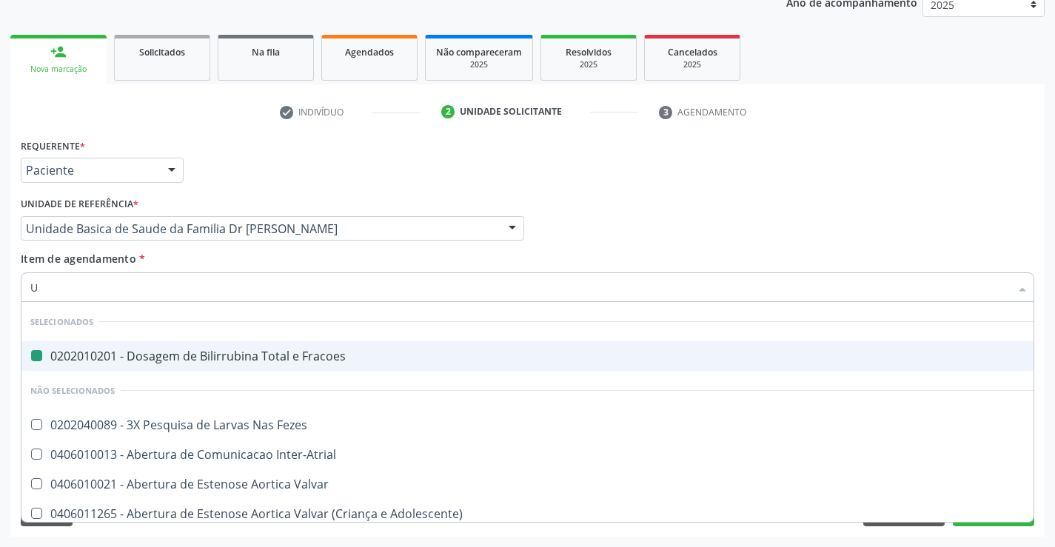
type input "UR"
checkbox Fracoes "false"
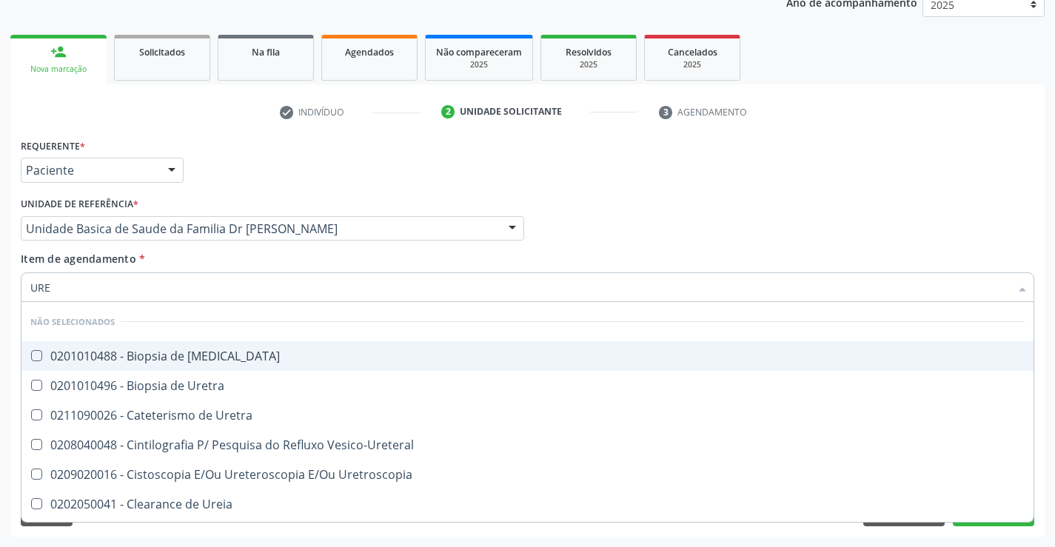
type input "UREI"
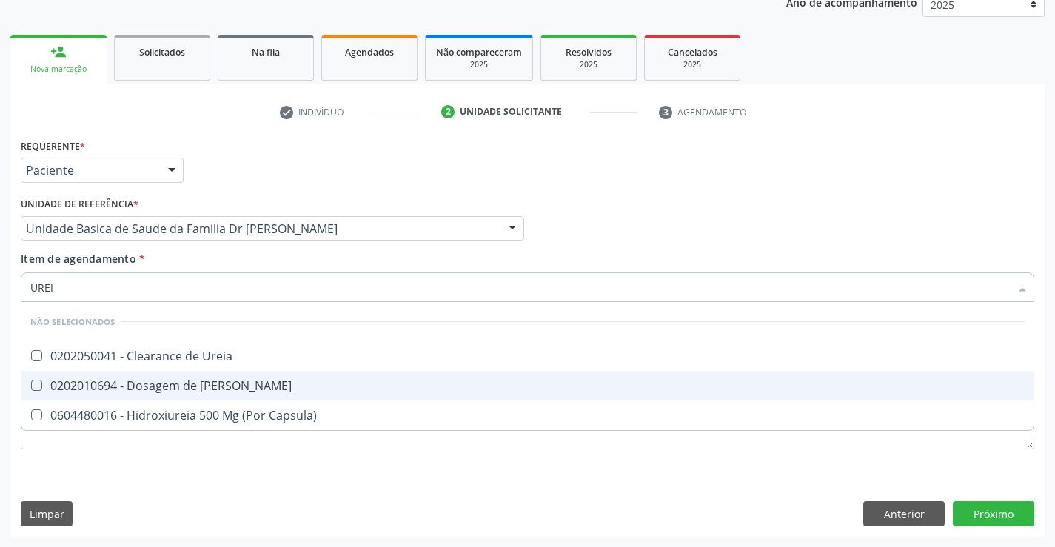
click at [222, 381] on div "0202010694 - Dosagem de [PERSON_NAME]" at bounding box center [527, 386] width 995 height 12
checkbox Ureia "true"
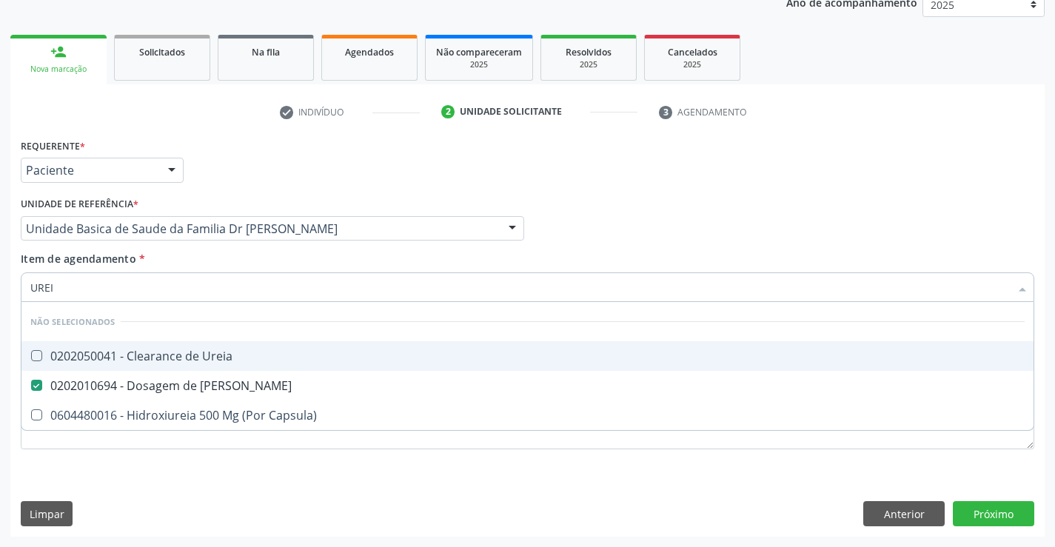
type input "UREI"
click at [561, 207] on div "Profissional Solicitante Por favor, selecione a Unidade de Atendimento primeiro…" at bounding box center [527, 222] width 1021 height 58
checkbox Ureia "true"
checkbox Capsula\) "true"
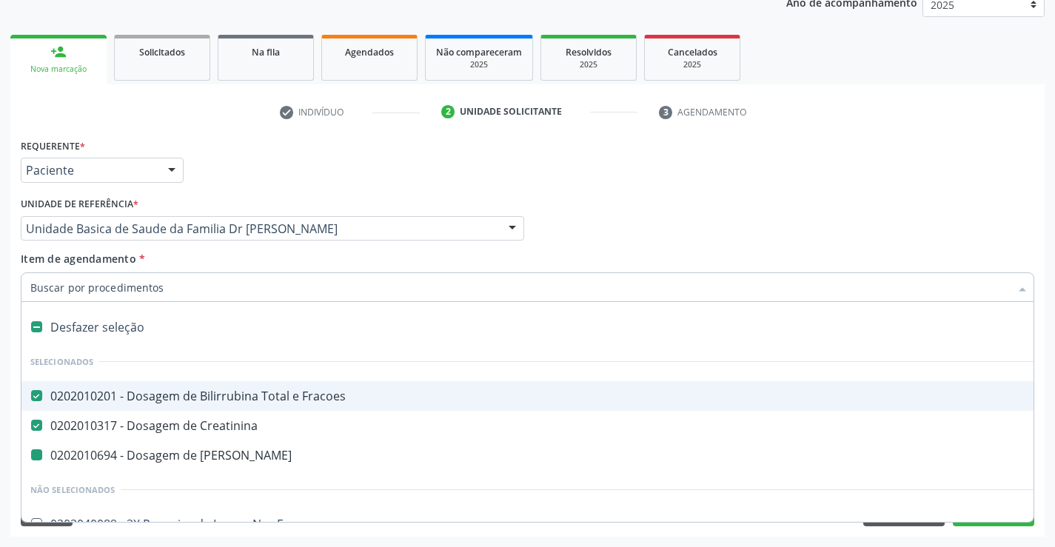
type input "F"
checkbox Ureia "false"
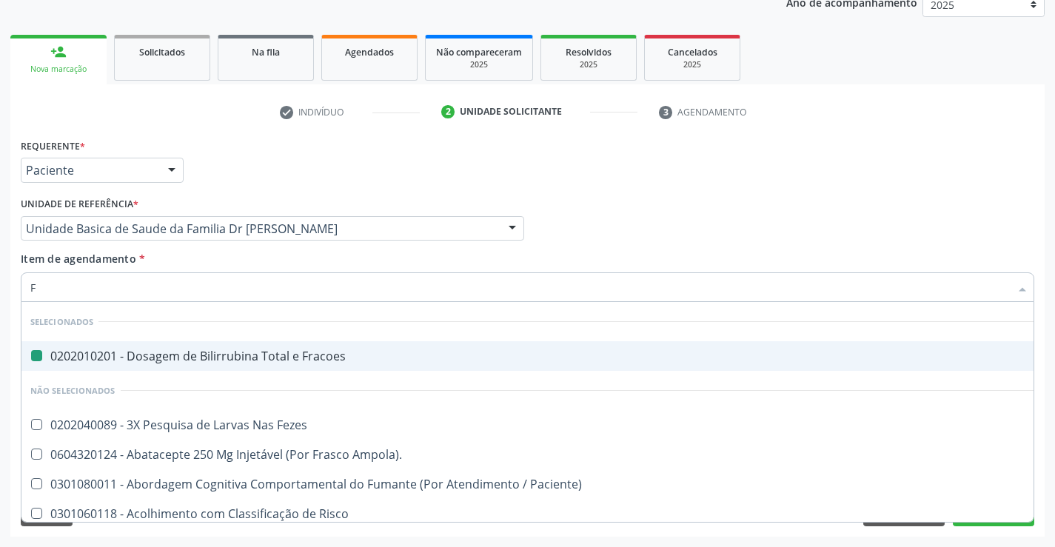
type input "FO"
checkbox Fracoes "false"
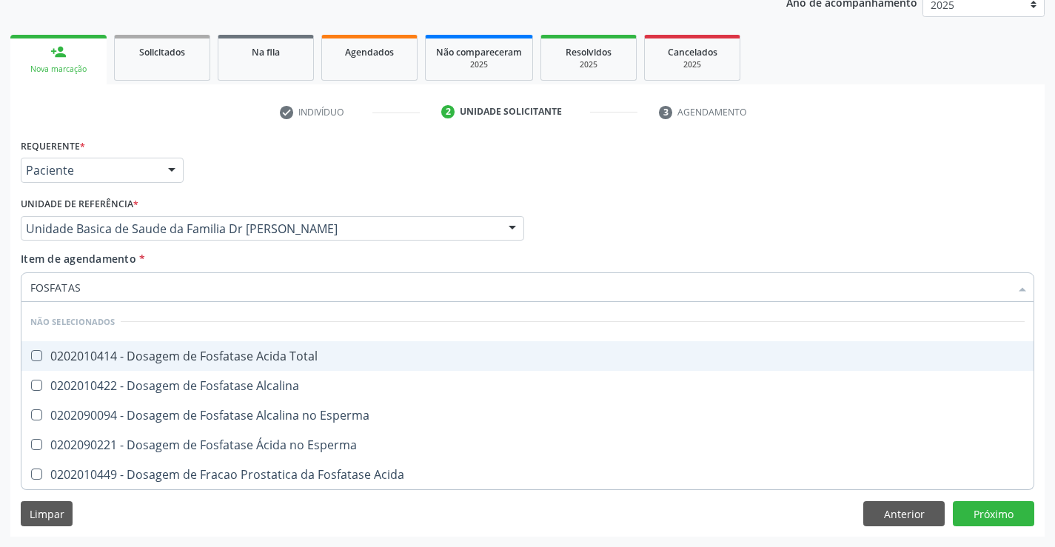
type input "FOSFATASE"
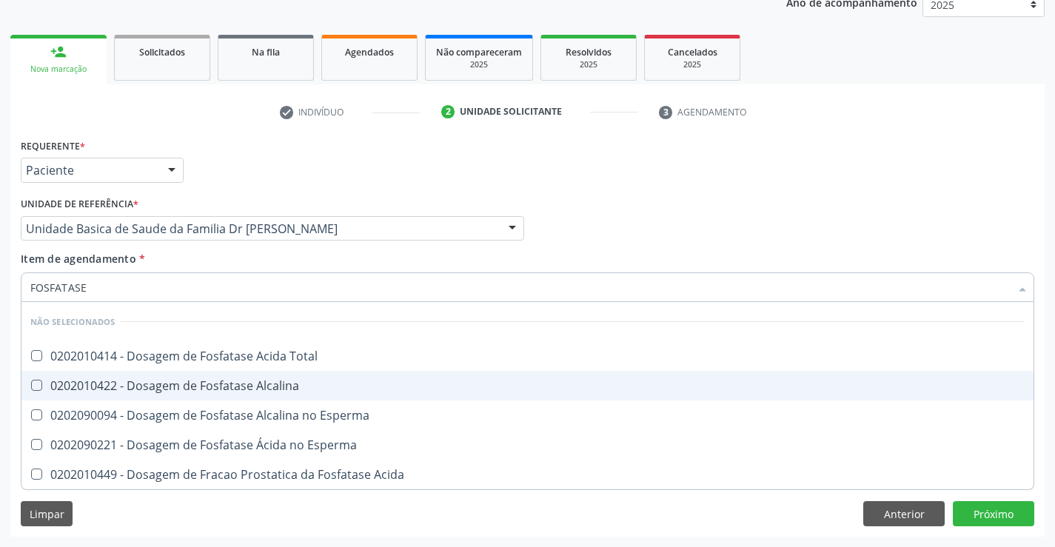
click at [214, 389] on div "0202010422 - Dosagem de Fosfatase Alcalina" at bounding box center [527, 386] width 995 height 12
checkbox Alcalina "true"
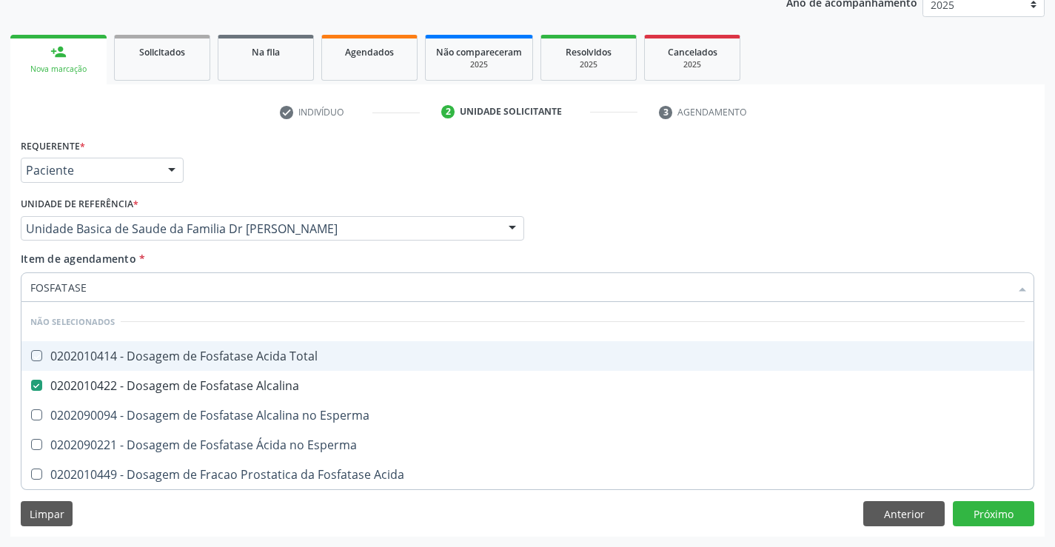
click at [573, 209] on div "Profissional Solicitante Por favor, selecione a Unidade de Atendimento primeiro…" at bounding box center [527, 222] width 1021 height 58
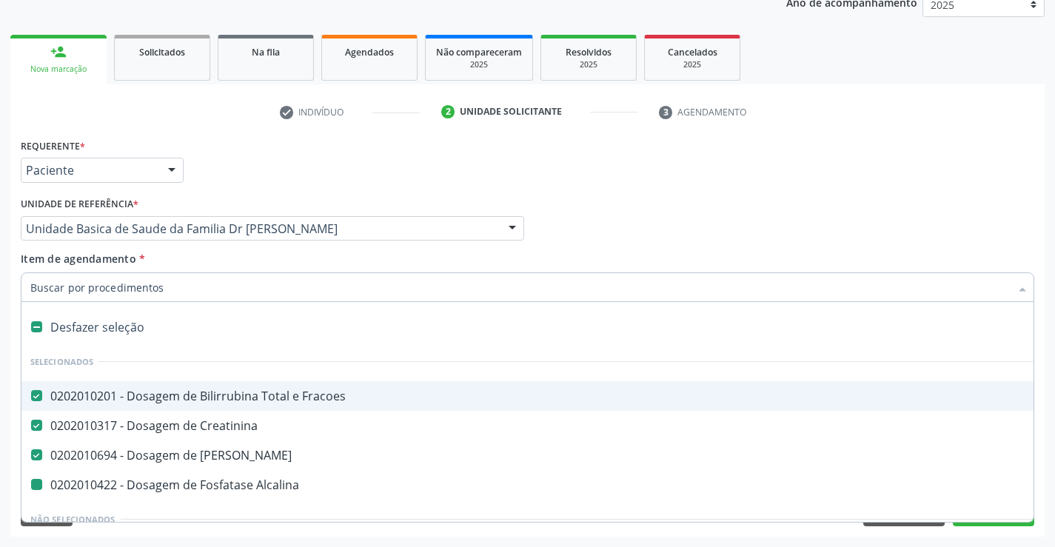
type input "F"
checkbox Alcalina "false"
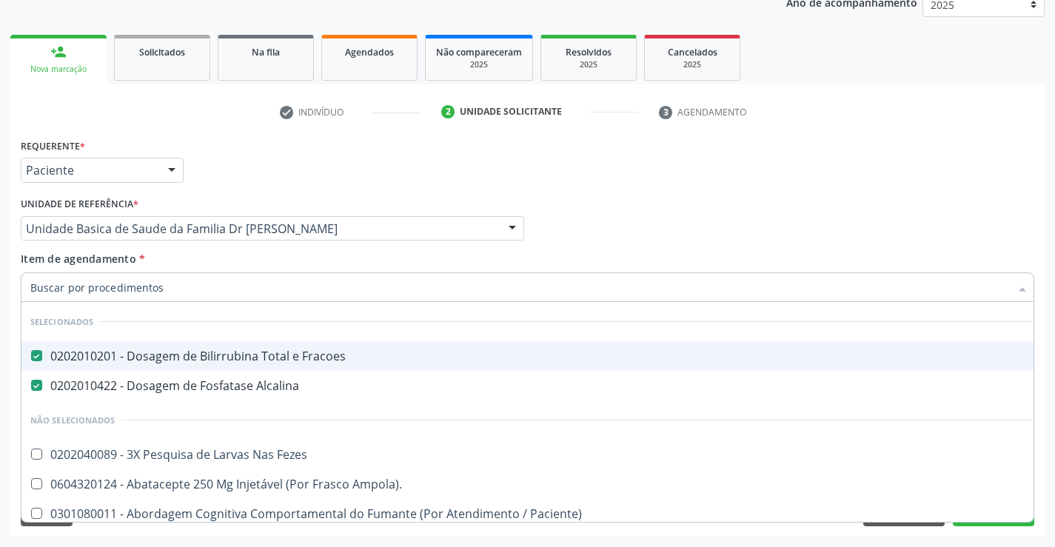
checkbox Fezes "true"
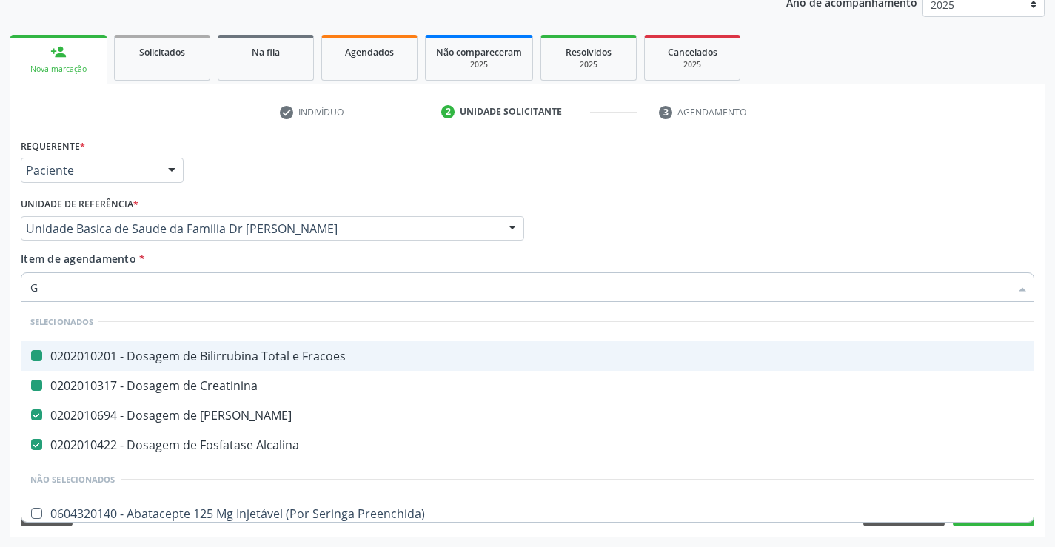
type input "GA"
checkbox Fracoes "false"
checkbox Alcalina "false"
checkbox Creatinina "false"
checkbox Ureia "false"
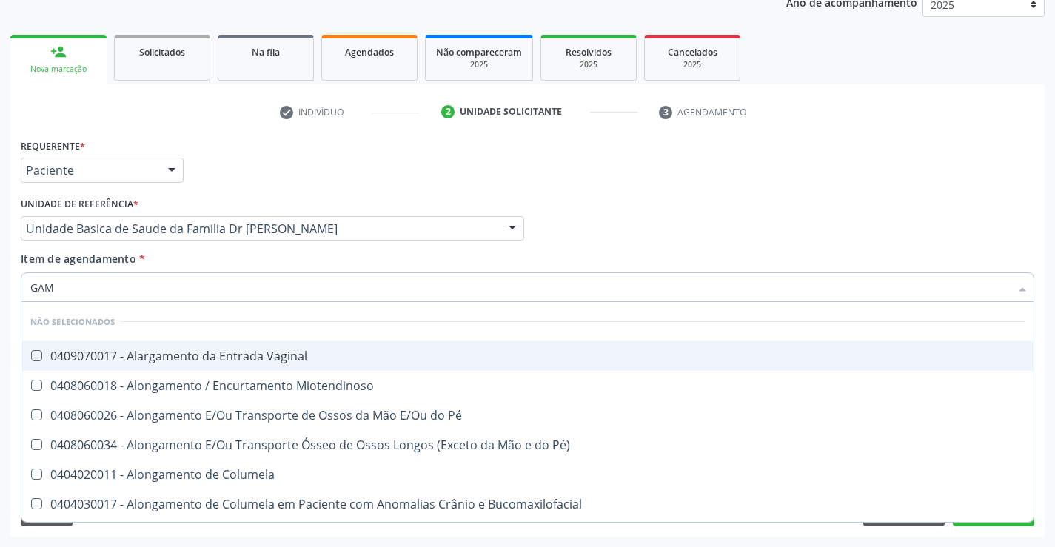
type input "GAMA"
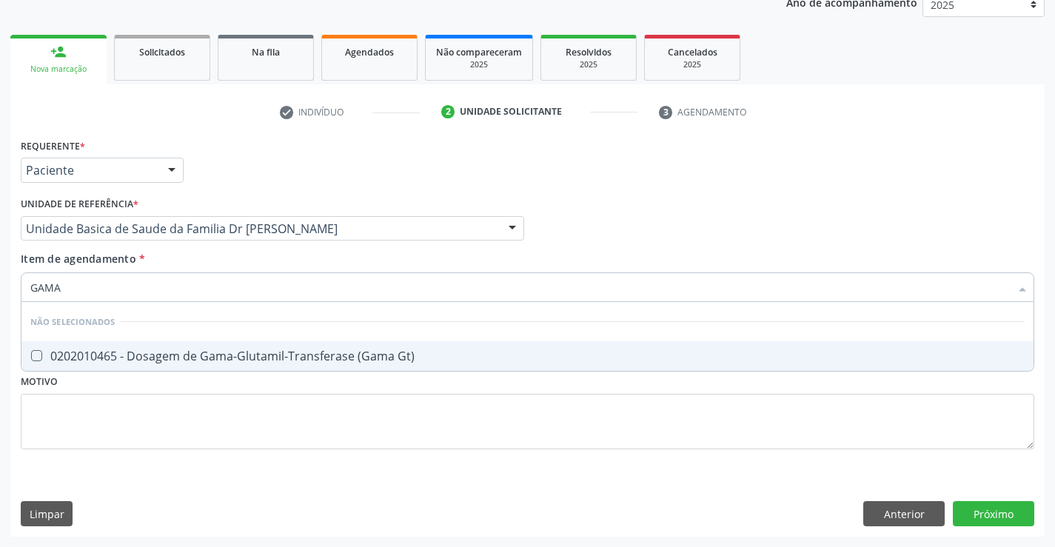
click at [144, 352] on div "0202010465 - Dosagem de Gama-Glutamil-Transferase (Gama Gt)" at bounding box center [527, 356] width 995 height 12
checkbox Gt\) "true"
click at [575, 225] on div "Profissional Solicitante Por favor, selecione a Unidade de Atendimento primeiro…" at bounding box center [527, 222] width 1021 height 58
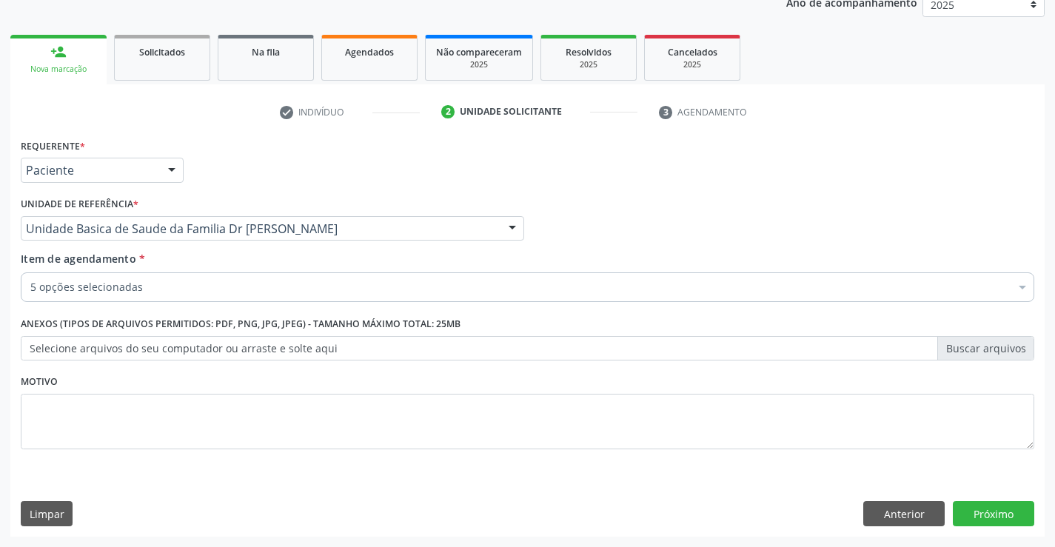
click at [149, 299] on div "5 opções selecionadas" at bounding box center [528, 288] width 1014 height 30
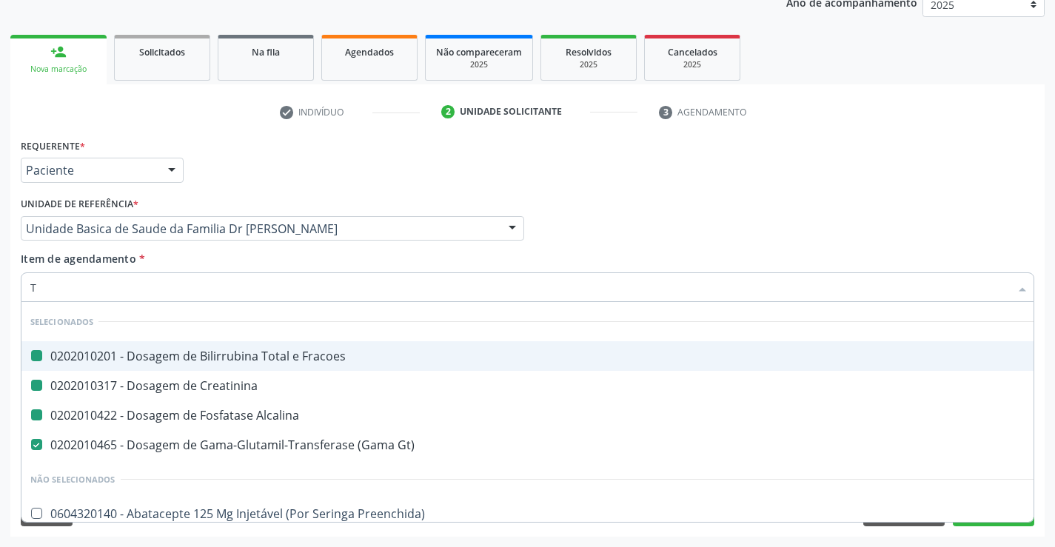
type input "TG"
checkbox Fracoes "false"
checkbox Creatinina "false"
checkbox Alcalina "false"
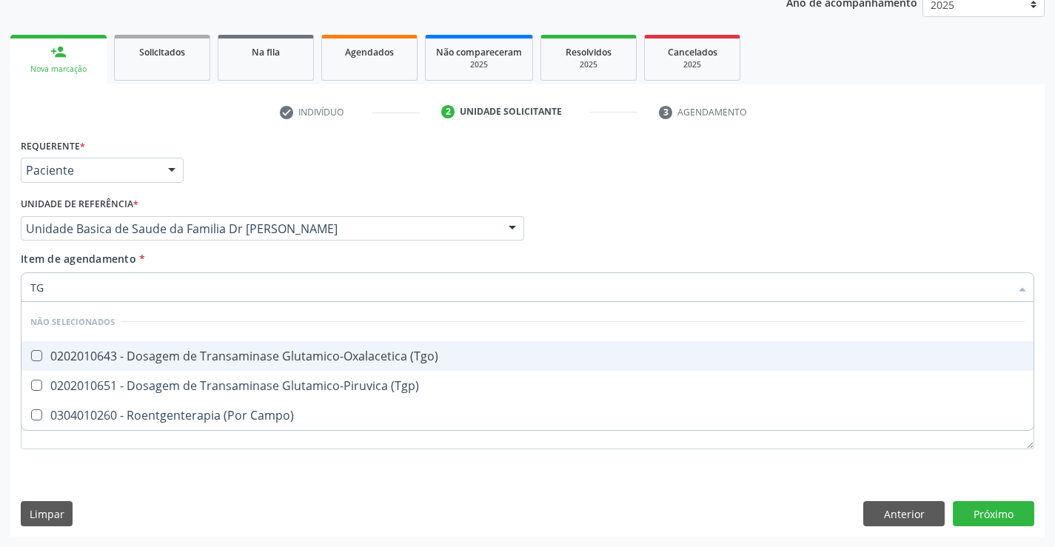
type input "TGO"
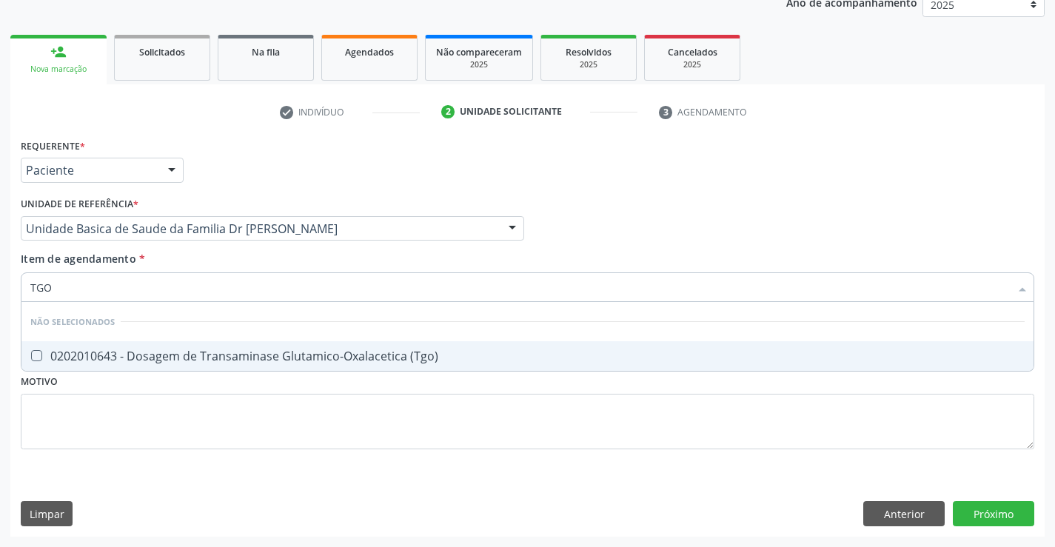
click at [104, 355] on div "0202010643 - Dosagem de Transaminase Glutamico-Oxalacetica (Tgo)" at bounding box center [527, 356] width 995 height 12
checkbox \(Tgo\) "true"
click at [67, 424] on div "Requerente * Paciente Profissional de Saúde Paciente Nenhum resultado encontrad…" at bounding box center [528, 302] width 1014 height 335
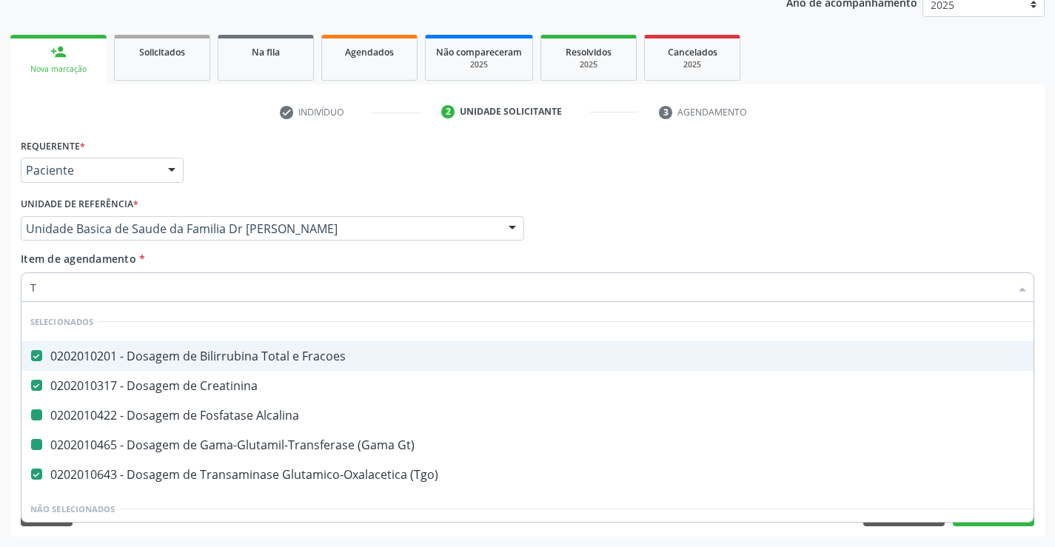
type input "TG"
checkbox Alcalina "false"
checkbox Gt\) "false"
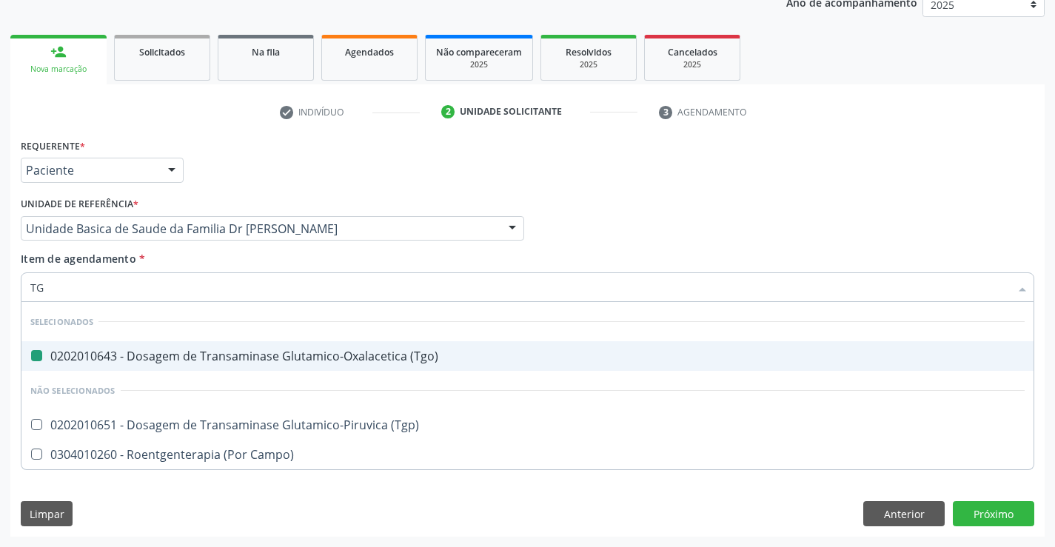
type input "TGP"
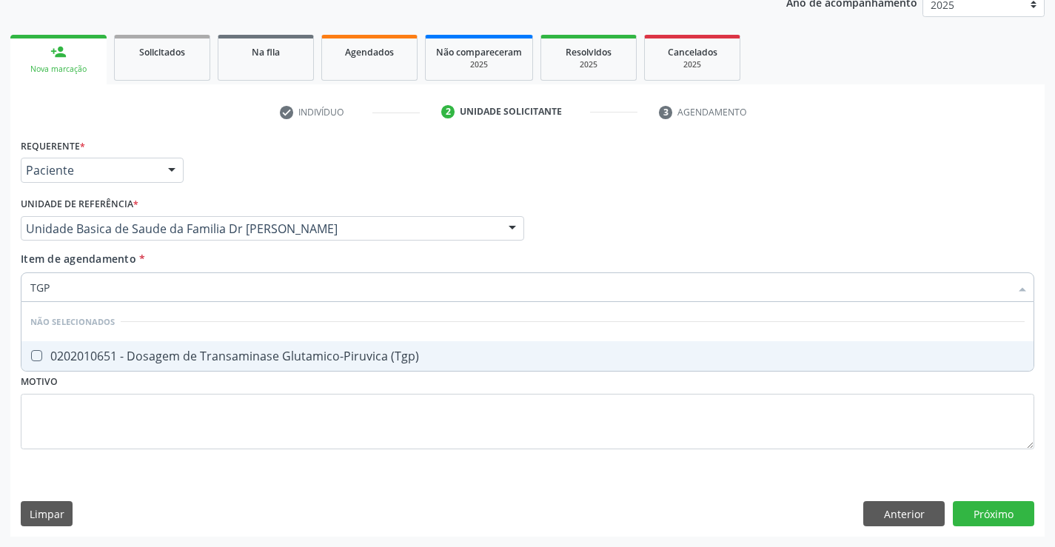
click at [104, 354] on div "0202010651 - Dosagem de Transaminase Glutamico-Piruvica (Tgp)" at bounding box center [527, 356] width 995 height 12
checkbox \(Tgp\) "true"
click at [73, 426] on div "Requerente * Paciente Profissional de Saúde Paciente Nenhum resultado encontrad…" at bounding box center [528, 302] width 1014 height 335
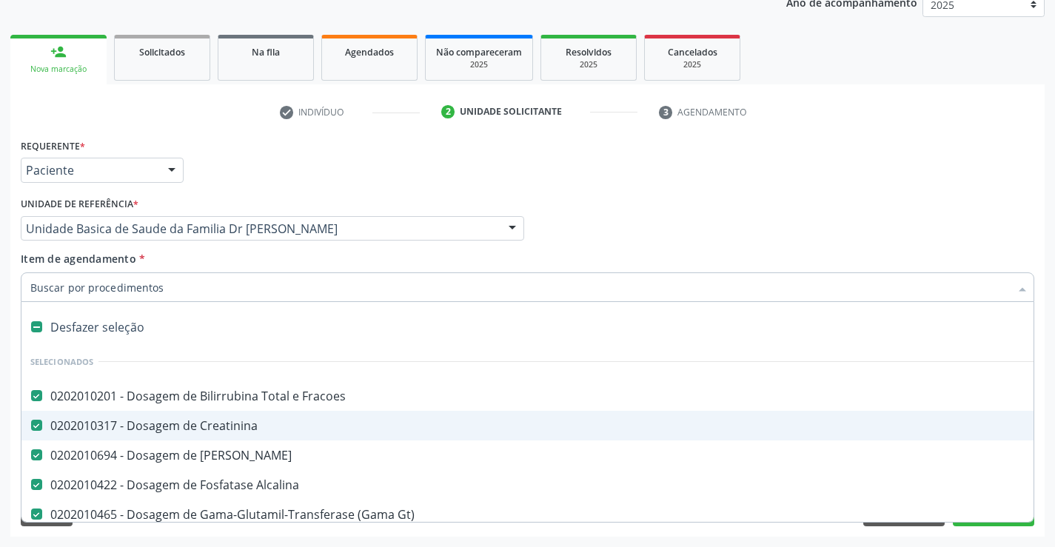
type input "U"
checkbox \(Tgp\) "false"
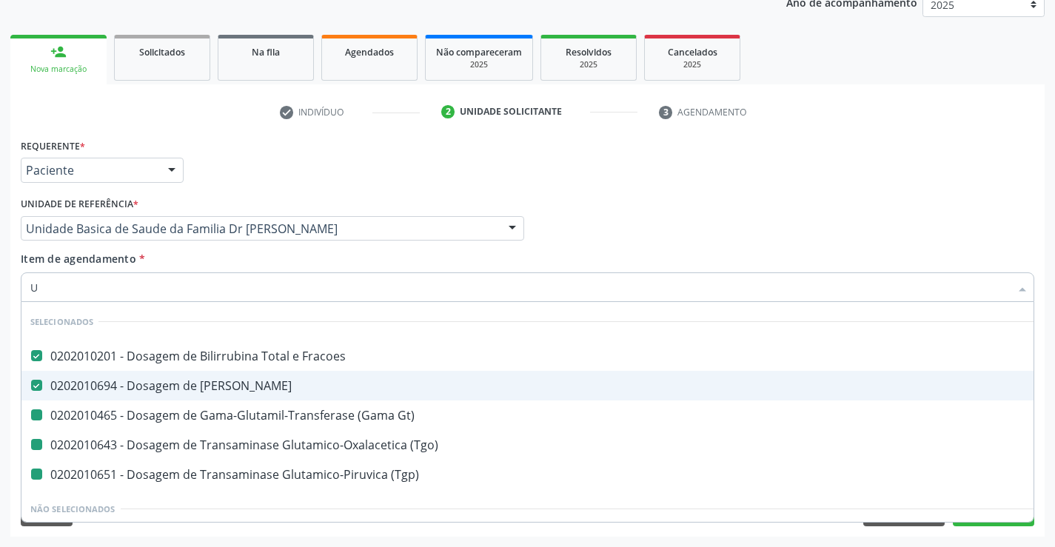
type input "UR"
checkbox Gt\) "false"
checkbox \(Tgo\) "false"
checkbox \(Tgp\) "false"
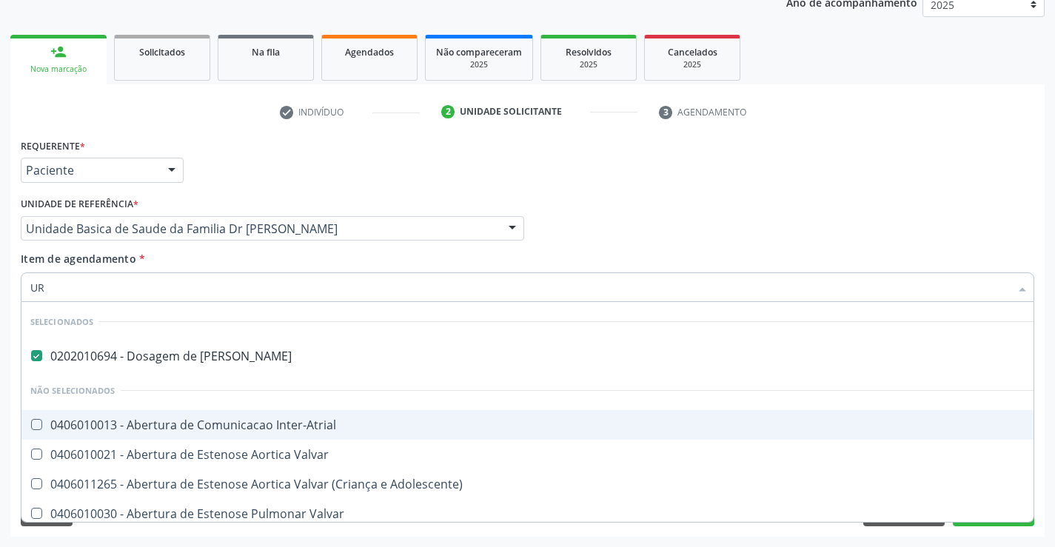
type input "U"
checkbox Inter-Atrial "true"
checkbox Valvar "true"
checkbox Adolescente\) "true"
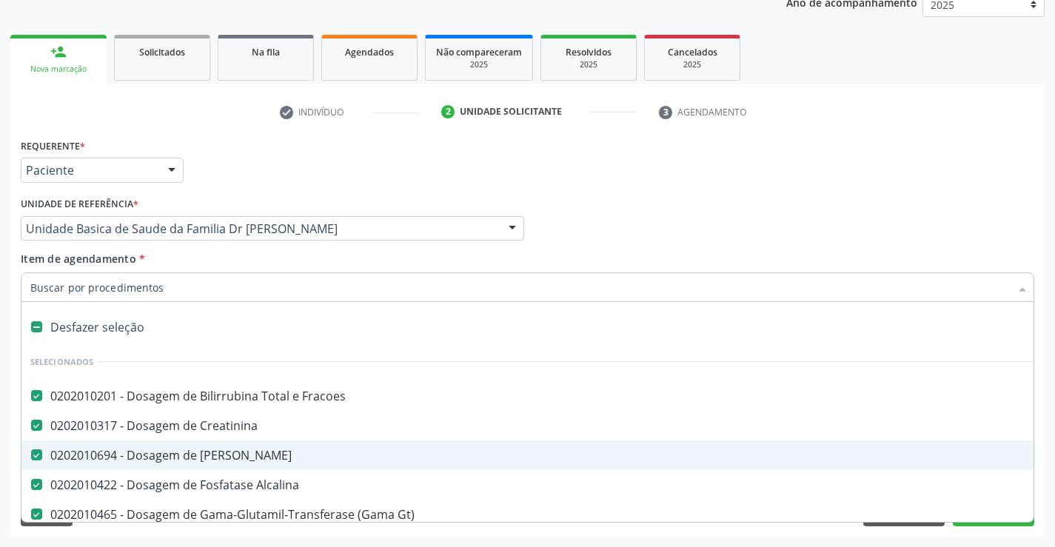
type input "E"
type input "H"
checkbox Fracoes "false"
checkbox Ureia "false"
checkbox Alcalina "false"
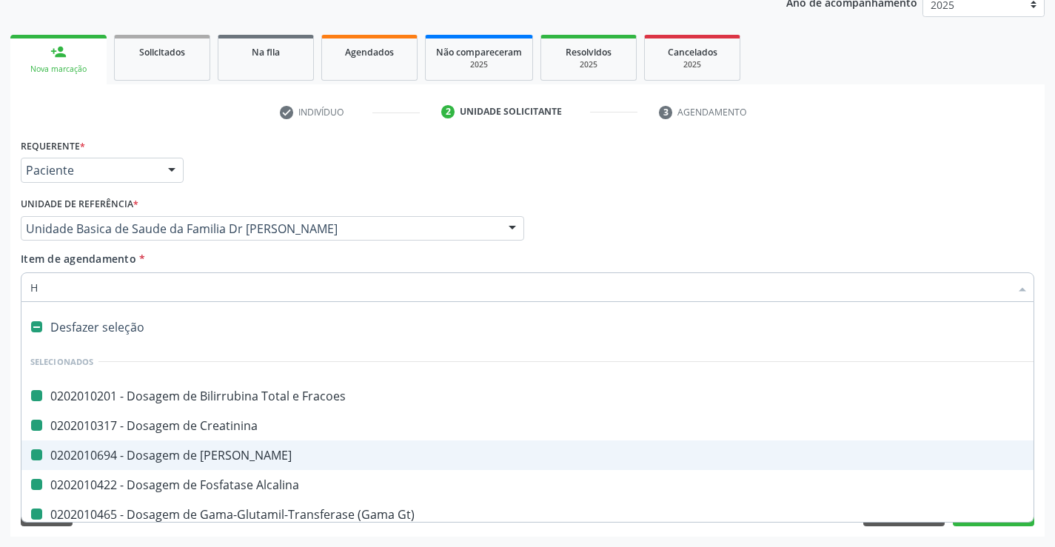
checkbox Gt\) "false"
checkbox \(Tgp\) "false"
checkbox \(Tgo\) "false"
checkbox Creatinina "false"
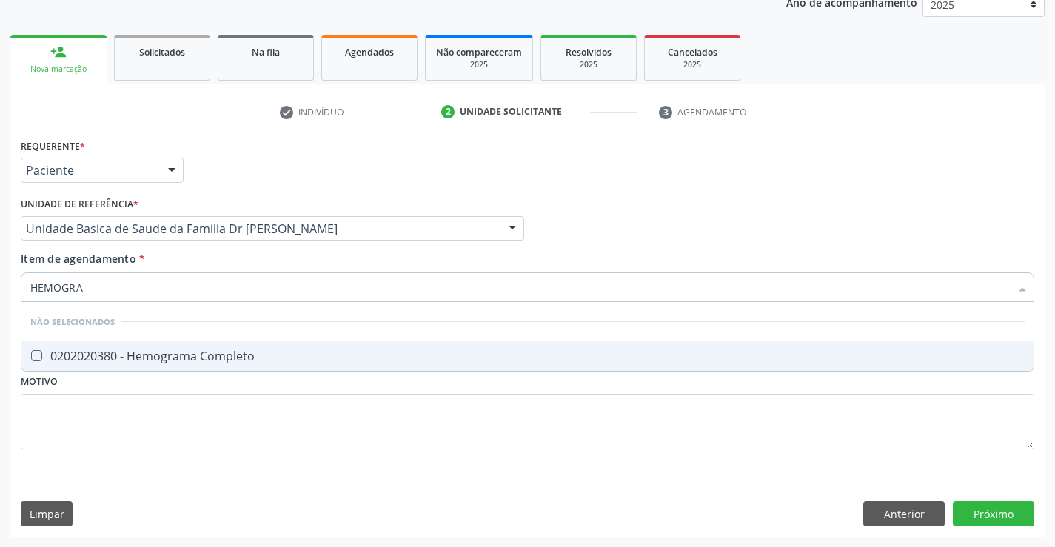
type input "HEMOGRAM"
click at [126, 350] on div "0202020380 - Hemograma Completo" at bounding box center [527, 356] width 995 height 12
checkbox Completo "true"
click at [132, 418] on div "Requerente * Paciente Profissional de Saúde Paciente Nenhum resultado encontrad…" at bounding box center [528, 302] width 1014 height 335
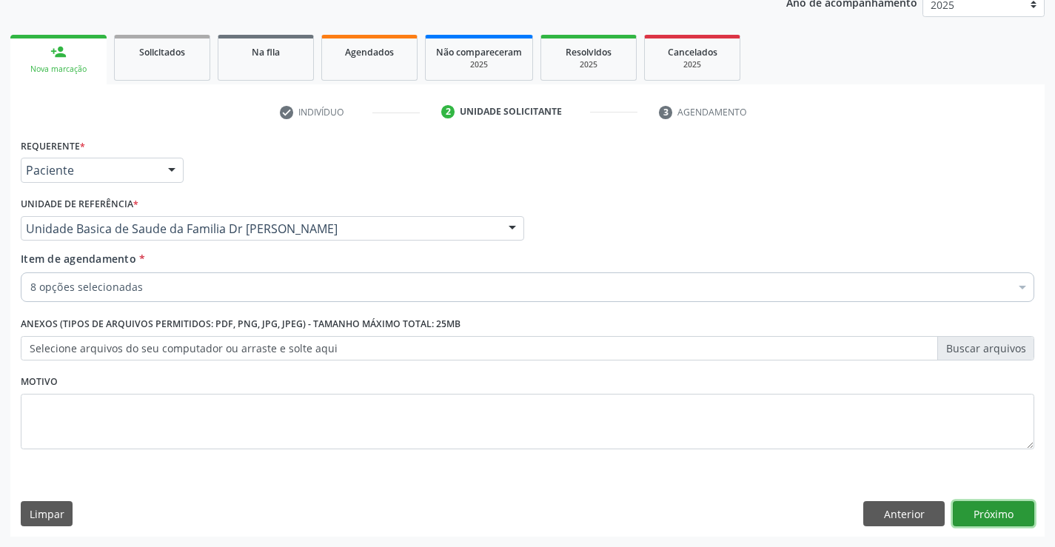
click at [991, 507] on button "Próximo" at bounding box center [993, 513] width 81 height 25
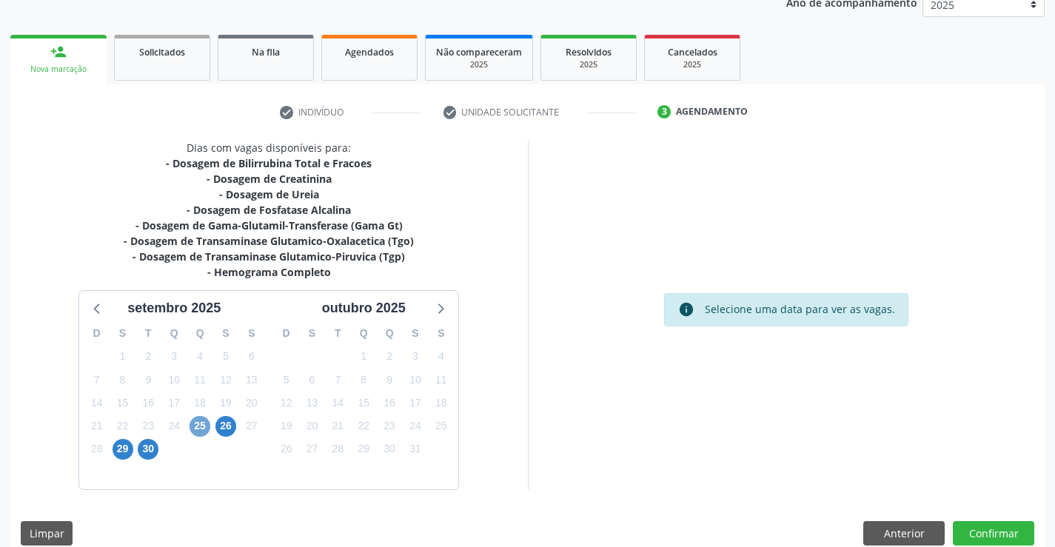
click at [191, 432] on span "25" at bounding box center [200, 426] width 21 height 21
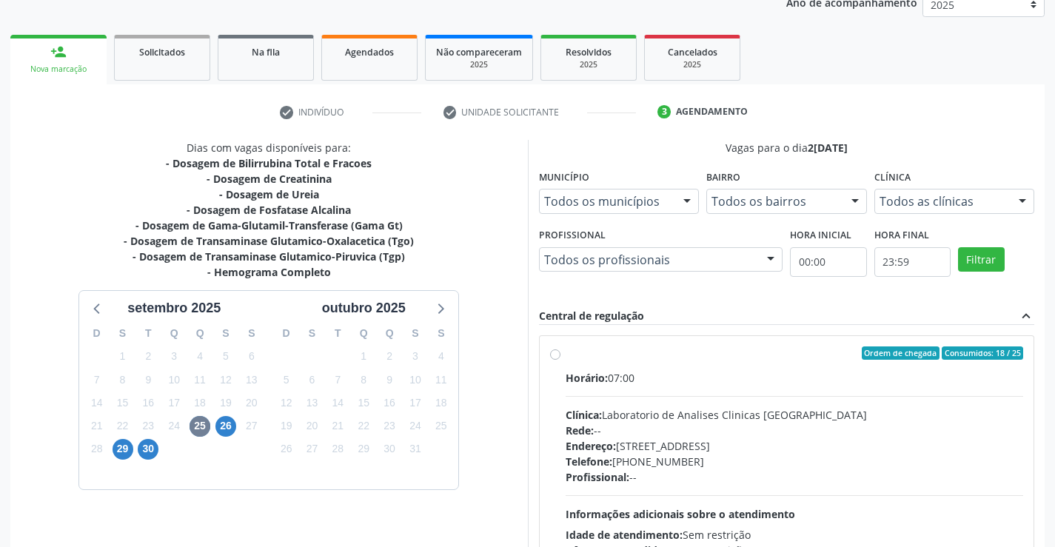
click at [566, 357] on label "Ordem de chegada Consumidos: 18 / 25 Horário: 07:00 Clínica: Laboratorio de Ana…" at bounding box center [795, 460] width 458 height 227
click at [557, 357] on input "Ordem de chegada Consumidos: 18 / 25 Horário: 07:00 Clínica: Laboratorio de Ana…" at bounding box center [555, 353] width 10 height 13
radio input "true"
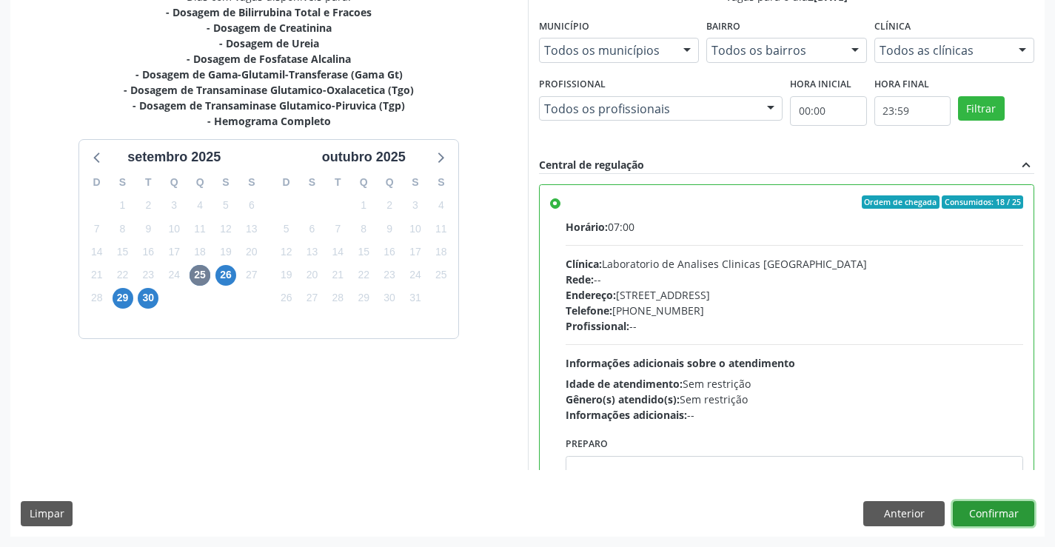
click at [977, 508] on button "Confirmar" at bounding box center [993, 513] width 81 height 25
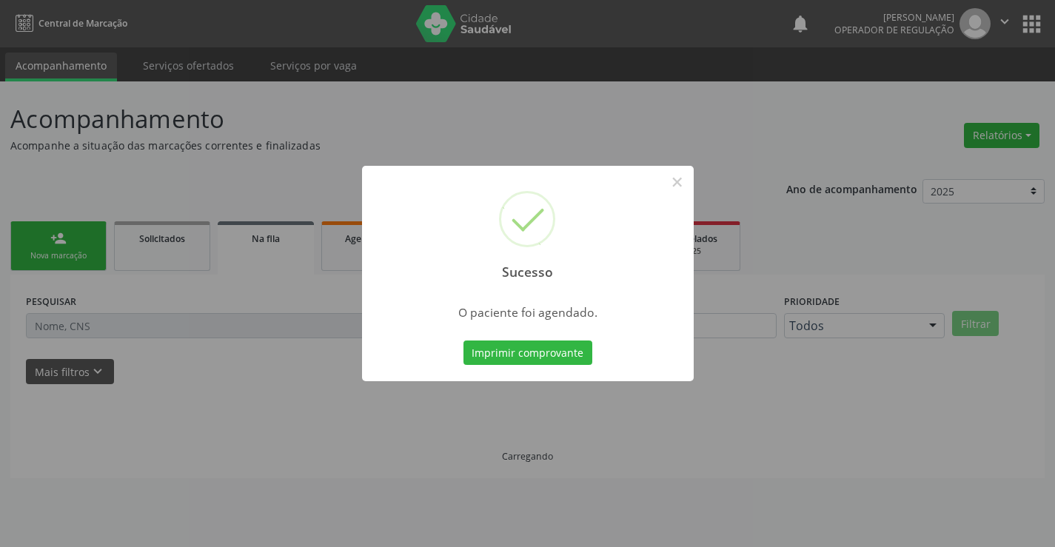
scroll to position [0, 0]
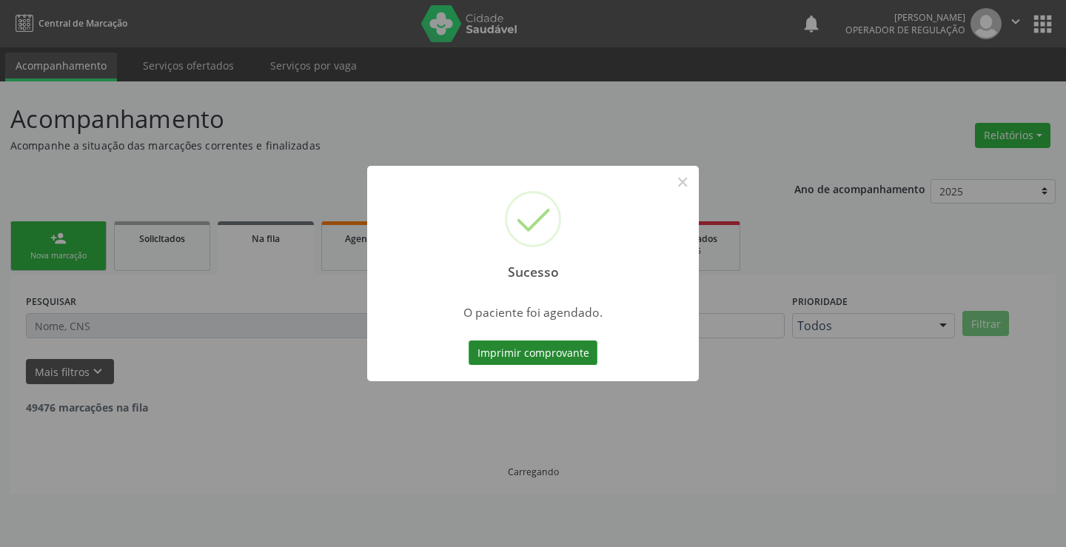
click at [512, 347] on button "Imprimir comprovante" at bounding box center [533, 353] width 129 height 25
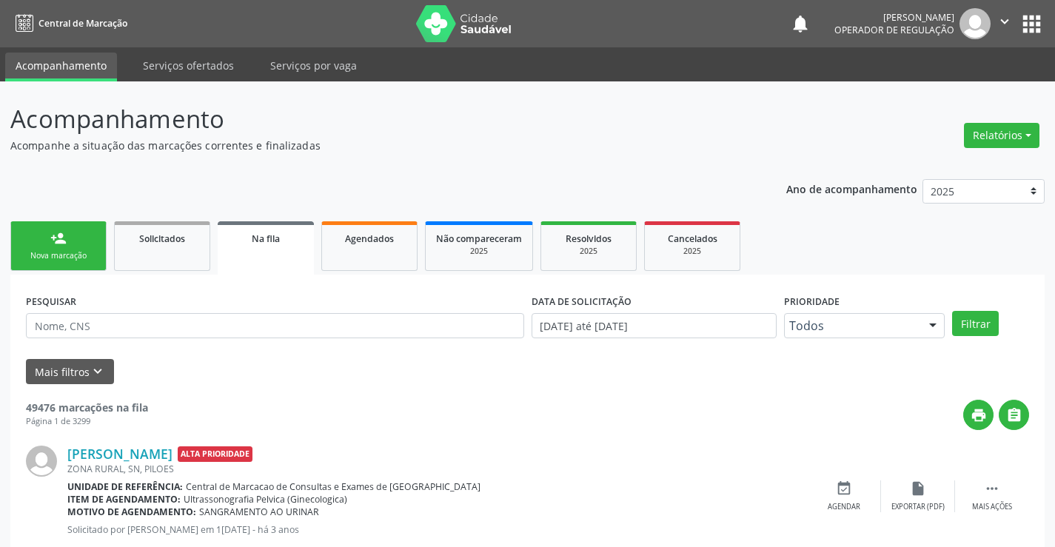
click at [77, 239] on link "person_add Nova marcação" at bounding box center [58, 246] width 96 height 50
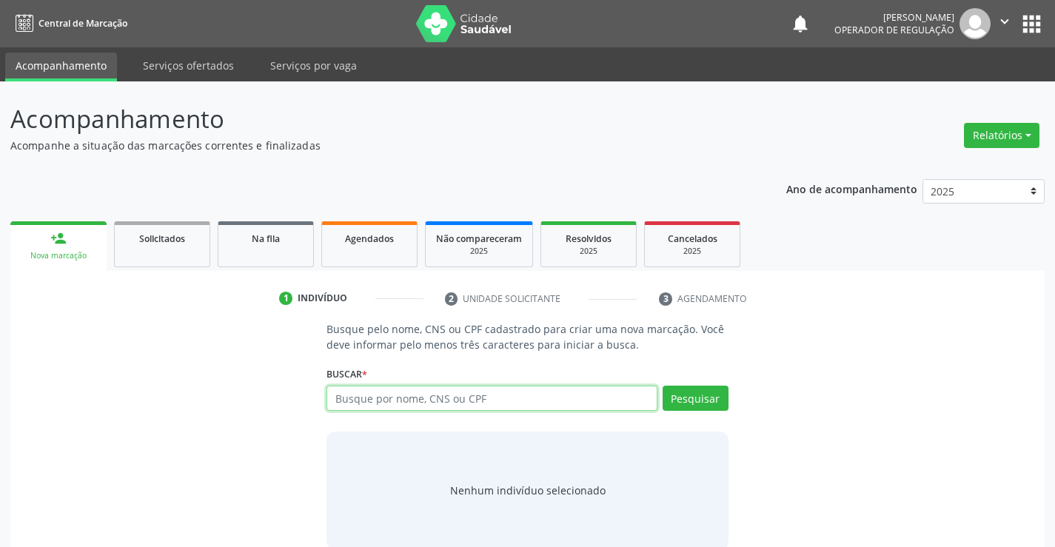
click at [455, 408] on input "text" at bounding box center [492, 398] width 330 height 25
type input "706500369227297"
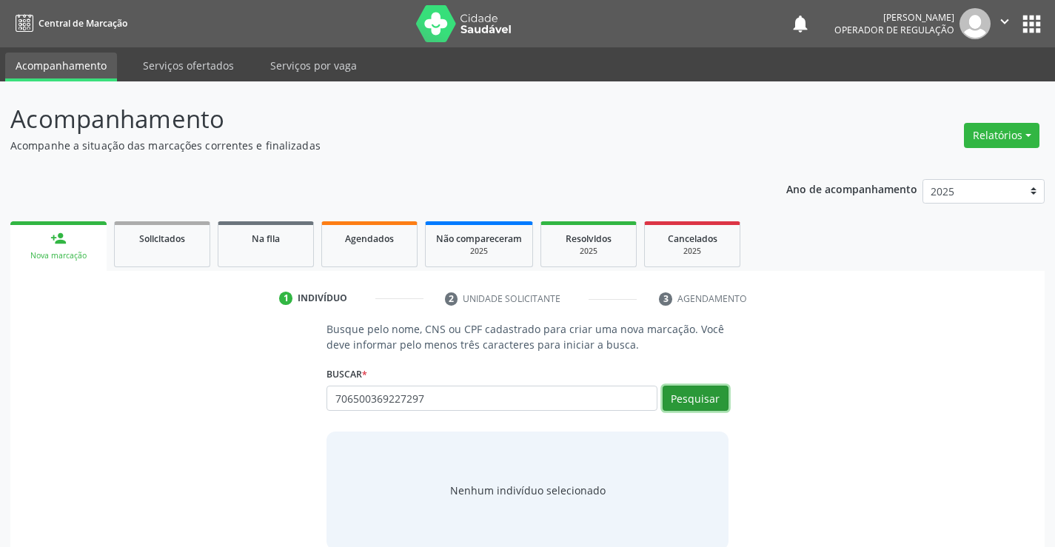
click at [710, 407] on button "Pesquisar" at bounding box center [696, 398] width 66 height 25
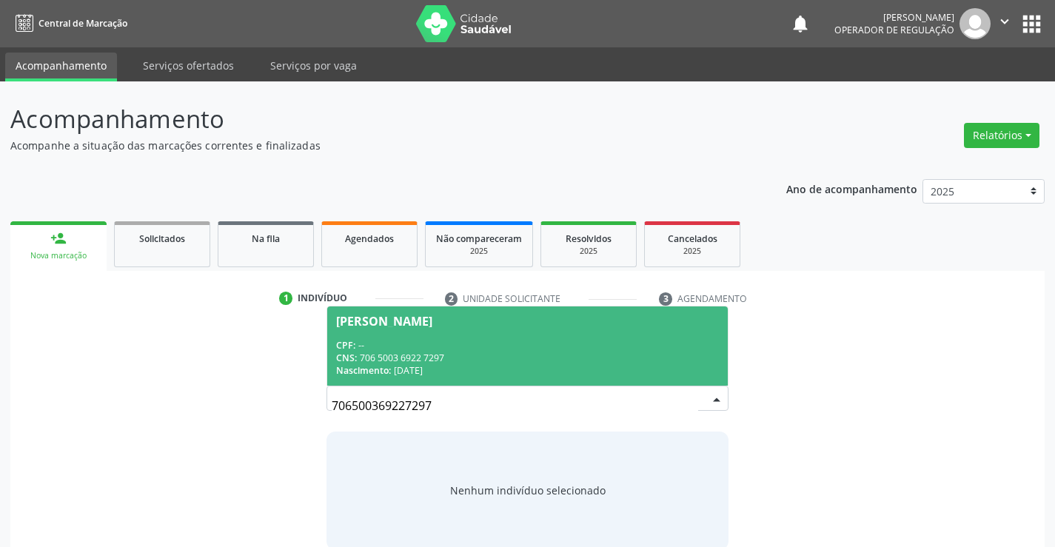
click at [367, 321] on div "Ednalda Ferreira Lima" at bounding box center [384, 321] width 96 height 12
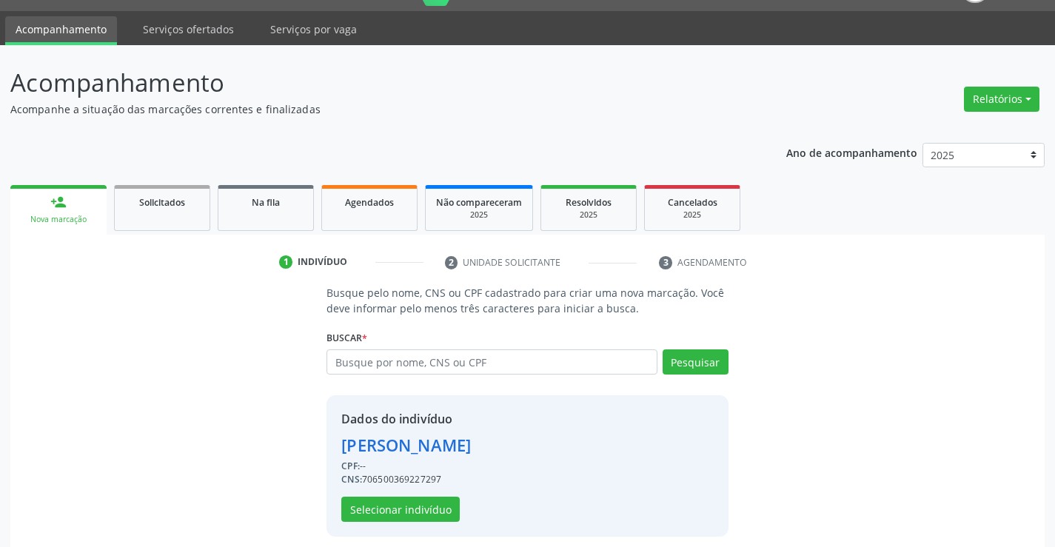
scroll to position [47, 0]
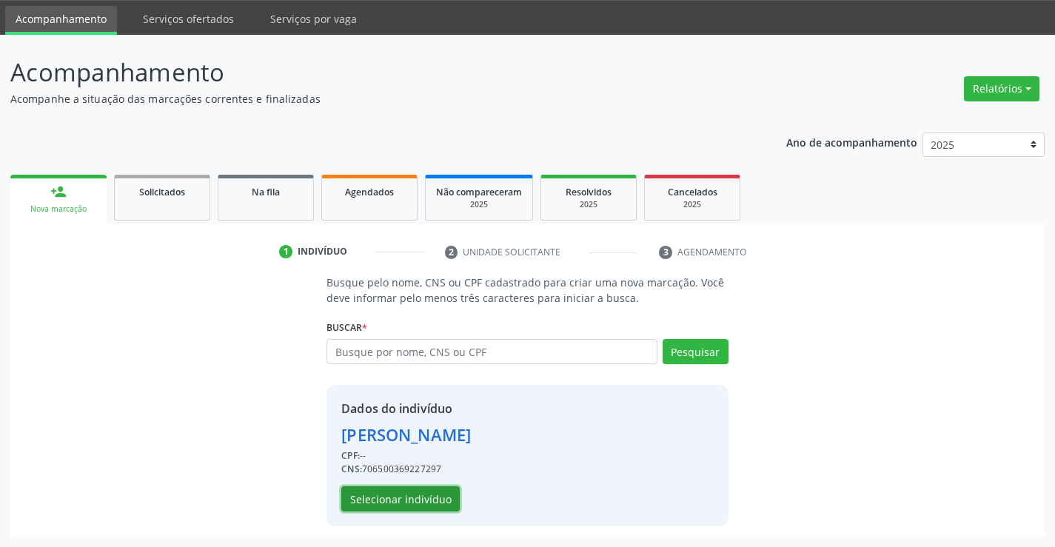
click at [391, 487] on button "Selecionar indivíduo" at bounding box center [400, 499] width 118 height 25
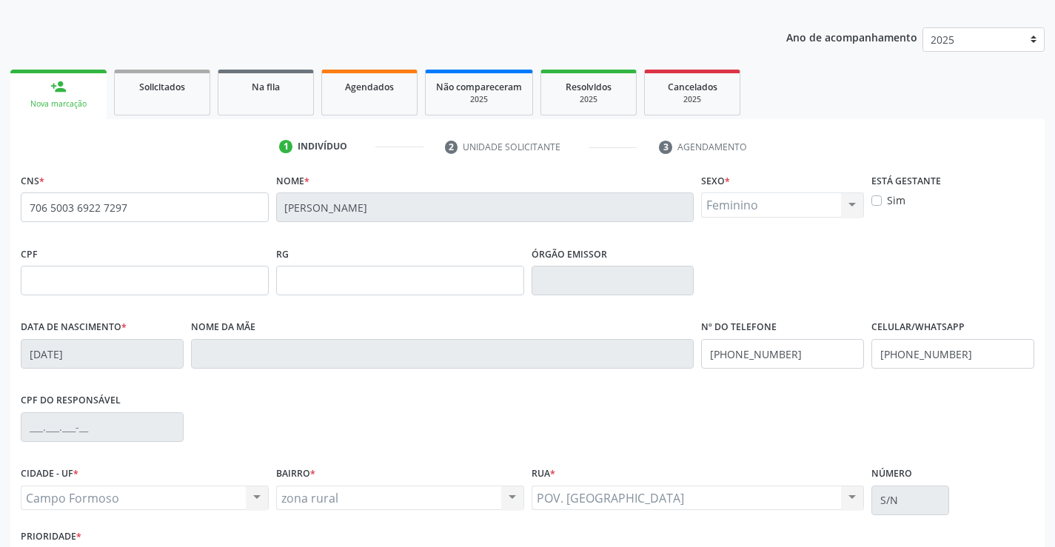
scroll to position [255, 0]
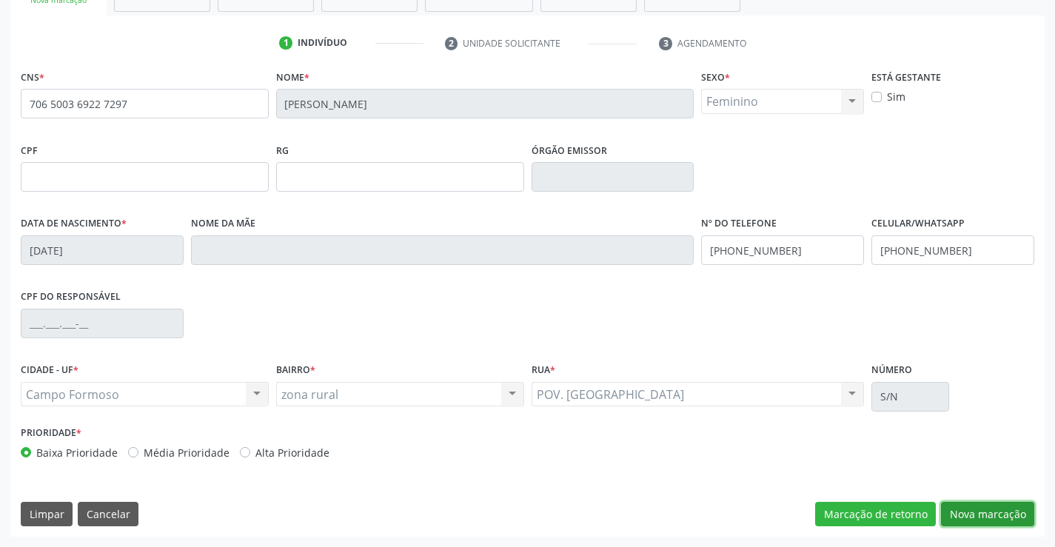
click at [960, 515] on button "Nova marcação" at bounding box center [987, 514] width 93 height 25
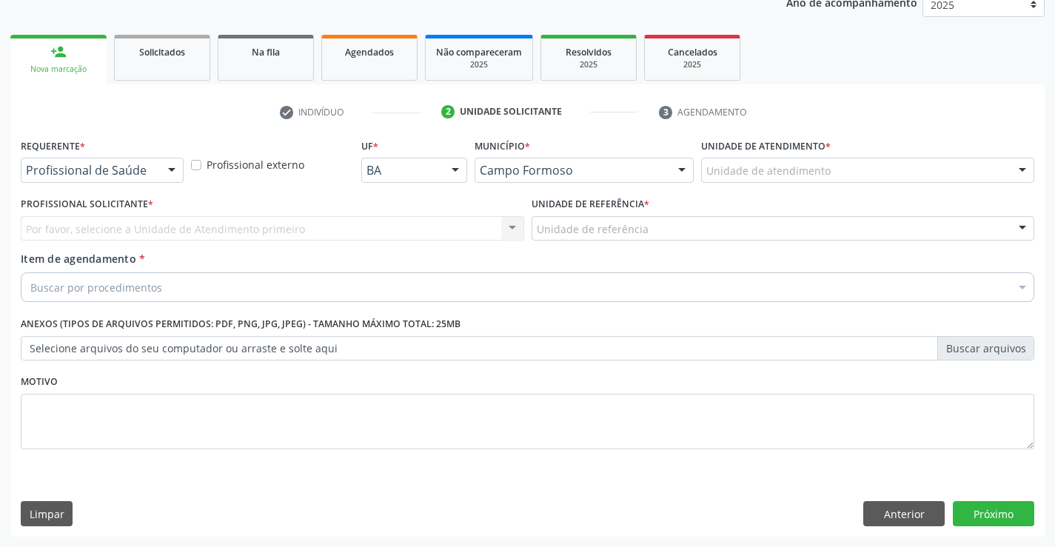
click at [169, 166] on div at bounding box center [172, 170] width 22 height 25
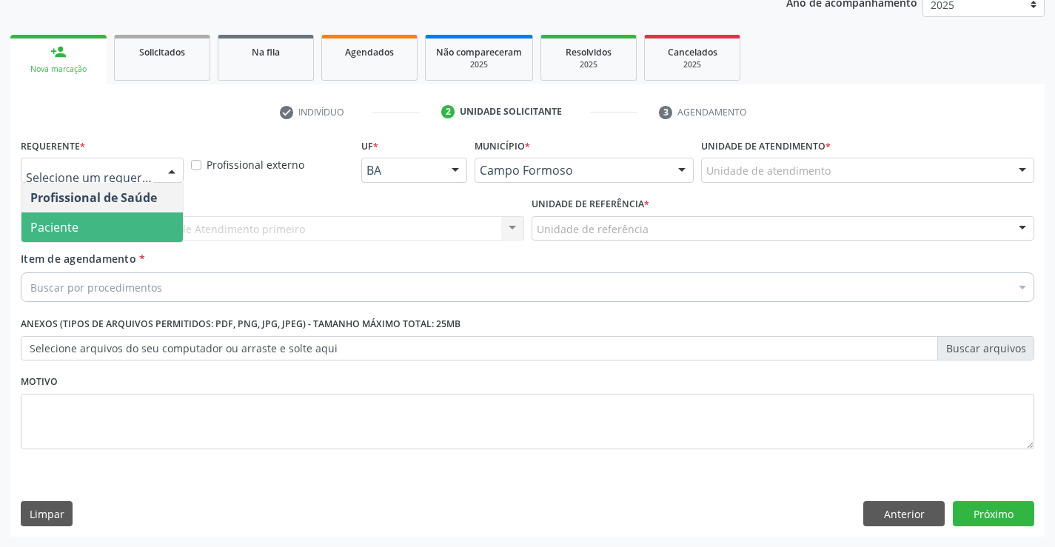
click at [112, 215] on span "Paciente" at bounding box center [101, 228] width 161 height 30
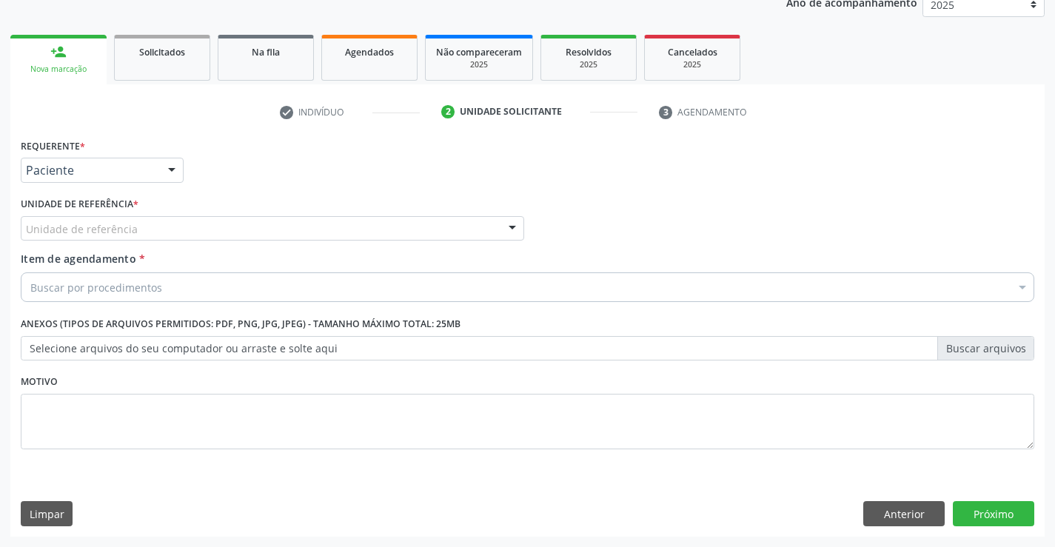
click at [528, 221] on div "Profissional Solicitante Por favor, selecione a Unidade de Atendimento primeiro…" at bounding box center [527, 222] width 1021 height 58
click at [492, 230] on div "Unidade de referência" at bounding box center [273, 228] width 504 height 25
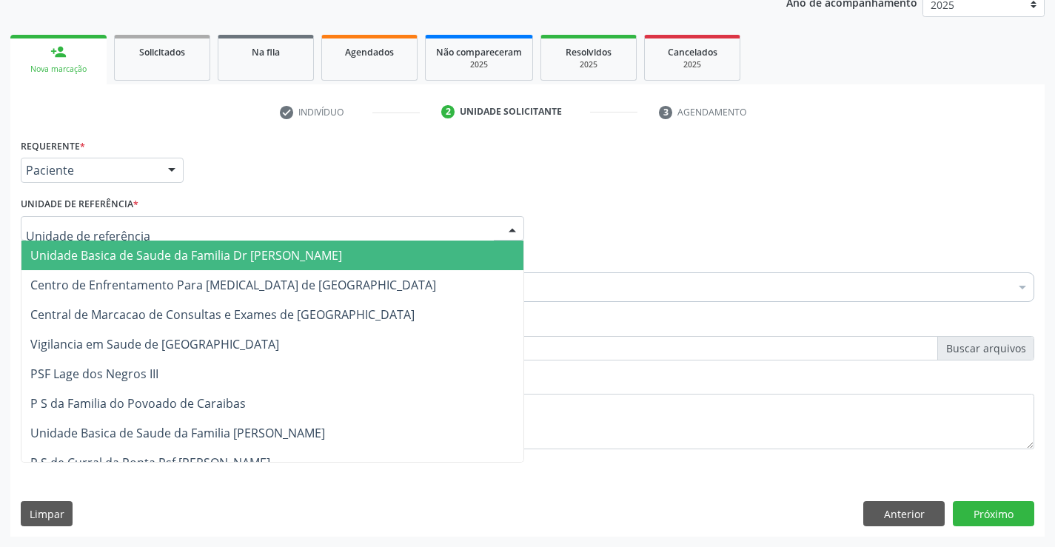
click at [404, 255] on span "Unidade Basica de Saude da Familia Dr [PERSON_NAME]" at bounding box center [272, 256] width 502 height 30
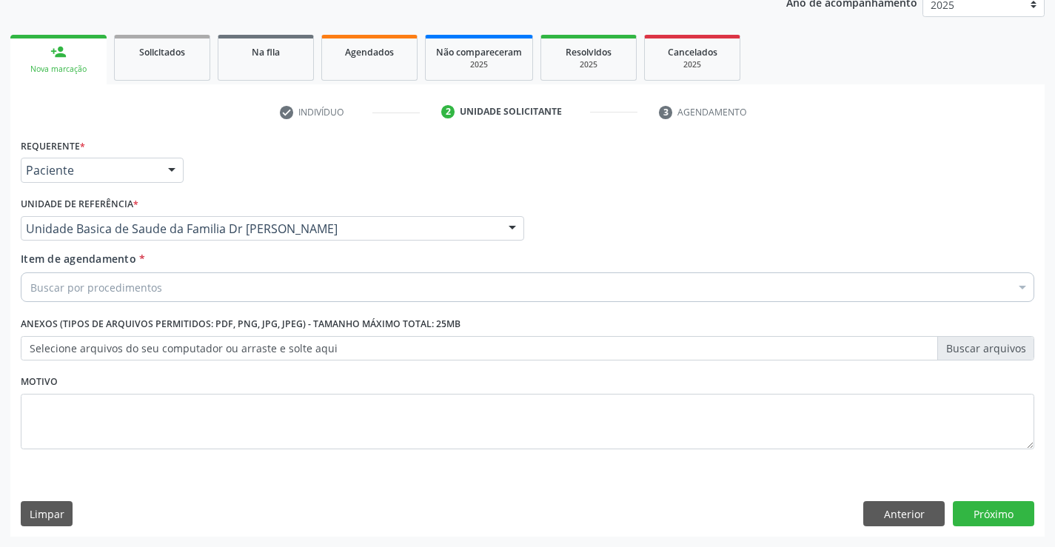
click at [357, 280] on div "Buscar por procedimentos" at bounding box center [528, 288] width 1014 height 30
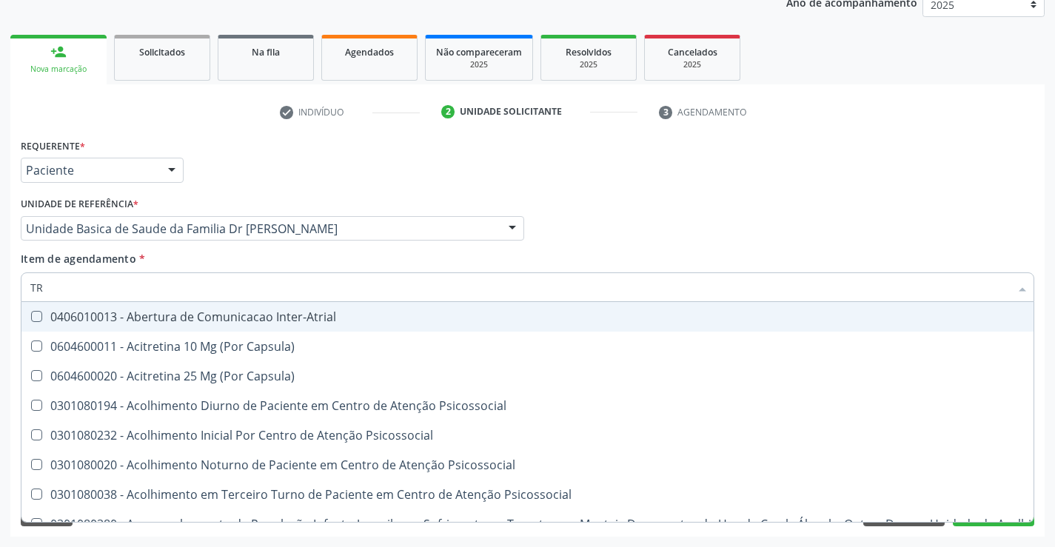
type input "TRA"
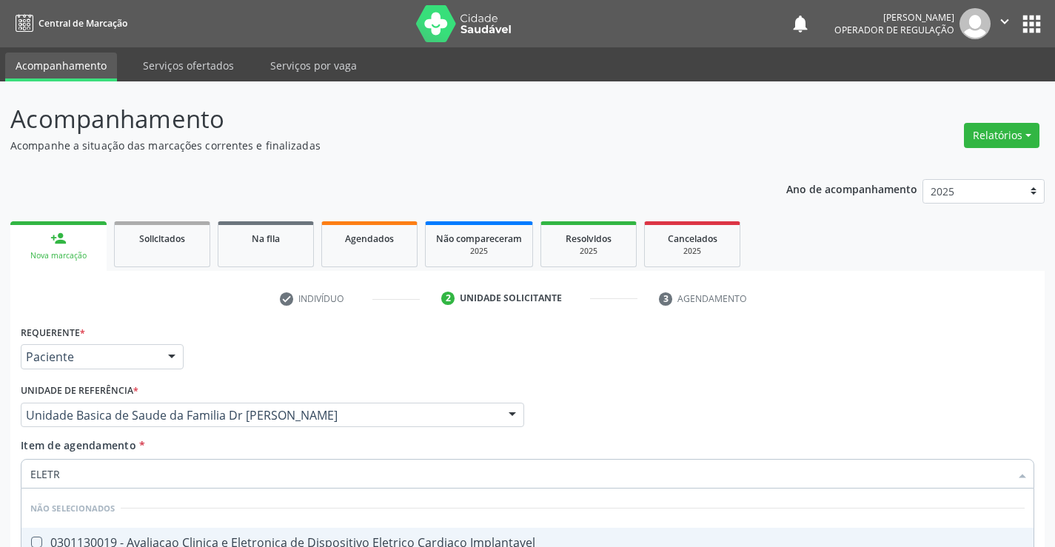
scroll to position [187, 0]
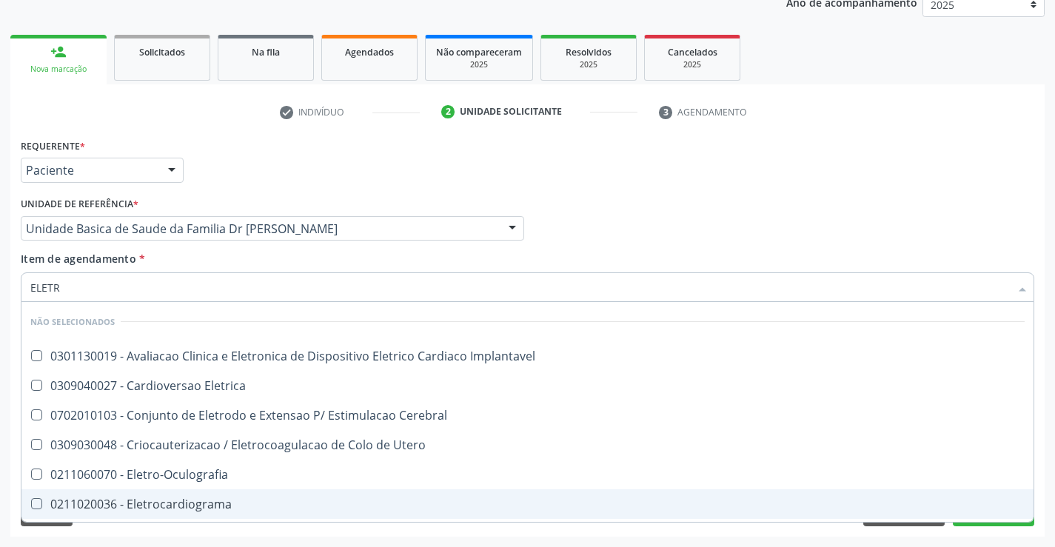
click at [184, 508] on div "0211020036 - Eletrocardiograma" at bounding box center [527, 504] width 995 height 12
checkbox Eletrocardiograma "true"
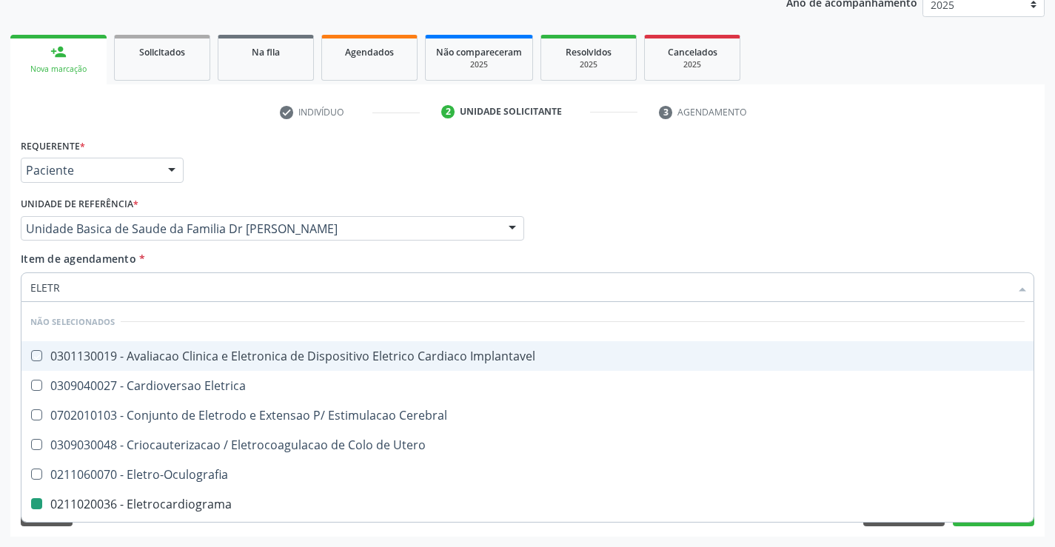
click at [612, 214] on div "Profissional Solicitante Por favor, selecione a Unidade de Atendimento primeiro…" at bounding box center [527, 222] width 1021 height 58
checkbox Implantavel "true"
checkbox Eletrica "true"
checkbox Eletrocardiograma "false"
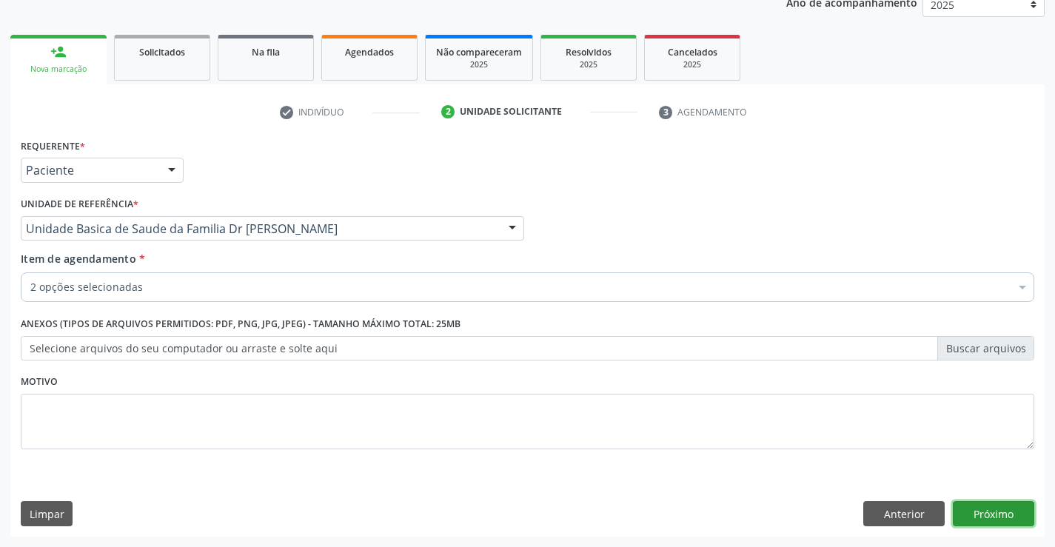
click at [963, 502] on button "Próximo" at bounding box center [993, 513] width 81 height 25
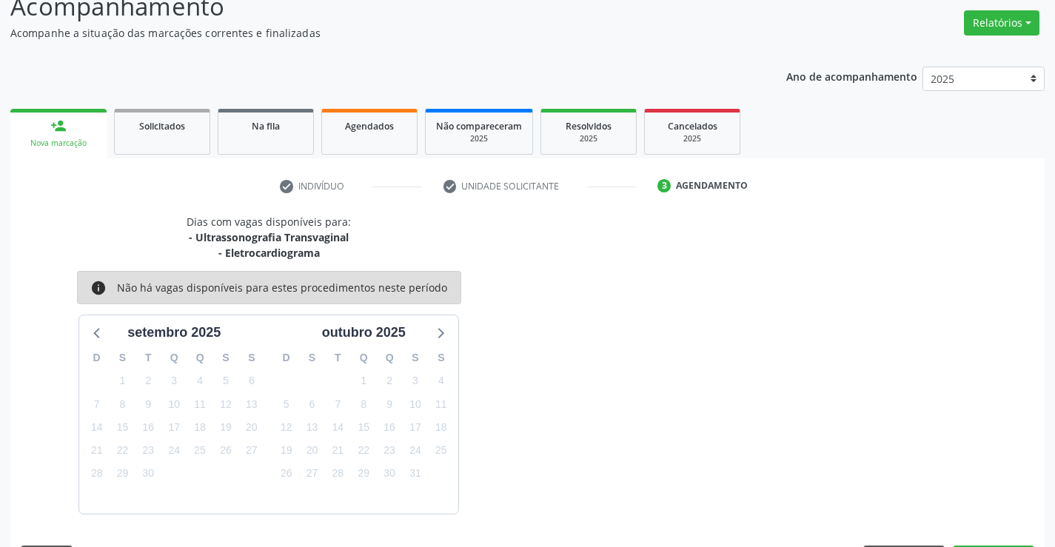
scroll to position [156, 0]
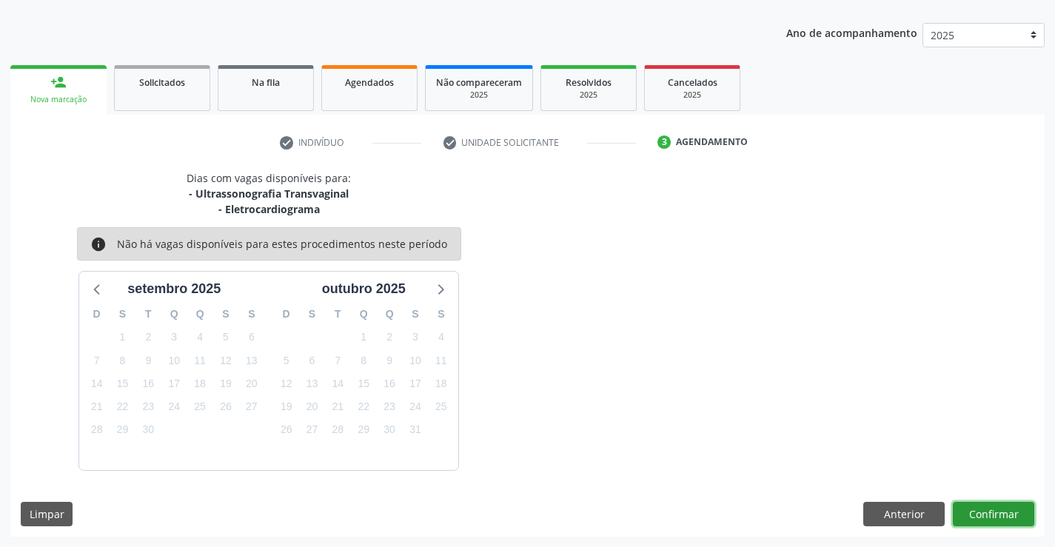
click at [965, 504] on button "Confirmar" at bounding box center [993, 514] width 81 height 25
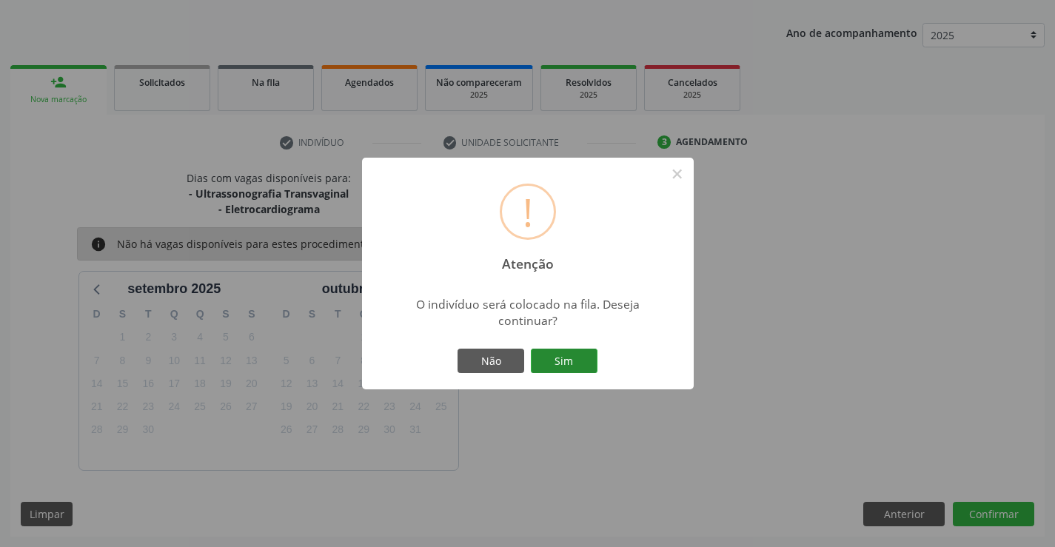
click at [577, 360] on button "Sim" at bounding box center [564, 361] width 67 height 25
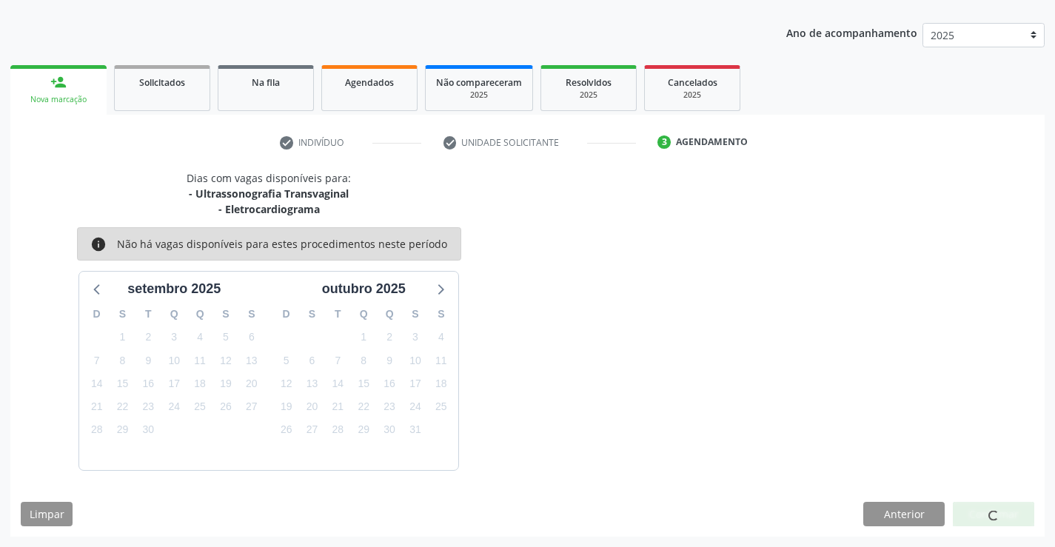
scroll to position [0, 0]
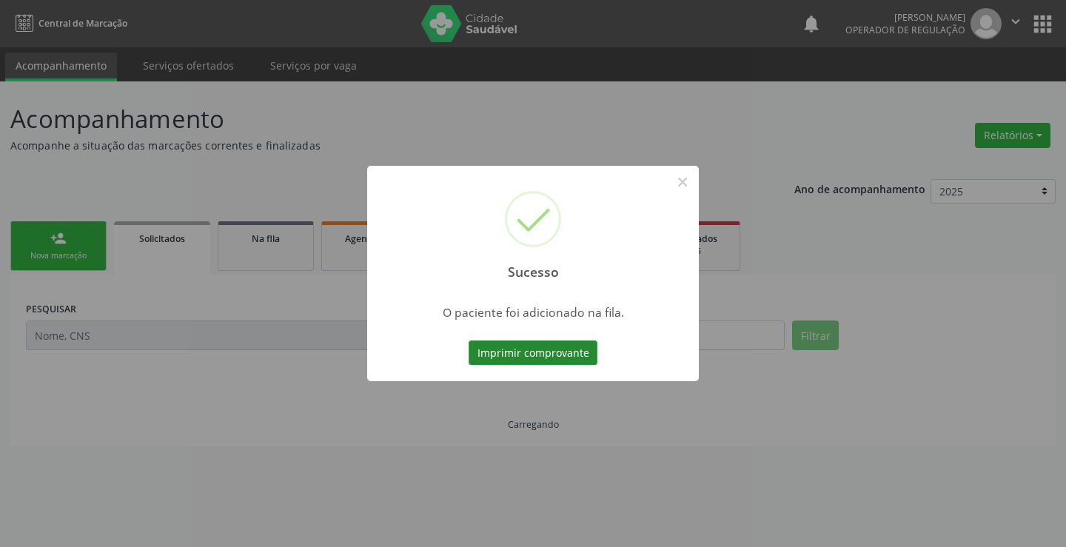
click at [535, 349] on button "Imprimir comprovante" at bounding box center [533, 353] width 129 height 25
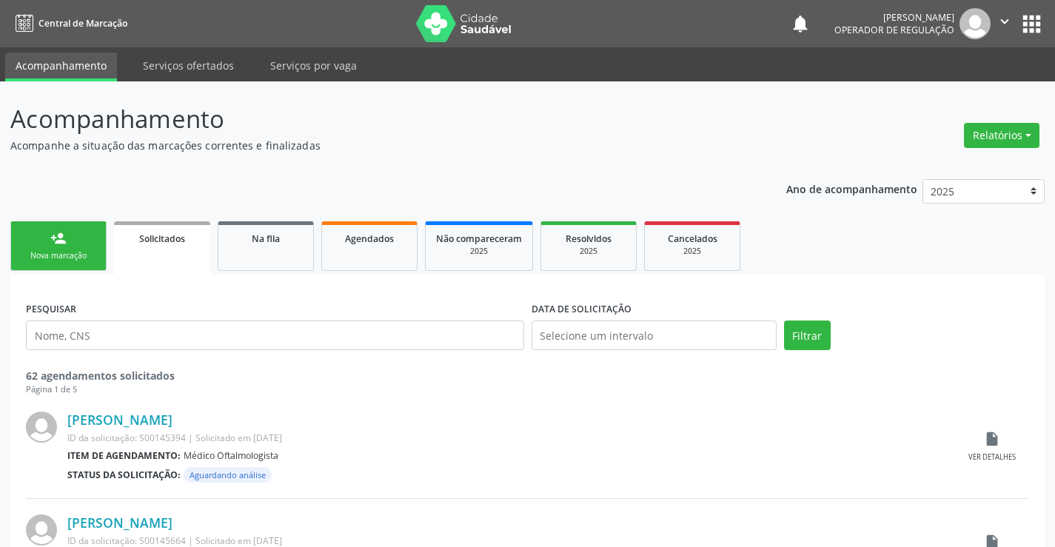
click at [72, 249] on link "person_add Nova marcação" at bounding box center [58, 246] width 96 height 50
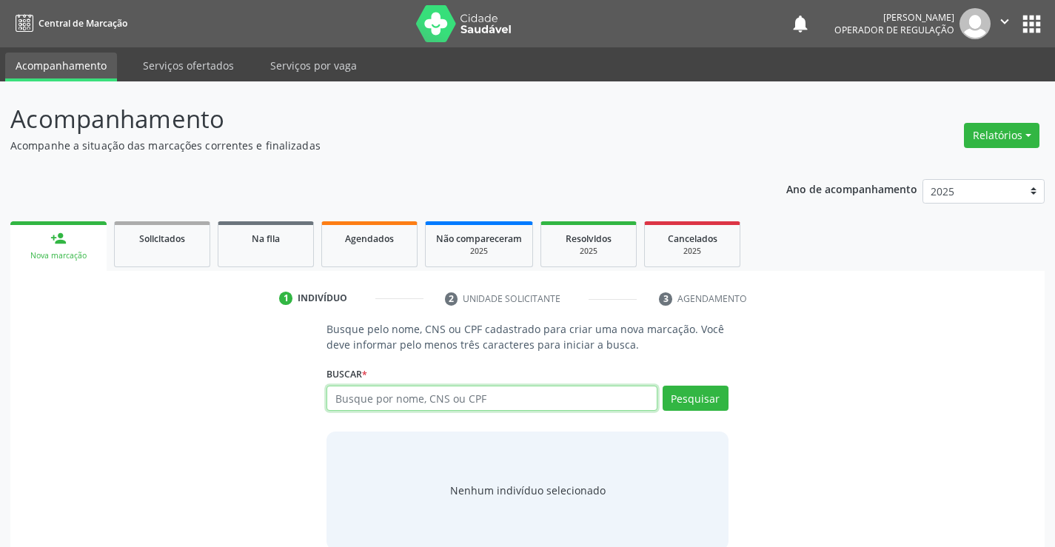
click at [390, 401] on input "text" at bounding box center [492, 398] width 330 height 25
click at [393, 399] on input "text" at bounding box center [492, 398] width 330 height 25
type input "709804067711396"
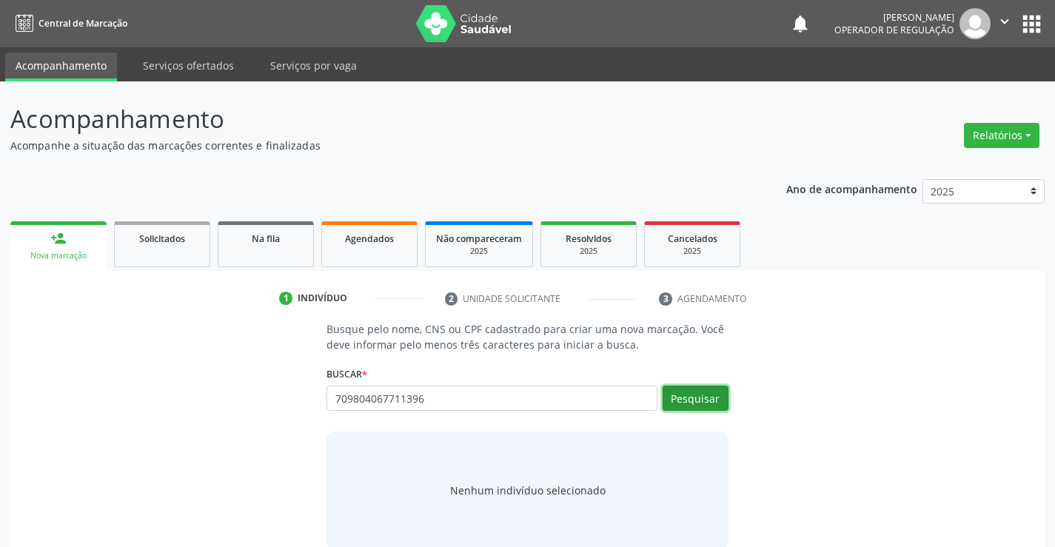
click at [684, 401] on button "Pesquisar" at bounding box center [696, 398] width 66 height 25
type input "709804067711396"
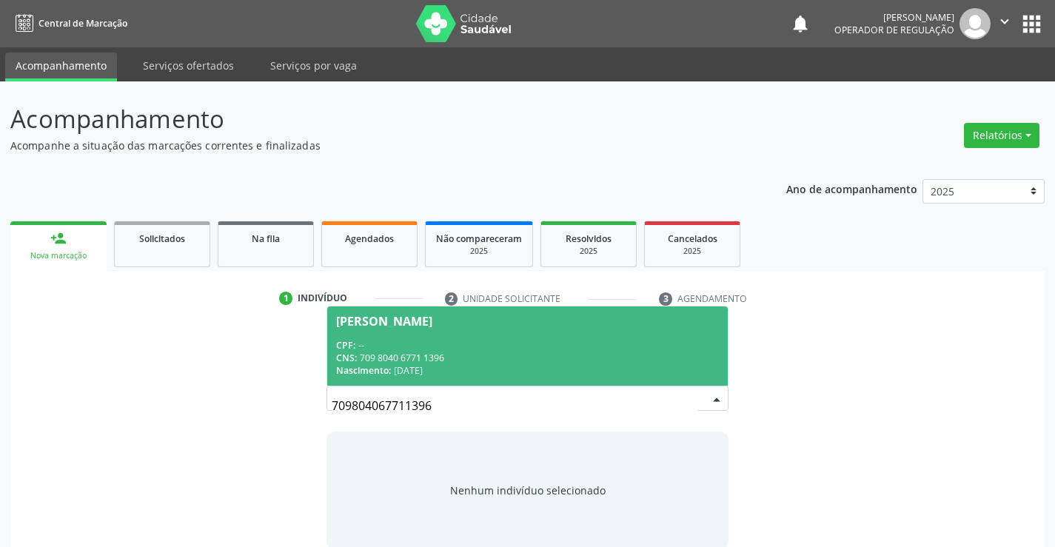
click at [372, 318] on div "[PERSON_NAME]" at bounding box center [384, 321] width 96 height 12
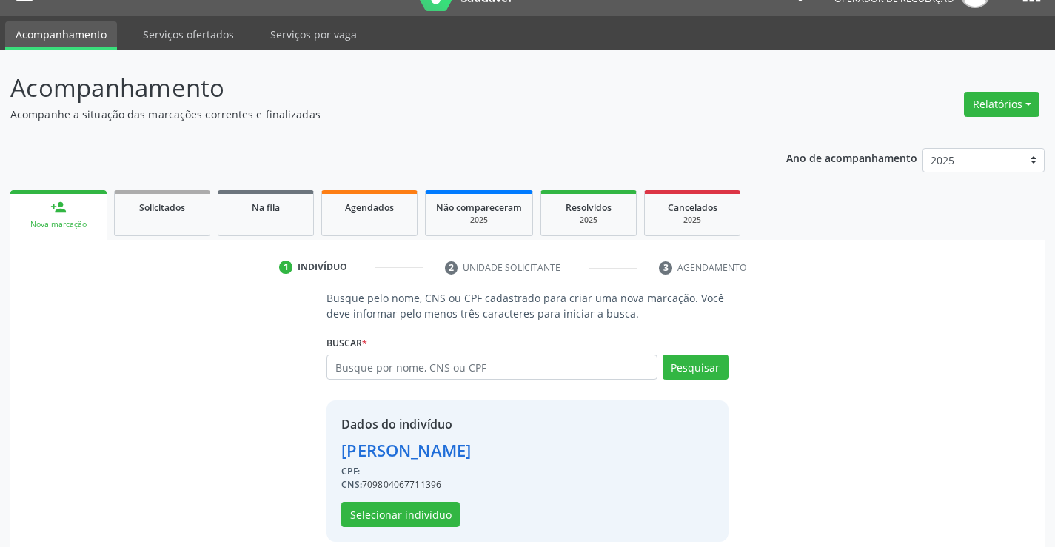
scroll to position [47, 0]
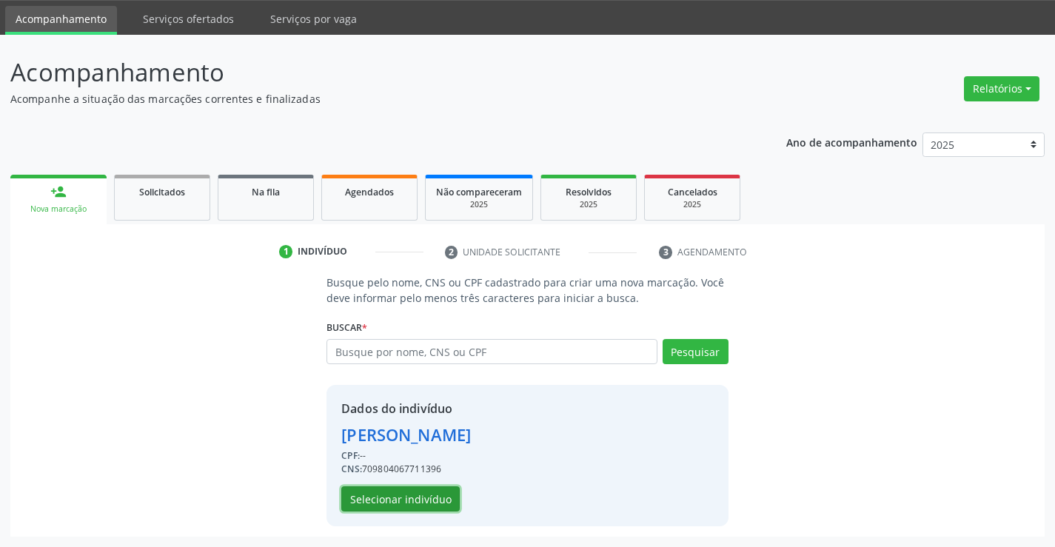
click at [391, 504] on button "Selecionar indivíduo" at bounding box center [400, 499] width 118 height 25
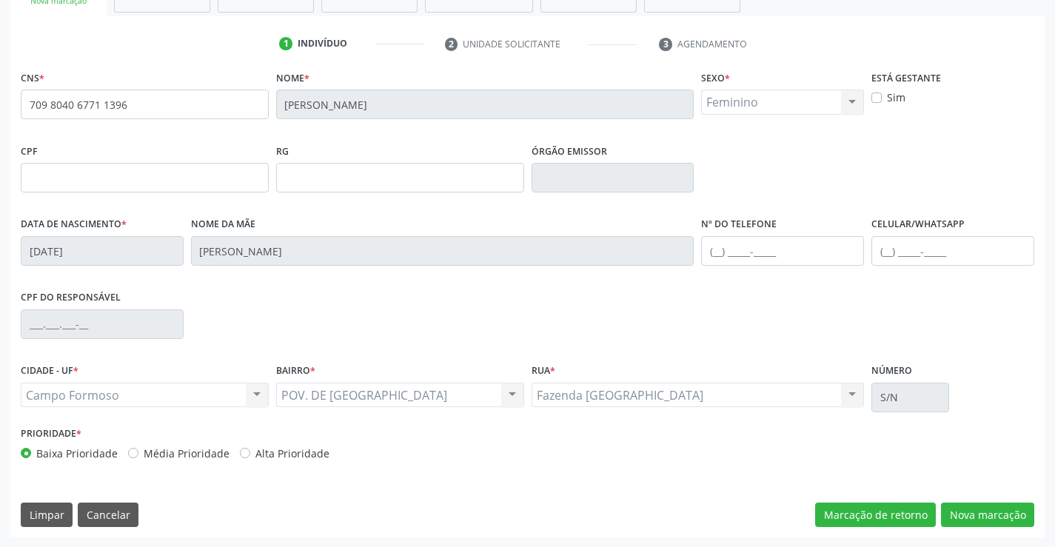
scroll to position [255, 0]
click at [952, 512] on button "Nova marcação" at bounding box center [987, 514] width 93 height 25
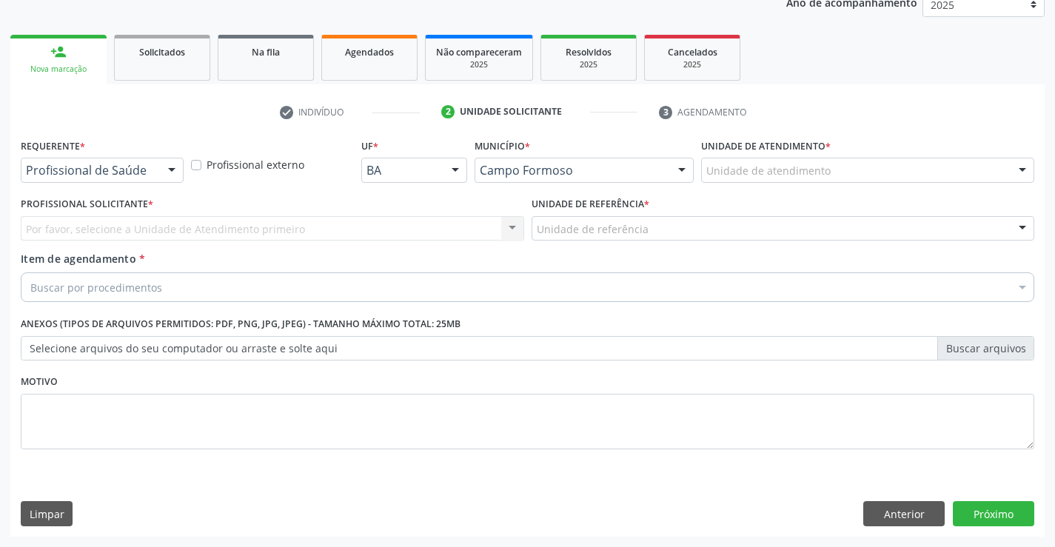
click at [187, 170] on div "Profissional externo" at bounding box center [272, 164] width 170 height 58
click at [169, 170] on div at bounding box center [172, 170] width 22 height 25
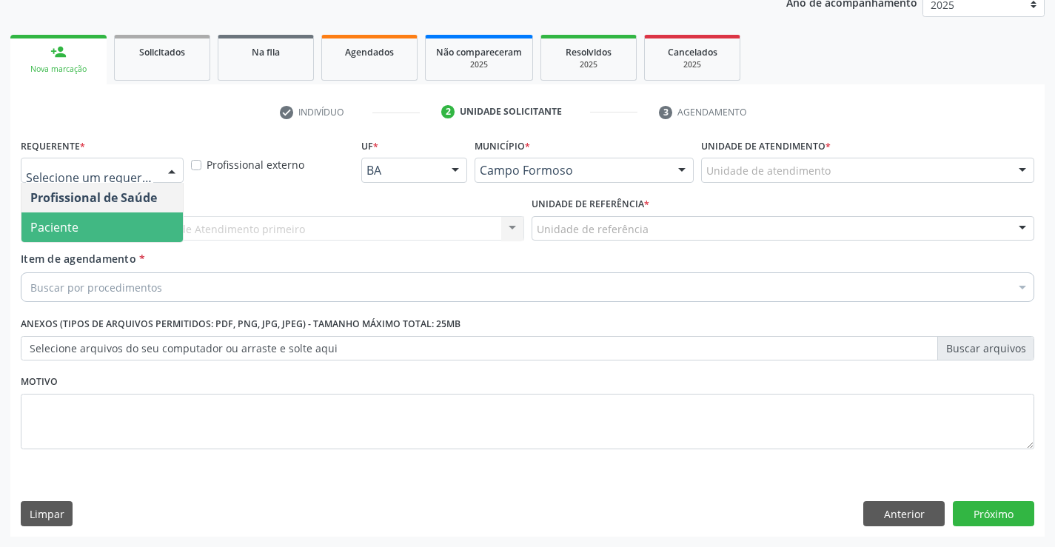
click at [118, 224] on span "Paciente" at bounding box center [101, 228] width 161 height 30
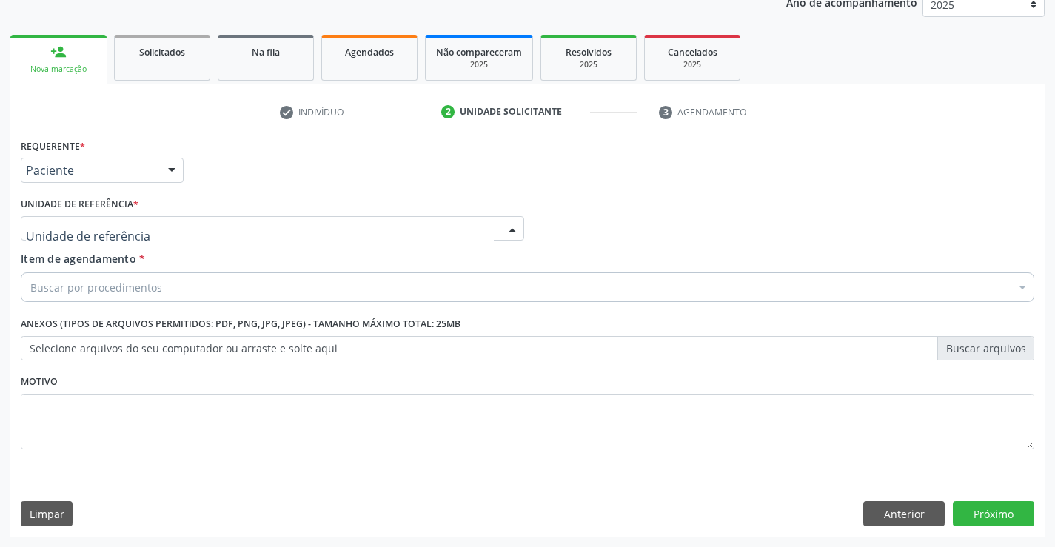
click at [507, 222] on div at bounding box center [512, 229] width 22 height 25
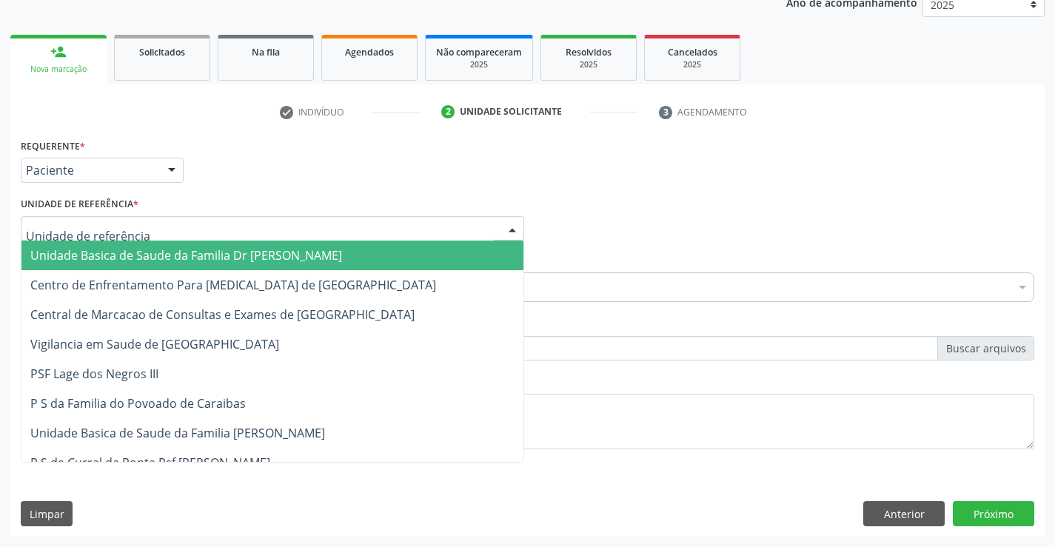
click at [401, 250] on span "Unidade Basica de Saude da Familia Dr [PERSON_NAME]" at bounding box center [272, 256] width 502 height 30
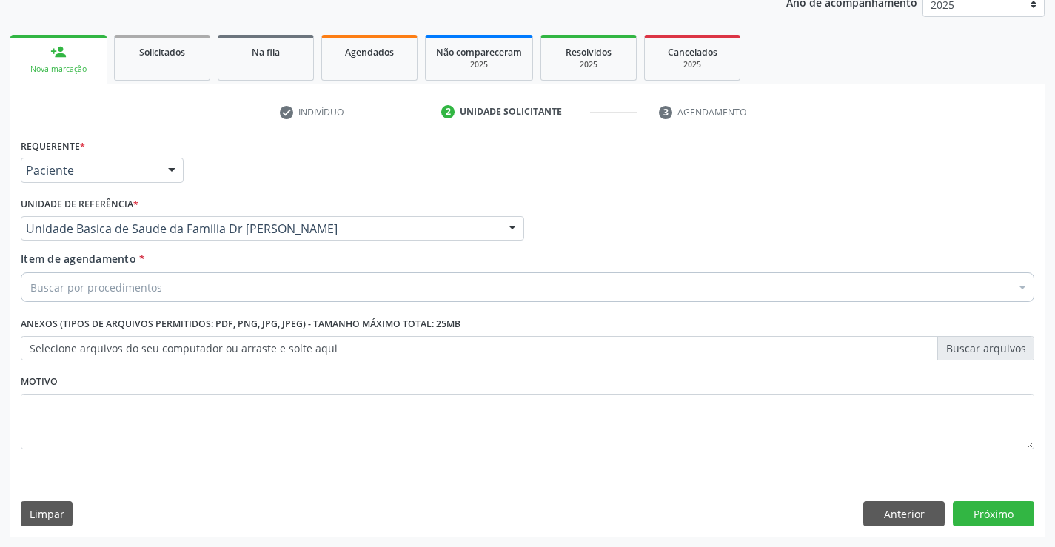
click at [302, 284] on div "Buscar por procedimentos" at bounding box center [528, 288] width 1014 height 30
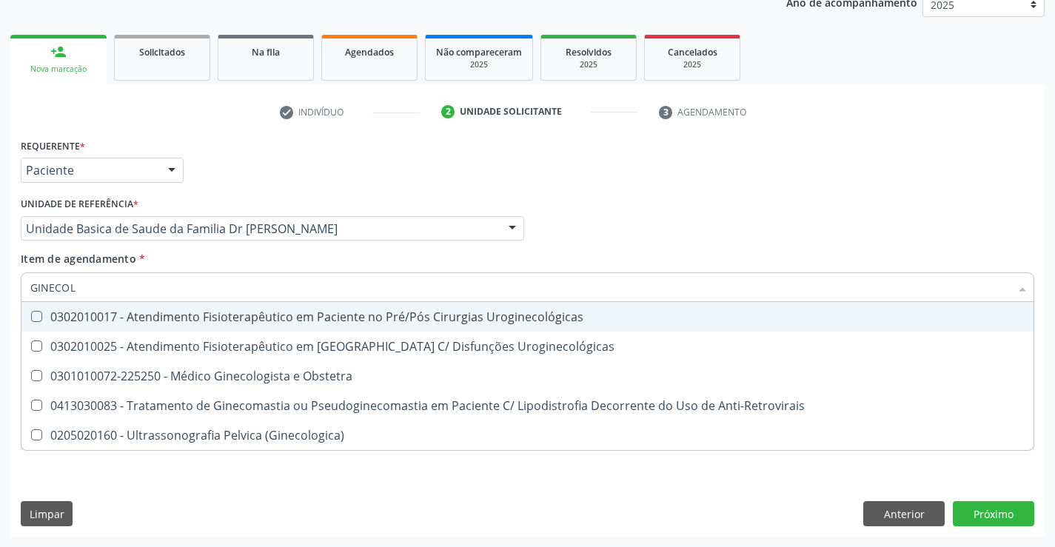
type input "GINECOLO"
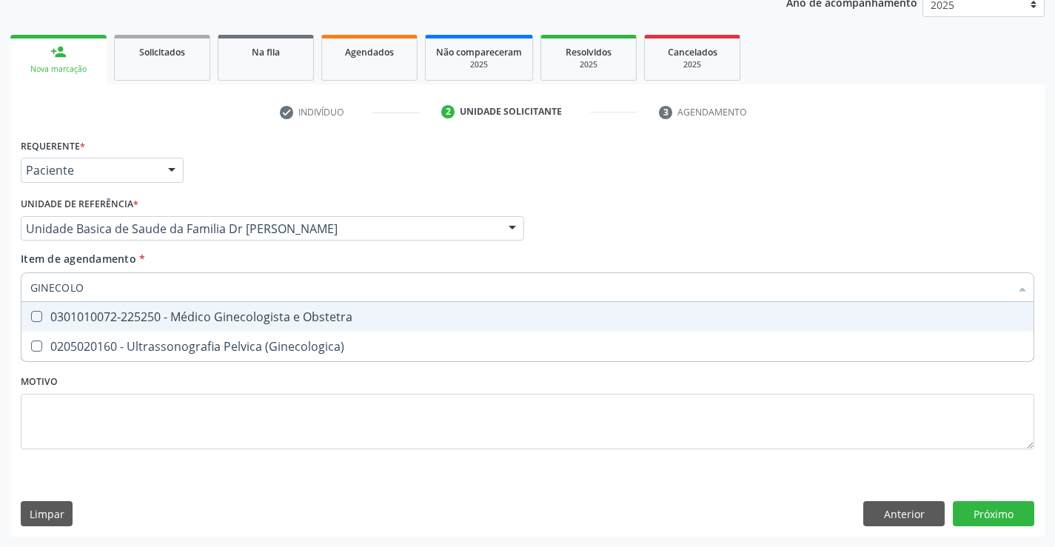
click at [255, 322] on div "0301010072-225250 - Médico Ginecologista e Obstetra" at bounding box center [527, 317] width 995 height 12
checkbox Obstetra "true"
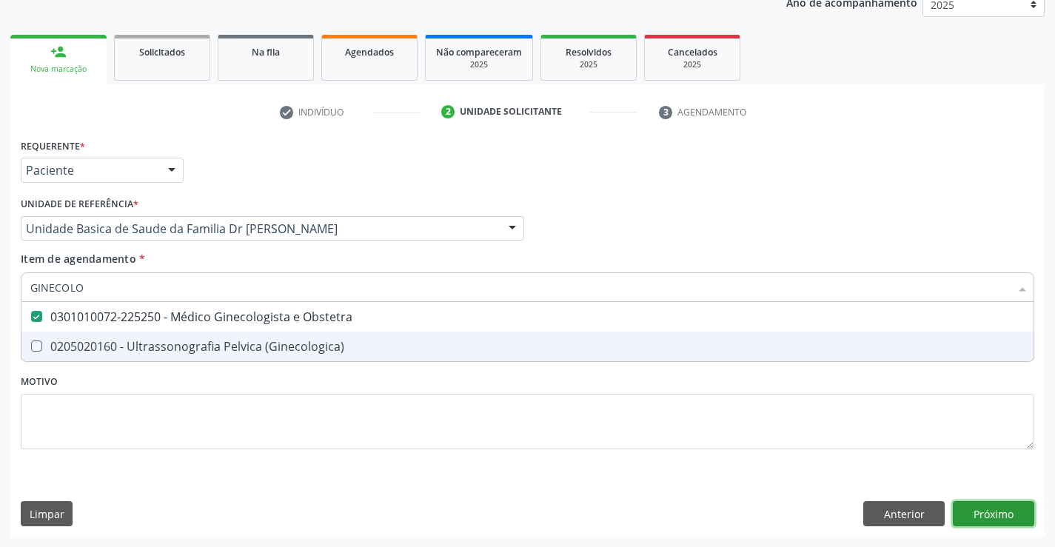
click at [975, 501] on div "Requerente * Paciente Profissional de Saúde Paciente Nenhum resultado encontrad…" at bounding box center [527, 336] width 1035 height 402
checkbox \(Ginecologica\) "true"
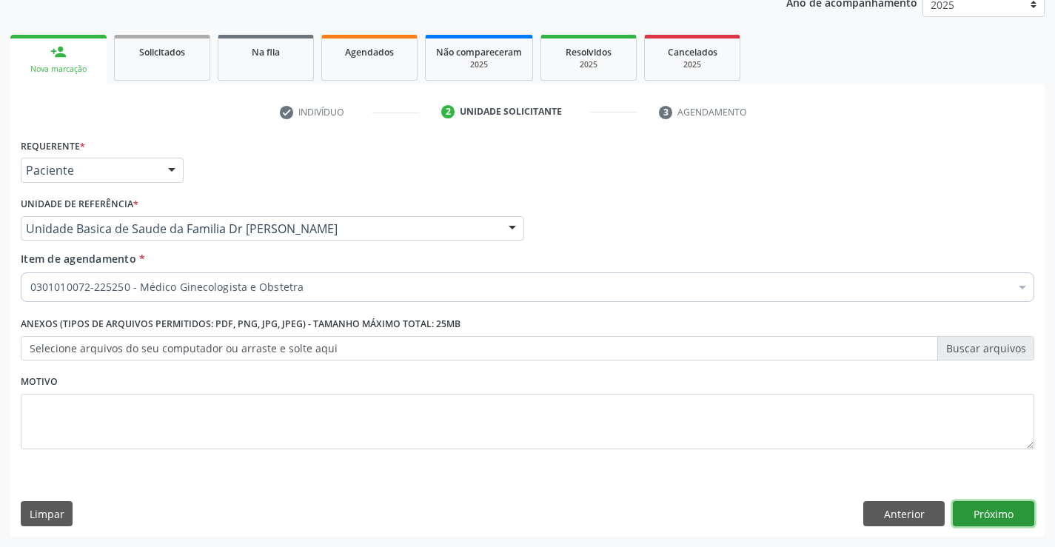
click at [971, 507] on button "Próximo" at bounding box center [993, 513] width 81 height 25
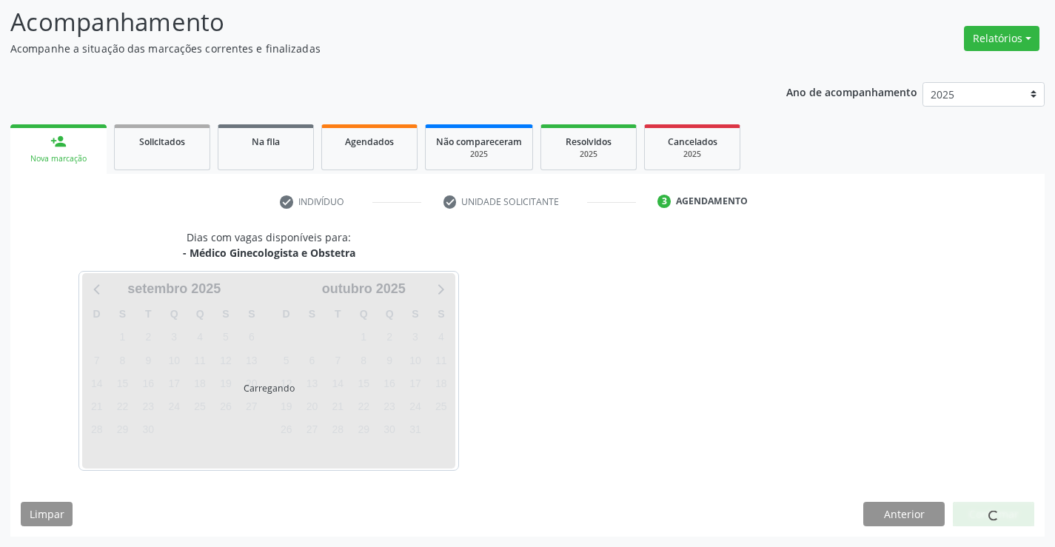
scroll to position [97, 0]
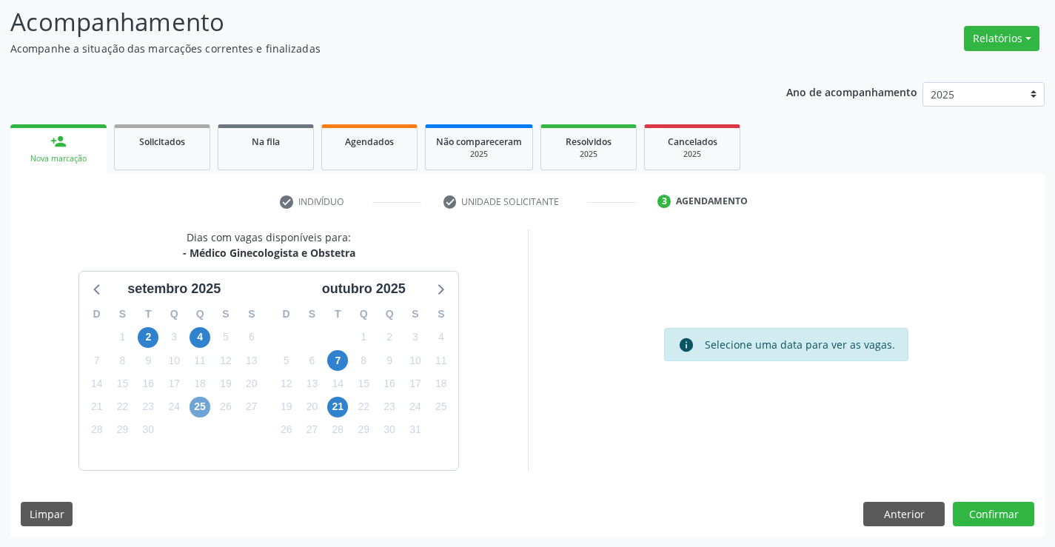
click at [195, 408] on span "25" at bounding box center [200, 407] width 21 height 21
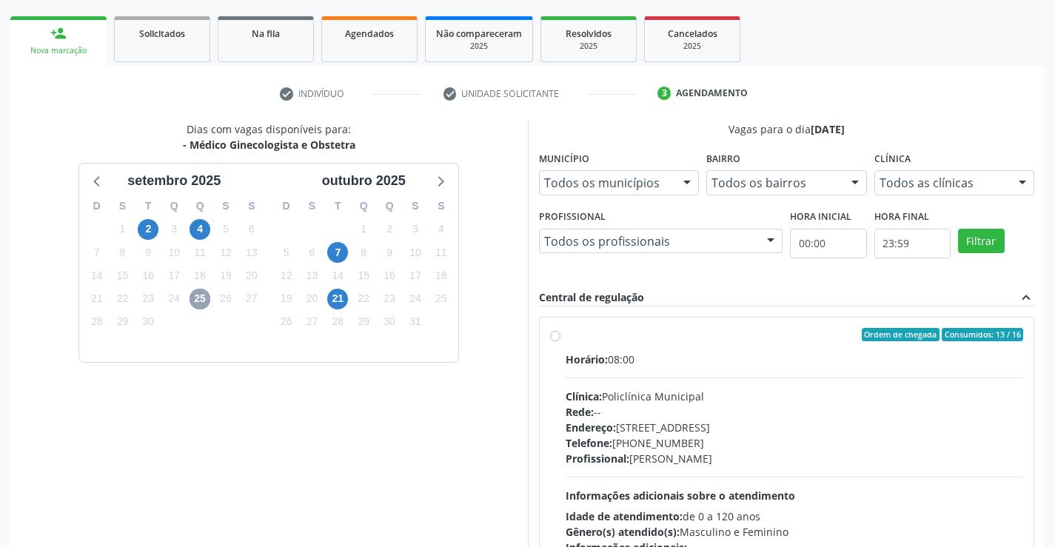
scroll to position [311, 0]
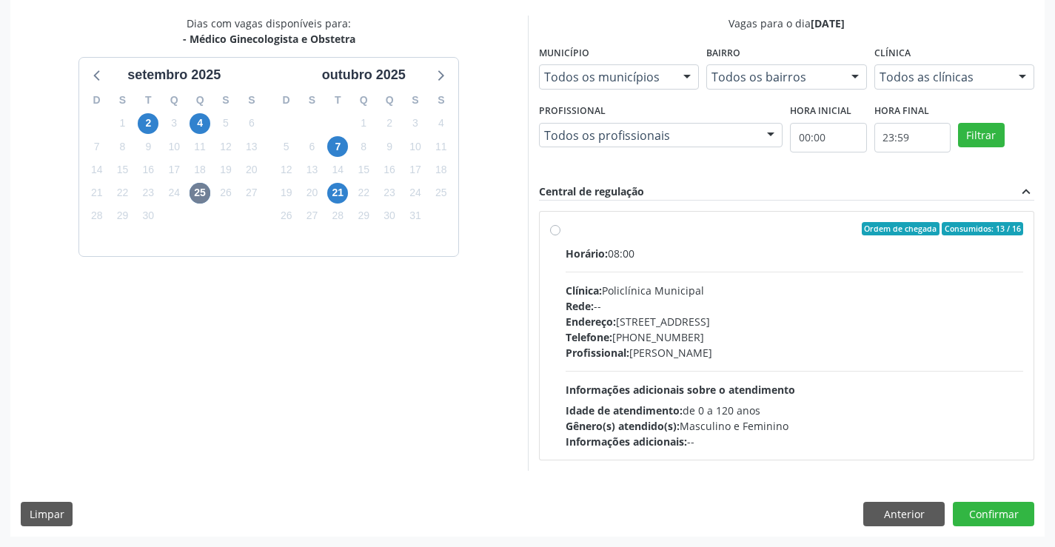
click at [566, 234] on label "Ordem de chegada Consumidos: 13 / 16 Horário: 08:00 Clínica: Policlínica Munici…" at bounding box center [795, 335] width 458 height 227
click at [553, 234] on input "Ordem de chegada Consumidos: 13 / 16 Horário: 08:00 Clínica: Policlínica Munici…" at bounding box center [555, 228] width 10 height 13
radio input "true"
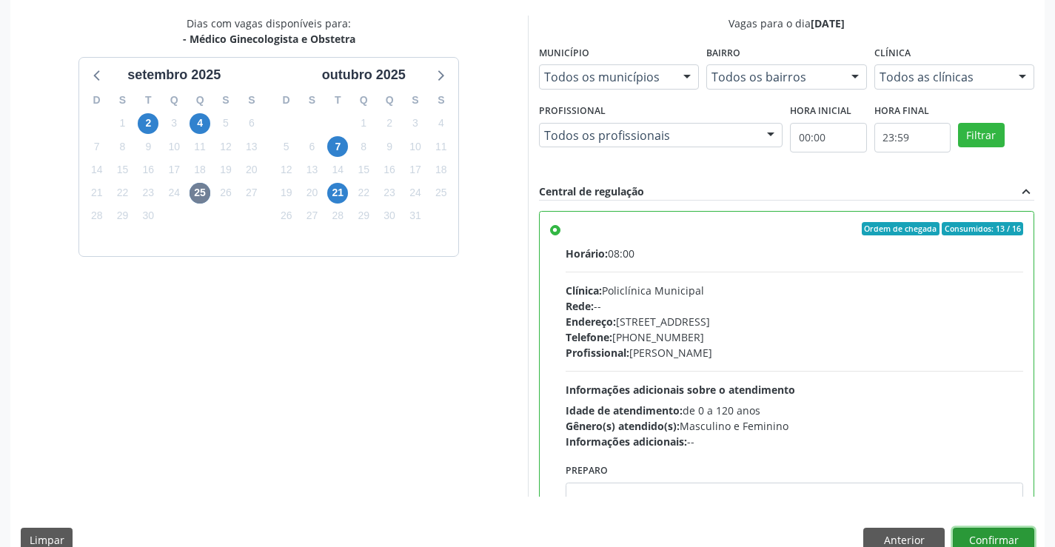
click at [974, 537] on button "Confirmar" at bounding box center [993, 540] width 81 height 25
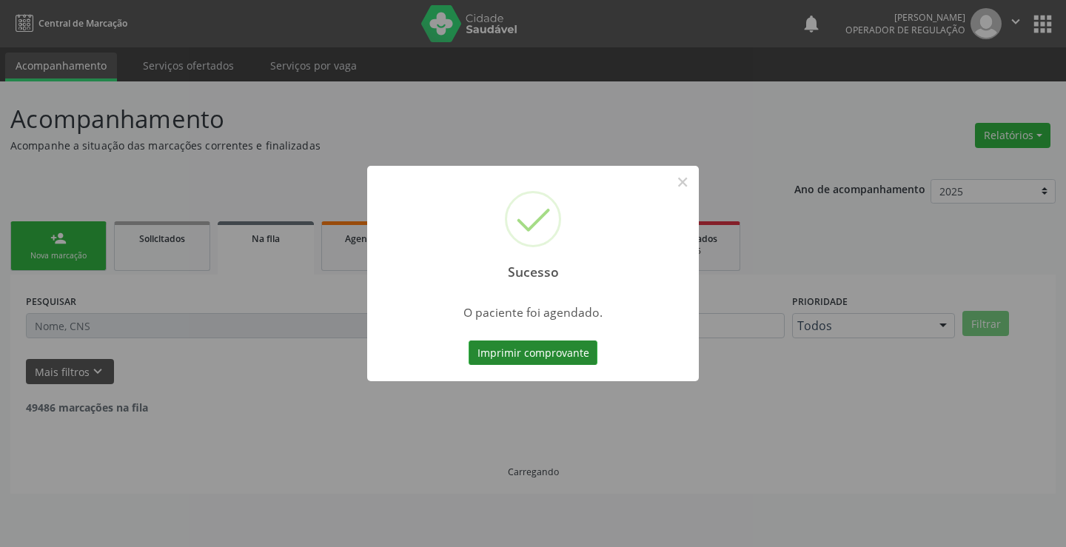
click at [501, 350] on button "Imprimir comprovante" at bounding box center [533, 353] width 129 height 25
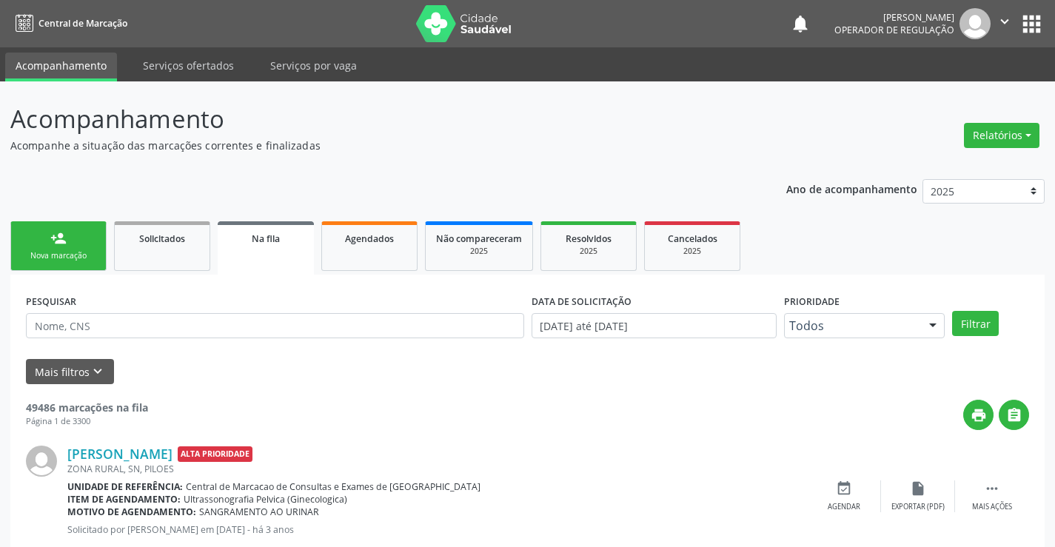
click at [76, 251] on div "Nova marcação" at bounding box center [58, 255] width 74 height 11
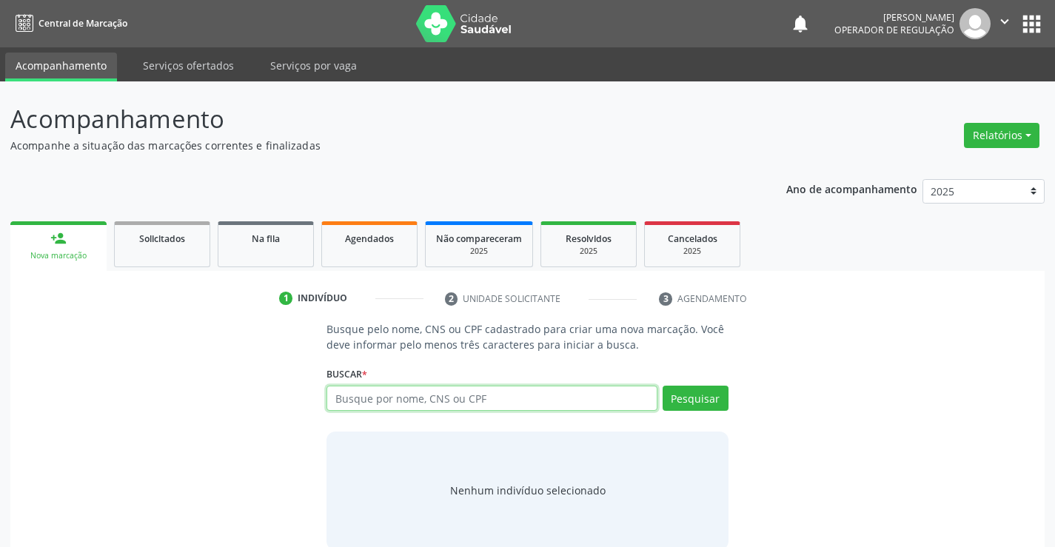
click at [375, 410] on input "text" at bounding box center [492, 398] width 330 height 25
type input "700007883706602"
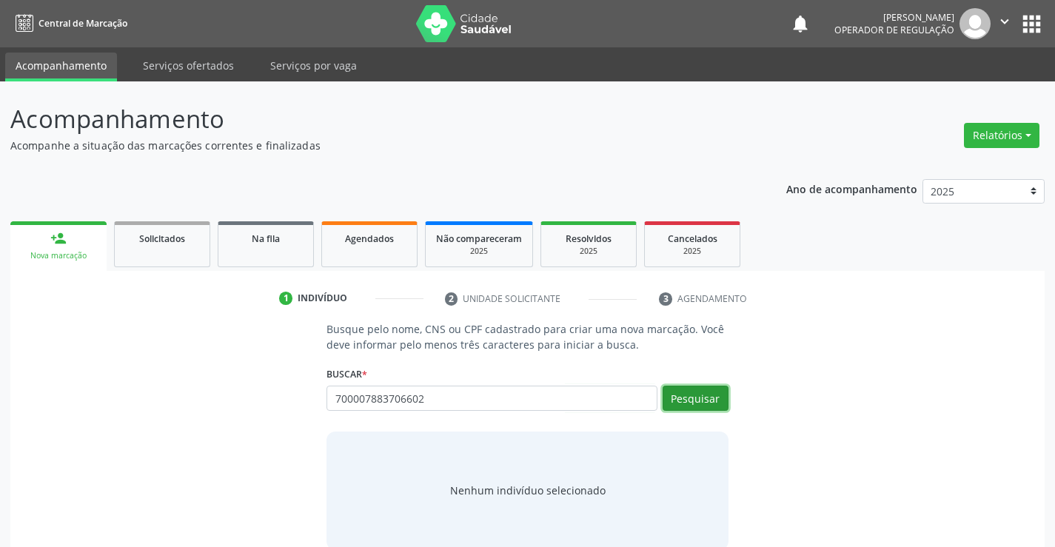
click at [690, 398] on button "Pesquisar" at bounding box center [696, 398] width 66 height 25
click at [1009, 19] on icon "" at bounding box center [1005, 21] width 16 height 16
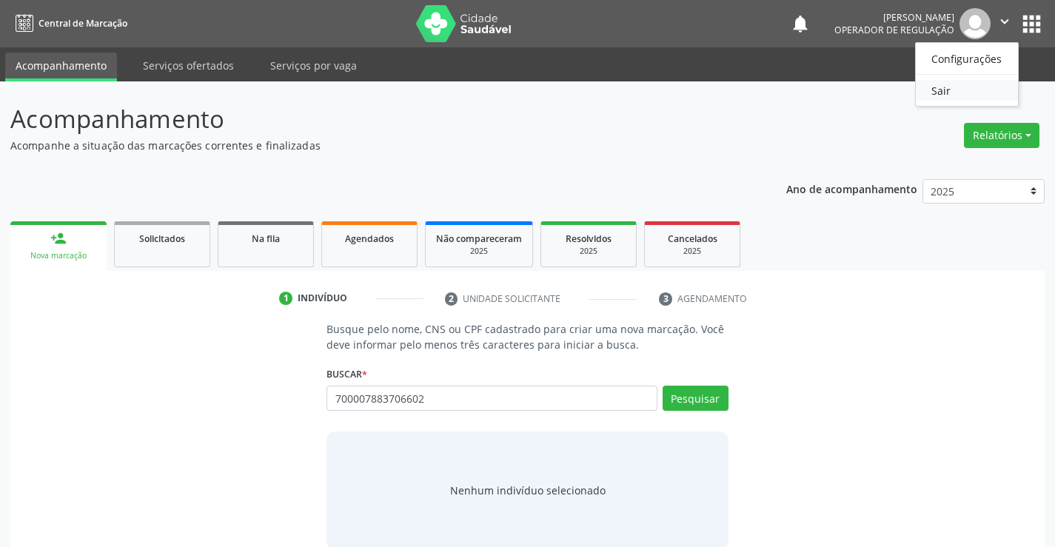
click at [940, 87] on link "Sair" at bounding box center [967, 90] width 102 height 21
